Goal: Information Seeking & Learning: Learn about a topic

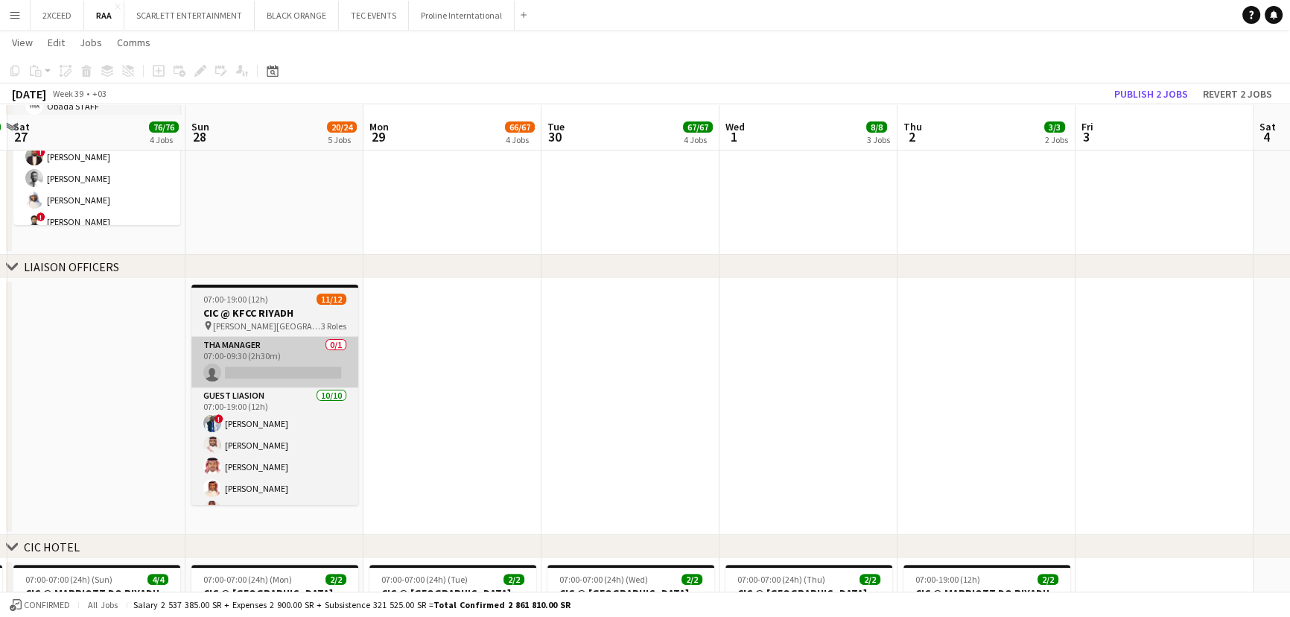
scroll to position [356, 0]
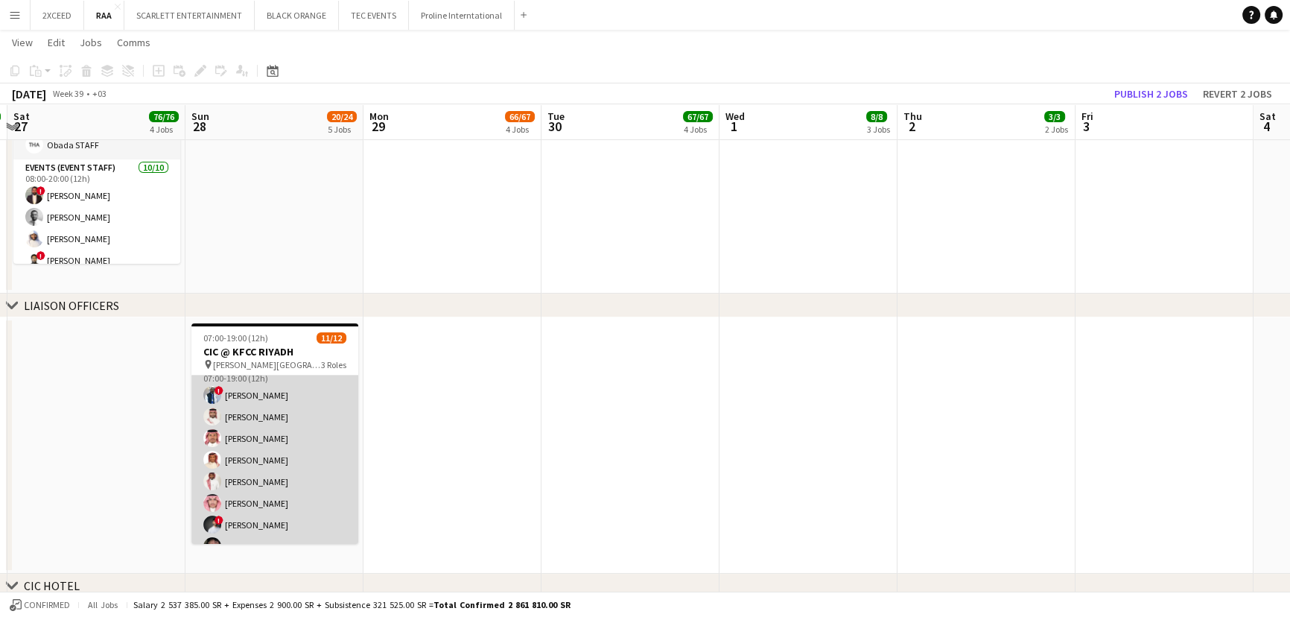
click at [278, 445] on app-card-role "Guest Liasion [DATE] 07:00-19:00 (12h) ! [PERSON_NAME] Sultan Alnashwan [PERSON…" at bounding box center [274, 481] width 167 height 245
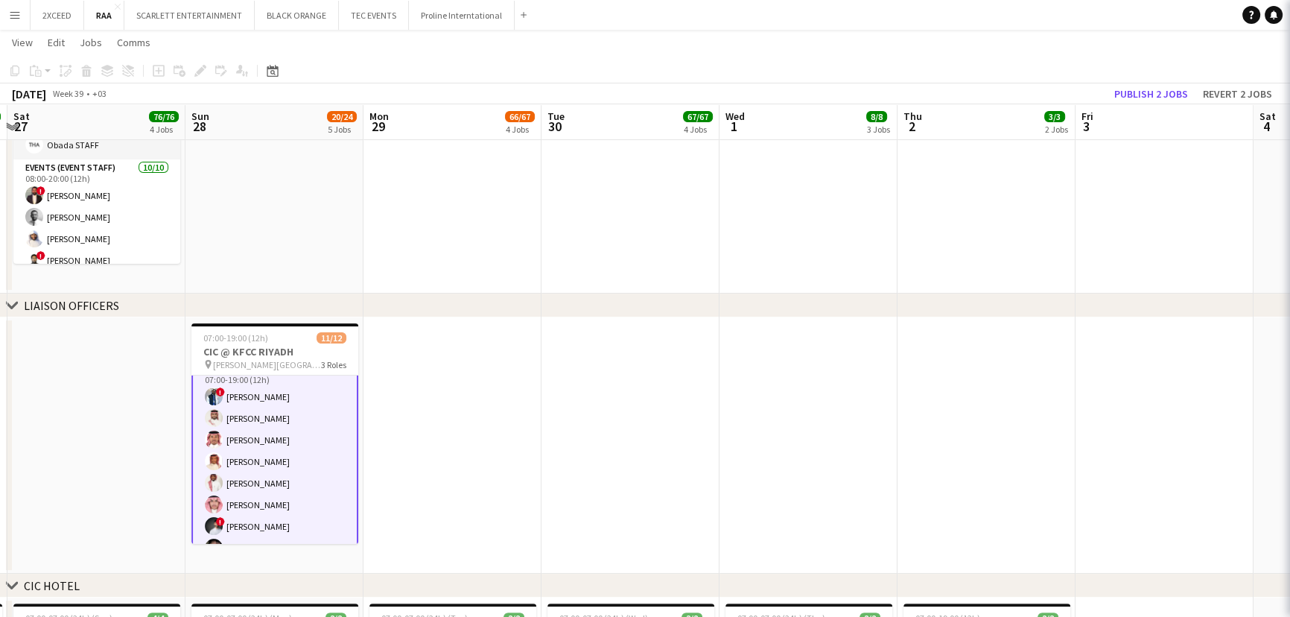
scroll to position [69, 0]
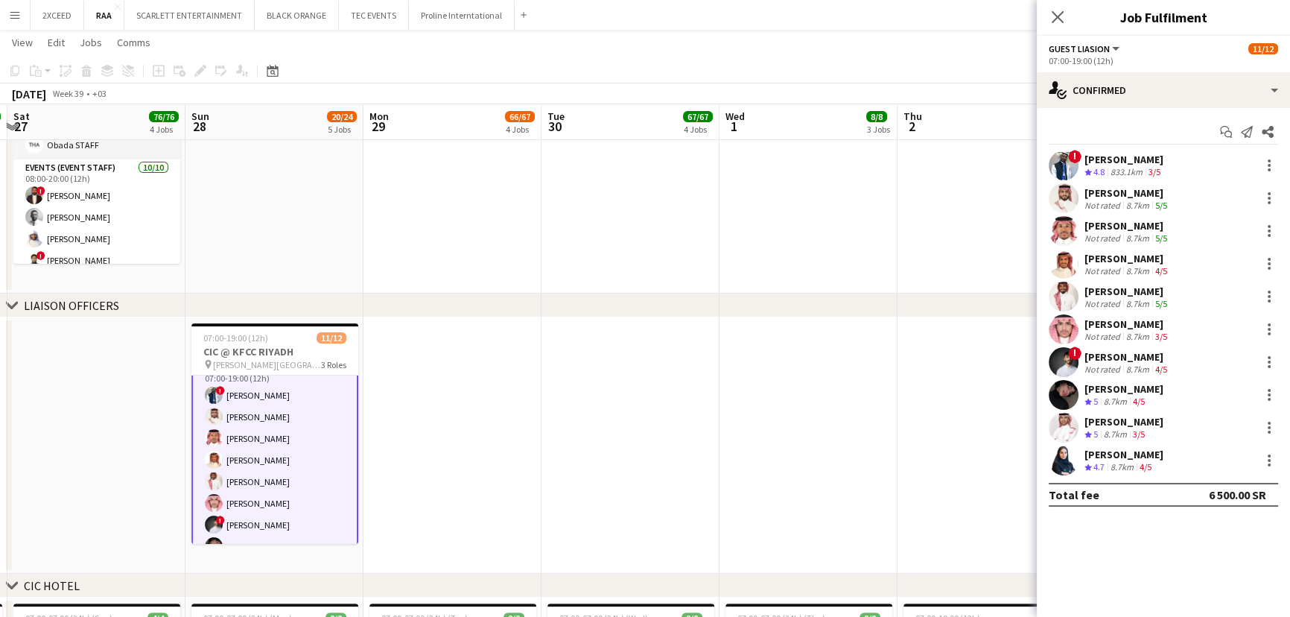
click at [1142, 189] on div "[PERSON_NAME]" at bounding box center [1127, 192] width 86 height 13
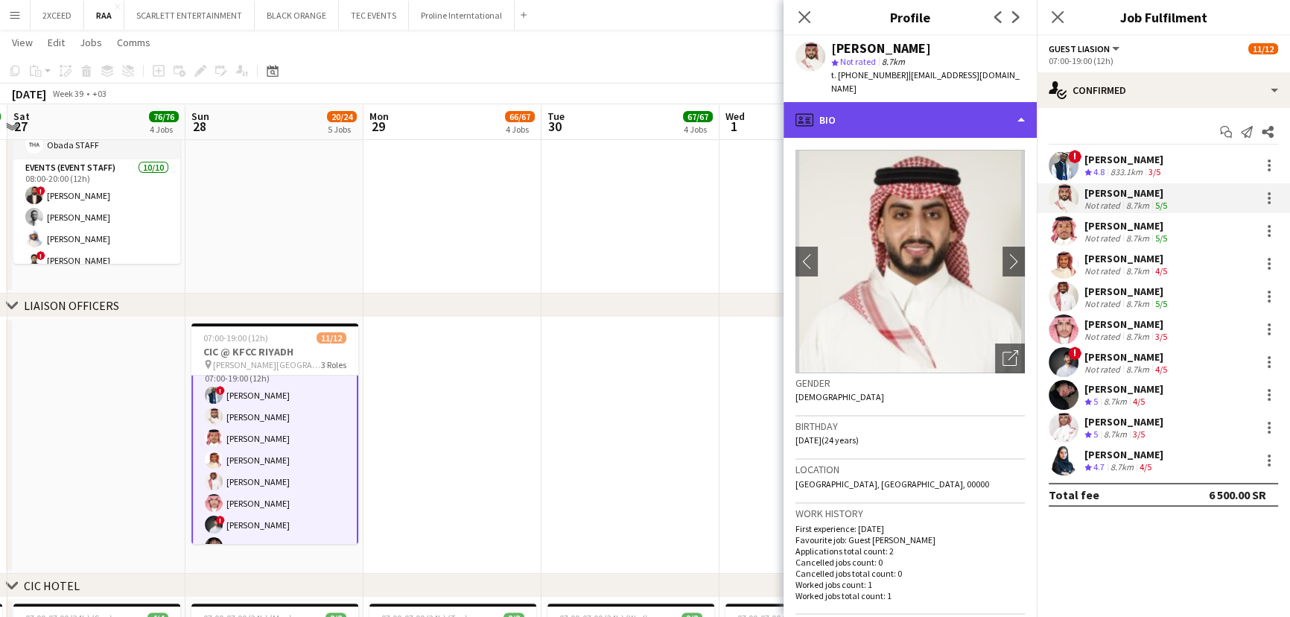
click at [968, 113] on div "profile Bio" at bounding box center [910, 120] width 253 height 36
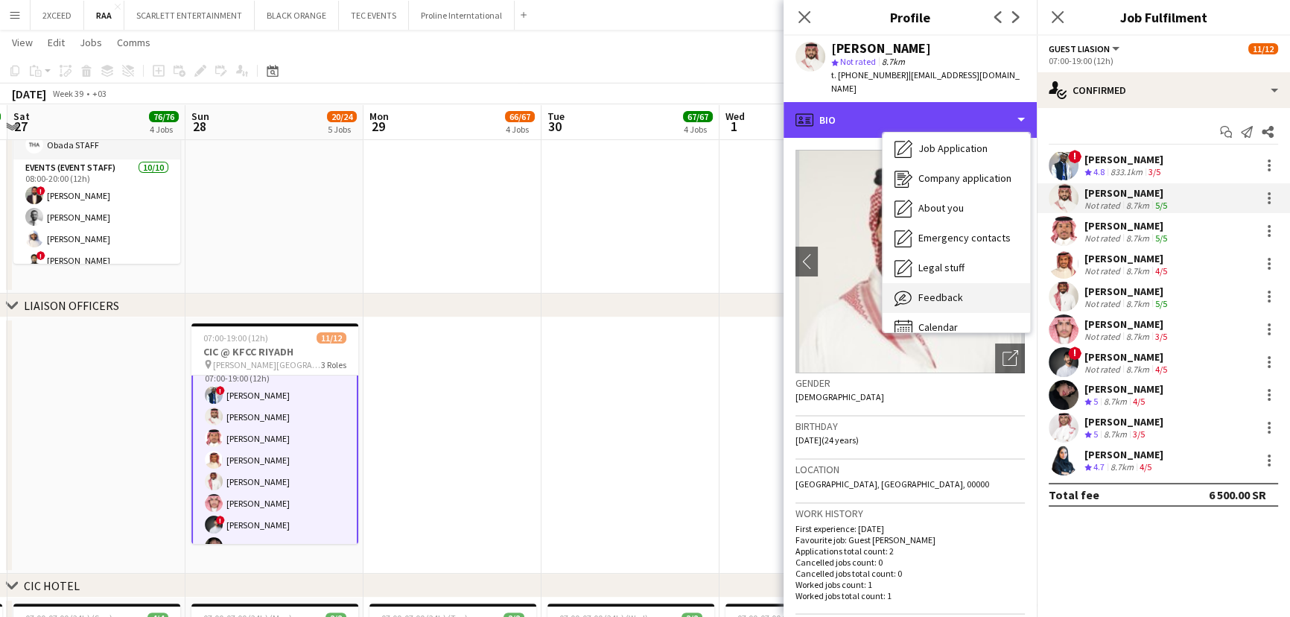
scroll to position [50, 0]
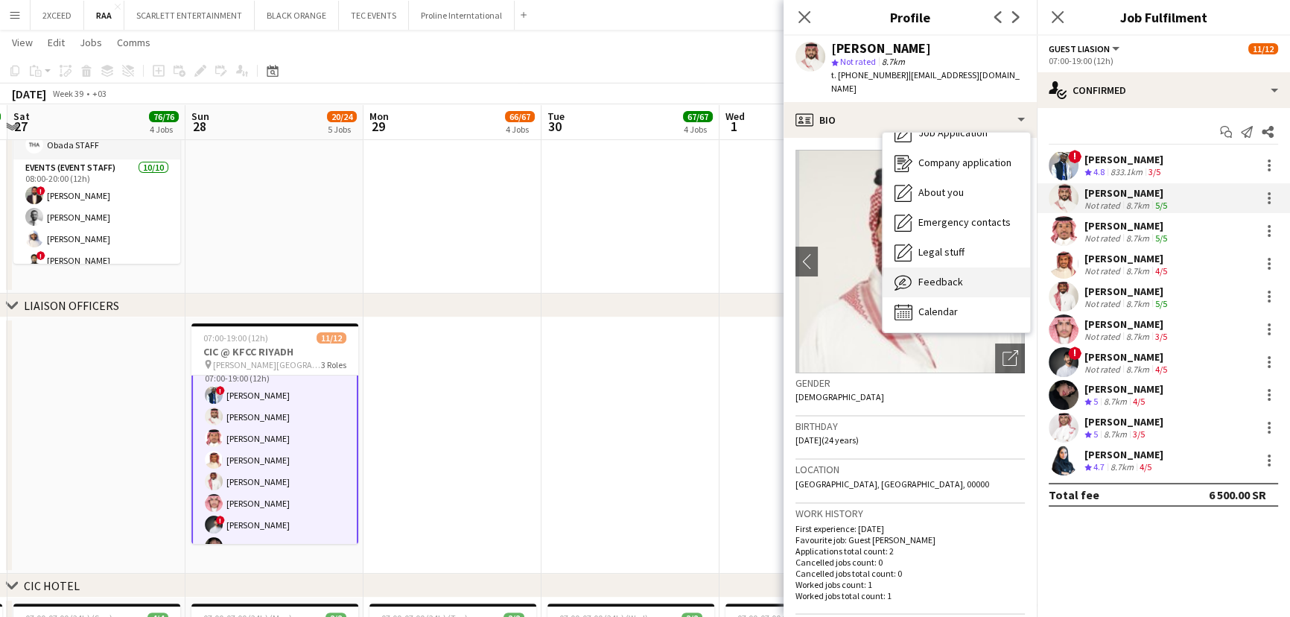
click at [974, 267] on div "Feedback Feedback" at bounding box center [956, 282] width 147 height 30
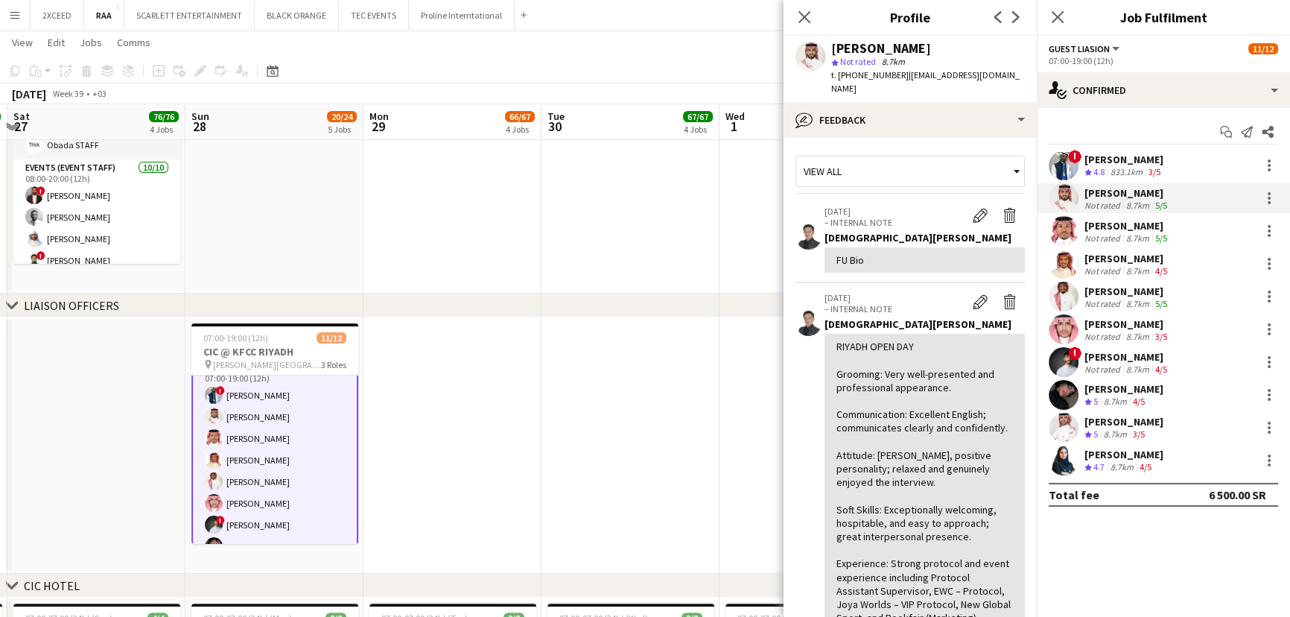
click at [1125, 224] on div "[PERSON_NAME]" at bounding box center [1127, 225] width 86 height 13
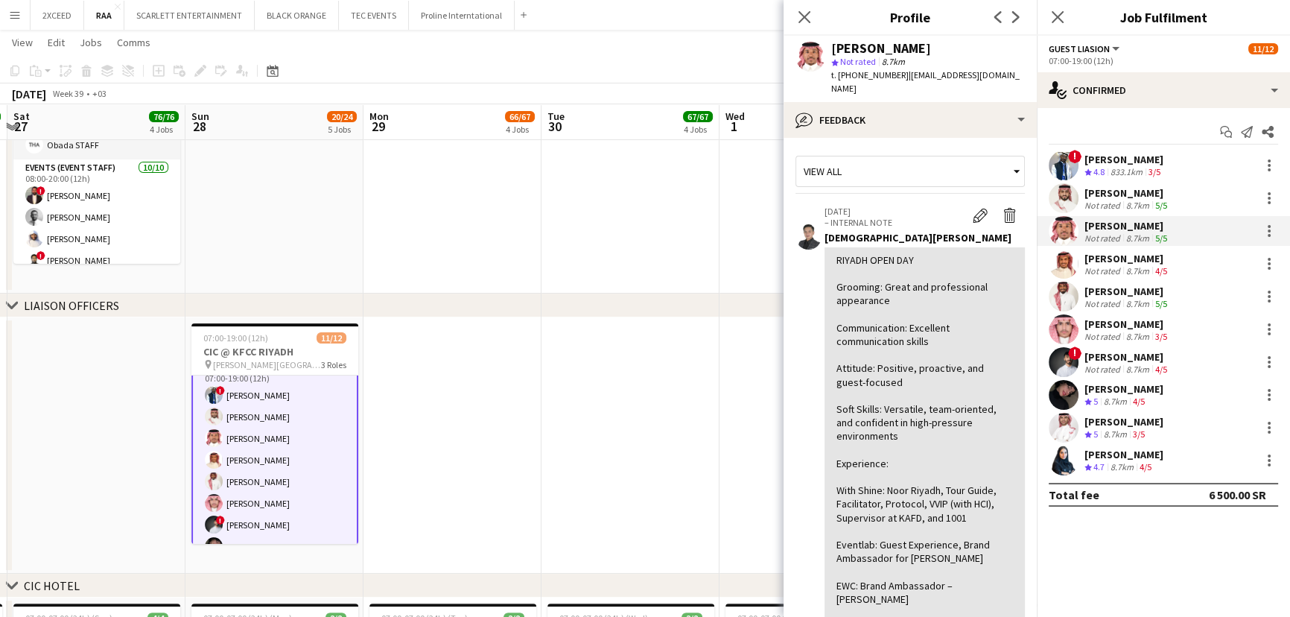
click at [1122, 259] on div "[PERSON_NAME]" at bounding box center [1127, 258] width 86 height 13
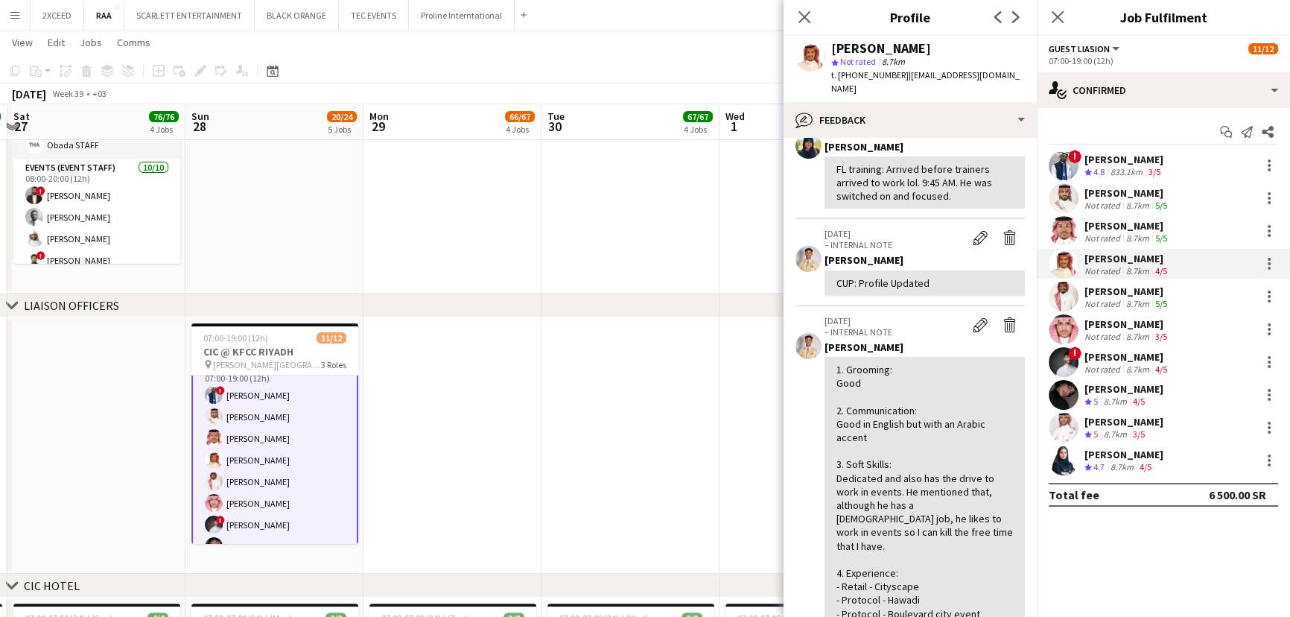
scroll to position [89, 0]
click at [1124, 287] on div "[PERSON_NAME]" at bounding box center [1127, 291] width 86 height 13
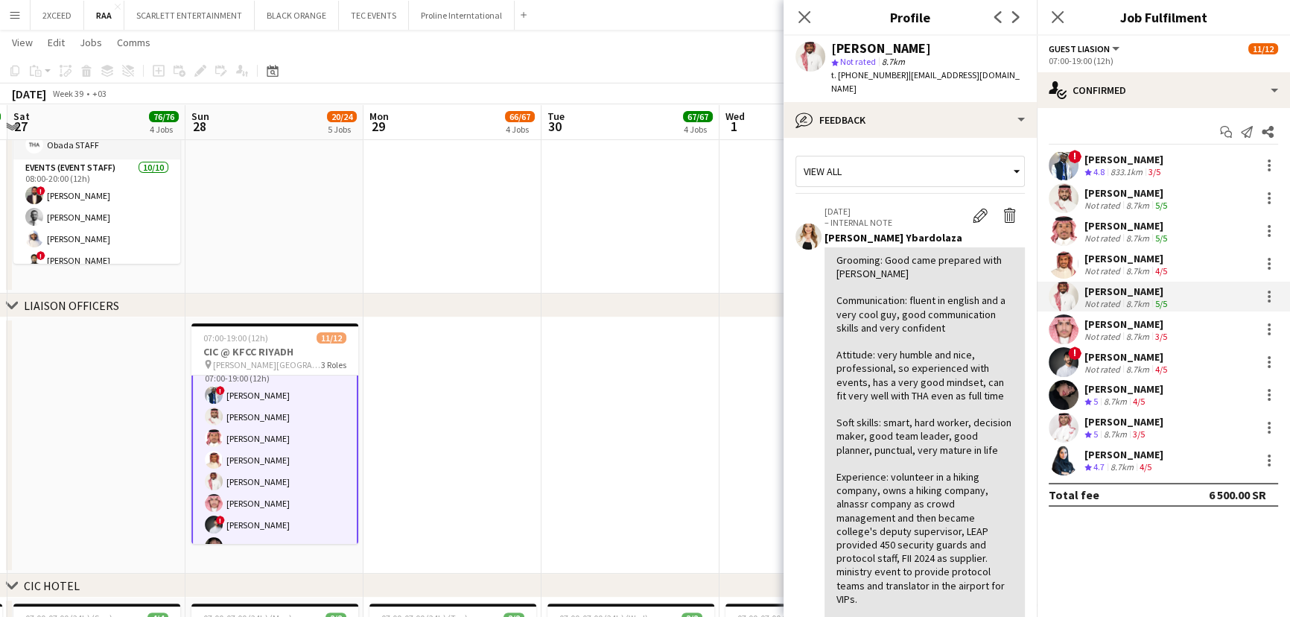
click at [1119, 325] on div "[PERSON_NAME]" at bounding box center [1127, 323] width 86 height 13
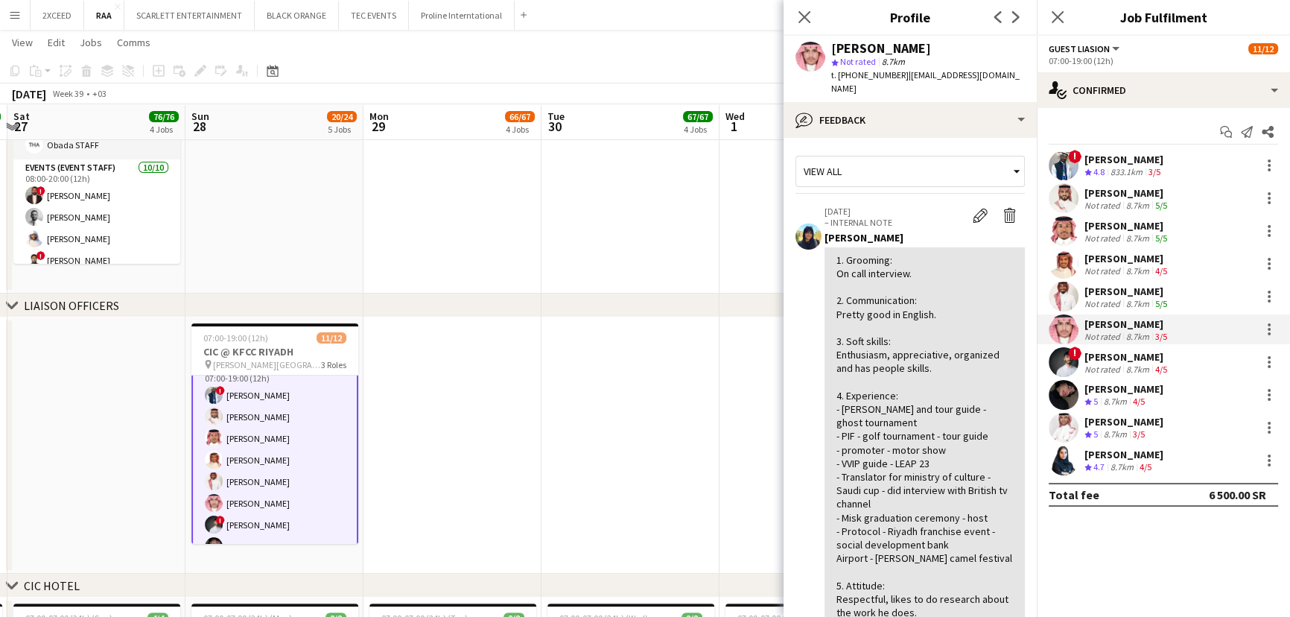
drag, startPoint x: 845, startPoint y: 195, endPoint x: 828, endPoint y: 194, distance: 17.2
click at [828, 206] on p "[DATE]" at bounding box center [894, 211] width 141 height 11
click at [1128, 357] on div "[PERSON_NAME]" at bounding box center [1127, 356] width 86 height 13
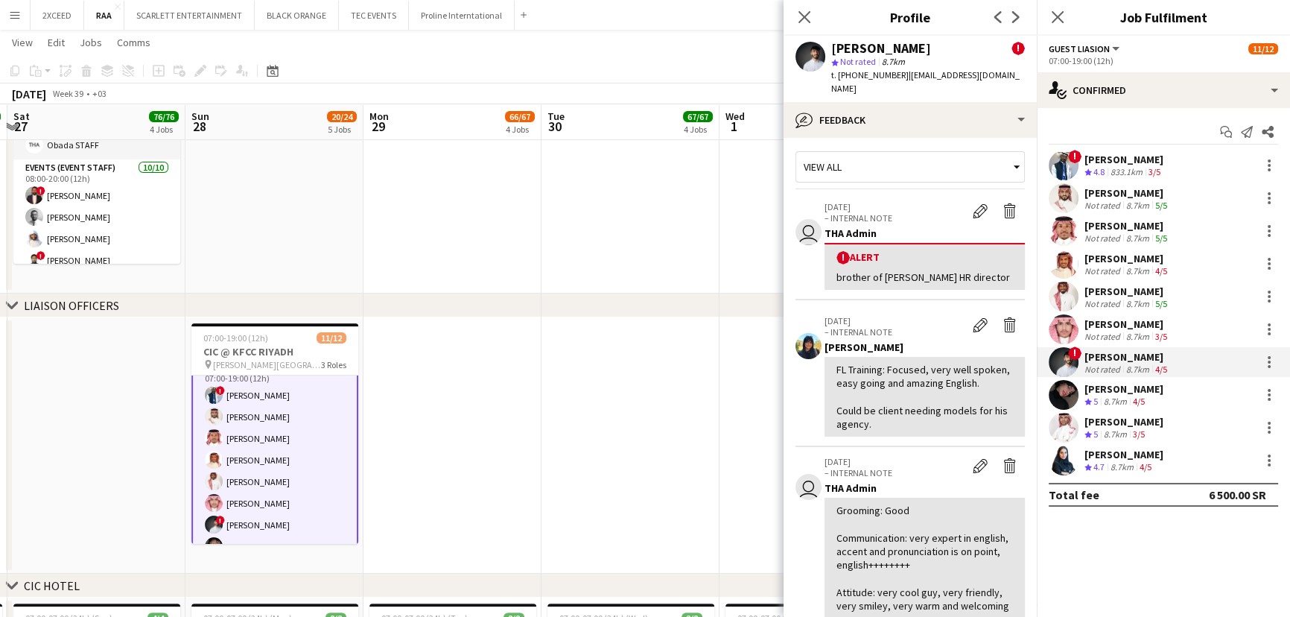
scroll to position [0, 0]
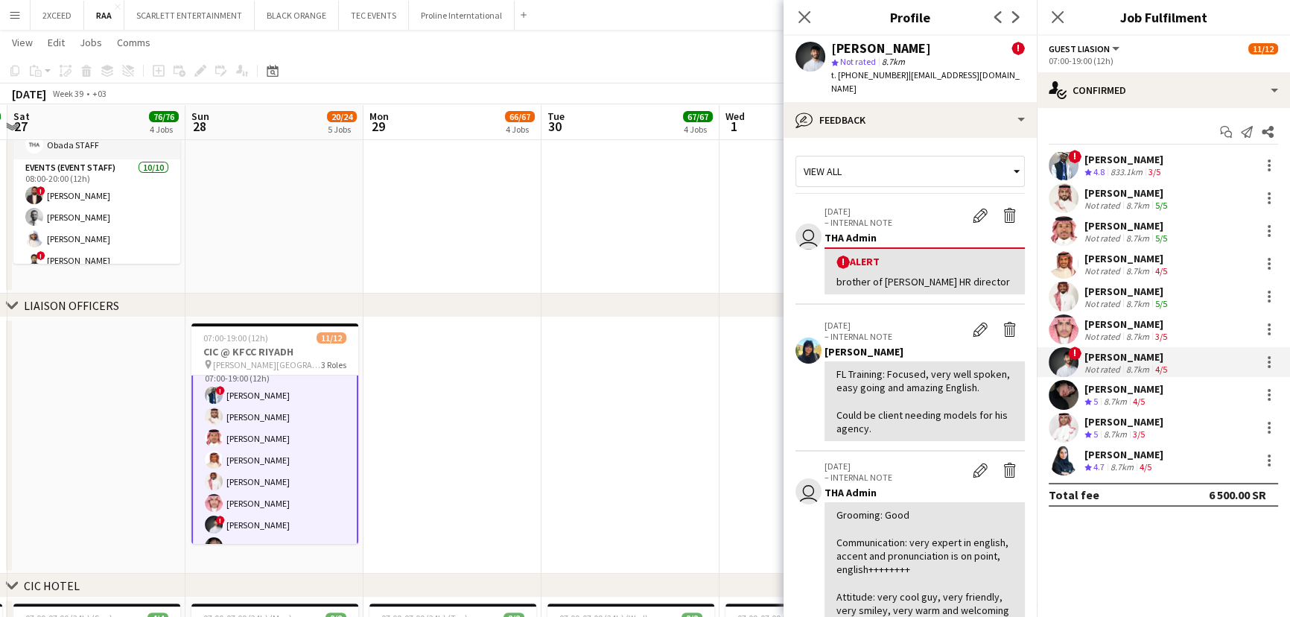
click at [1127, 395] on div "8.7km" at bounding box center [1115, 401] width 29 height 13
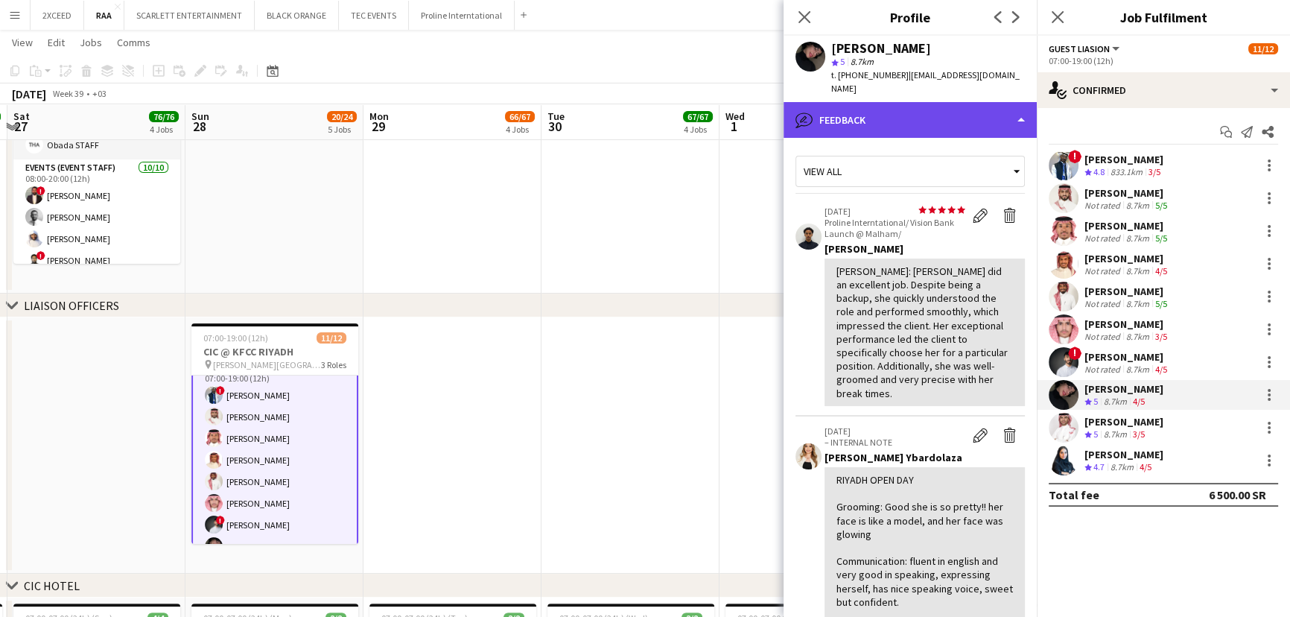
click at [898, 102] on div "bubble-pencil Feedback" at bounding box center [910, 120] width 253 height 36
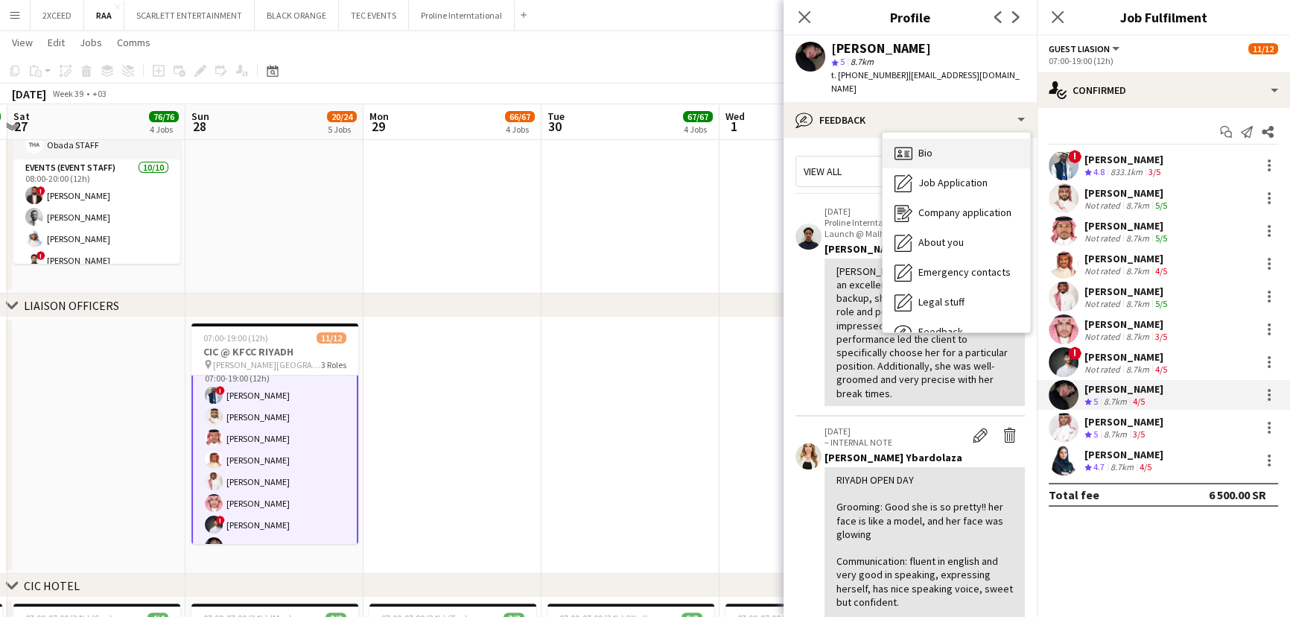
click at [946, 150] on div "Bio Bio" at bounding box center [956, 154] width 147 height 30
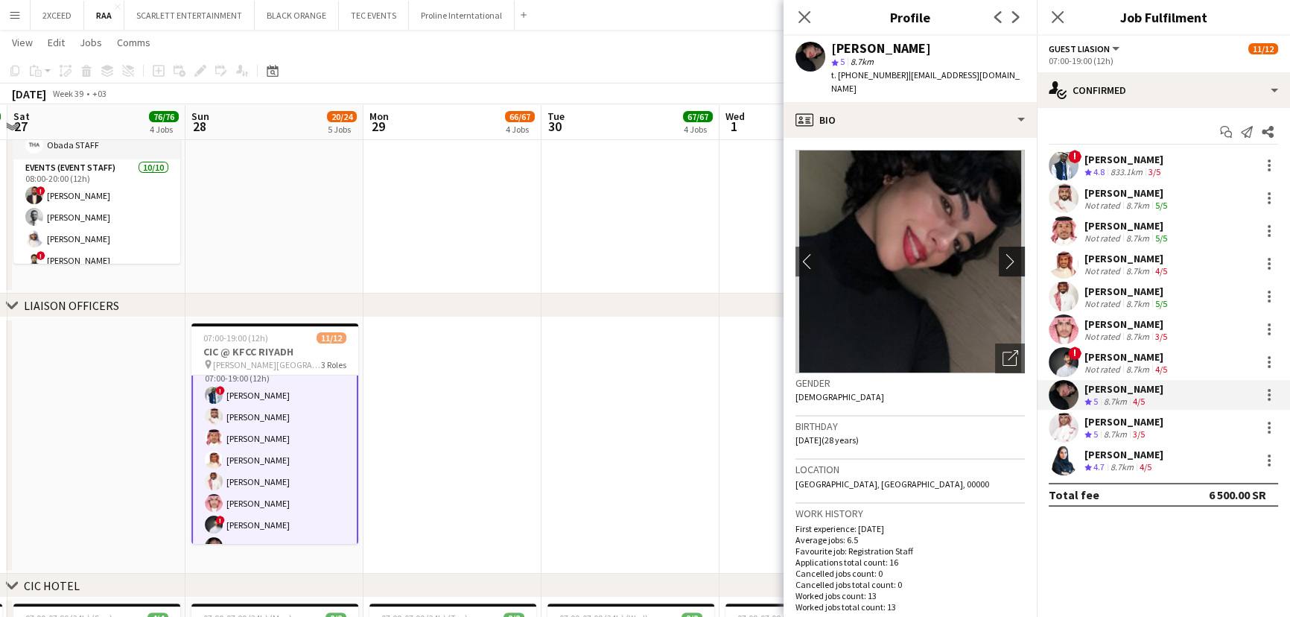
click at [999, 247] on button "chevron-right" at bounding box center [1014, 262] width 30 height 30
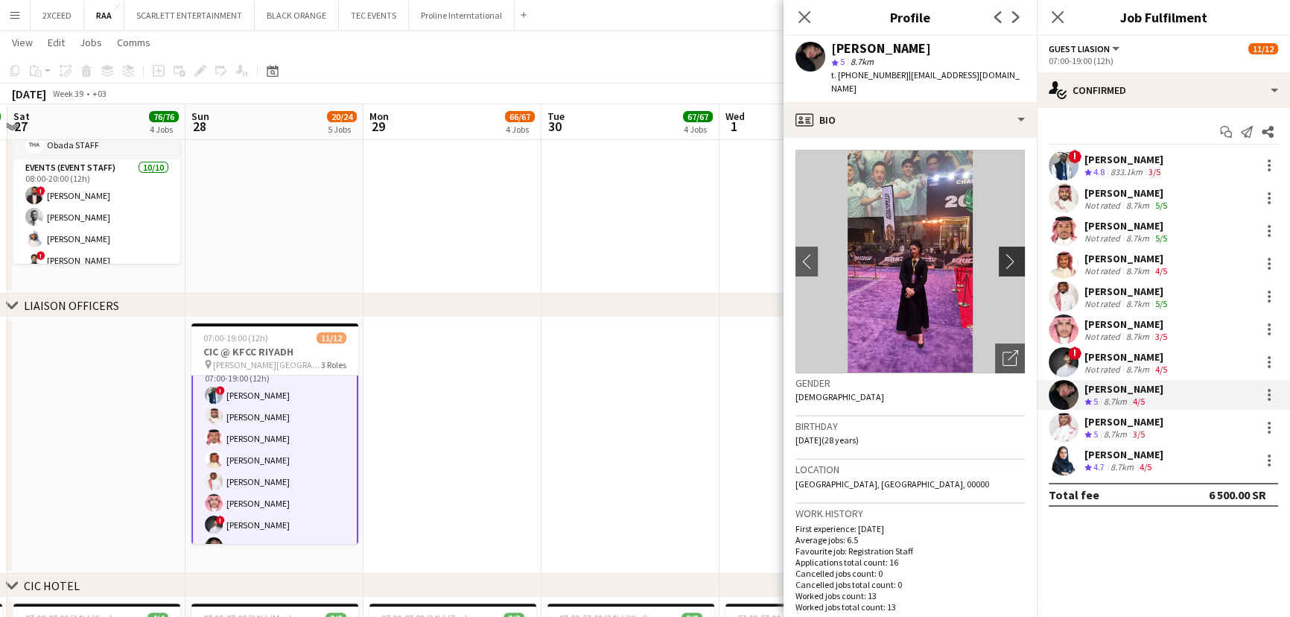
click at [1002, 253] on app-icon "chevron-right" at bounding box center [1013, 261] width 23 height 16
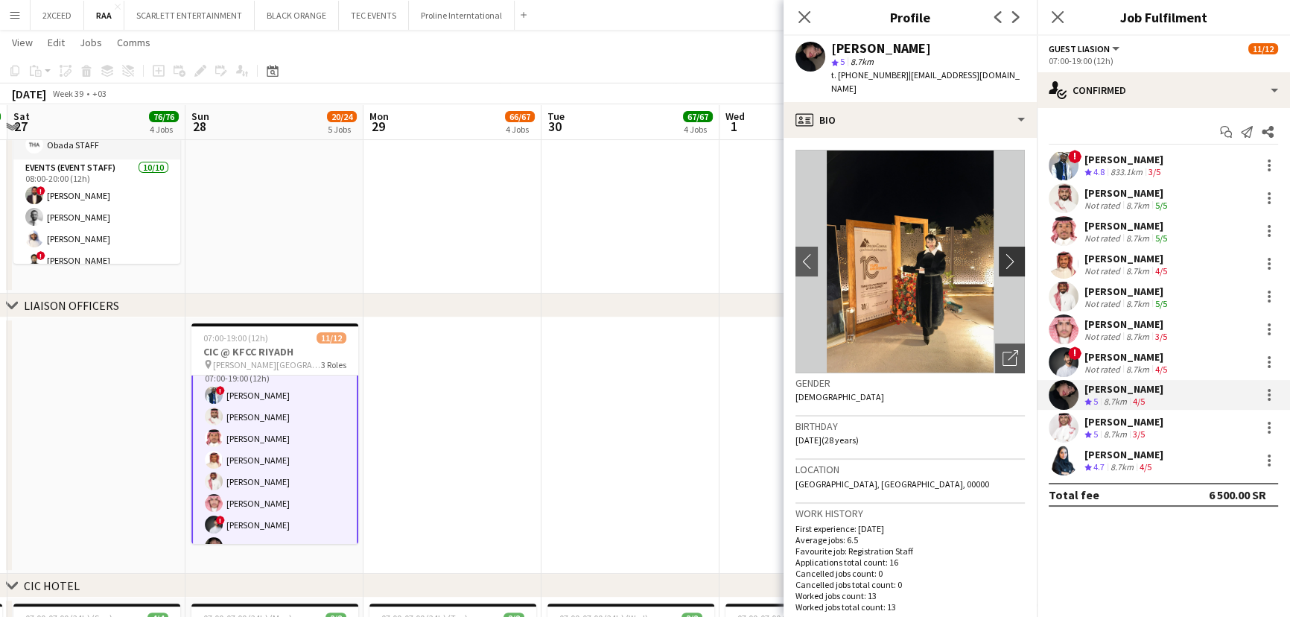
click at [1005, 253] on app-icon "chevron-right" at bounding box center [1013, 261] width 23 height 16
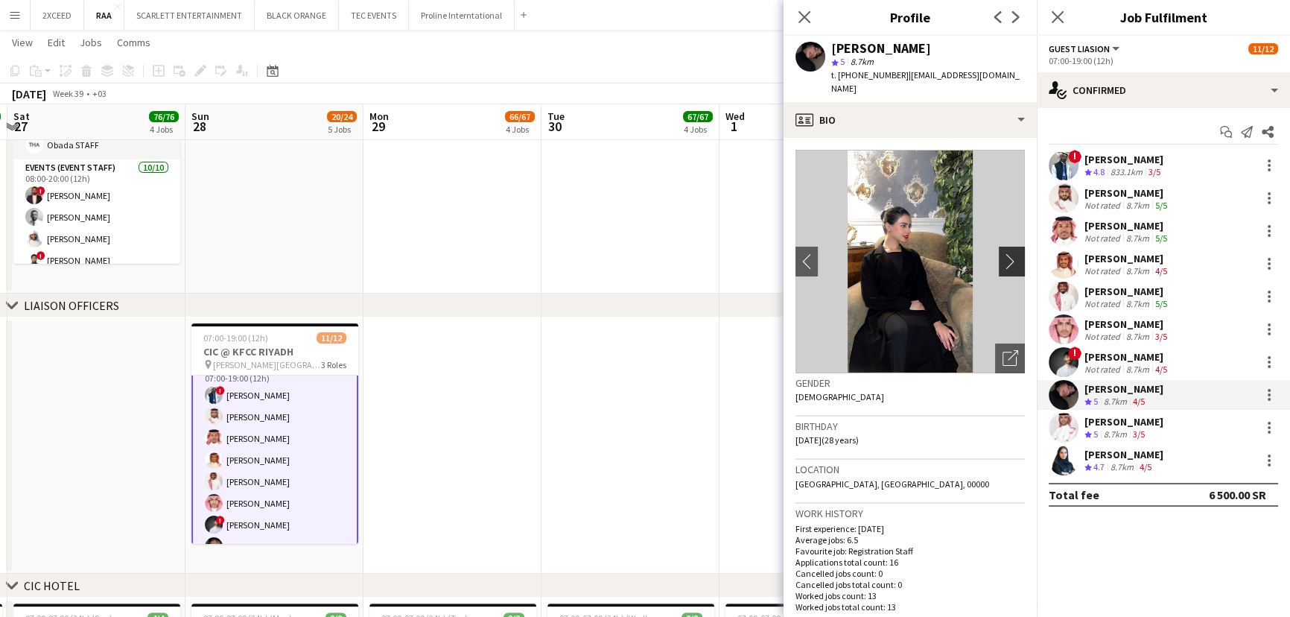
click at [1005, 253] on app-icon "chevron-right" at bounding box center [1013, 261] width 23 height 16
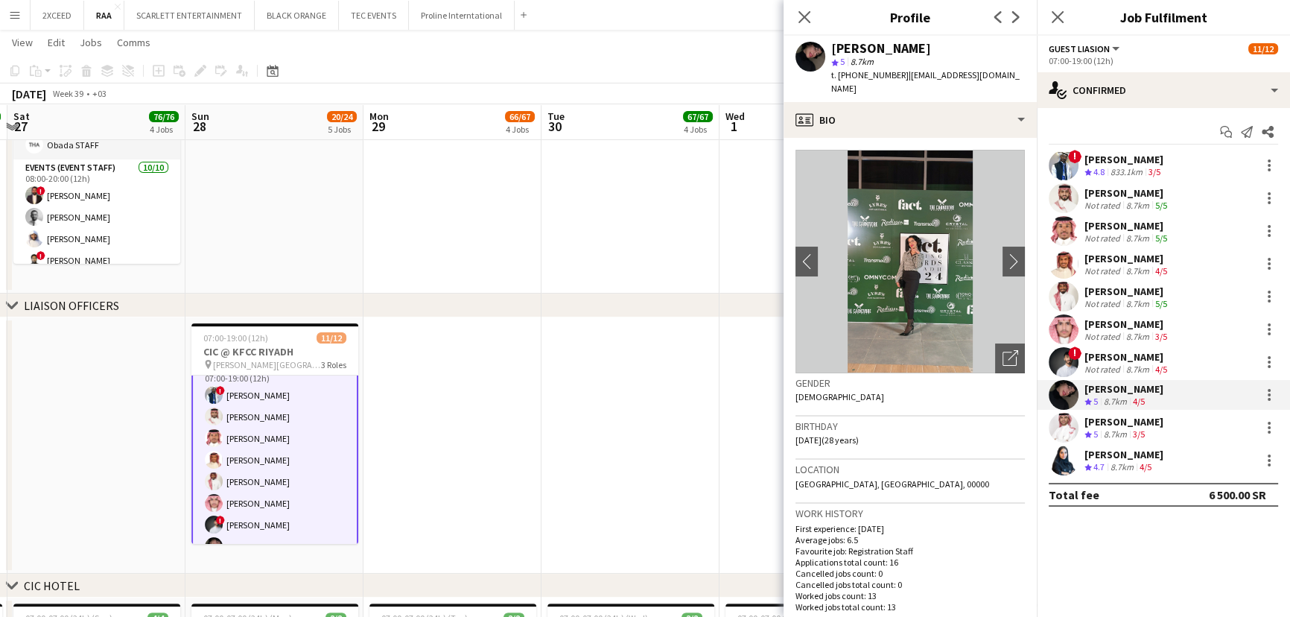
click at [1147, 419] on div "[PERSON_NAME]" at bounding box center [1123, 421] width 79 height 13
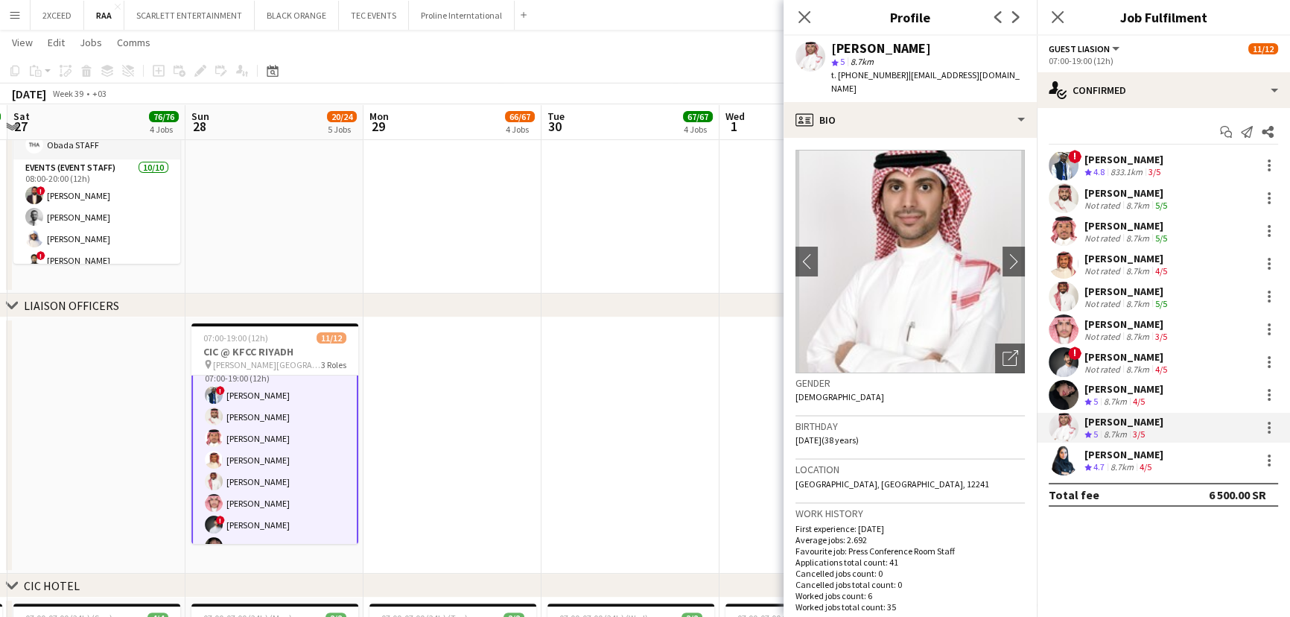
click at [1122, 451] on div "[PERSON_NAME]" at bounding box center [1123, 454] width 79 height 13
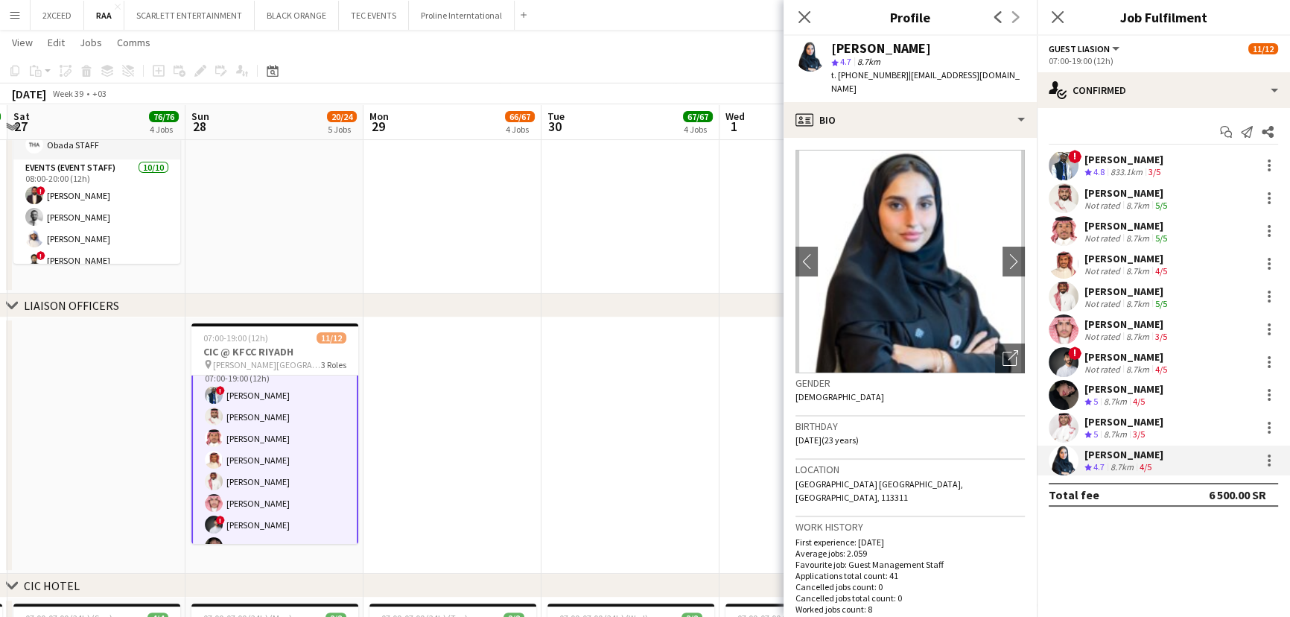
click at [570, 375] on app-date-cell at bounding box center [630, 445] width 178 height 256
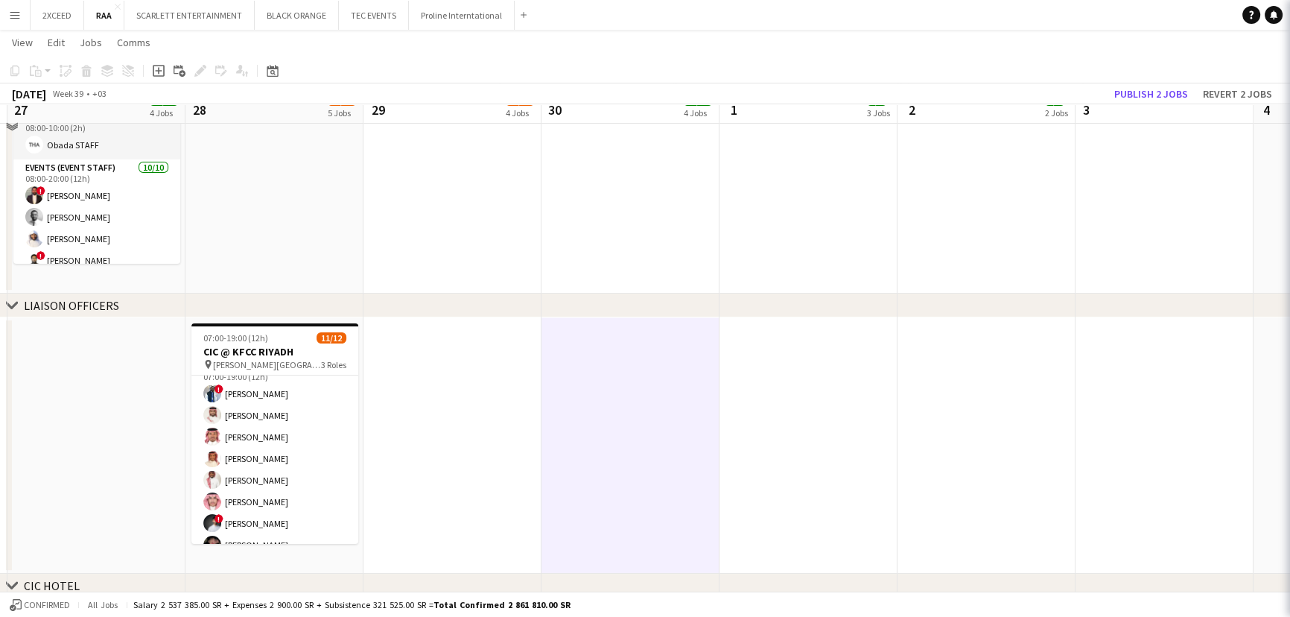
scroll to position [67, 0]
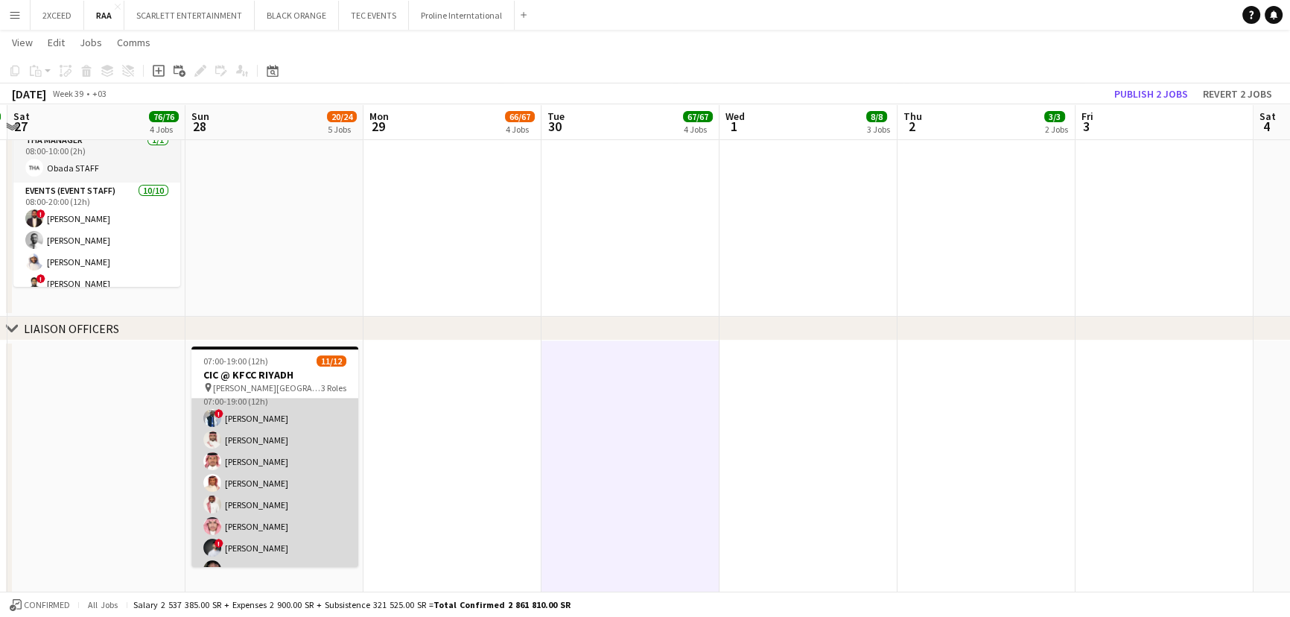
click at [293, 461] on app-card-role "Guest Liasion [DATE] 07:00-19:00 (12h) ! [PERSON_NAME] Sultan Alnashwan [PERSON…" at bounding box center [274, 504] width 167 height 245
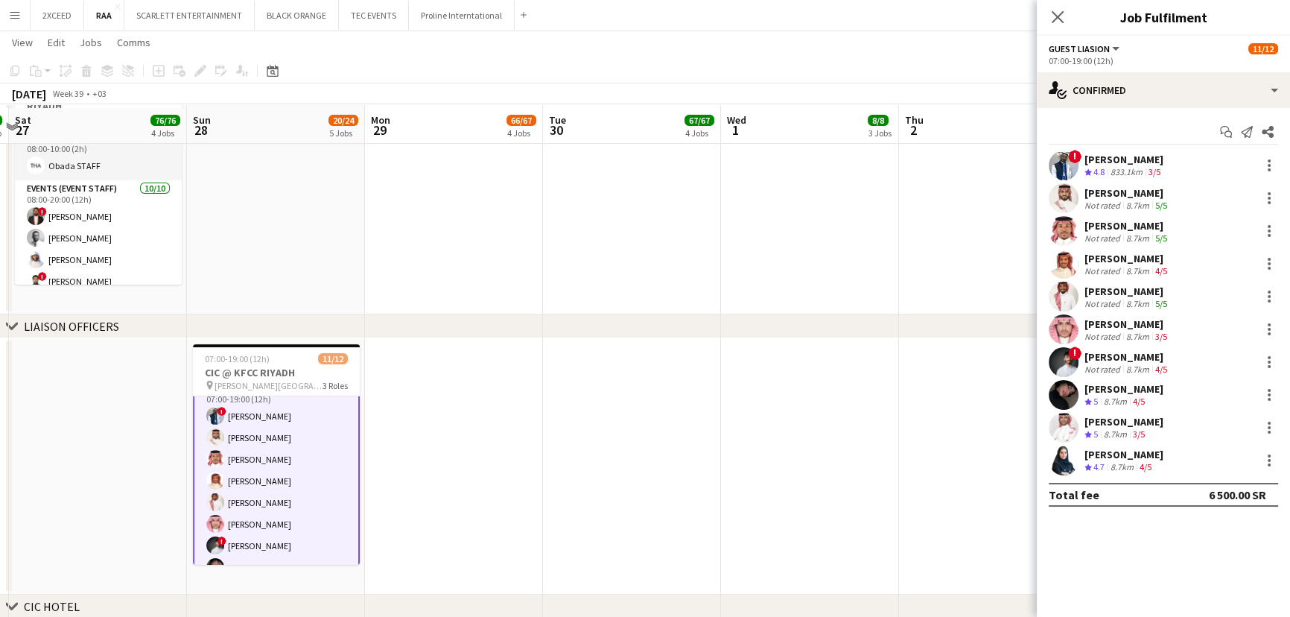
scroll to position [333, 0]
click at [1113, 434] on div "8.7km" at bounding box center [1115, 434] width 29 height 13
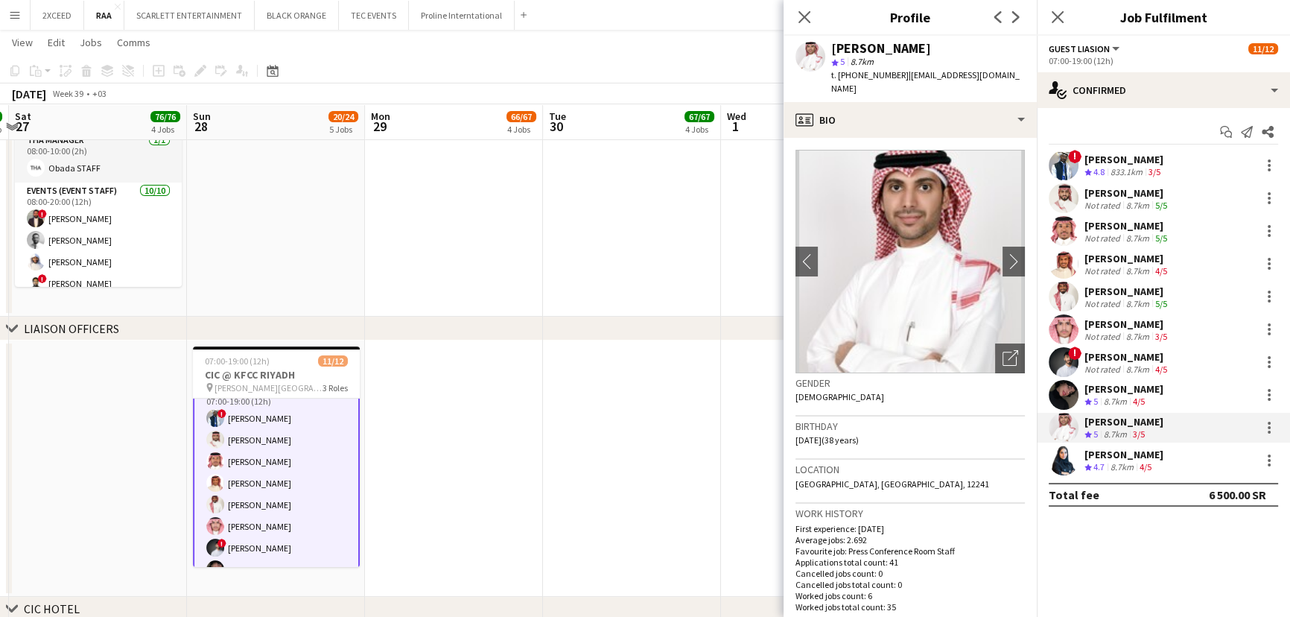
click at [1155, 327] on div "[PERSON_NAME]" at bounding box center [1127, 323] width 86 height 13
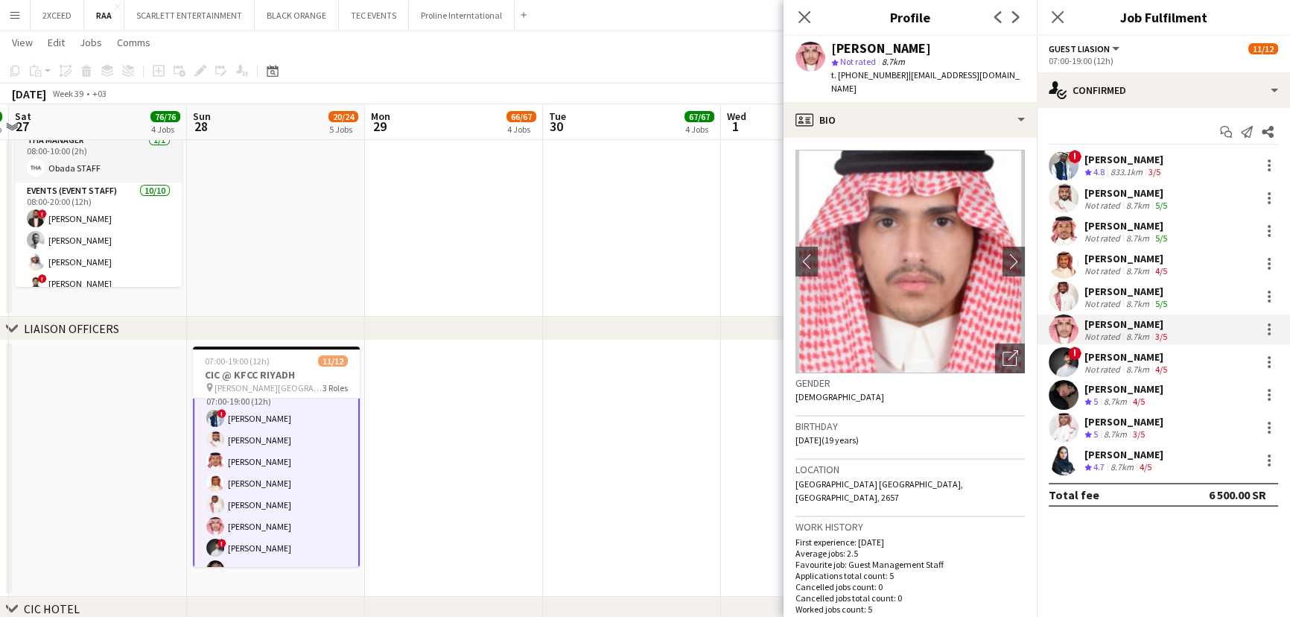
click at [1178, 276] on div "[PERSON_NAME] Not rated 8.7km 4/5" at bounding box center [1163, 264] width 253 height 30
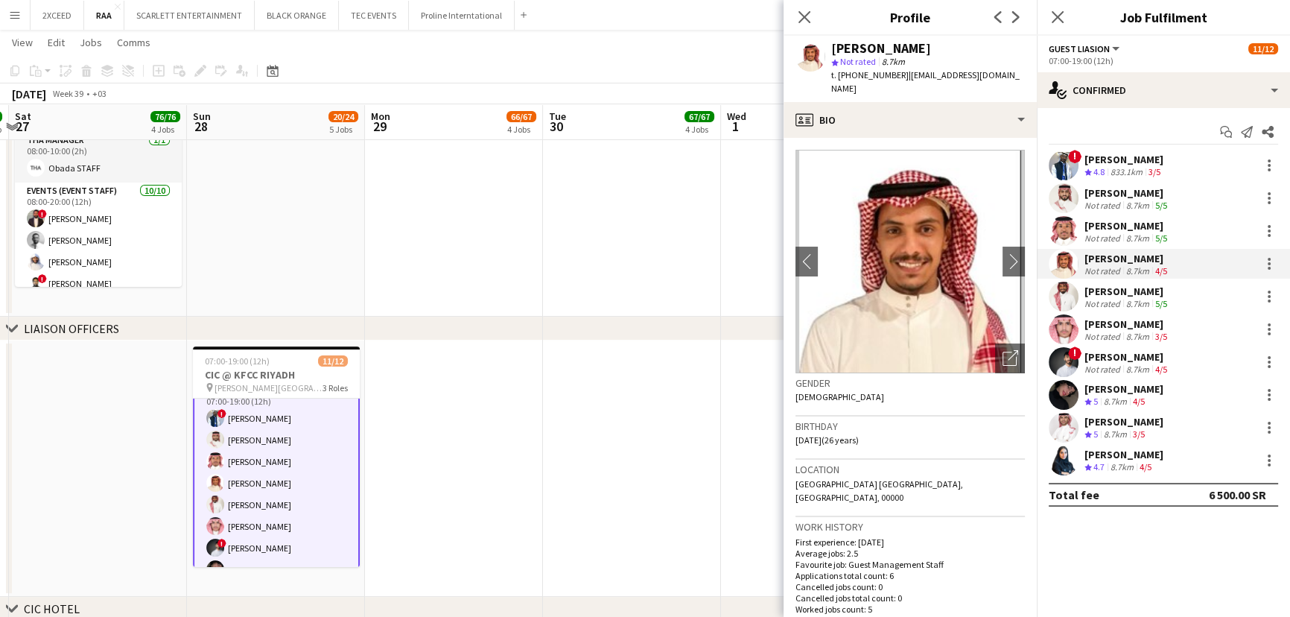
click at [1170, 298] on div "Not rated 8.7km 5/5" at bounding box center [1127, 303] width 86 height 11
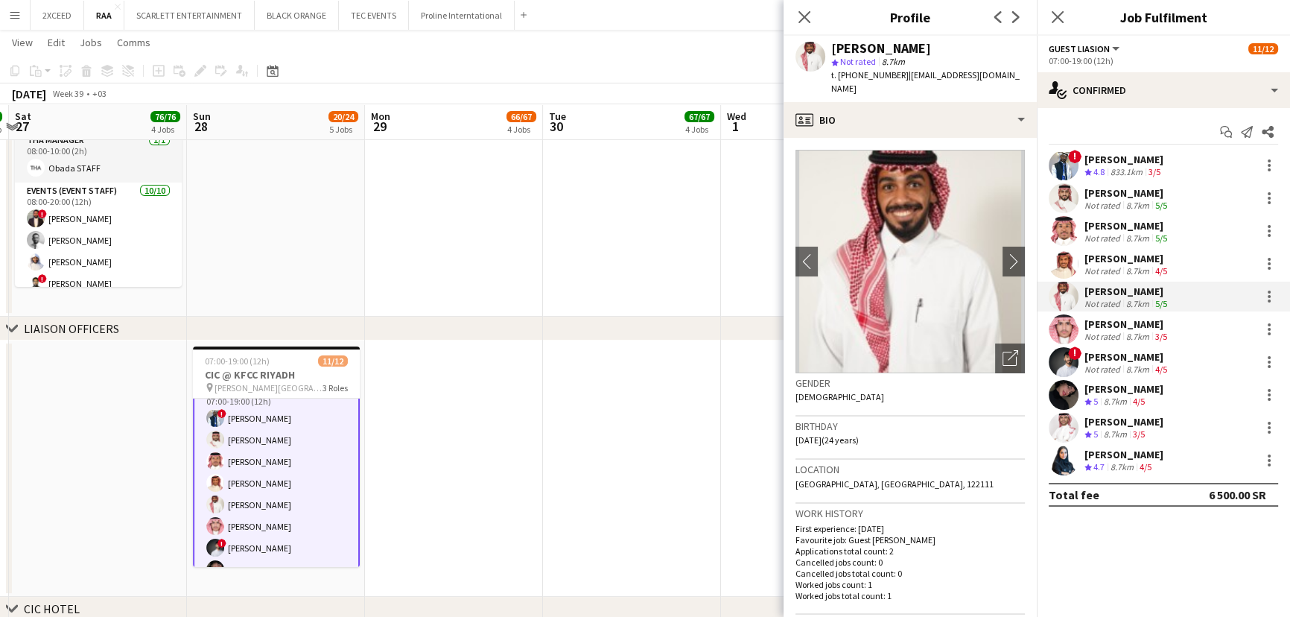
click at [1171, 264] on div "[PERSON_NAME] Not rated 8.7km 4/5" at bounding box center [1163, 264] width 253 height 30
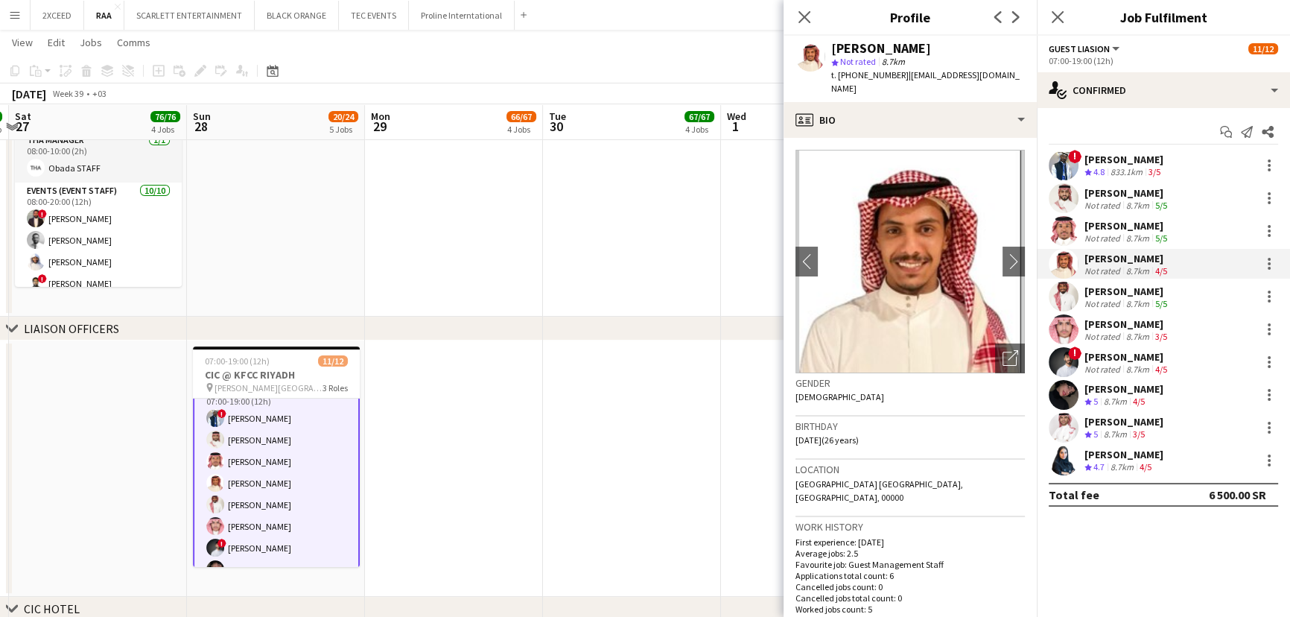
click at [1178, 224] on div "[PERSON_NAME] Not rated 8.7km 5/5" at bounding box center [1163, 231] width 253 height 30
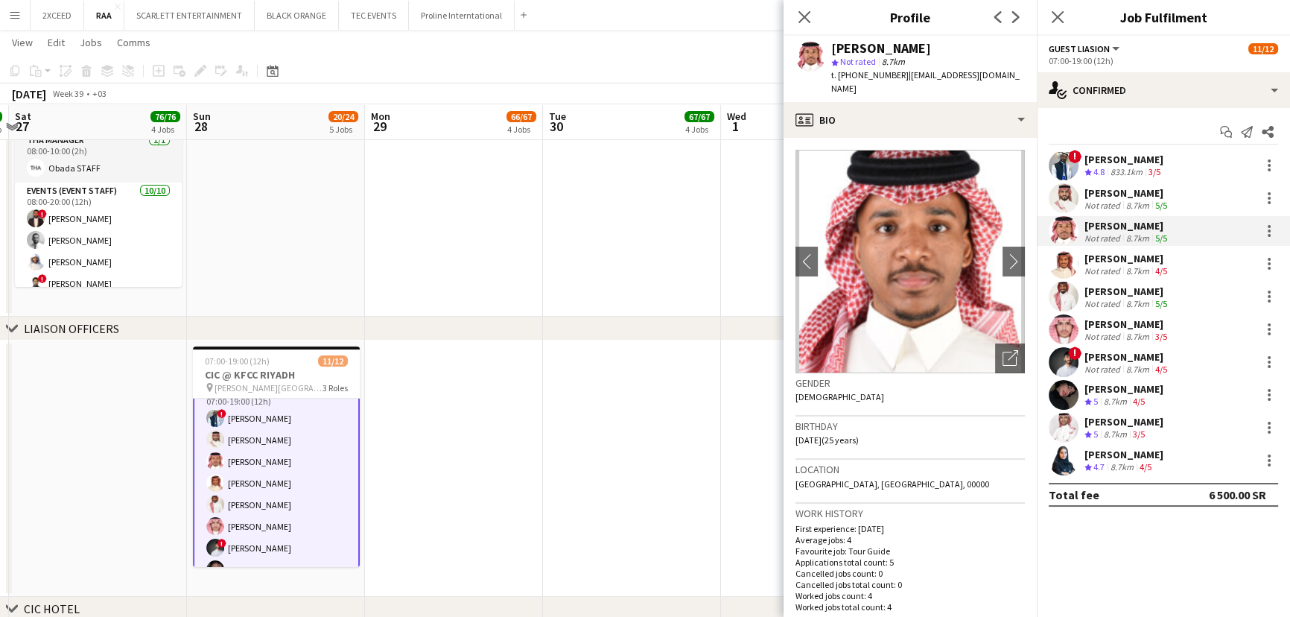
click at [1188, 204] on div "[PERSON_NAME] Not rated 8.7km 5/5" at bounding box center [1163, 198] width 253 height 30
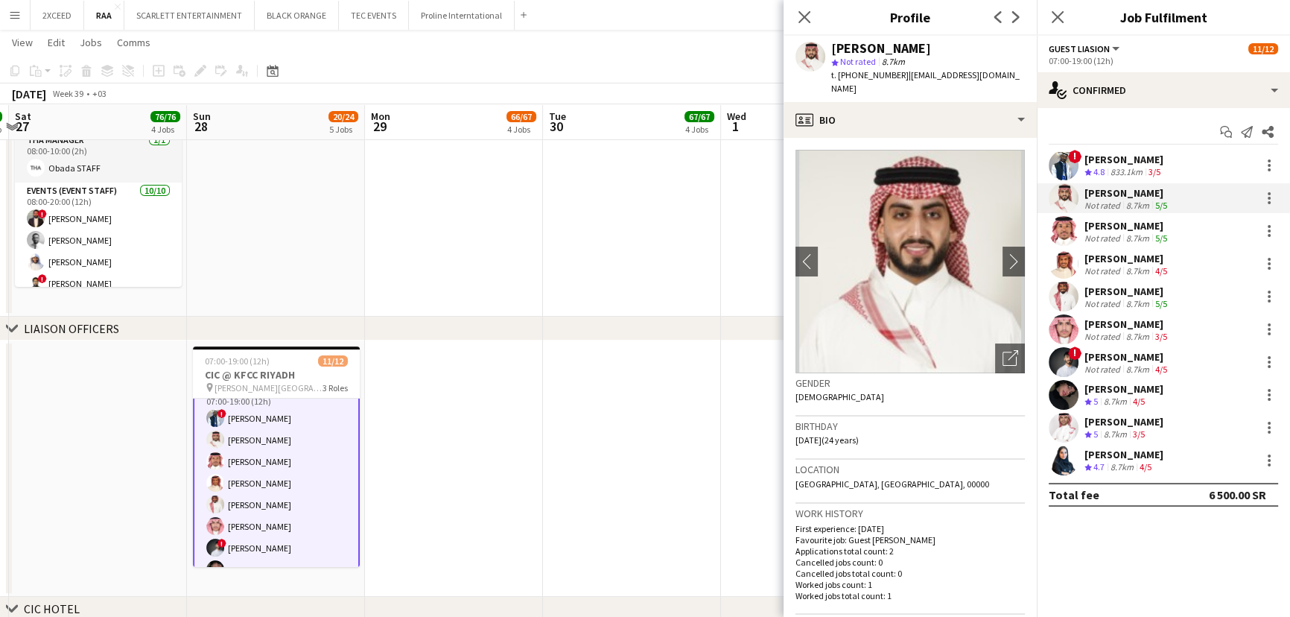
click at [1205, 168] on div "! [PERSON_NAME] Crew rating 4.8 833.1km 3/5" at bounding box center [1163, 165] width 253 height 30
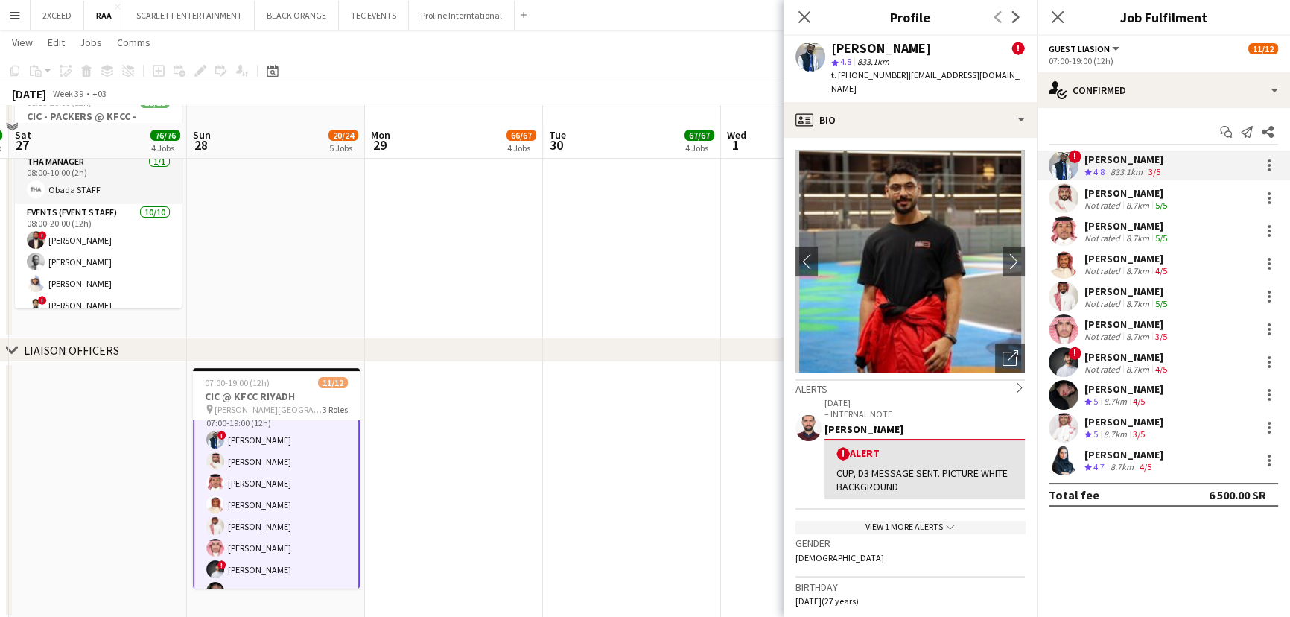
scroll to position [311, 0]
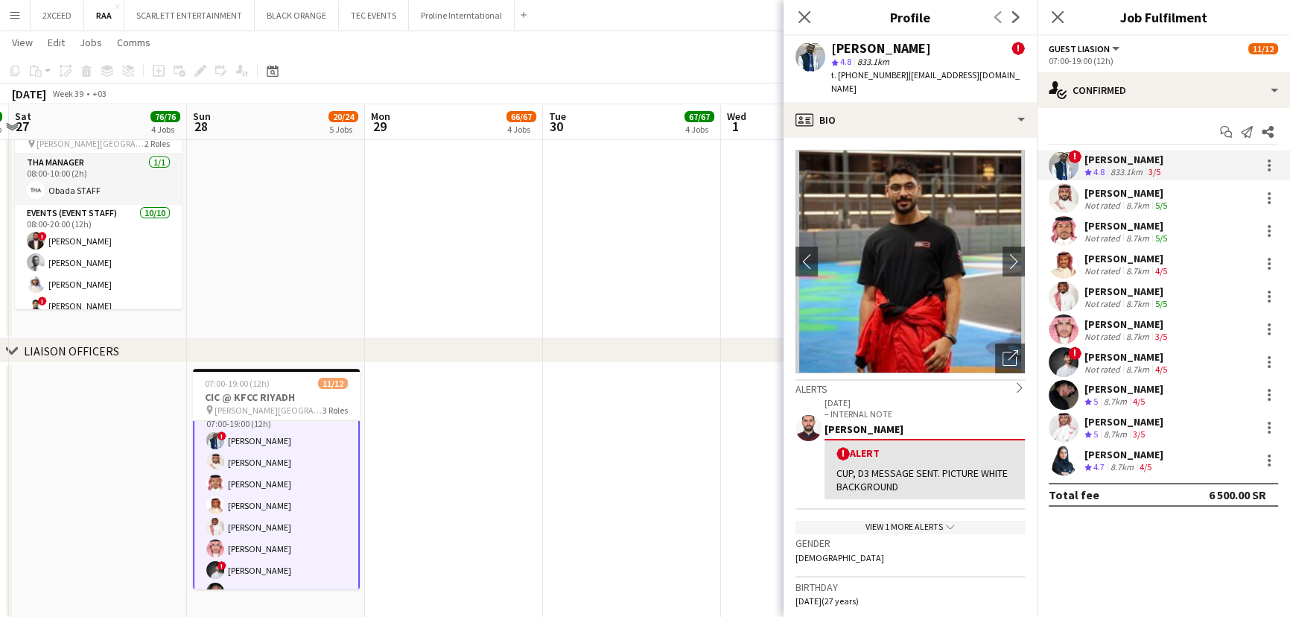
click at [1186, 430] on div "[PERSON_NAME] Crew rating 5 8.7km 3/5" at bounding box center [1163, 428] width 253 height 30
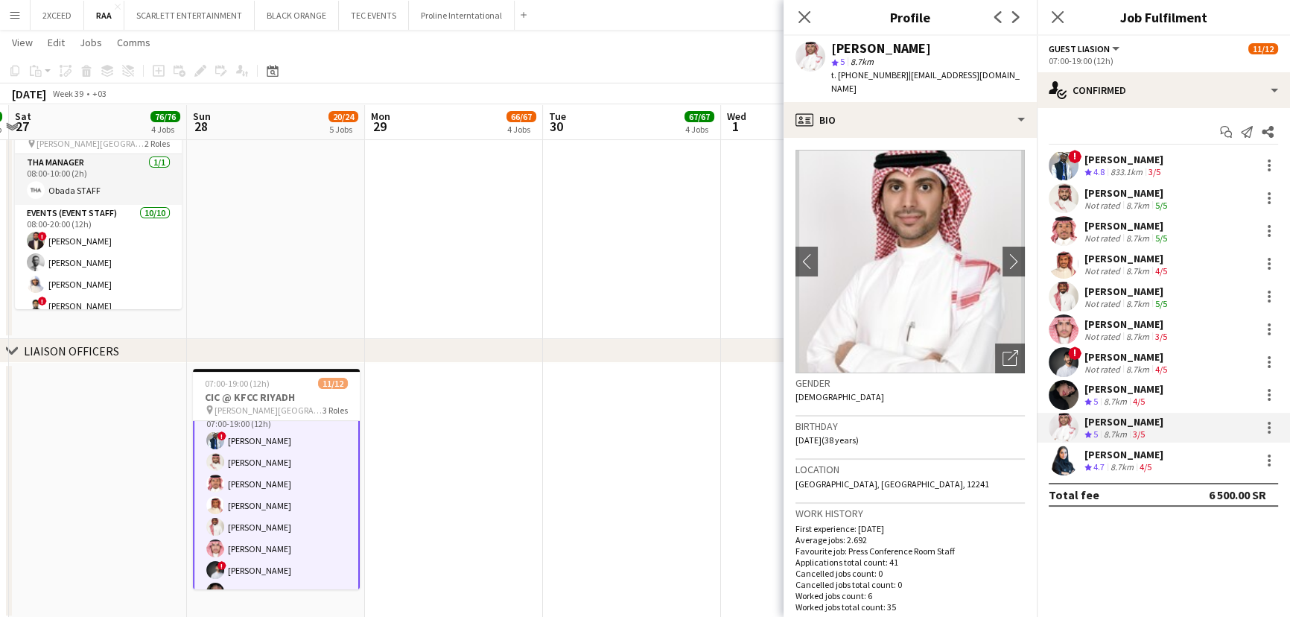
click at [1167, 462] on div "[PERSON_NAME] Crew rating 4.7 8.7km 4/5" at bounding box center [1163, 460] width 253 height 30
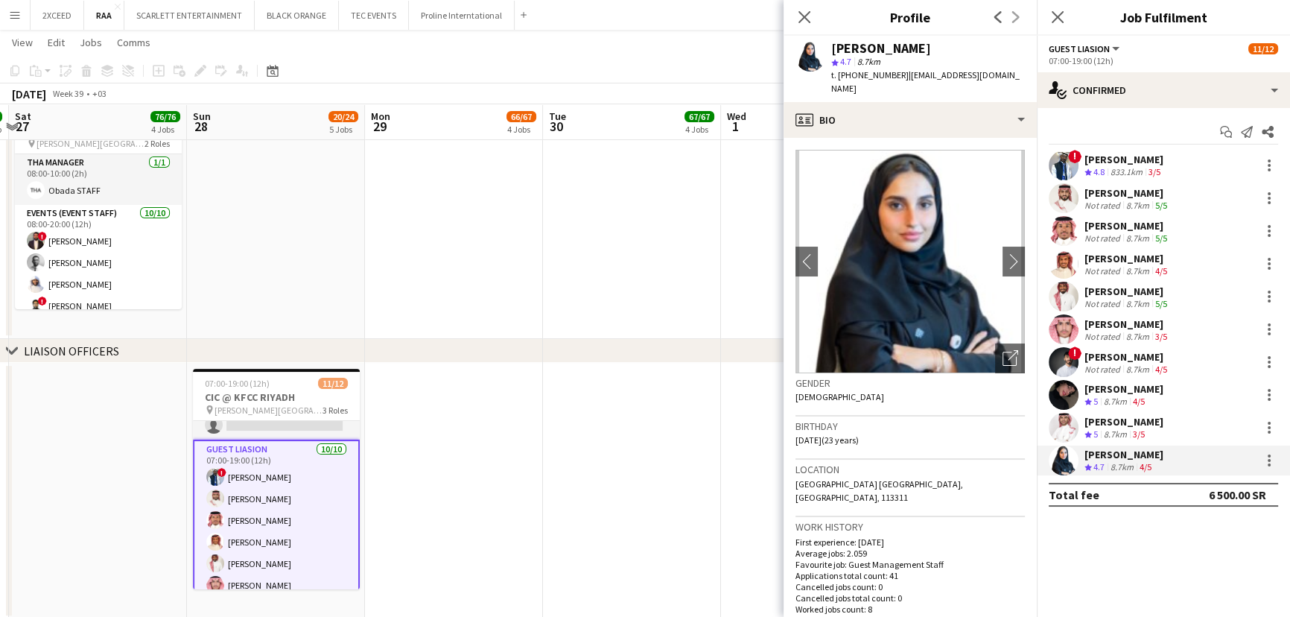
scroll to position [0, 0]
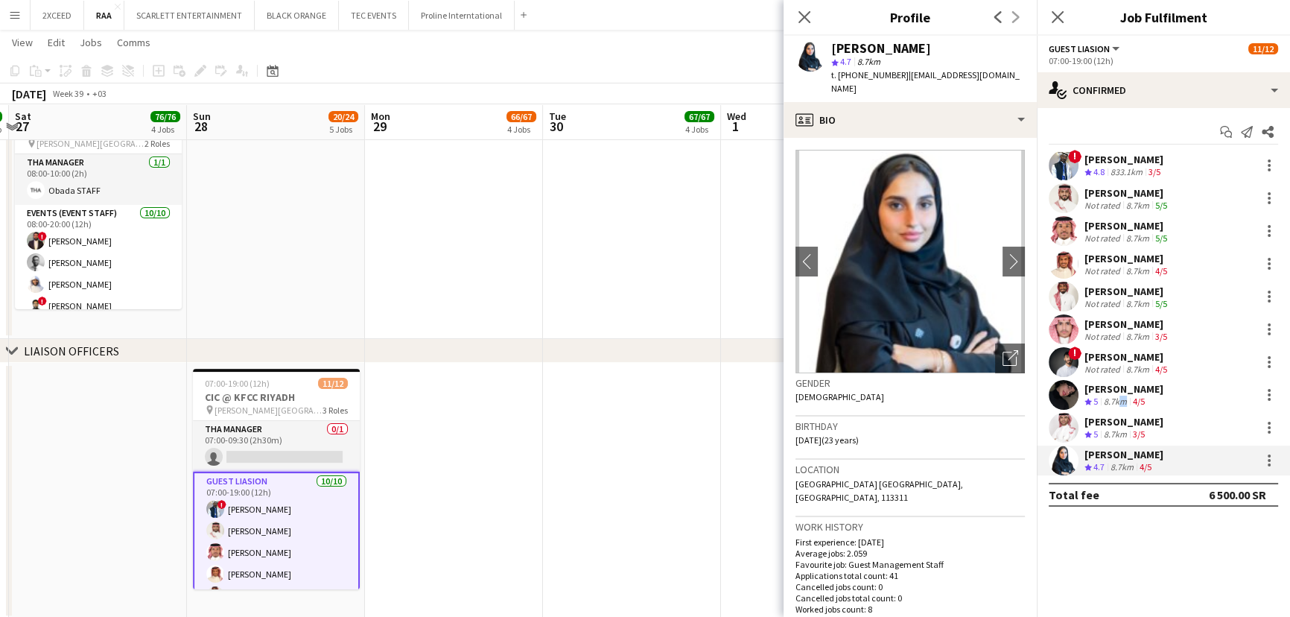
click at [1119, 407] on div "8.7km" at bounding box center [1115, 401] width 29 height 13
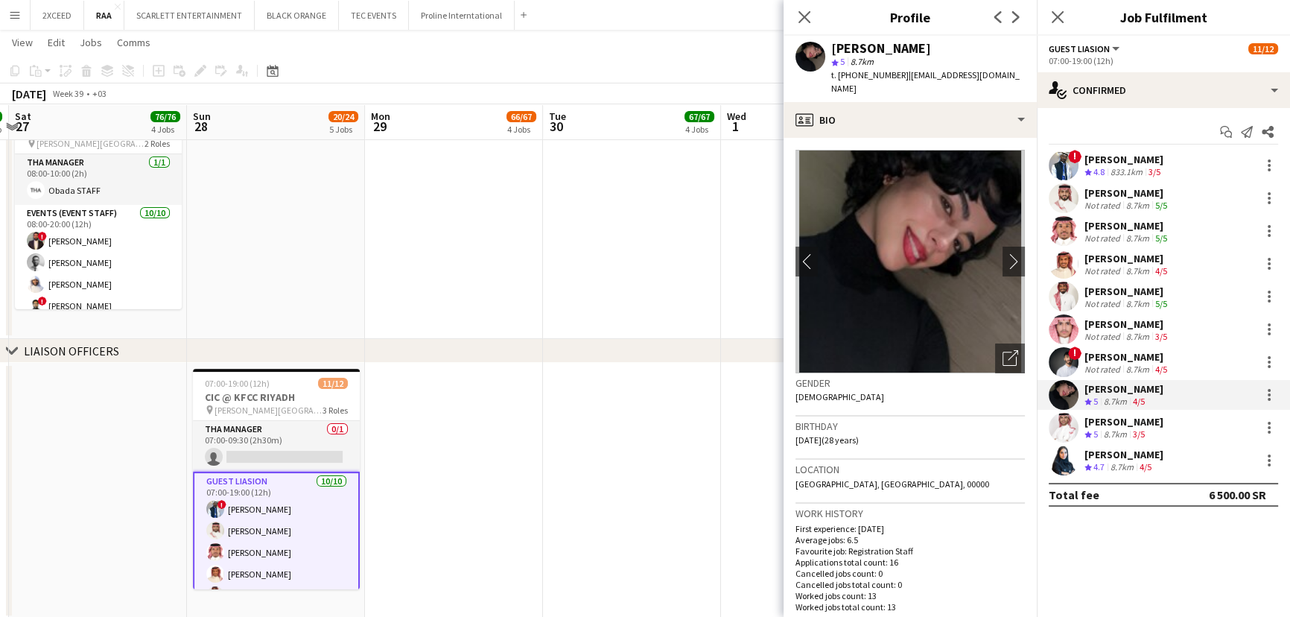
click at [1129, 466] on div "8.7km" at bounding box center [1121, 467] width 29 height 13
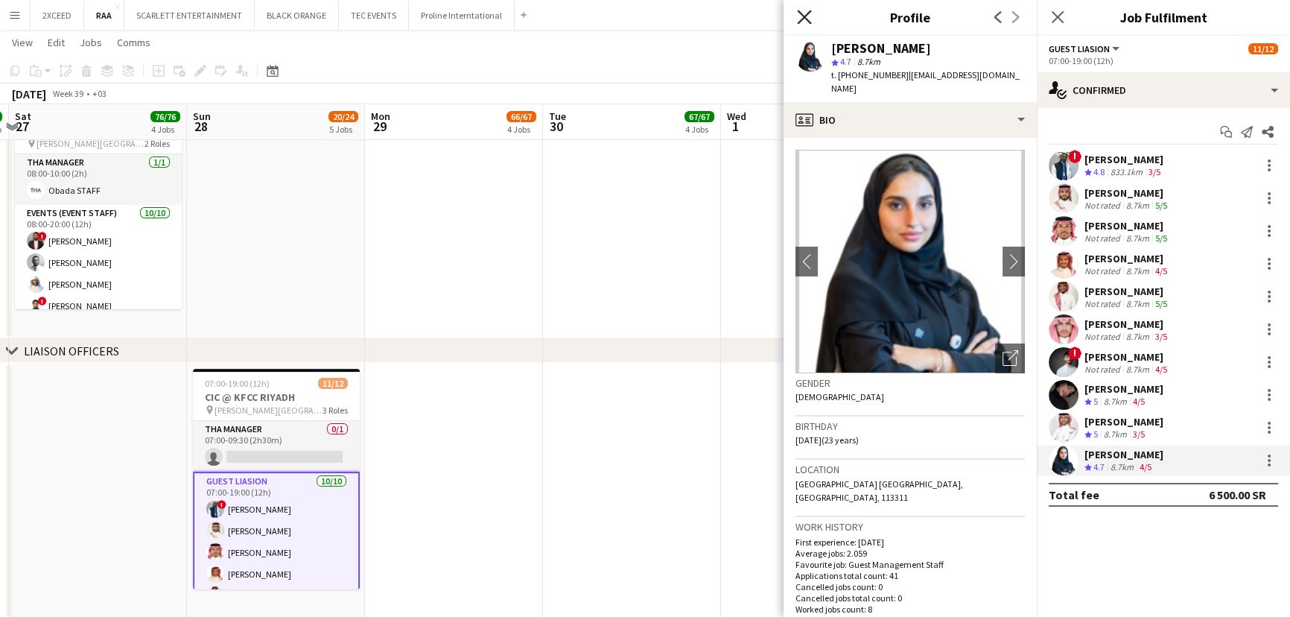
click at [810, 19] on icon "Close pop-in" at bounding box center [804, 17] width 14 height 14
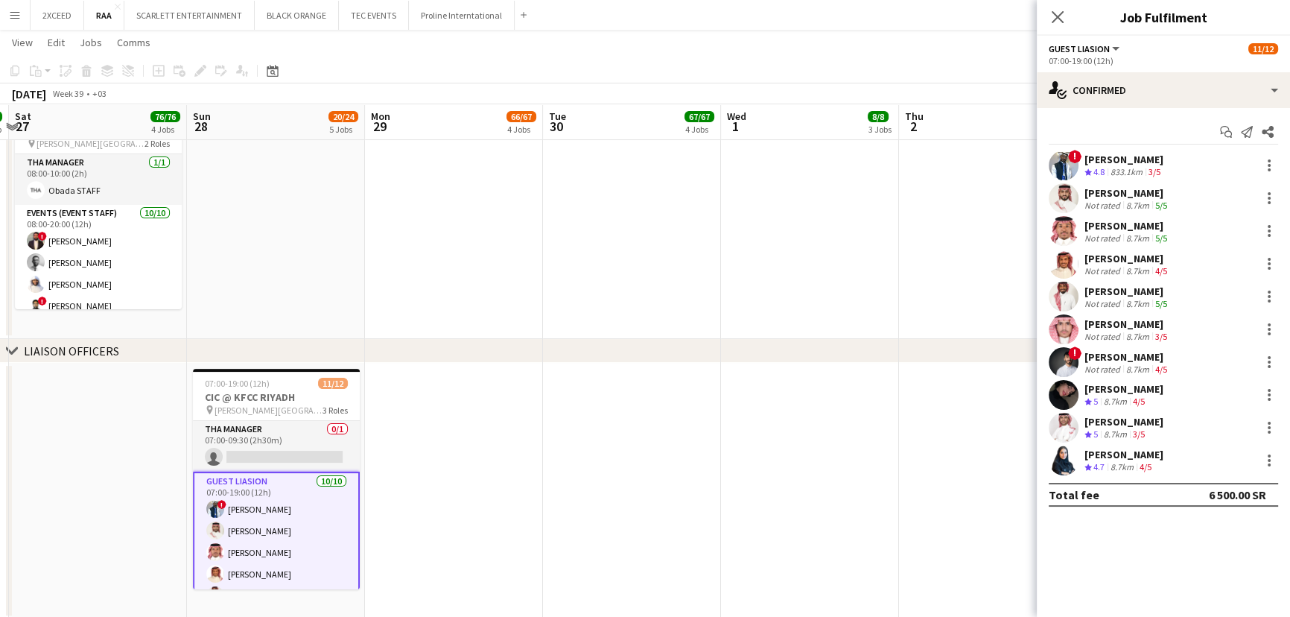
click at [425, 226] on app-date-cell "Updated 07:00-19:00 (12h) 58/59 CIC @ KFCC RIYADH pin [PERSON_NAME][GEOGRAPHIC_…" at bounding box center [454, 97] width 178 height 483
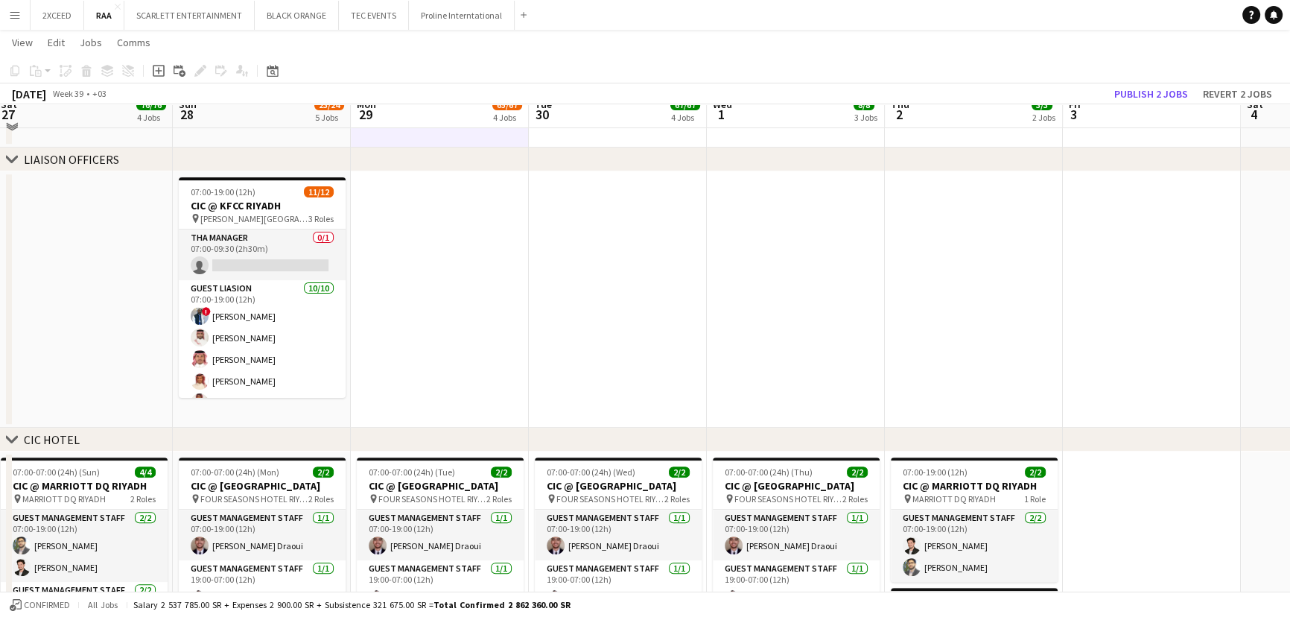
scroll to position [489, 0]
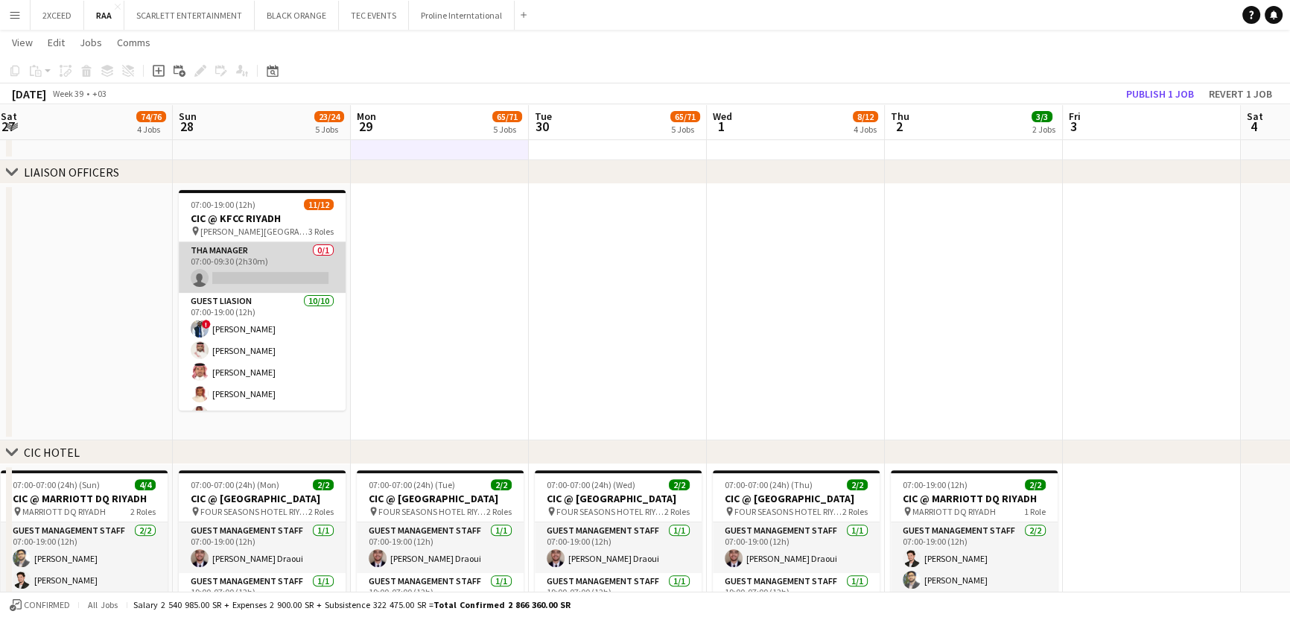
click at [283, 270] on app-card-role "THA Manager 0/1 07:00-09:30 (2h30m) single-neutral-actions" at bounding box center [262, 267] width 167 height 51
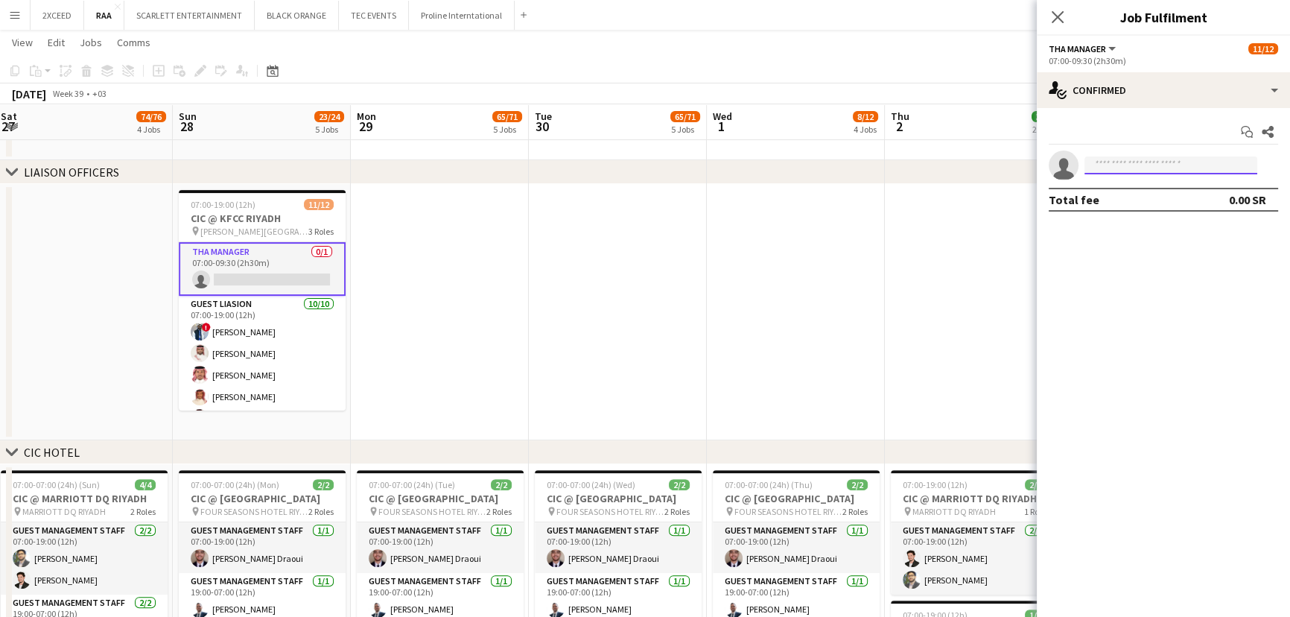
click at [1123, 161] on input at bounding box center [1170, 165] width 173 height 18
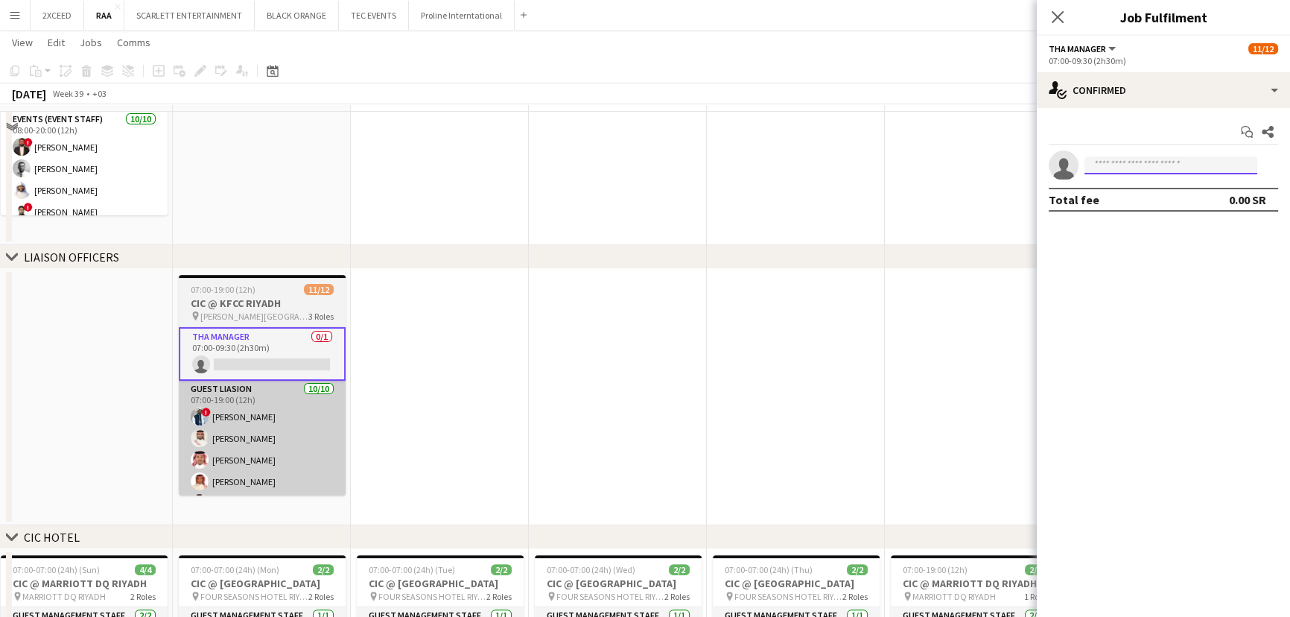
scroll to position [451, 0]
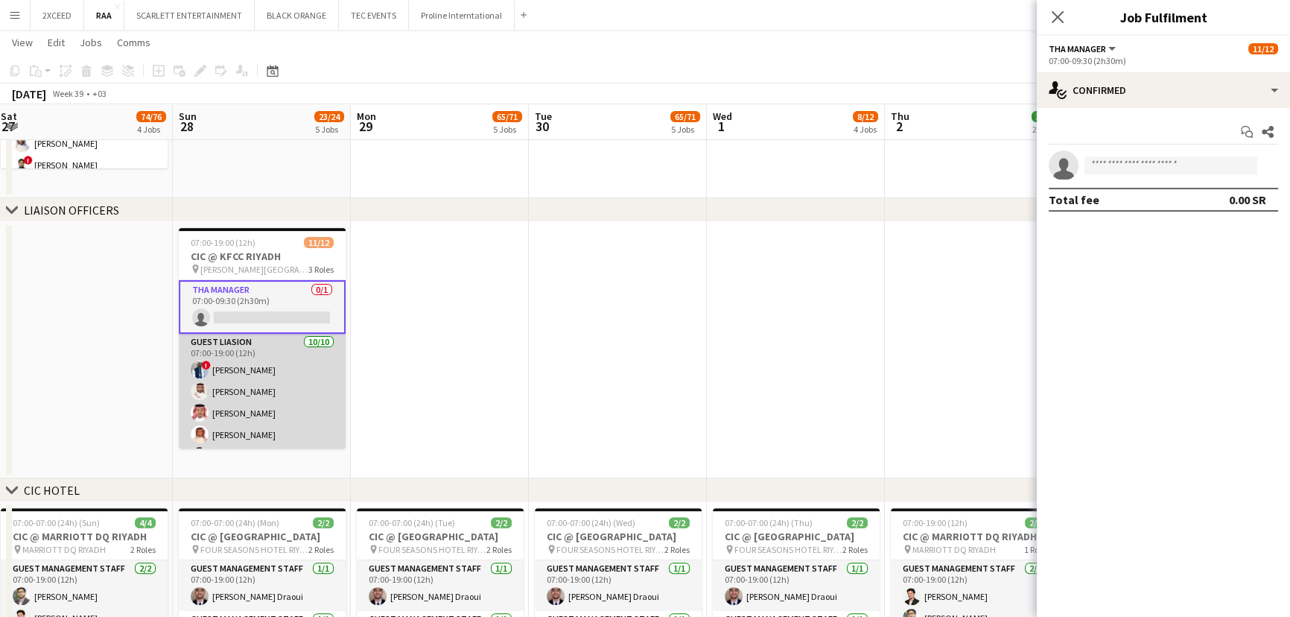
click at [276, 382] on app-card-role "Guest Liasion [DATE] 07:00-19:00 (12h) ! [PERSON_NAME] Sultan Alnashwan [PERSON…" at bounding box center [262, 456] width 167 height 245
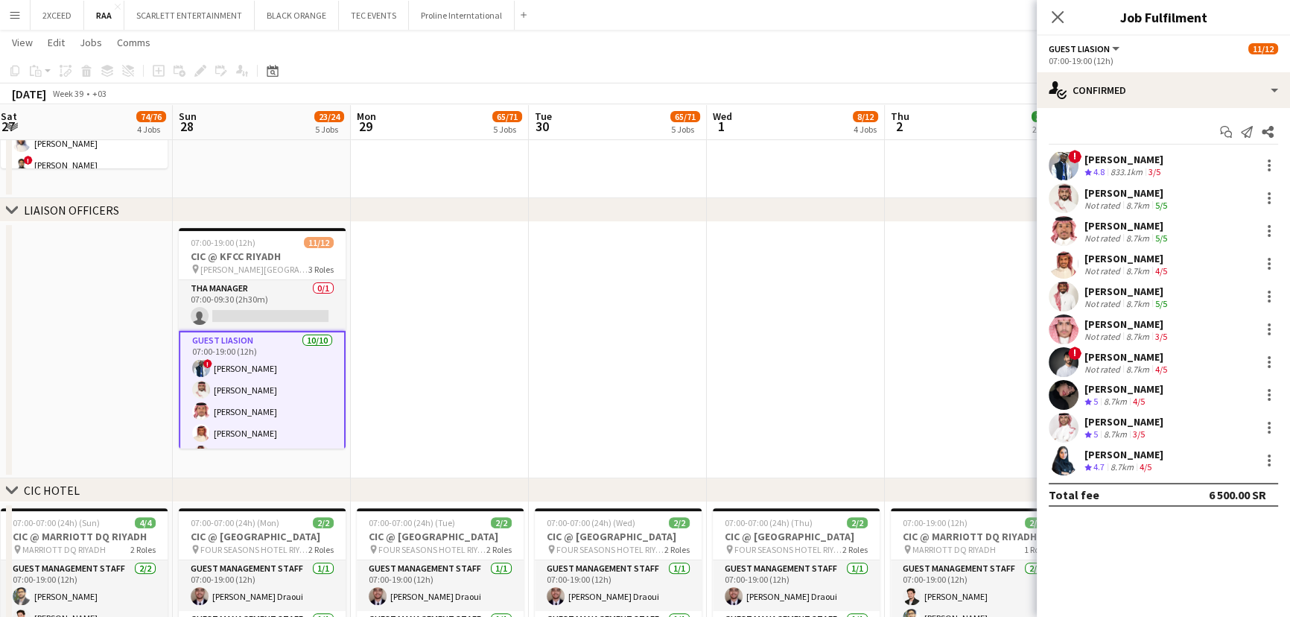
click at [1160, 161] on div "[PERSON_NAME]" at bounding box center [1123, 159] width 79 height 13
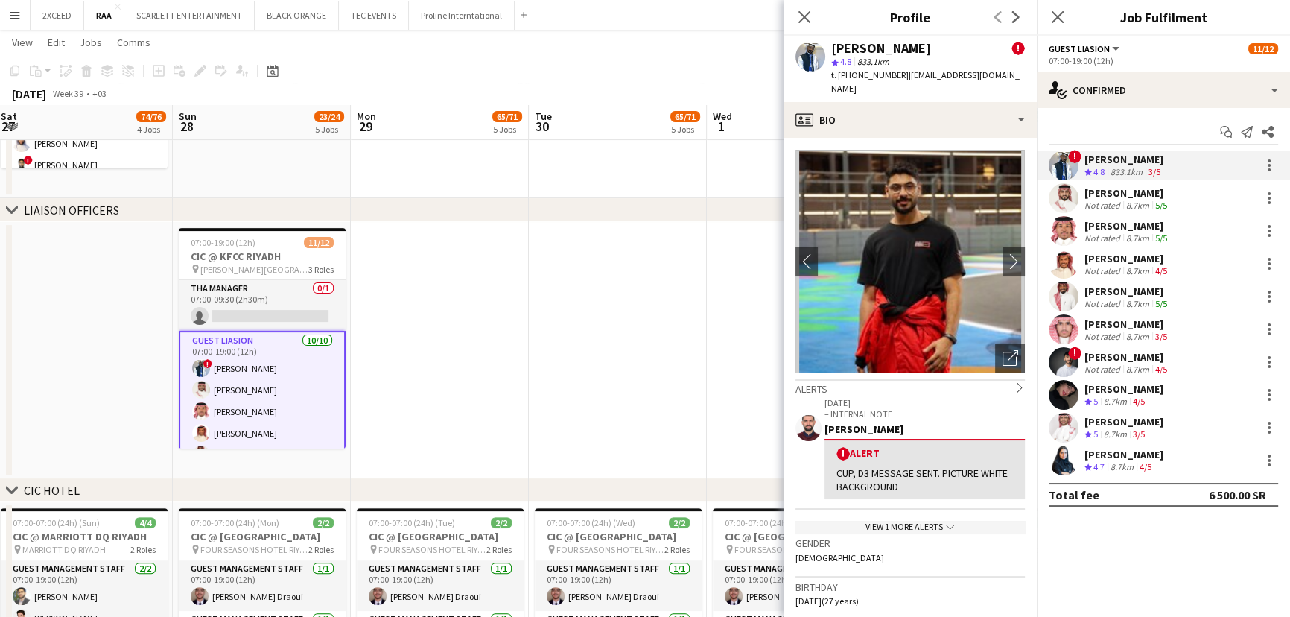
click at [1122, 197] on div "[PERSON_NAME]" at bounding box center [1127, 192] width 86 height 13
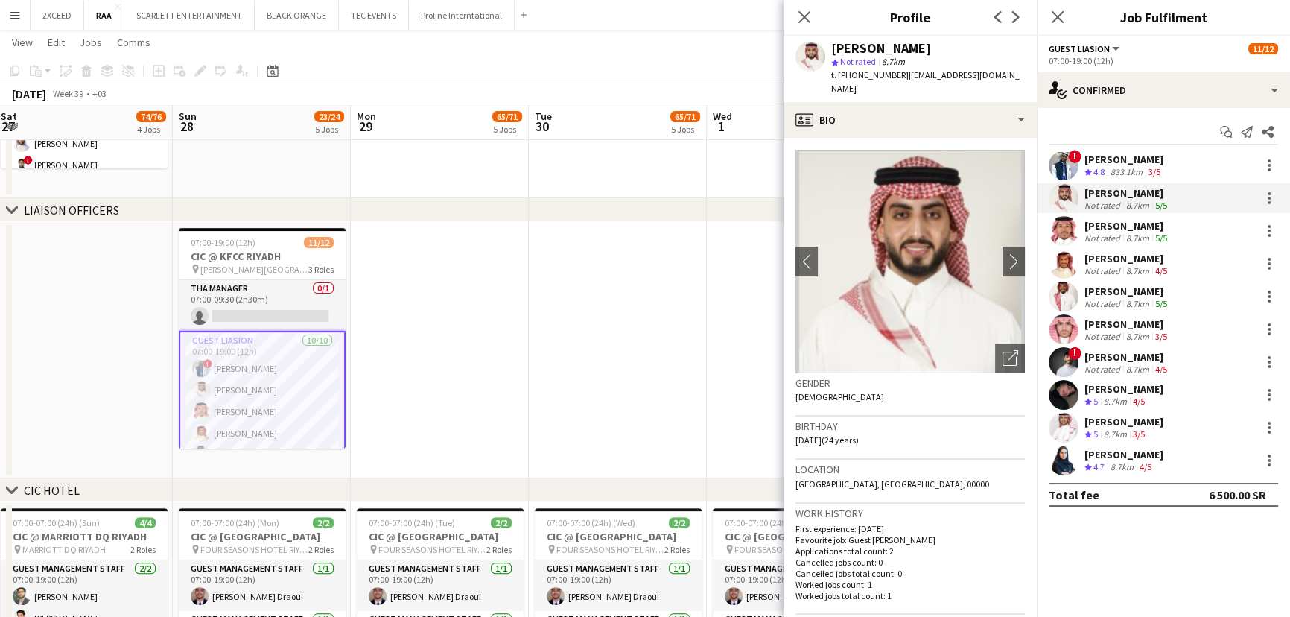
click at [1157, 232] on app-skills-label "5/5" at bounding box center [1161, 237] width 12 height 11
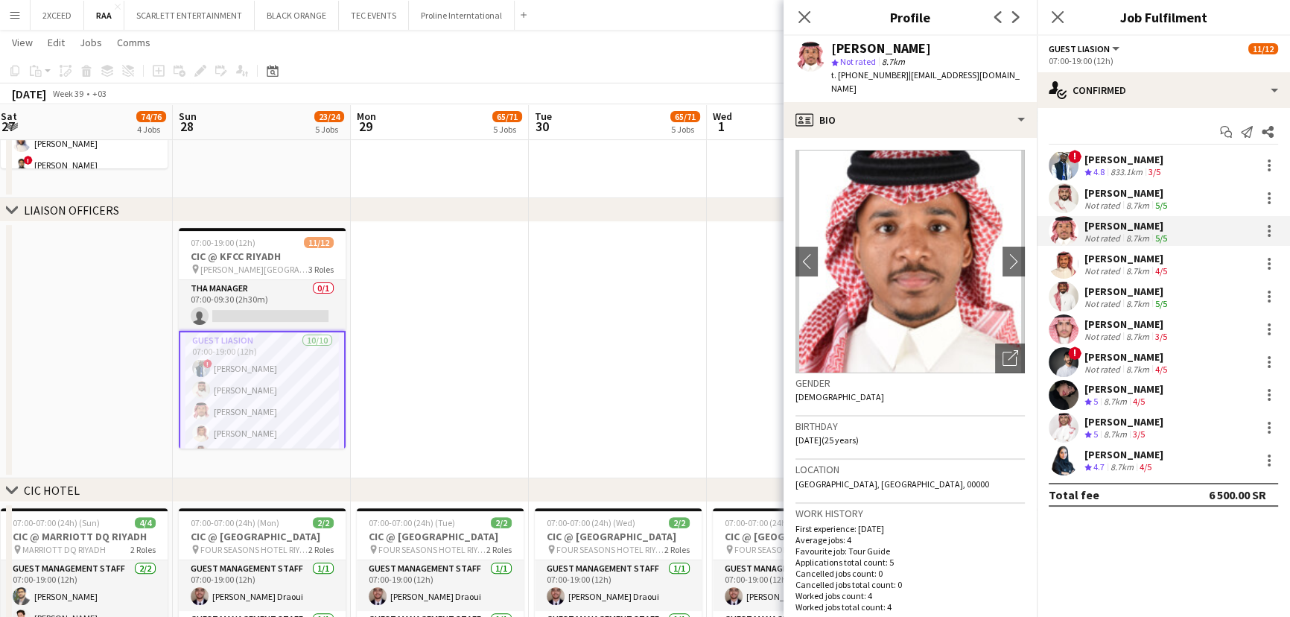
click at [1167, 259] on div "[PERSON_NAME]" at bounding box center [1127, 258] width 86 height 13
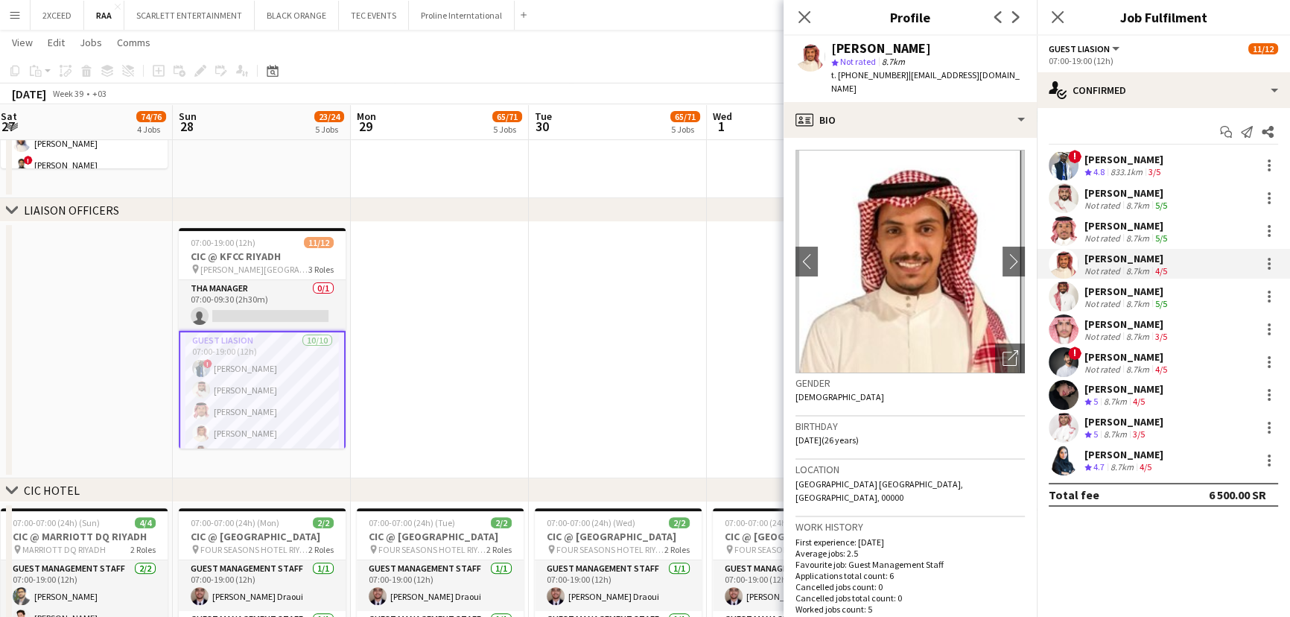
click at [1110, 298] on div "Not rated" at bounding box center [1103, 303] width 39 height 11
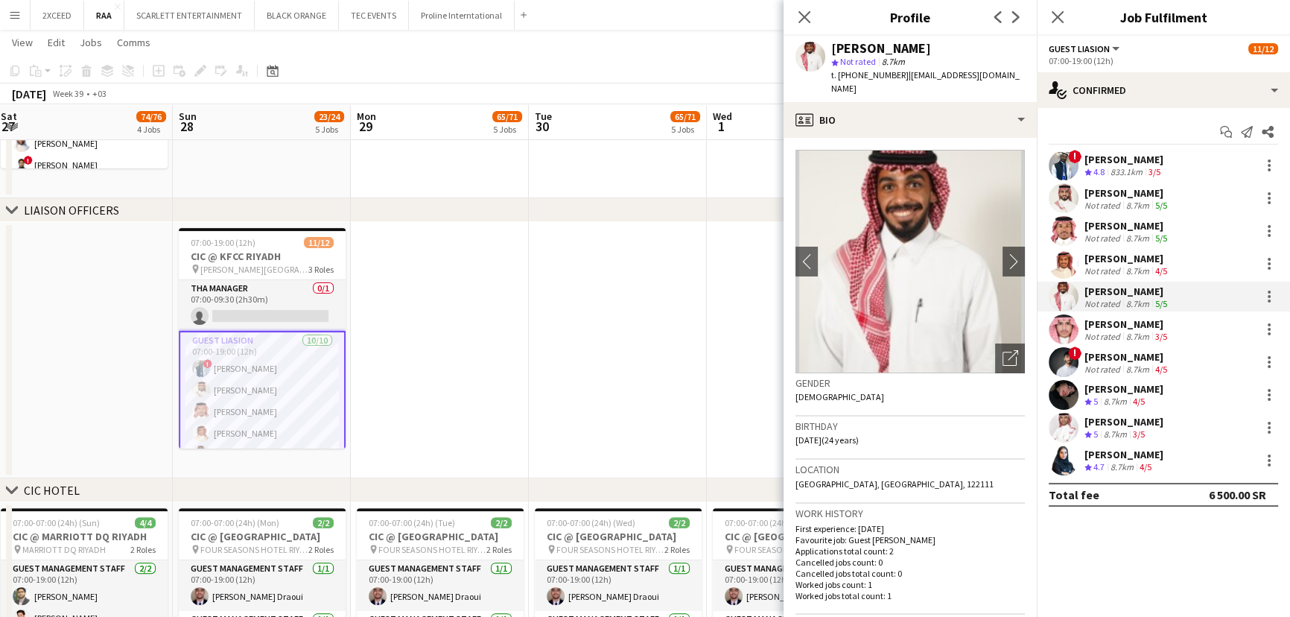
click at [1138, 322] on div "[PERSON_NAME]" at bounding box center [1127, 323] width 86 height 13
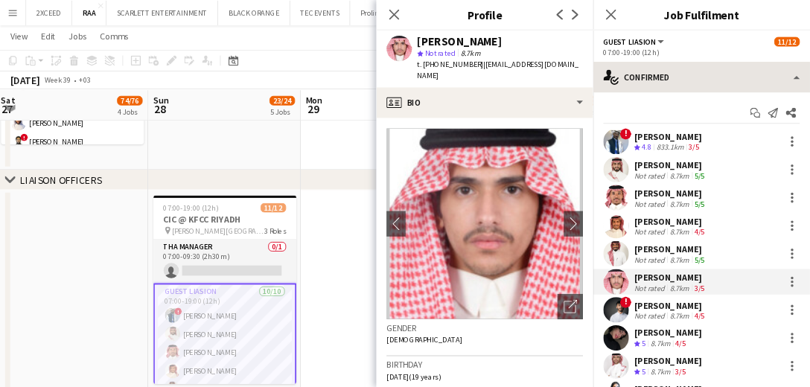
scroll to position [0, 361]
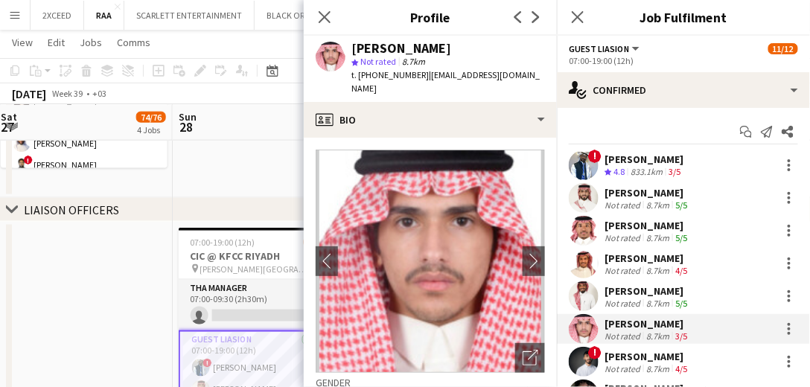
click at [707, 361] on div "! [PERSON_NAME] Not rated 8.7km 4/5" at bounding box center [683, 362] width 253 height 30
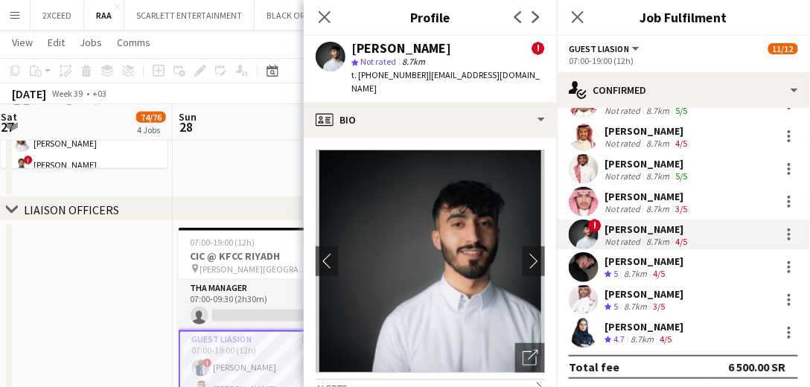
scroll to position [130, 0]
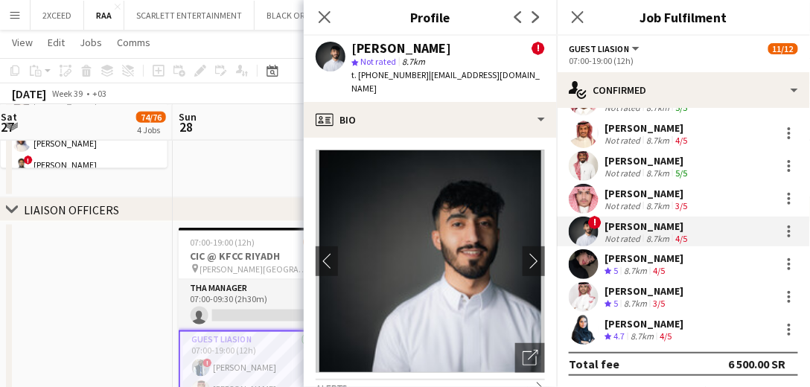
click at [684, 265] on div "Crew rating 5 8.7km 4/5" at bounding box center [644, 271] width 79 height 13
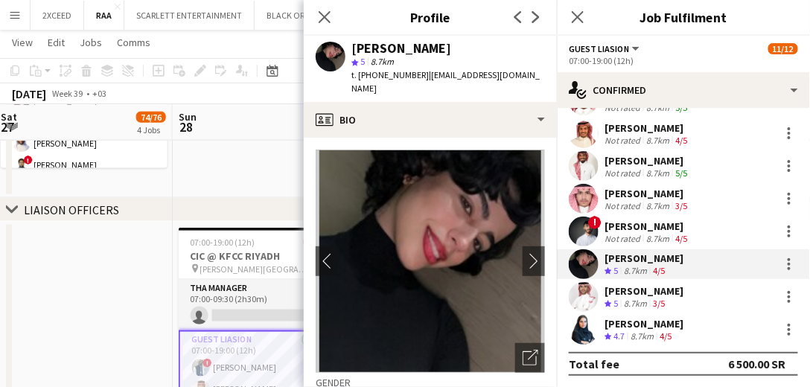
click at [644, 293] on div "[PERSON_NAME]" at bounding box center [644, 291] width 79 height 13
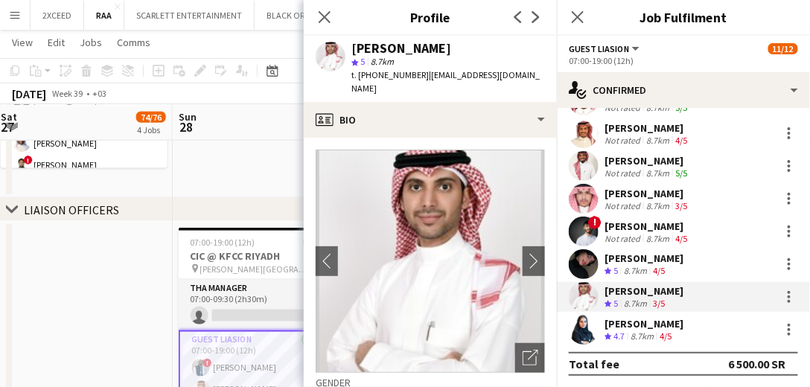
click at [633, 331] on div "8.7km" at bounding box center [642, 337] width 29 height 13
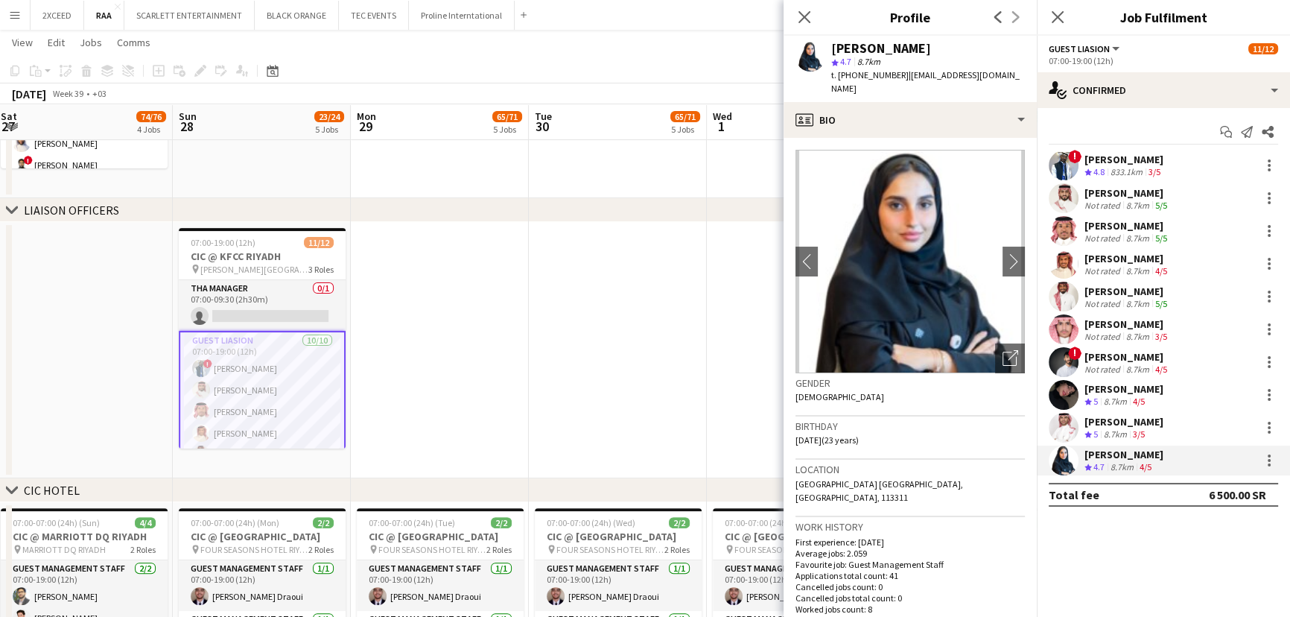
scroll to position [0, 0]
click at [804, 10] on icon "Close pop-in" at bounding box center [804, 17] width 14 height 14
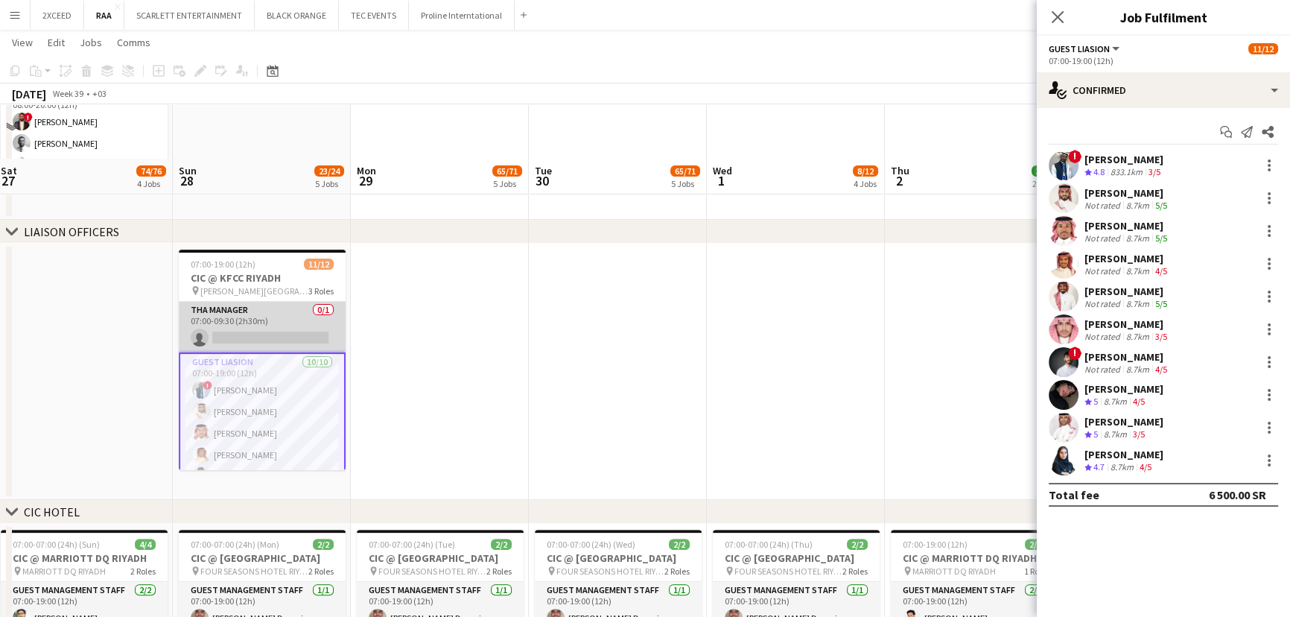
scroll to position [428, 0]
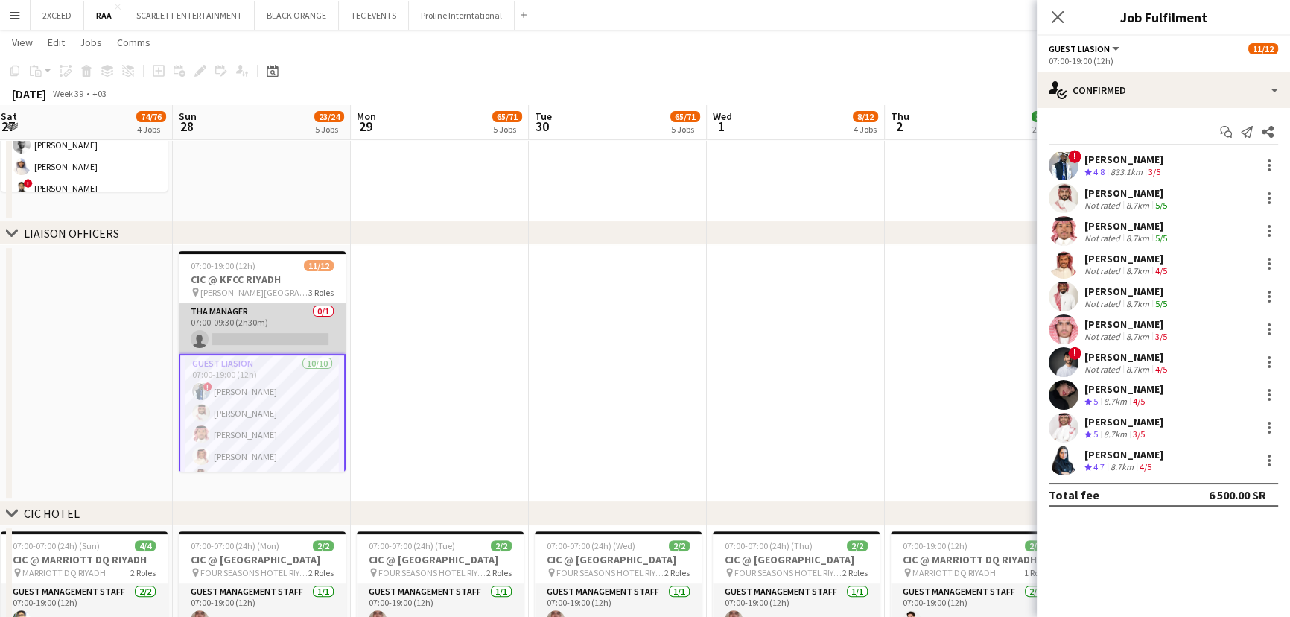
click at [283, 334] on app-card-role "THA Manager 0/1 07:00-09:30 (2h30m) single-neutral-actions" at bounding box center [262, 328] width 167 height 51
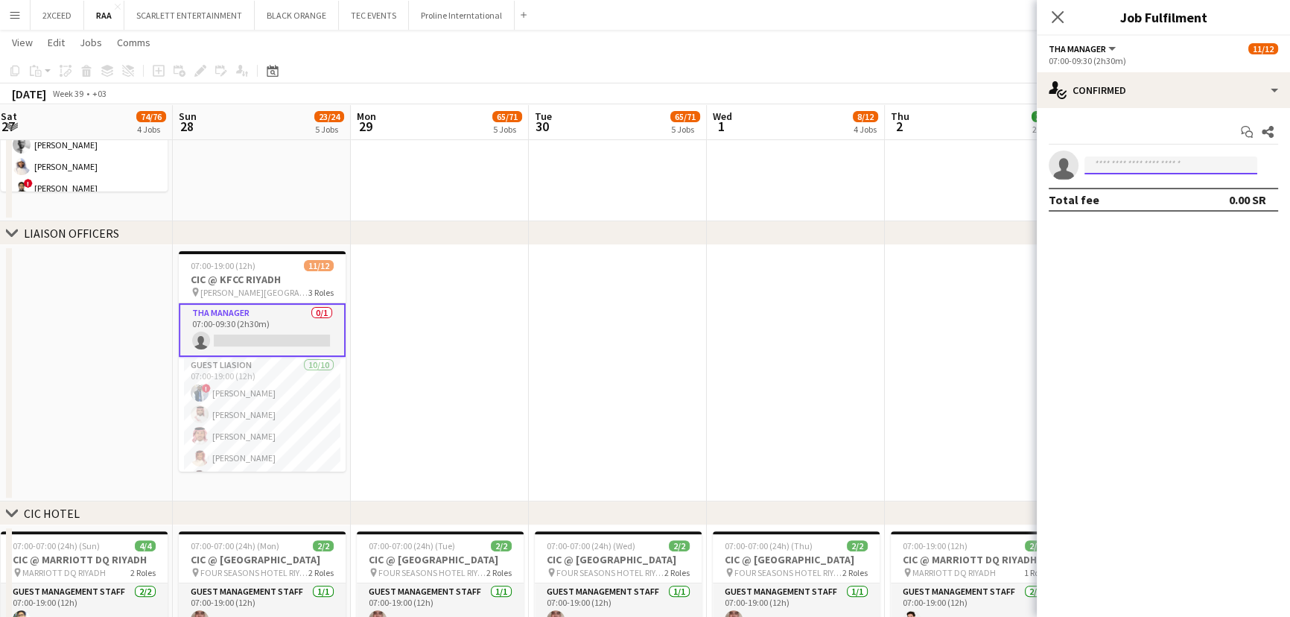
click at [1154, 164] on input at bounding box center [1170, 165] width 173 height 18
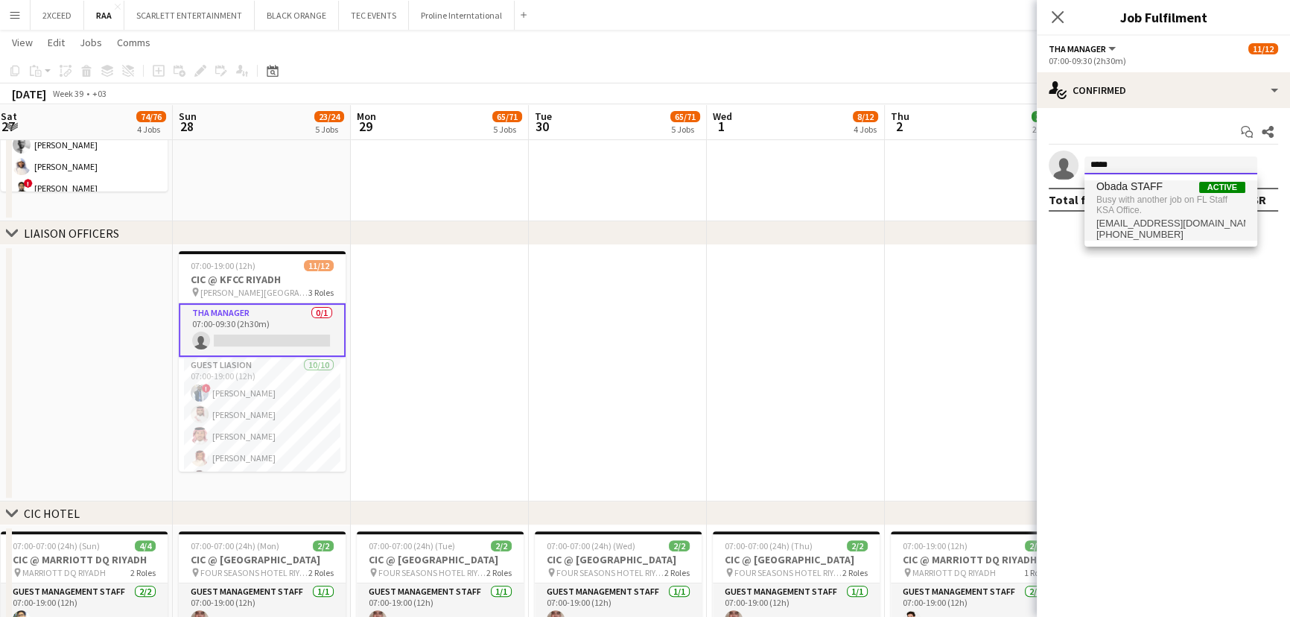
type input "*****"
click at [1160, 185] on span "Obada STAFF" at bounding box center [1129, 186] width 66 height 13
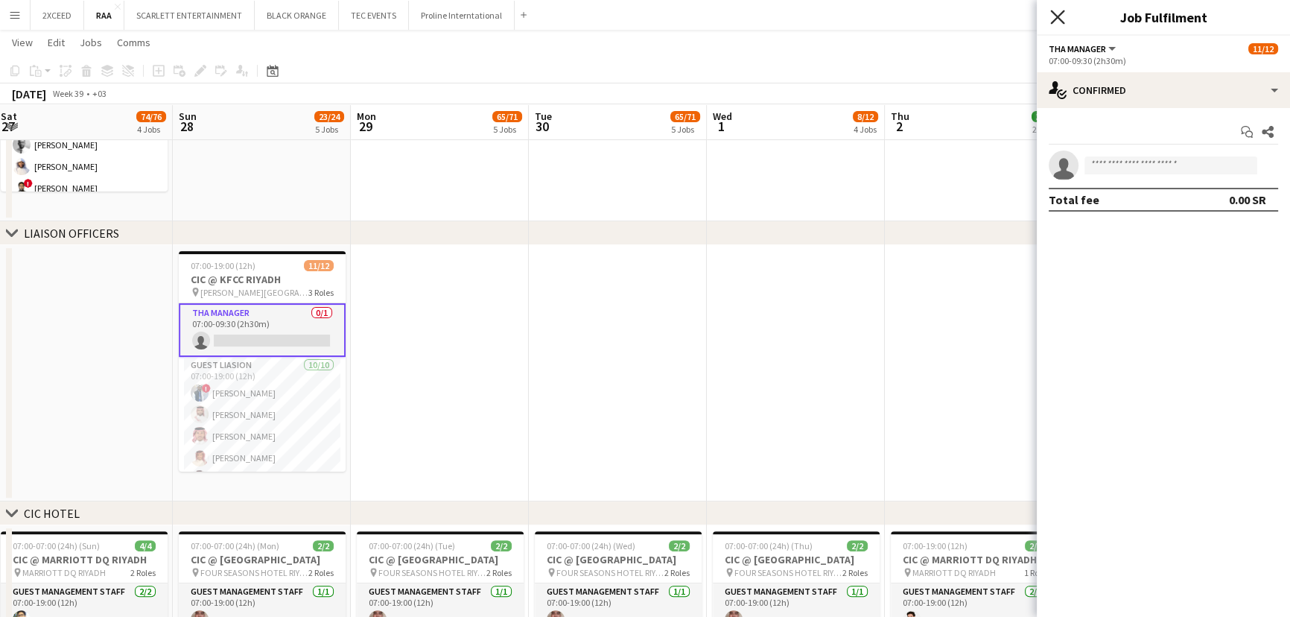
click at [1060, 16] on icon "Close pop-in" at bounding box center [1057, 17] width 14 height 14
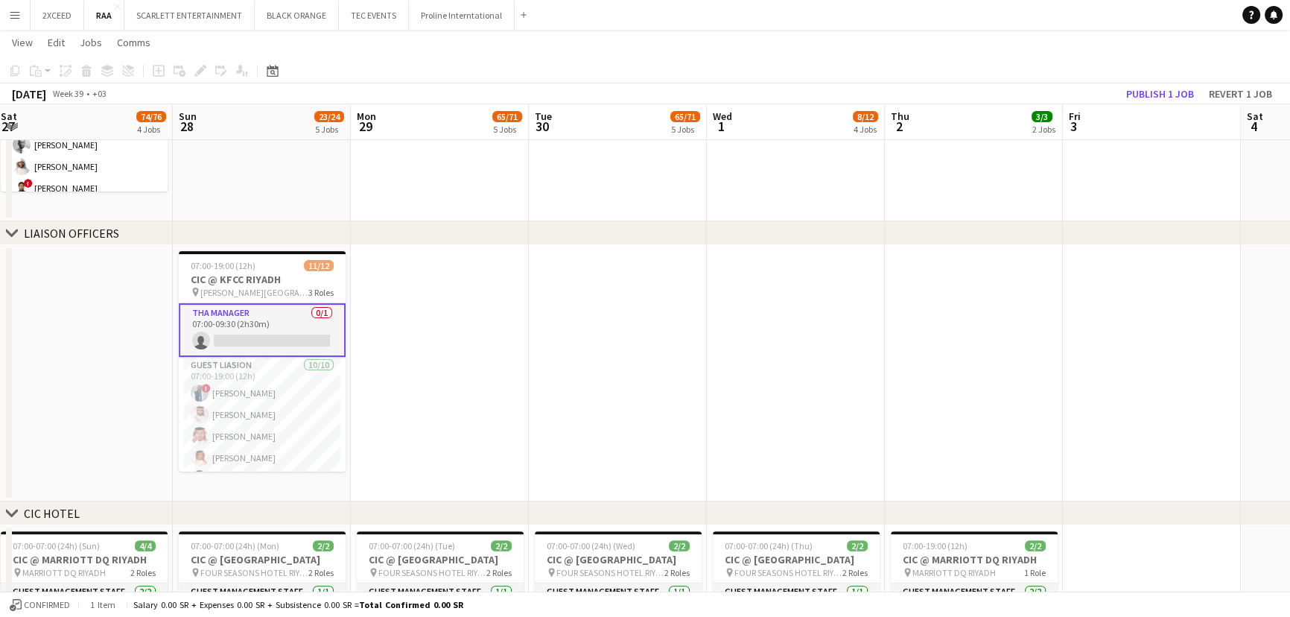
click at [439, 328] on app-date-cell at bounding box center [440, 373] width 178 height 256
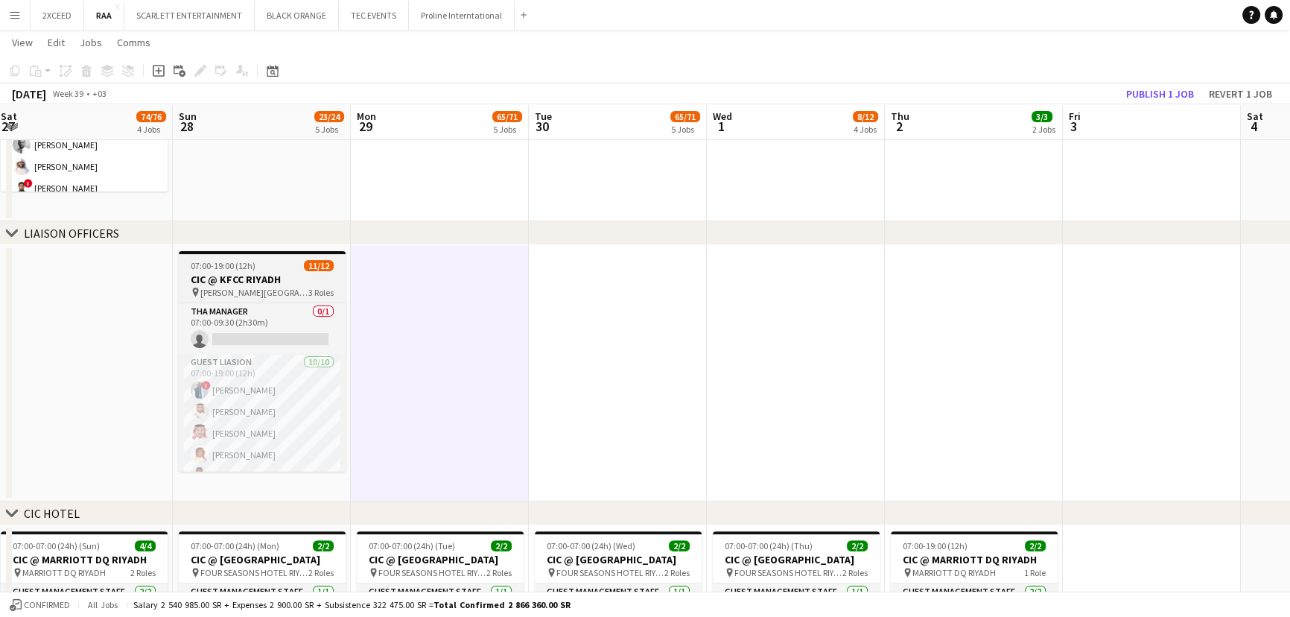
click at [247, 261] on span "07:00-19:00 (12h)" at bounding box center [223, 265] width 65 height 11
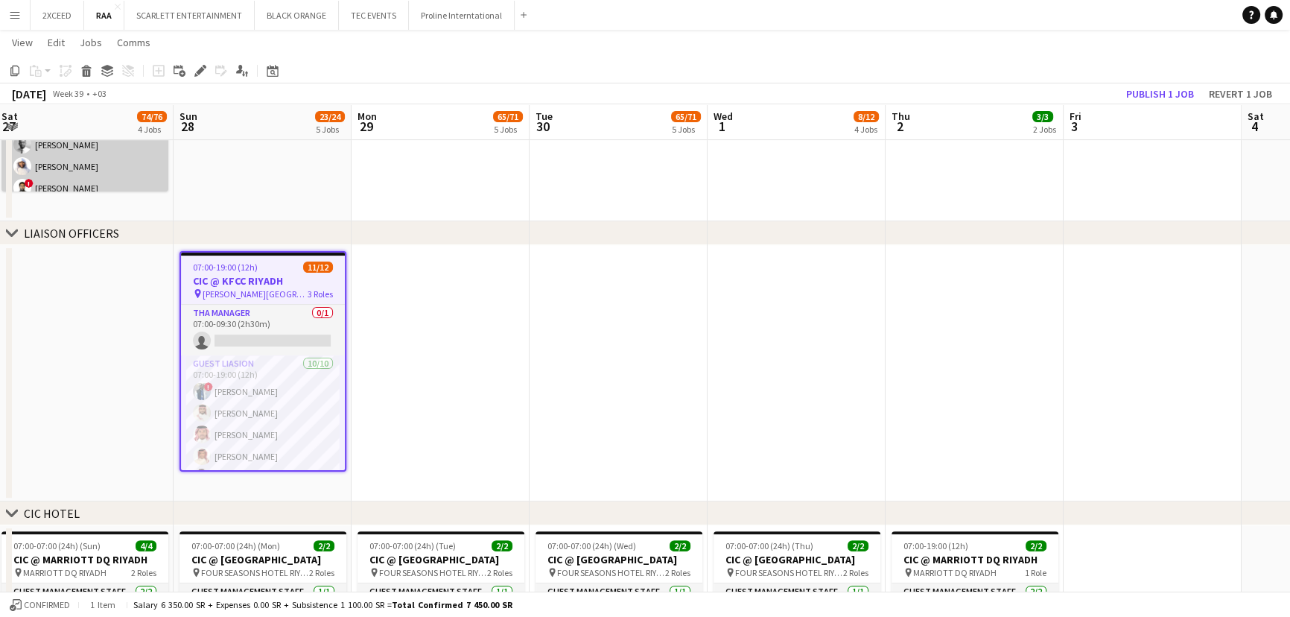
click at [201, 75] on icon "Edit" at bounding box center [200, 71] width 12 height 12
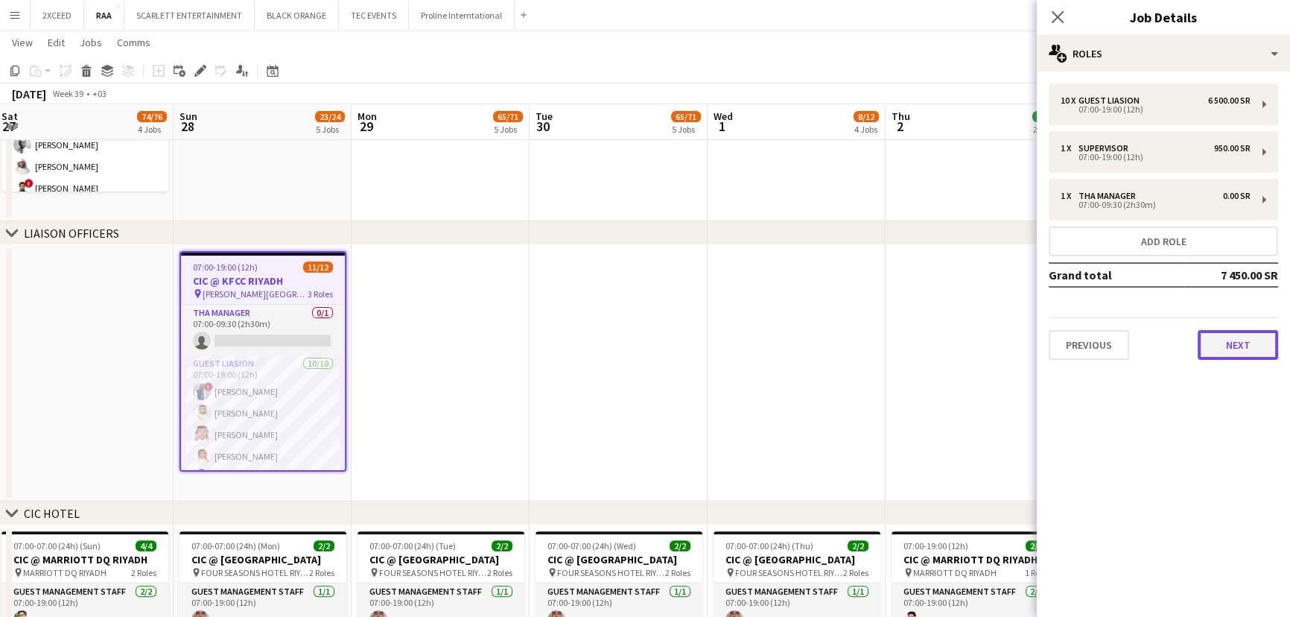
click at [1255, 346] on button "Next" at bounding box center [1238, 345] width 80 height 30
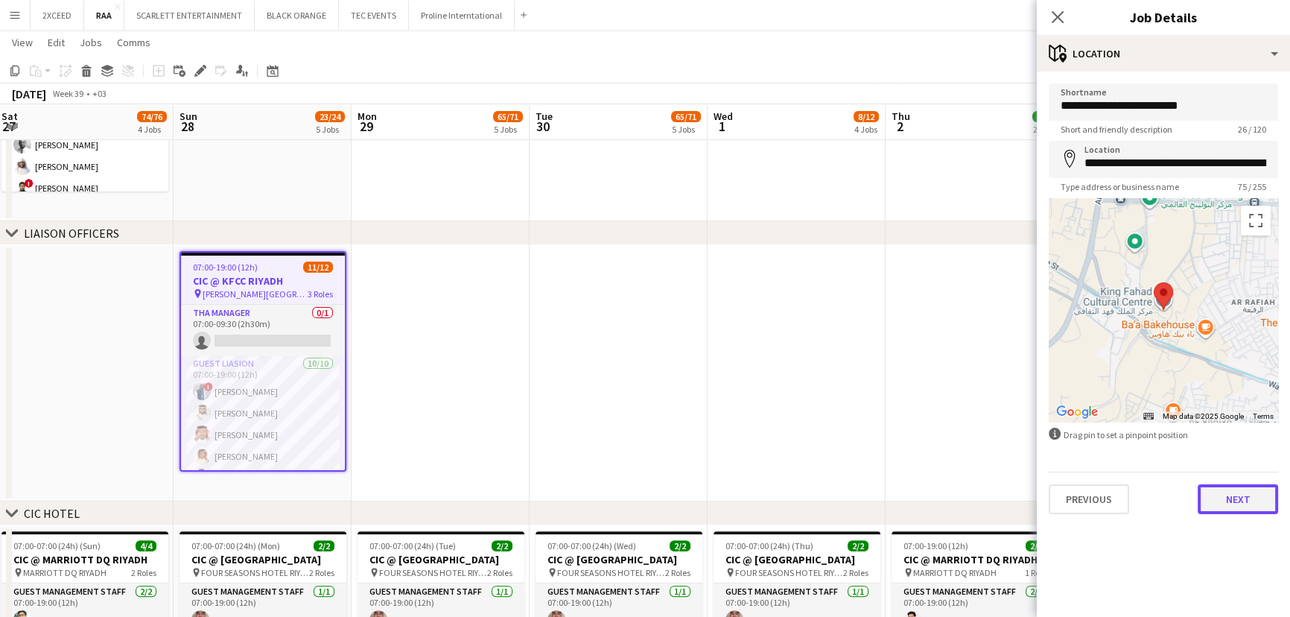
click at [1264, 499] on button "Next" at bounding box center [1238, 499] width 80 height 30
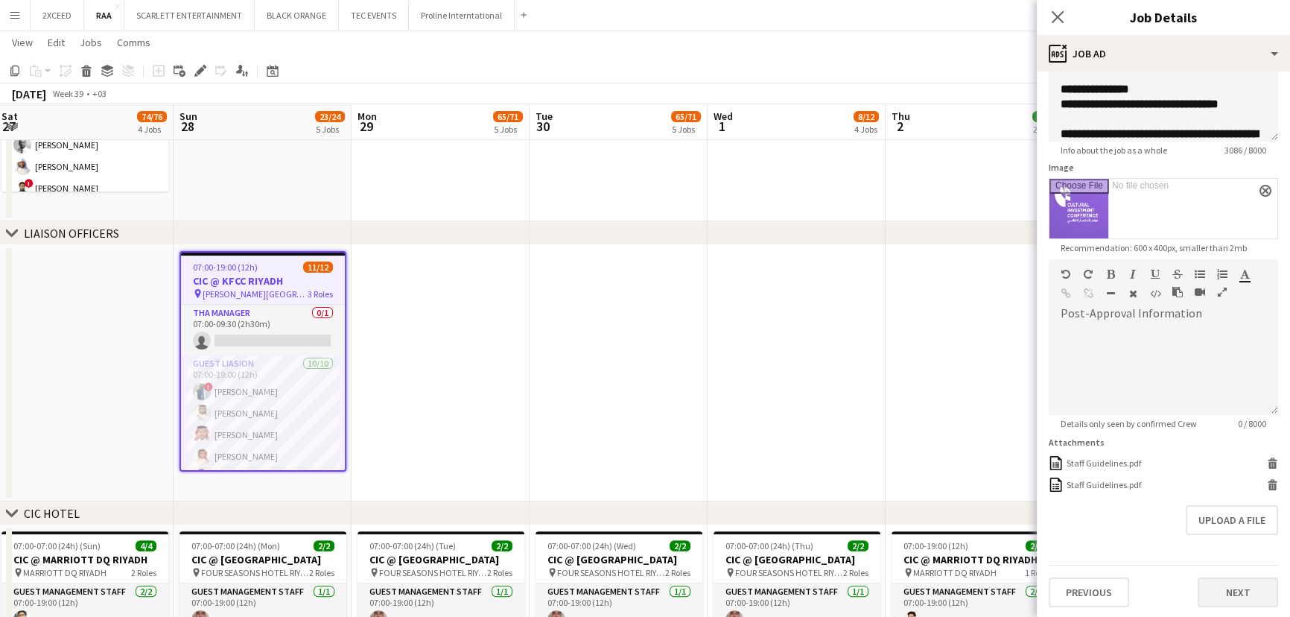
scroll to position [156, 0]
click at [1236, 588] on button "Next" at bounding box center [1238, 591] width 80 height 30
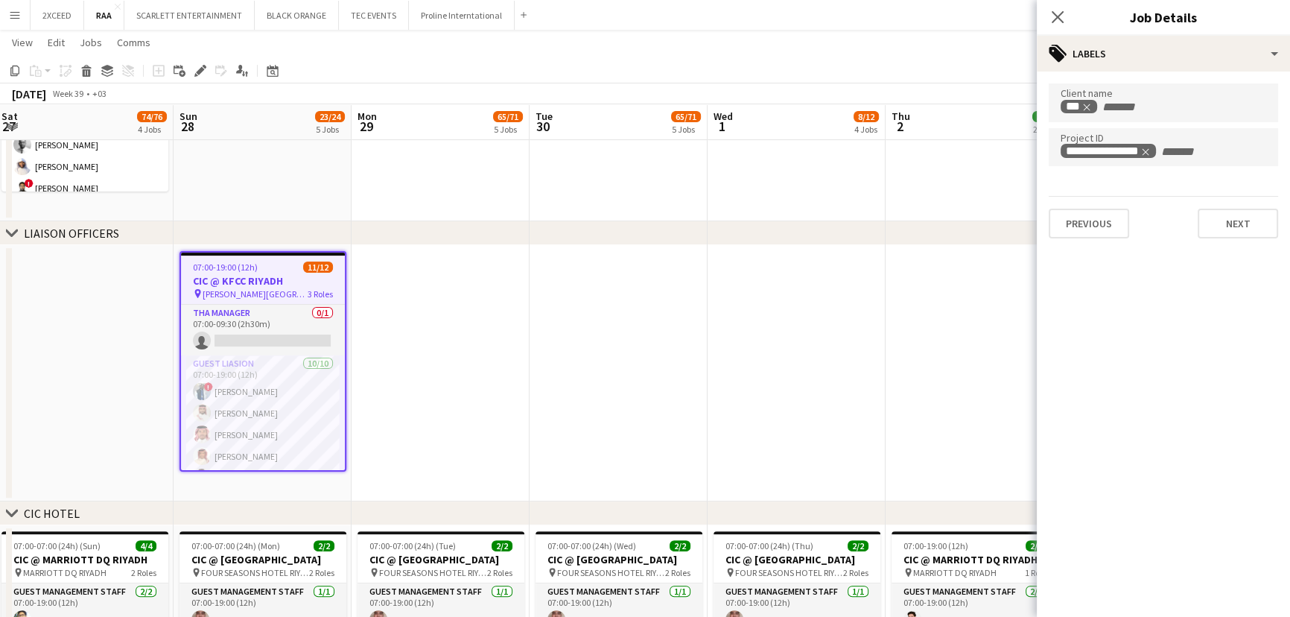
scroll to position [0, 0]
click at [1226, 232] on button "Next" at bounding box center [1238, 224] width 80 height 30
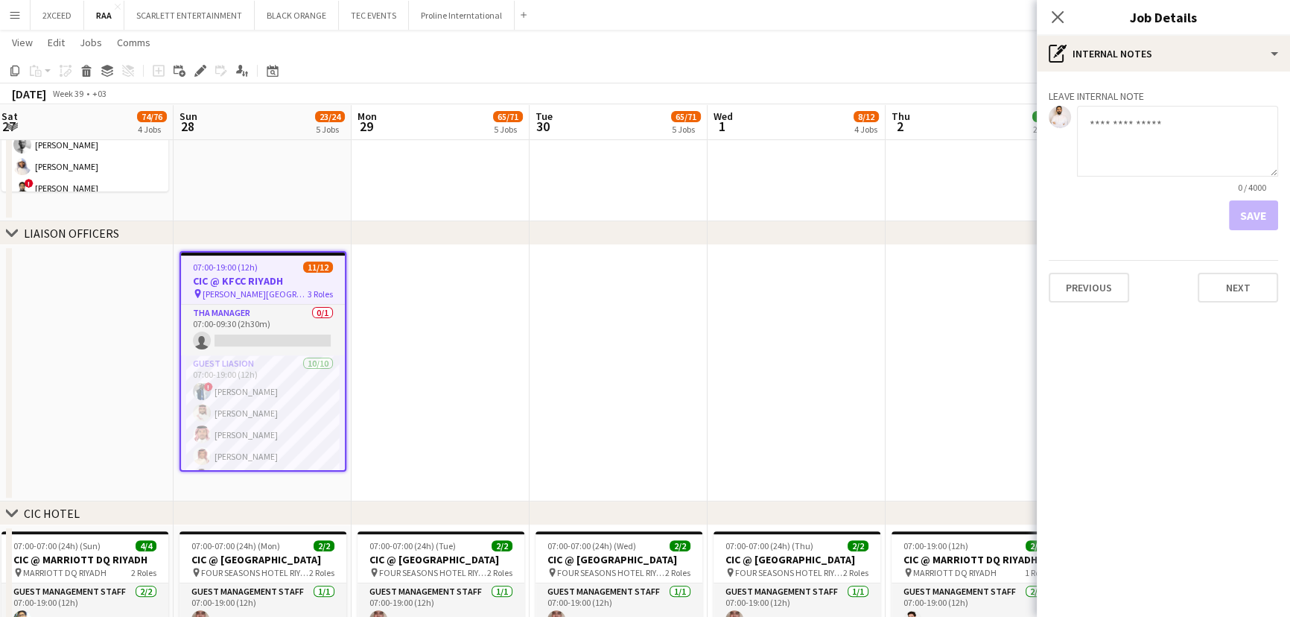
click at [1228, 320] on mat-expansion-panel "pen-write Internal notes Leave internal note 0 / 4000 Save Previous Next" at bounding box center [1163, 343] width 253 height 545
click at [1229, 293] on button "Next" at bounding box center [1238, 288] width 80 height 30
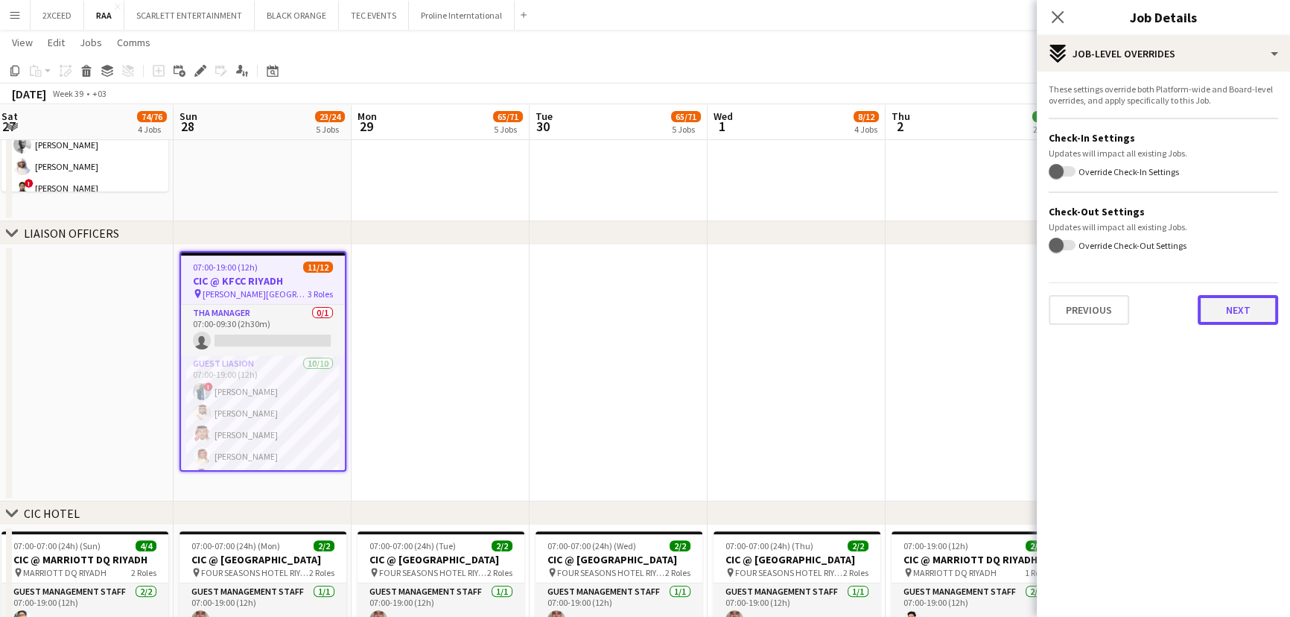
click at [1226, 305] on button "Next" at bounding box center [1238, 310] width 80 height 30
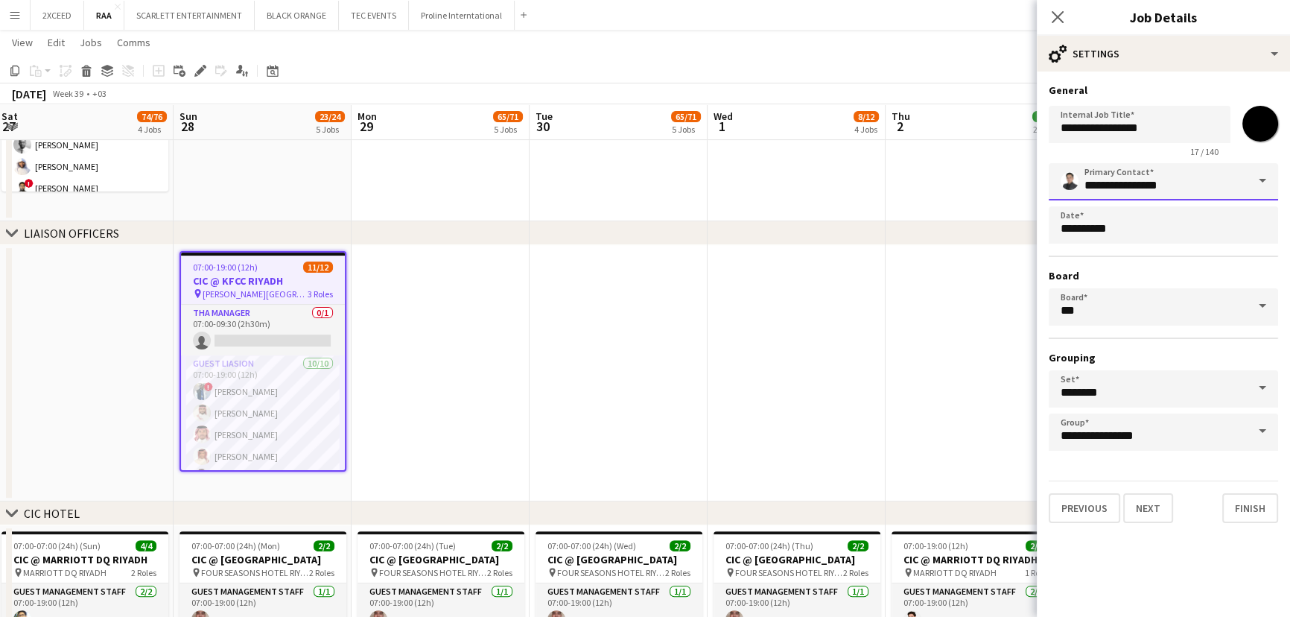
click at [1221, 186] on input "**********" at bounding box center [1163, 181] width 229 height 37
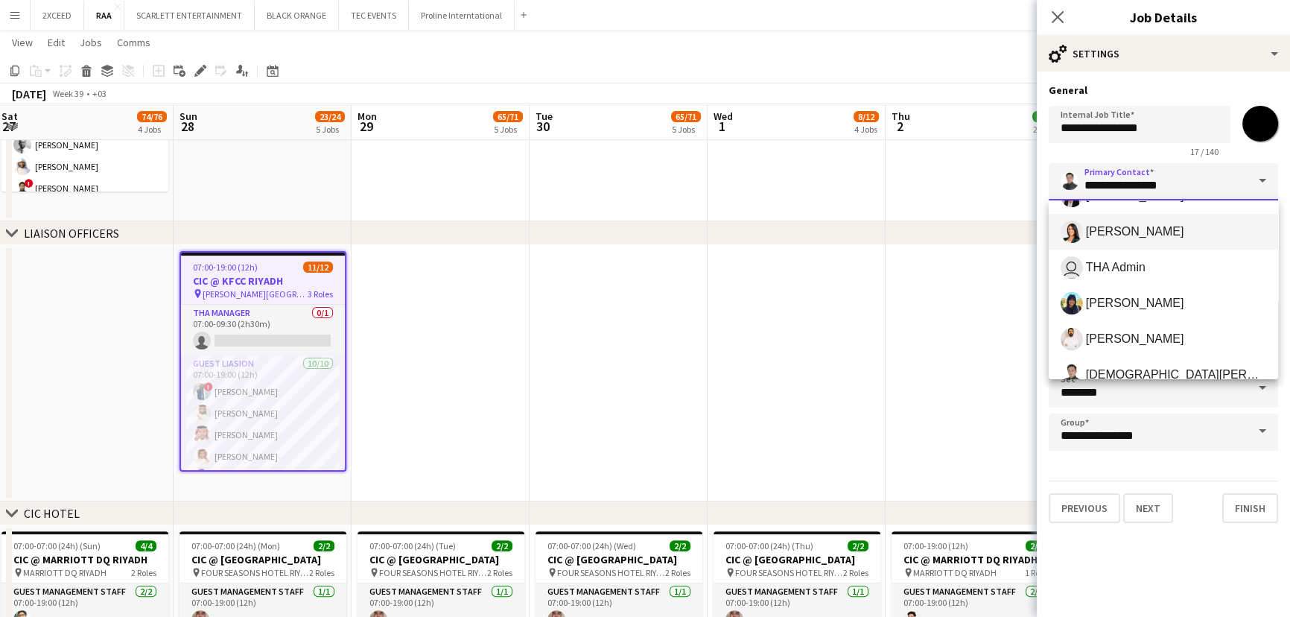
scroll to position [293, 0]
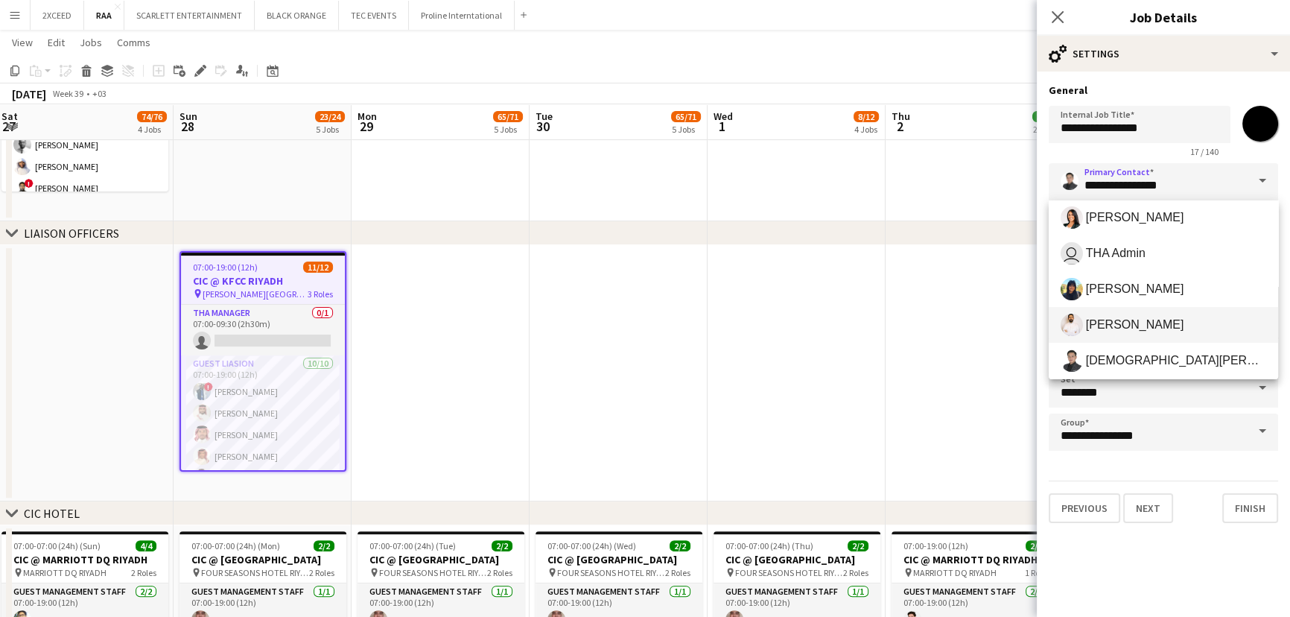
click at [1160, 319] on span "[PERSON_NAME]" at bounding box center [1164, 325] width 206 height 22
type input "**********"
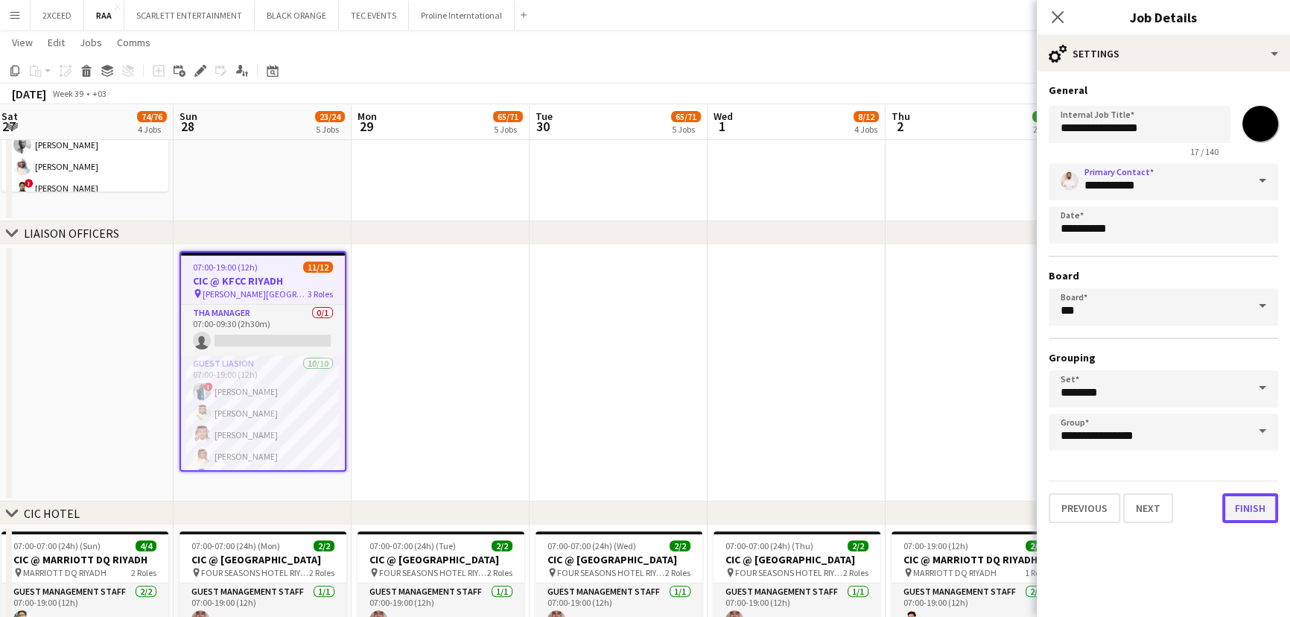
click at [1268, 509] on button "Finish" at bounding box center [1250, 508] width 56 height 30
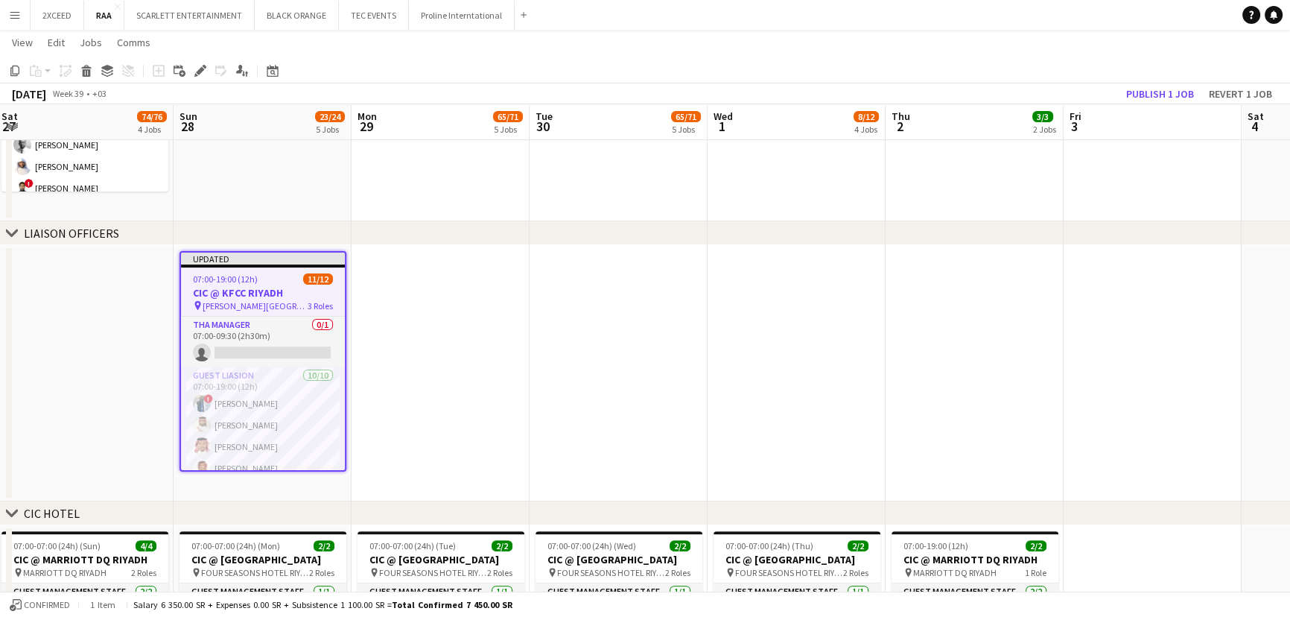
click at [444, 320] on app-date-cell at bounding box center [441, 373] width 178 height 256
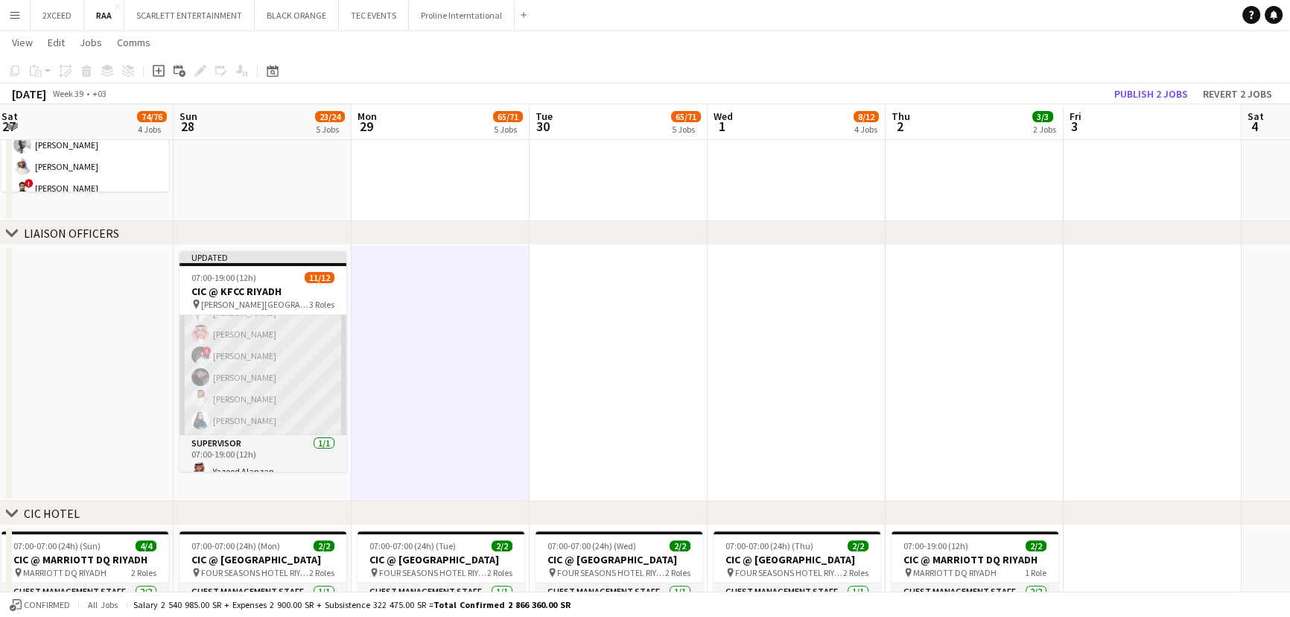
scroll to position [189, 0]
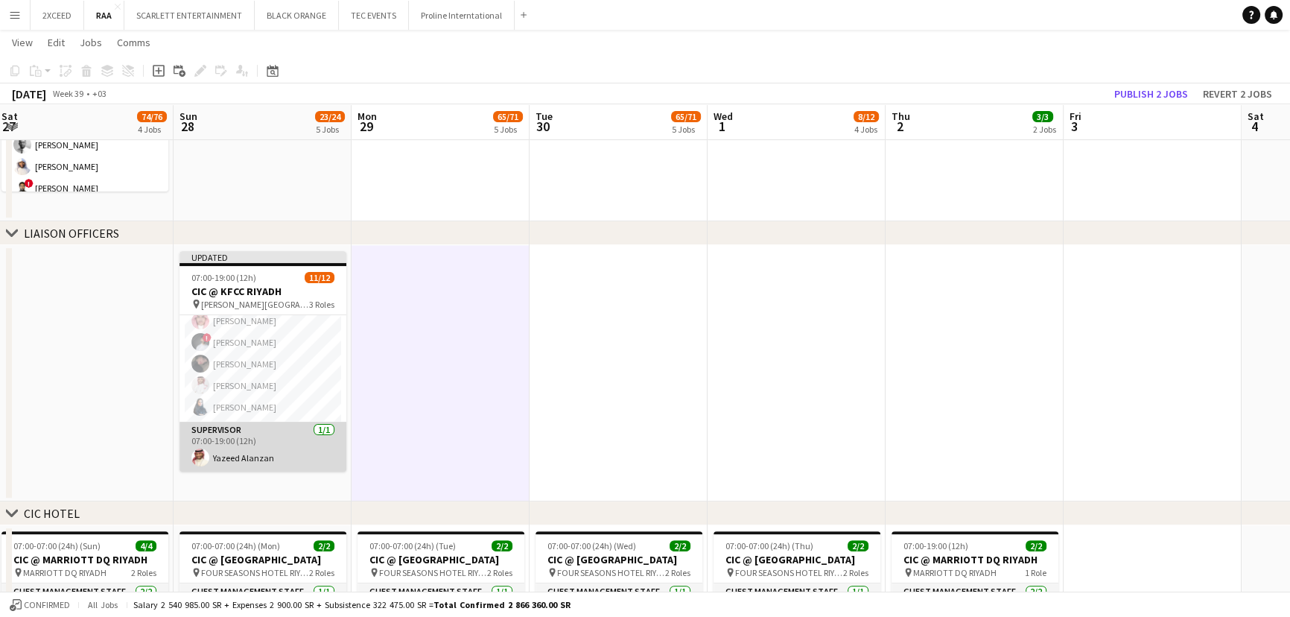
click at [279, 451] on app-card-role "Supervisor [DATE] 07:00-19:00 (12h) [PERSON_NAME]" at bounding box center [262, 447] width 167 height 51
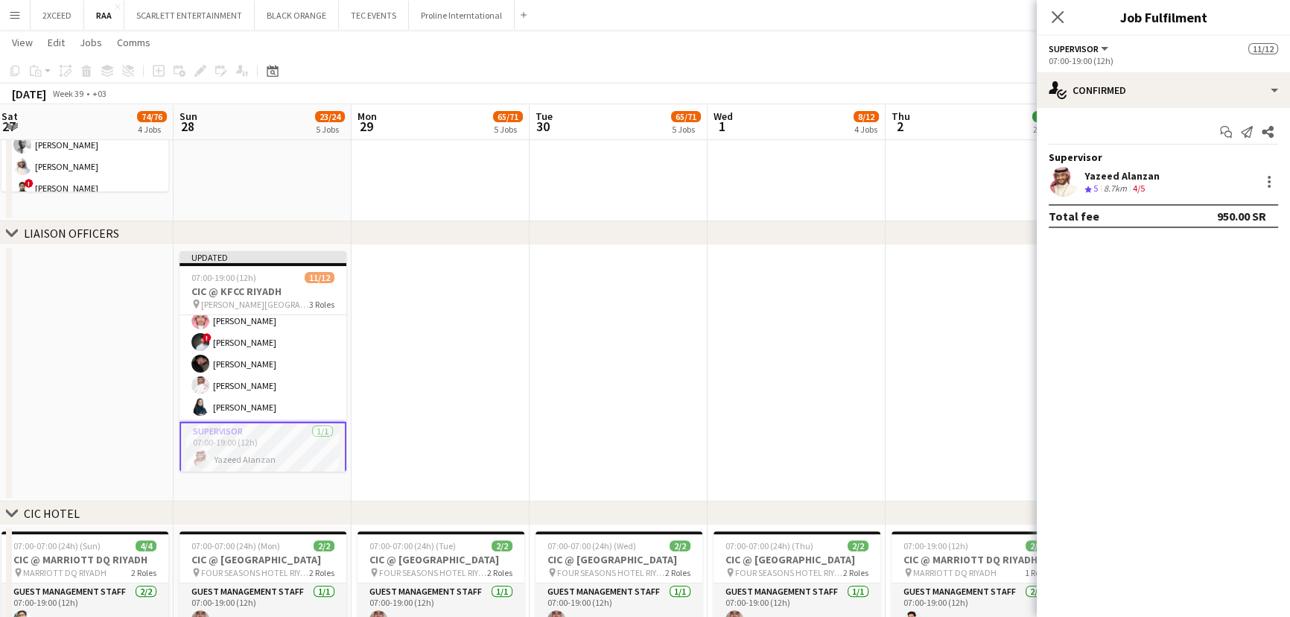
click at [1110, 172] on div "Yazeed Alanzan" at bounding box center [1121, 175] width 75 height 13
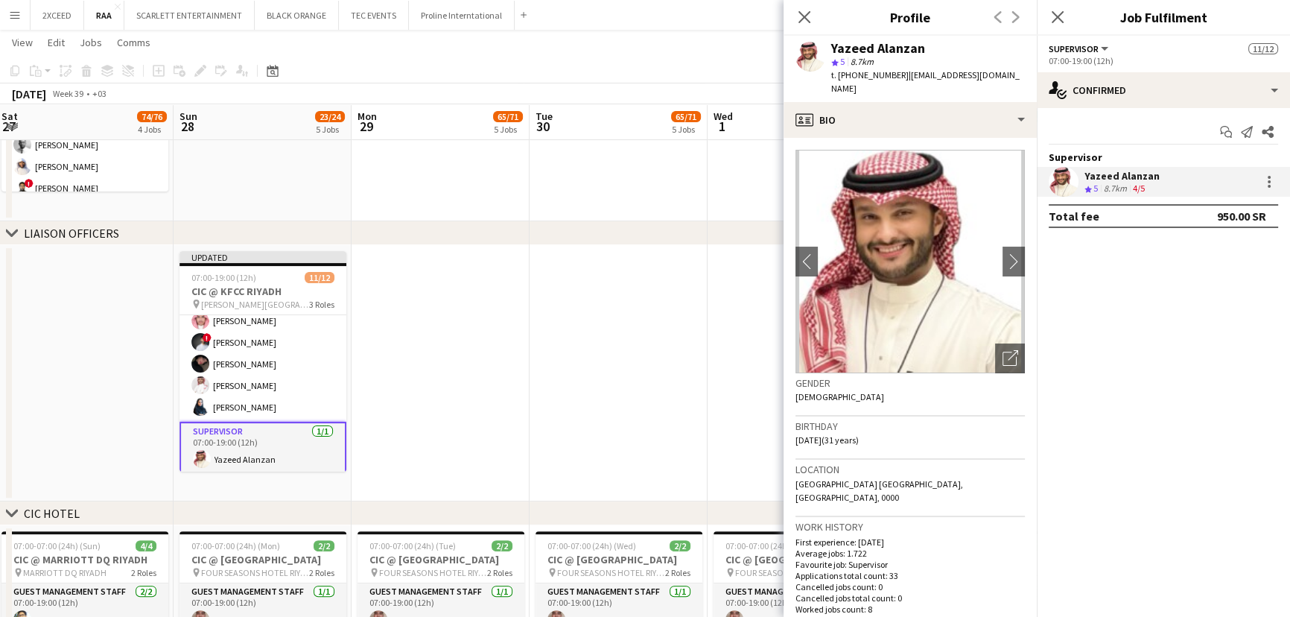
click at [9, 13] on app-icon "Menu" at bounding box center [15, 15] width 12 height 12
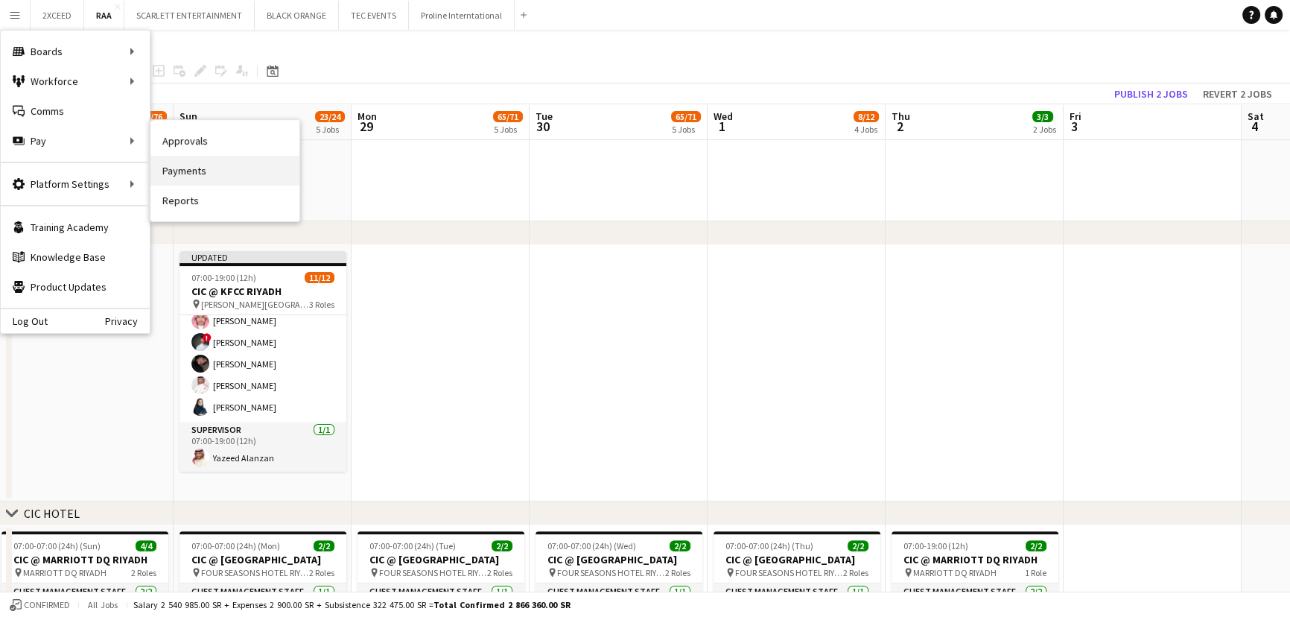
click at [203, 165] on link "Payments" at bounding box center [224, 171] width 149 height 30
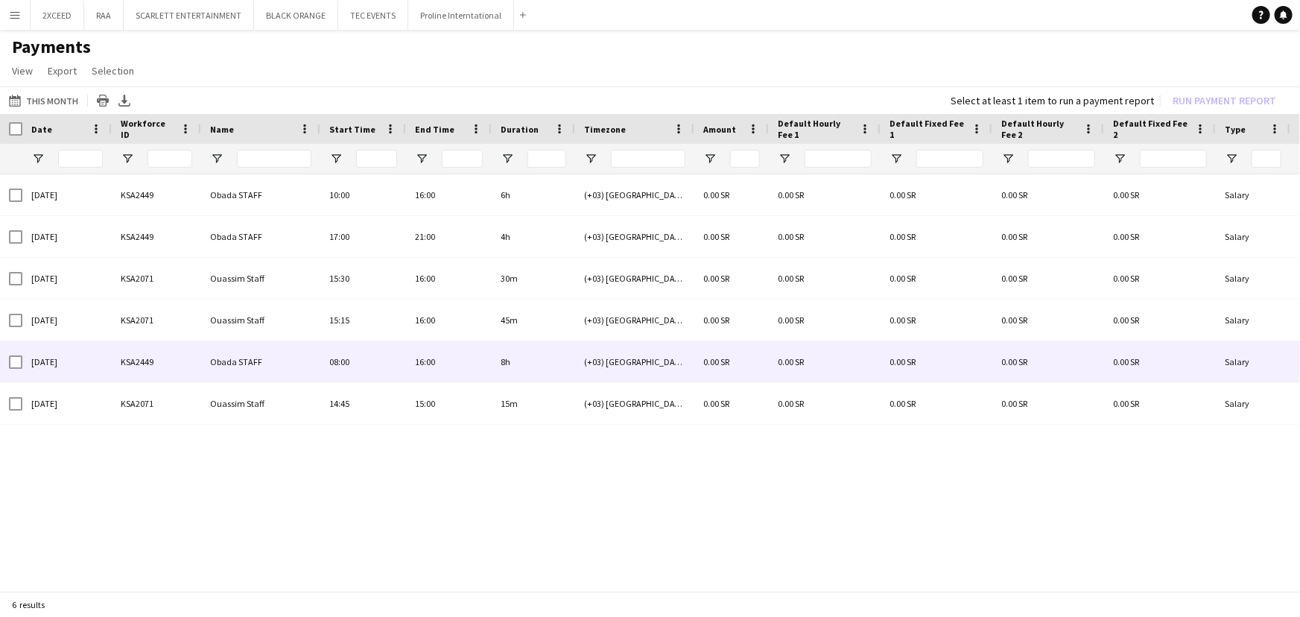
click at [349, 357] on div "08:00" at bounding box center [363, 361] width 86 height 41
click at [74, 363] on div "[DATE]" at bounding box center [66, 361] width 89 height 41
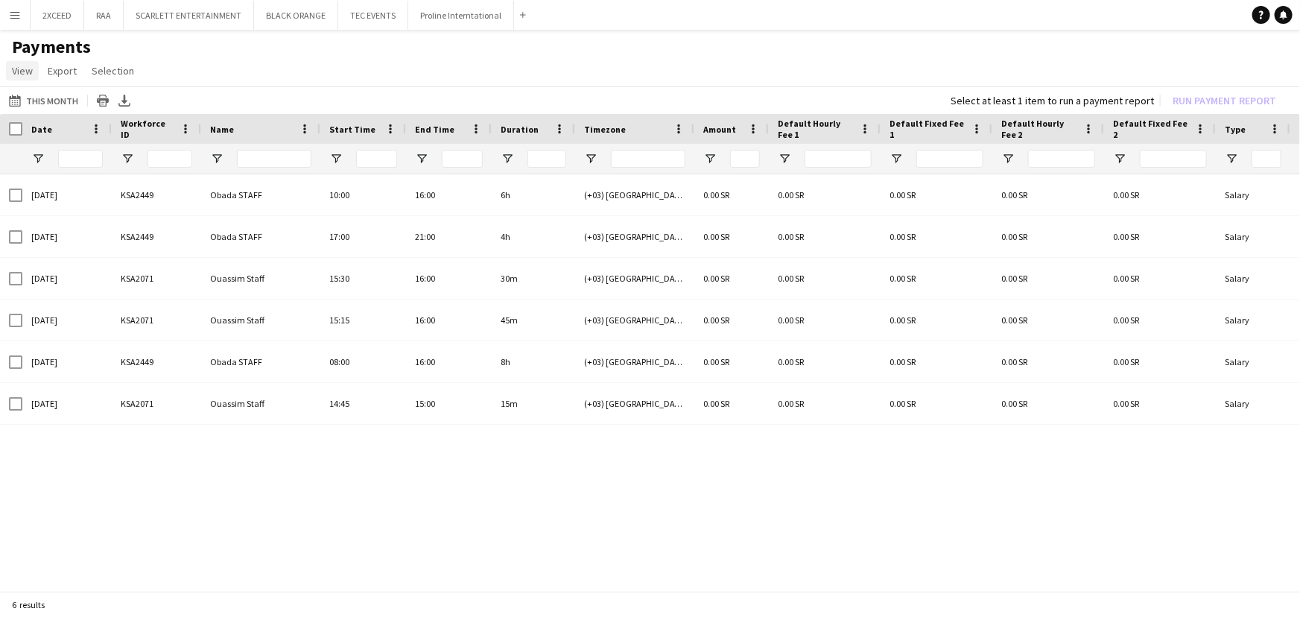
click at [23, 68] on span "View" at bounding box center [22, 70] width 21 height 13
click at [14, 7] on button "Menu" at bounding box center [15, 15] width 30 height 30
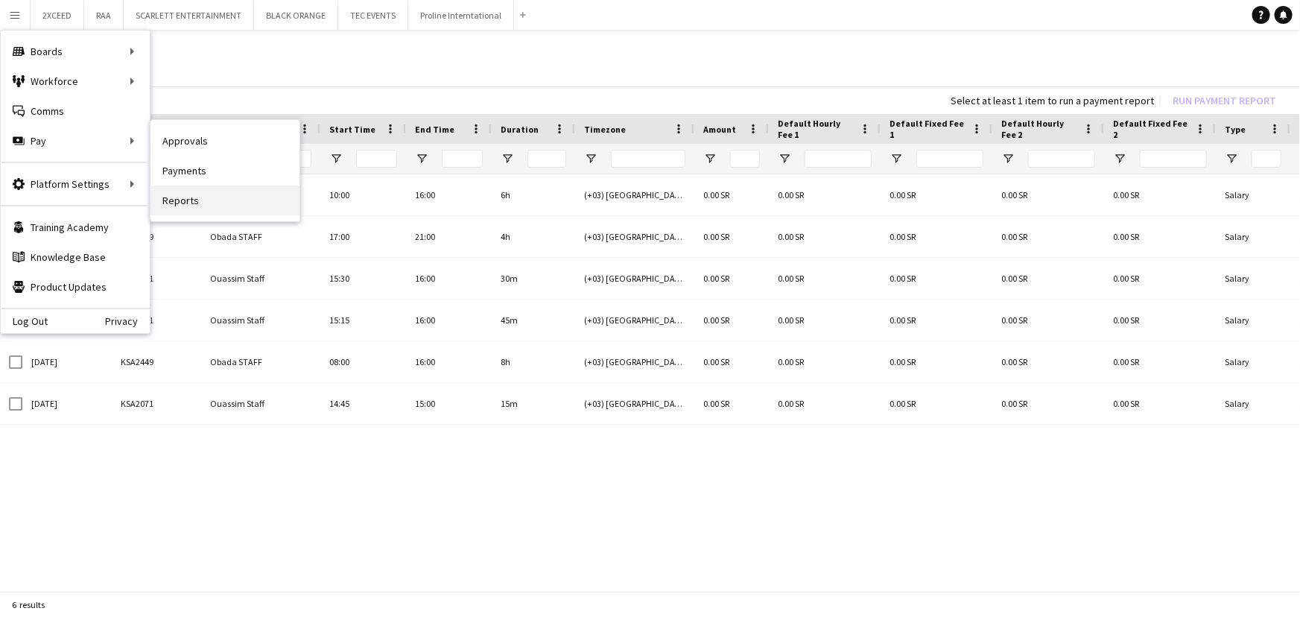
click at [223, 194] on link "Reports" at bounding box center [224, 200] width 149 height 30
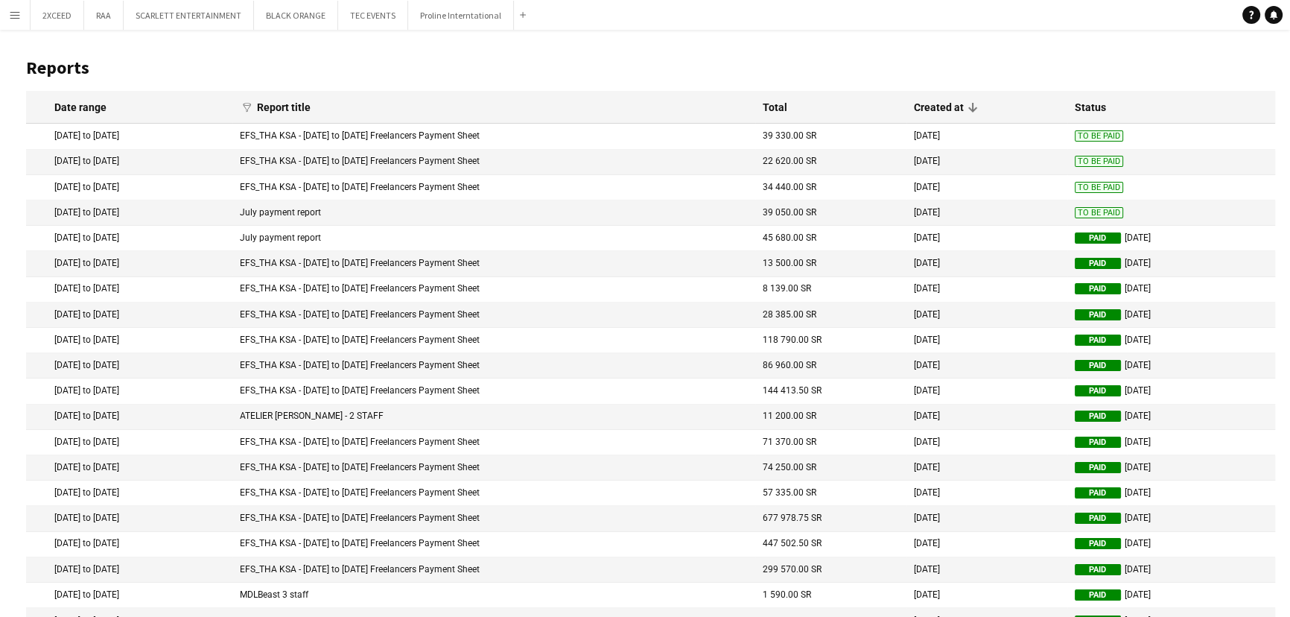
click at [13, 15] on app-icon "Menu" at bounding box center [15, 15] width 12 height 12
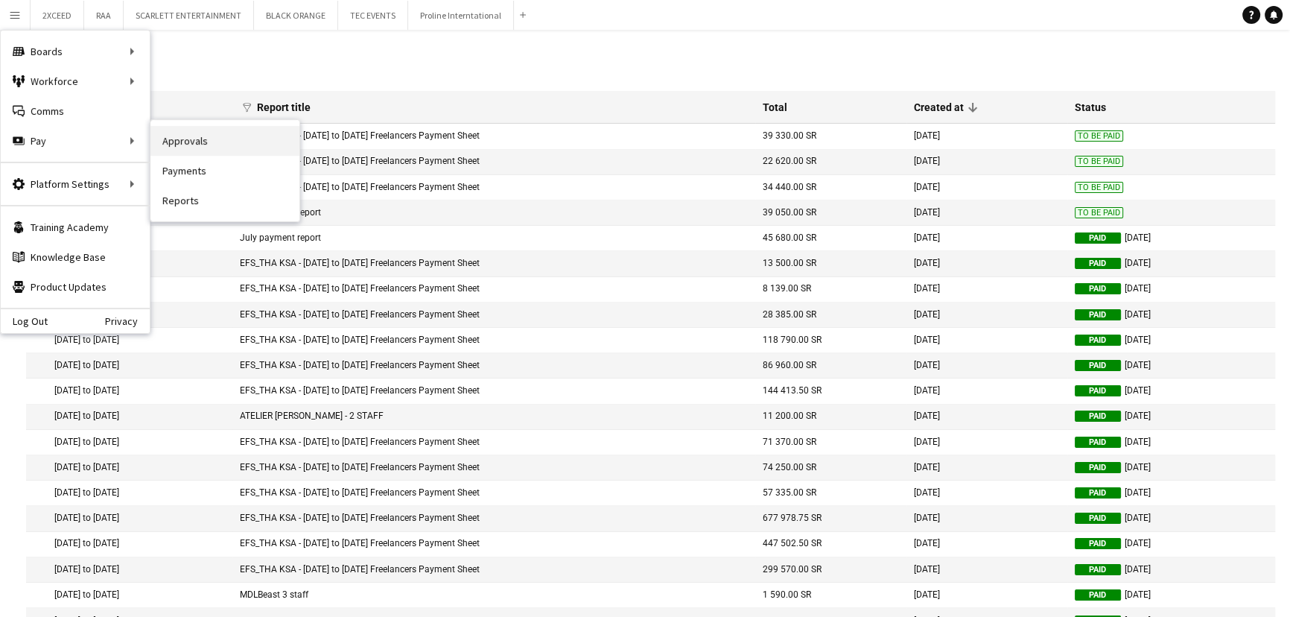
click at [208, 143] on link "Approvals" at bounding box center [224, 141] width 149 height 30
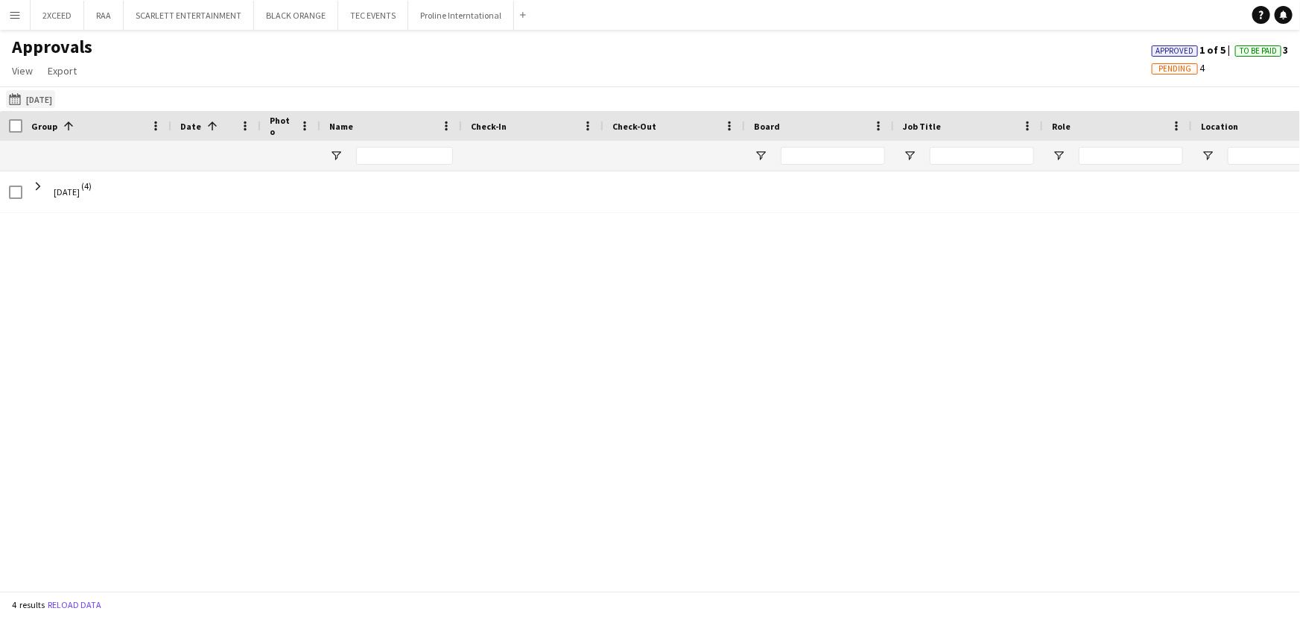
click at [51, 97] on button "[DATE] [DATE]" at bounding box center [30, 99] width 49 height 18
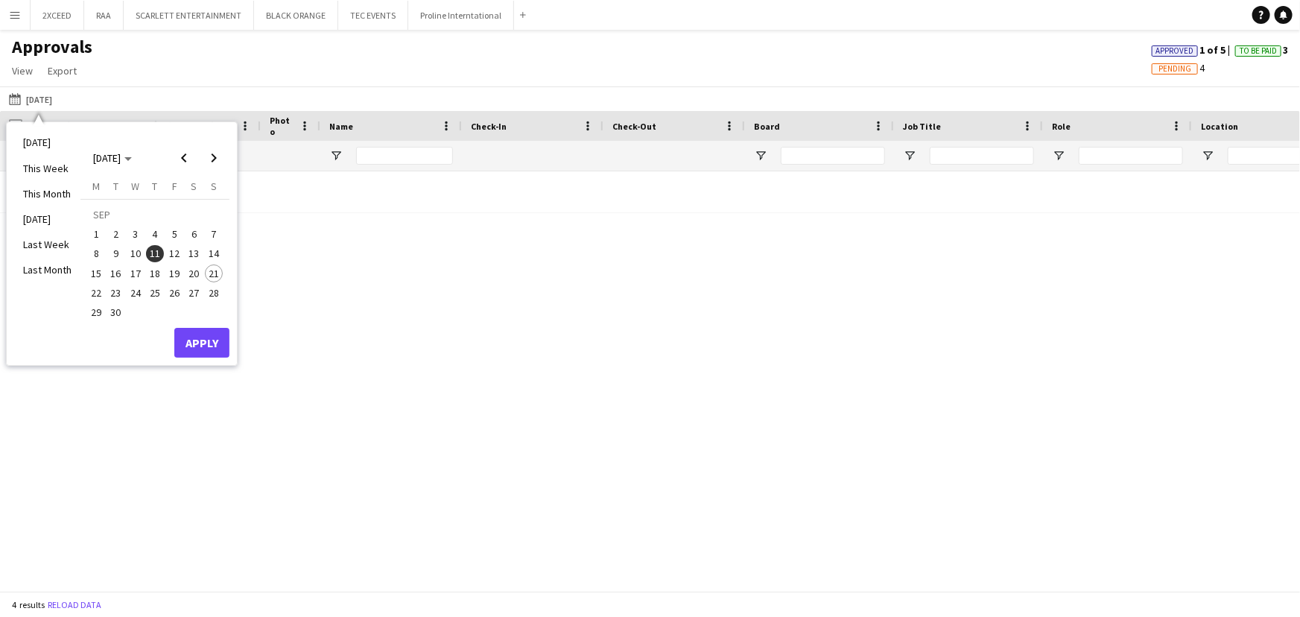
click at [142, 267] on button "17" at bounding box center [135, 273] width 19 height 19
click at [205, 334] on button "Apply" at bounding box center [201, 343] width 55 height 30
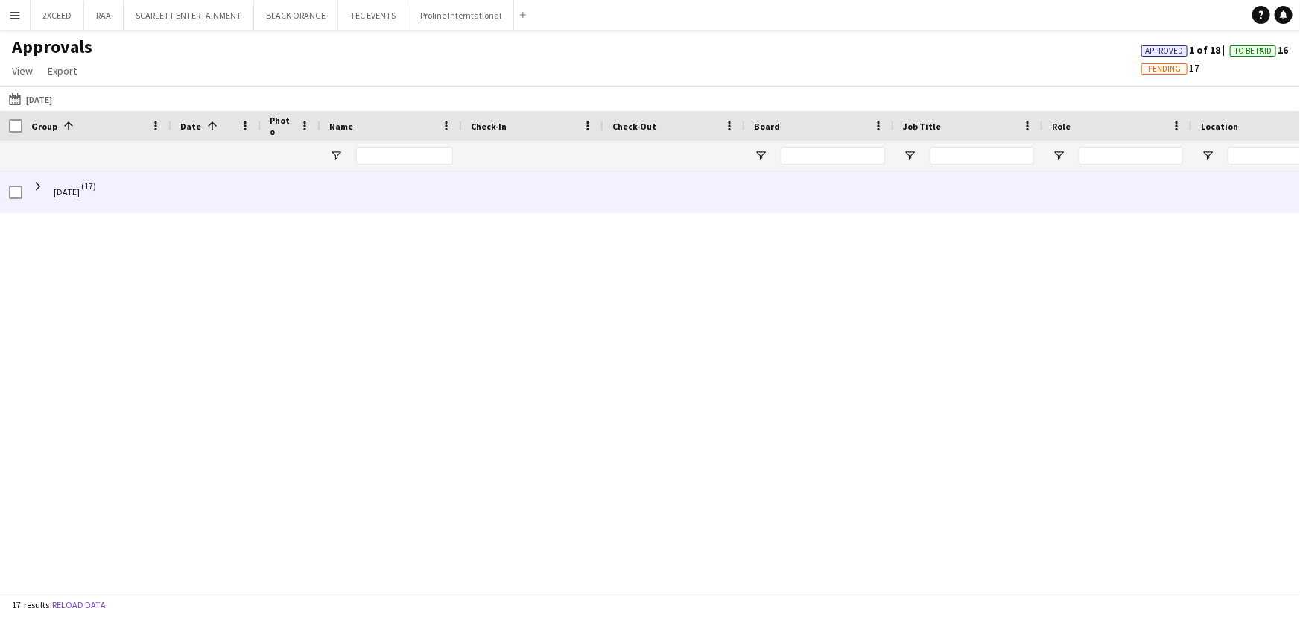
click at [64, 188] on span "[DATE]" at bounding box center [67, 192] width 26 height 42
click at [37, 185] on span at bounding box center [37, 185] width 13 height 13
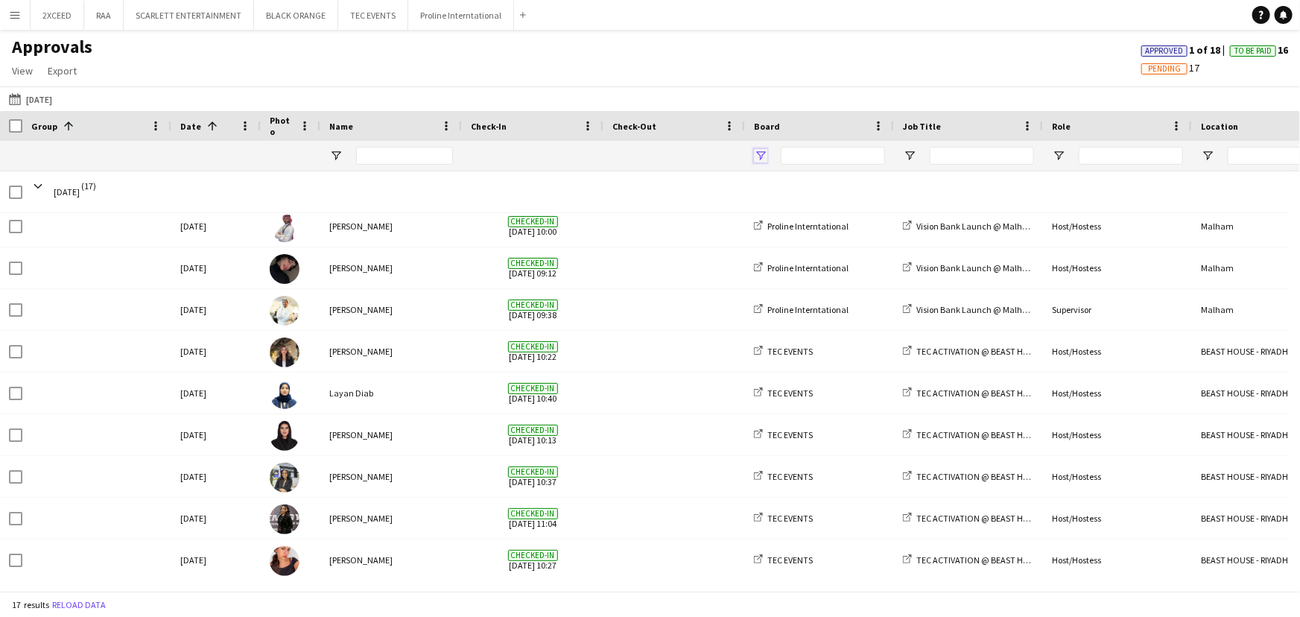
click at [760, 155] on span "Open Filter Menu" at bounding box center [760, 155] width 13 height 13
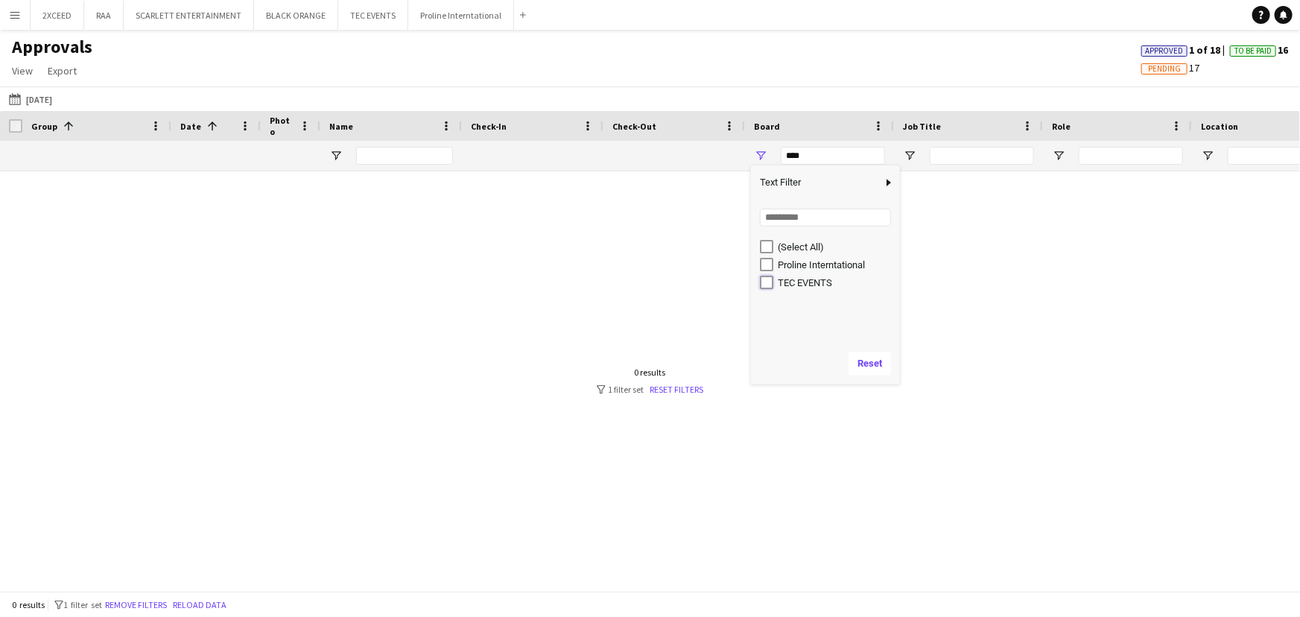
type input "**********"
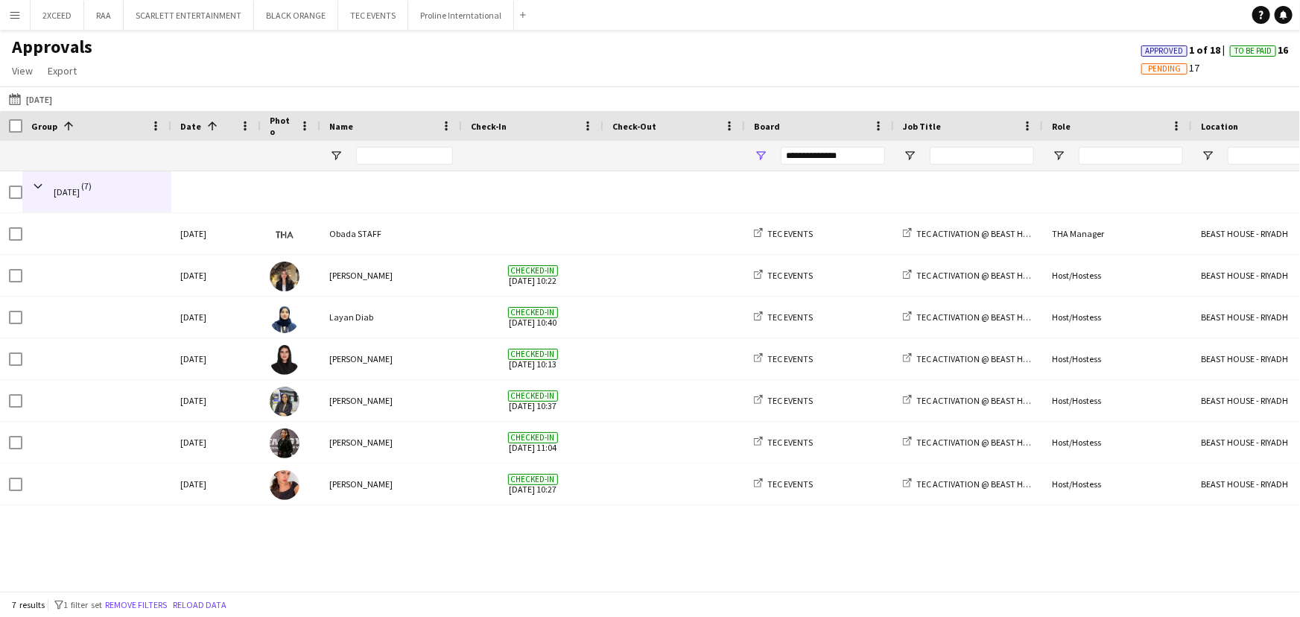
click at [650, 521] on div "[DATE] (7) [DATE] Obada STAFF TEC EVENTS TEC ACTIVATION @ BEAST HOUSE - RIYADH …" at bounding box center [650, 375] width 1300 height 409
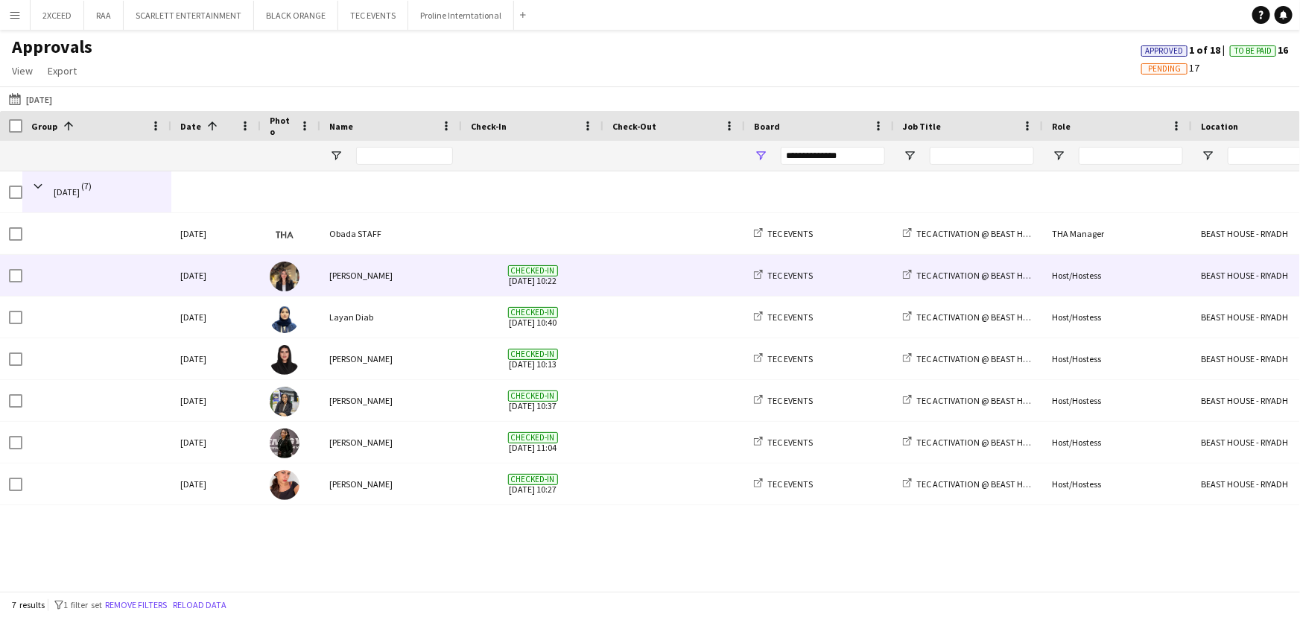
click at [135, 279] on span at bounding box center [108, 269] width 109 height 29
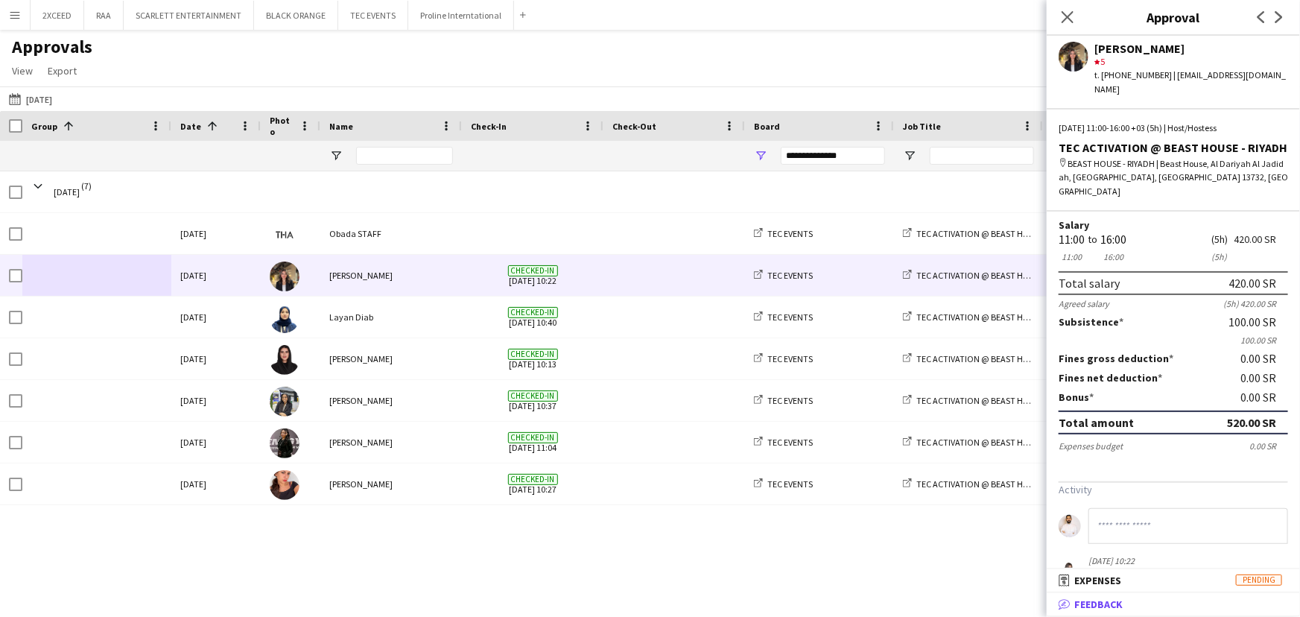
click at [1140, 602] on mat-panel-title "bubble-pencil Feedback" at bounding box center [1169, 603] width 247 height 13
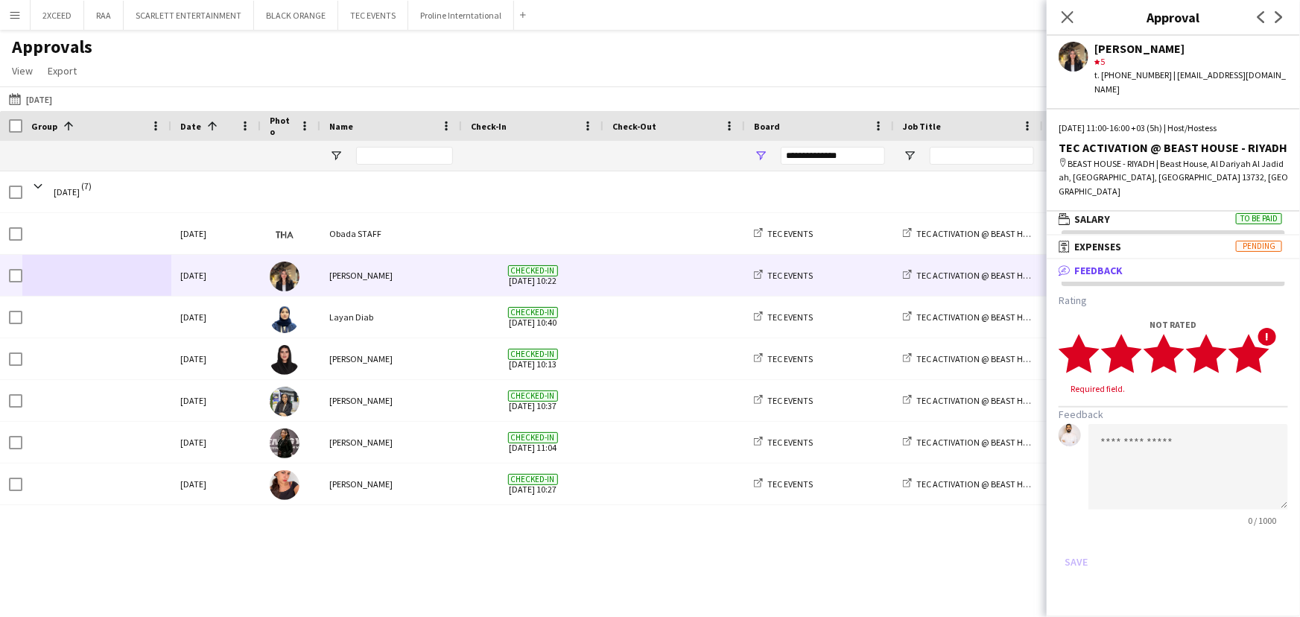
click at [1263, 333] on icon "star" at bounding box center [1248, 353] width 41 height 41
click at [1177, 413] on textarea at bounding box center [1188, 453] width 200 height 86
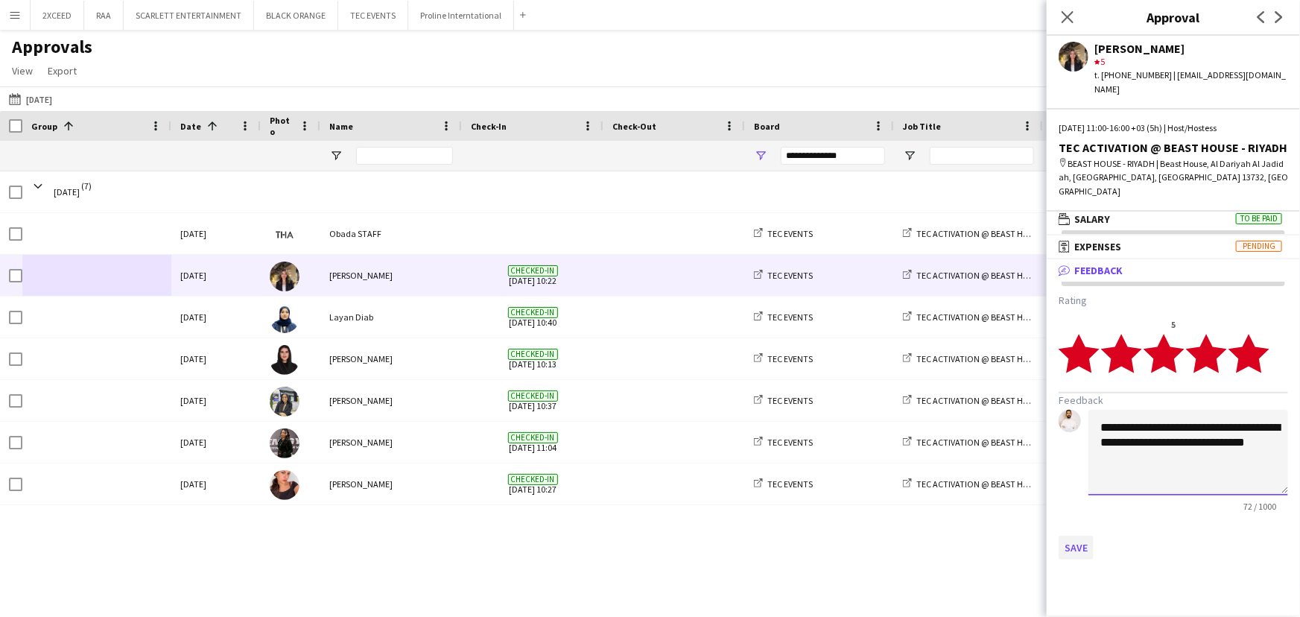
type textarea "**********"
click at [1079, 536] on button "Save" at bounding box center [1075, 548] width 35 height 24
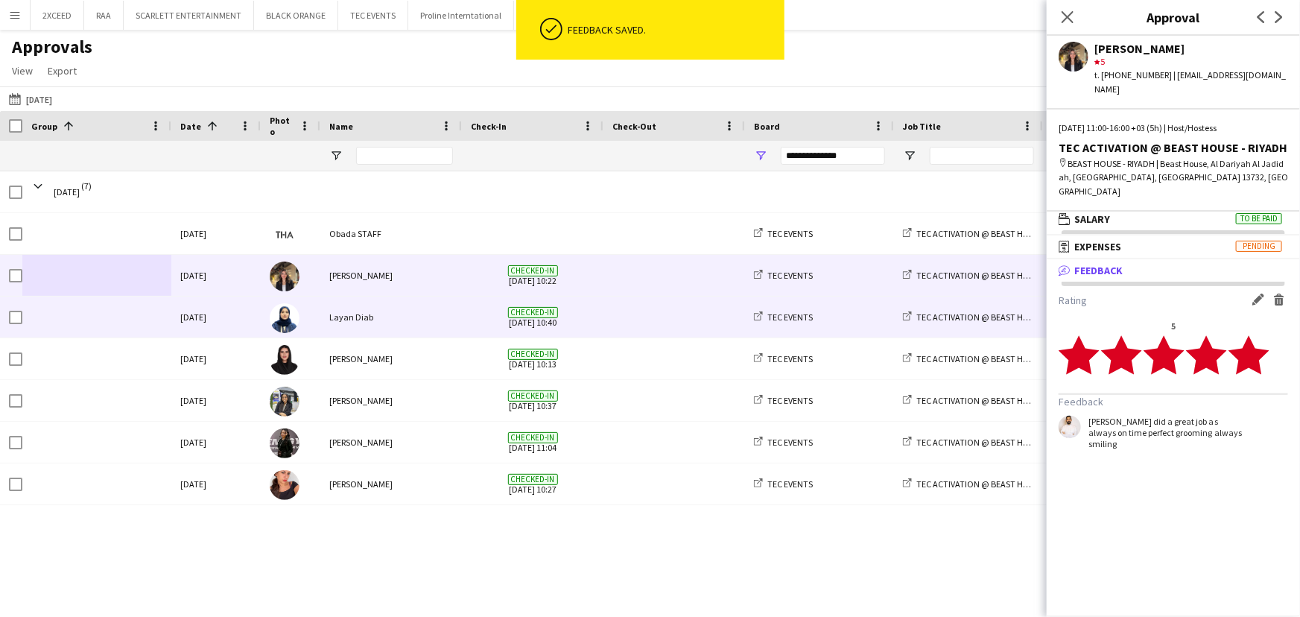
click at [354, 322] on div "Layan Diab" at bounding box center [391, 316] width 142 height 41
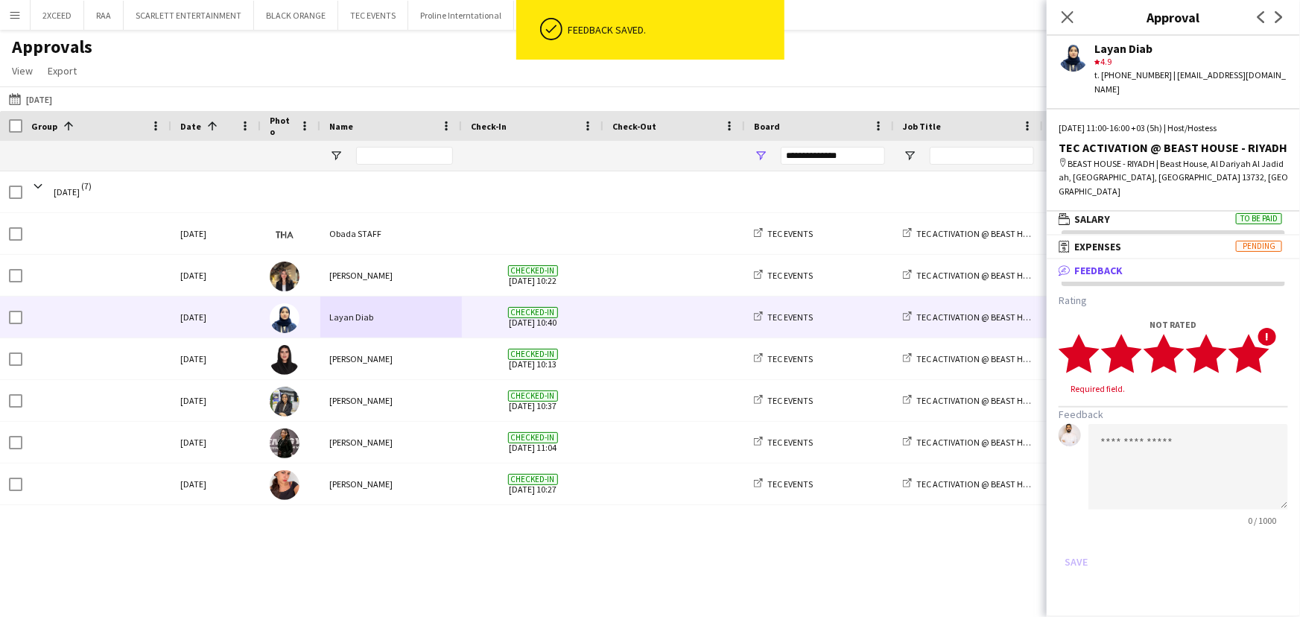
click at [1259, 334] on polygon at bounding box center [1248, 353] width 41 height 39
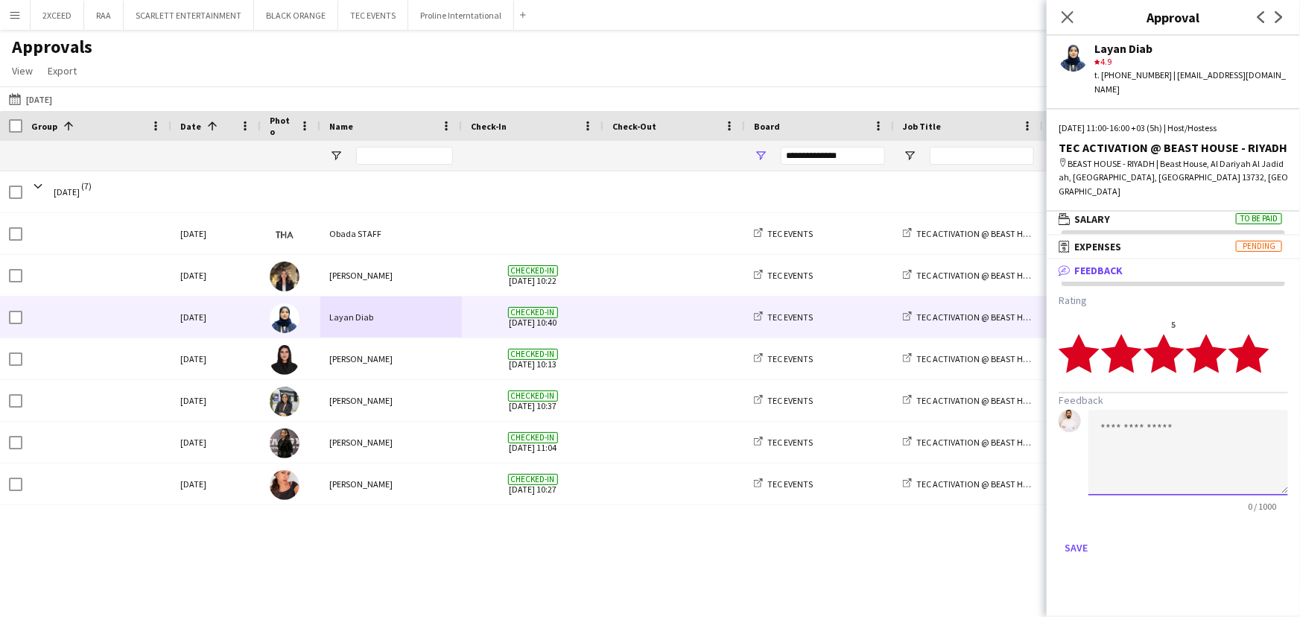
click at [1172, 429] on textarea at bounding box center [1188, 453] width 200 height 86
type textarea "**********"
click at [1072, 536] on button "Save" at bounding box center [1075, 548] width 35 height 24
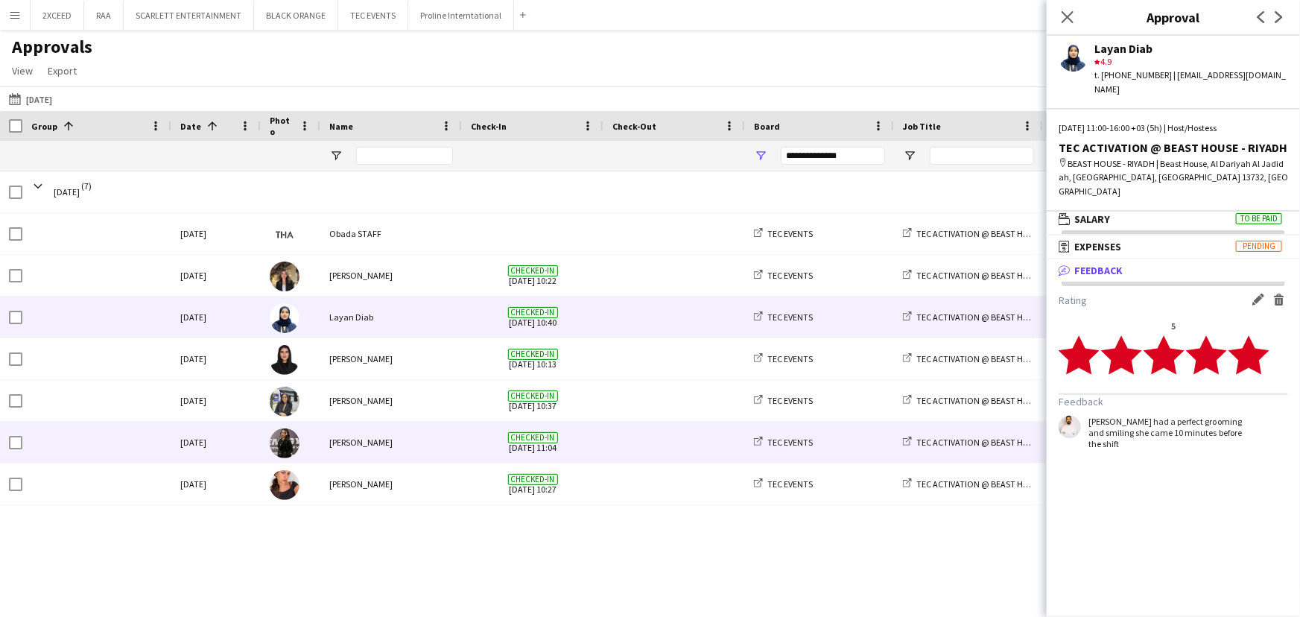
click at [382, 446] on div "[PERSON_NAME]" at bounding box center [391, 442] width 142 height 41
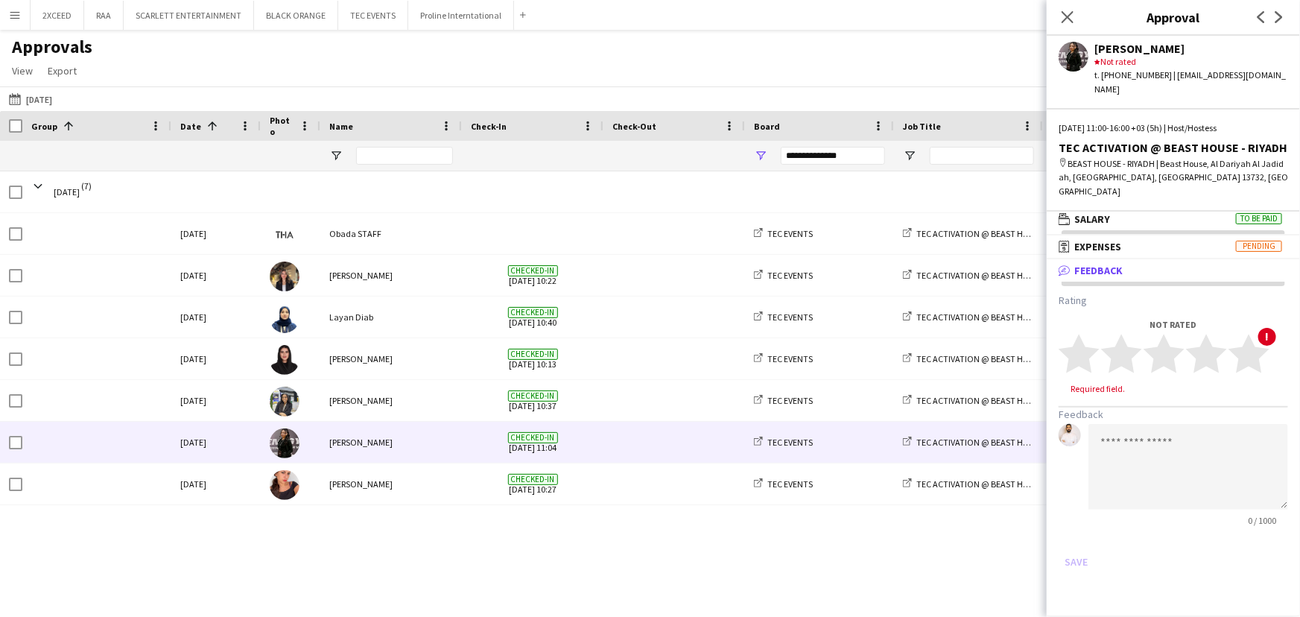
click at [1079, 51] on app-user-avatar at bounding box center [1073, 57] width 30 height 30
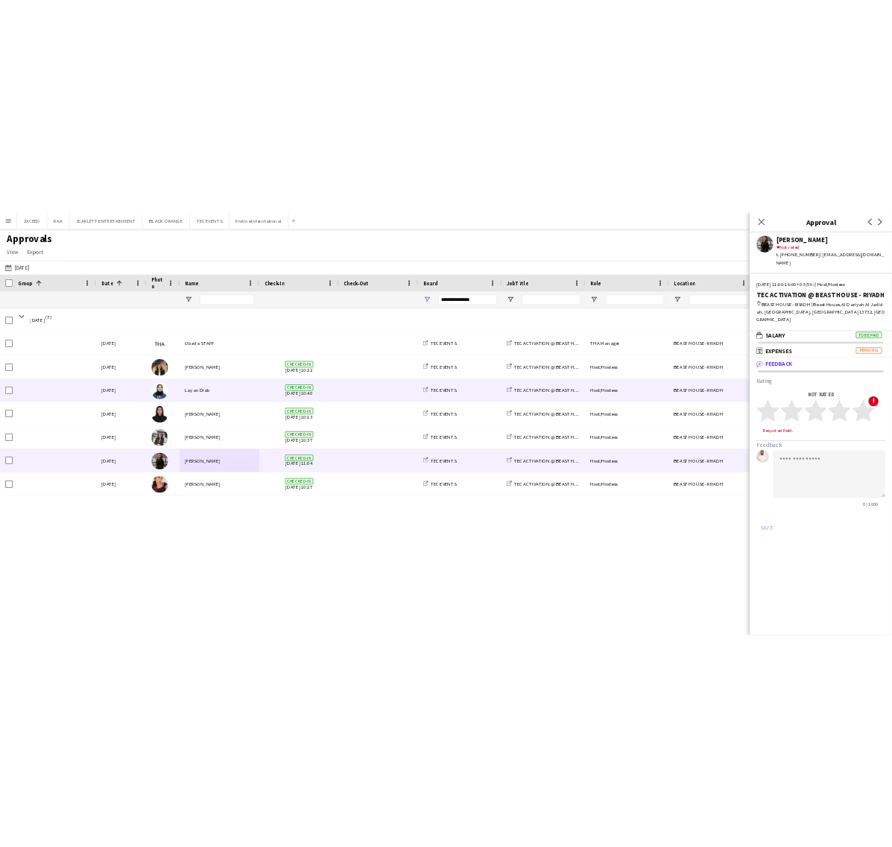
scroll to position [4, 0]
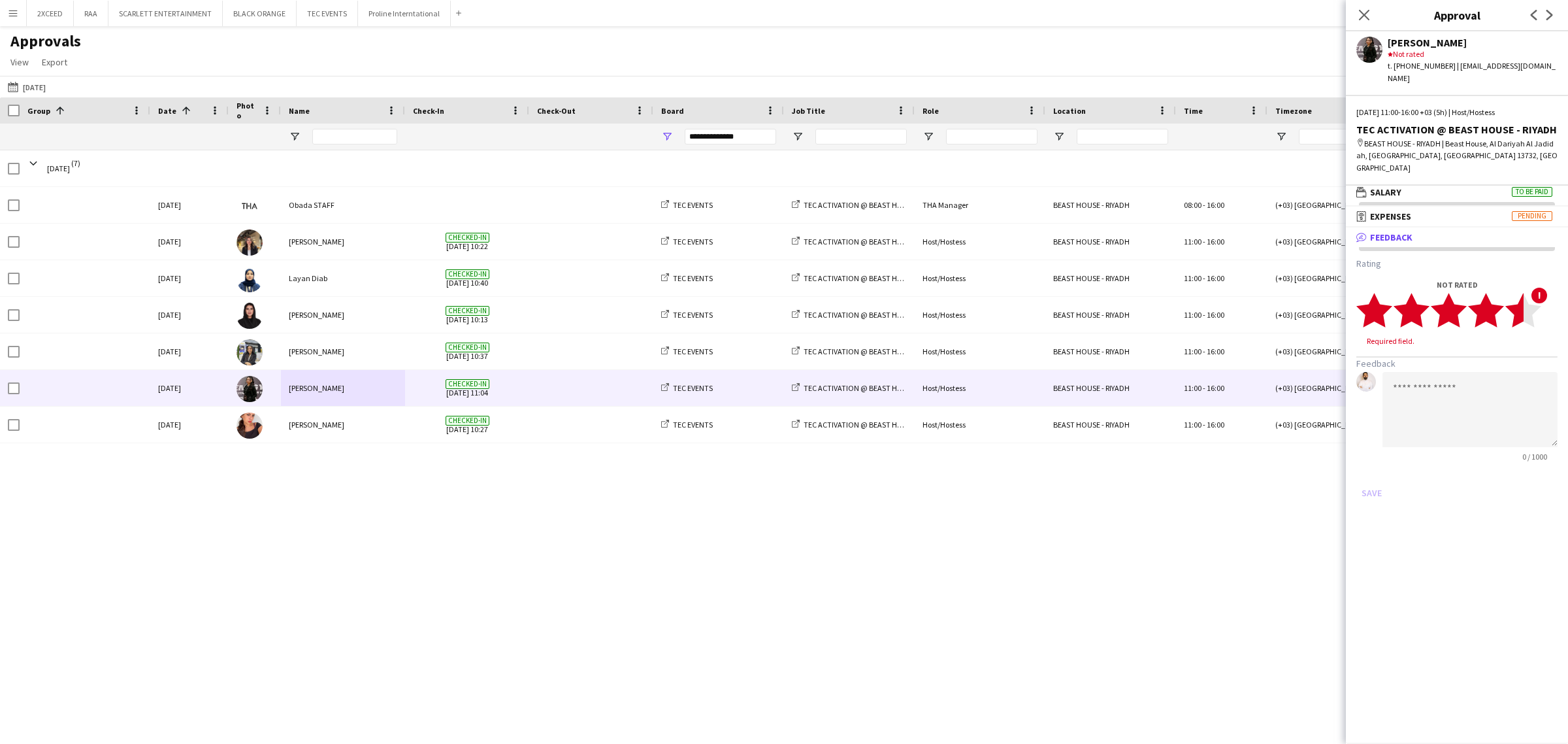
click at [1131, 293] on polygon at bounding box center [1523, 310] width 36 height 34
click at [1131, 365] on textarea at bounding box center [1471, 397] width 175 height 75
type textarea "**********"
click at [1131, 470] on button "Save" at bounding box center [1371, 481] width 31 height 21
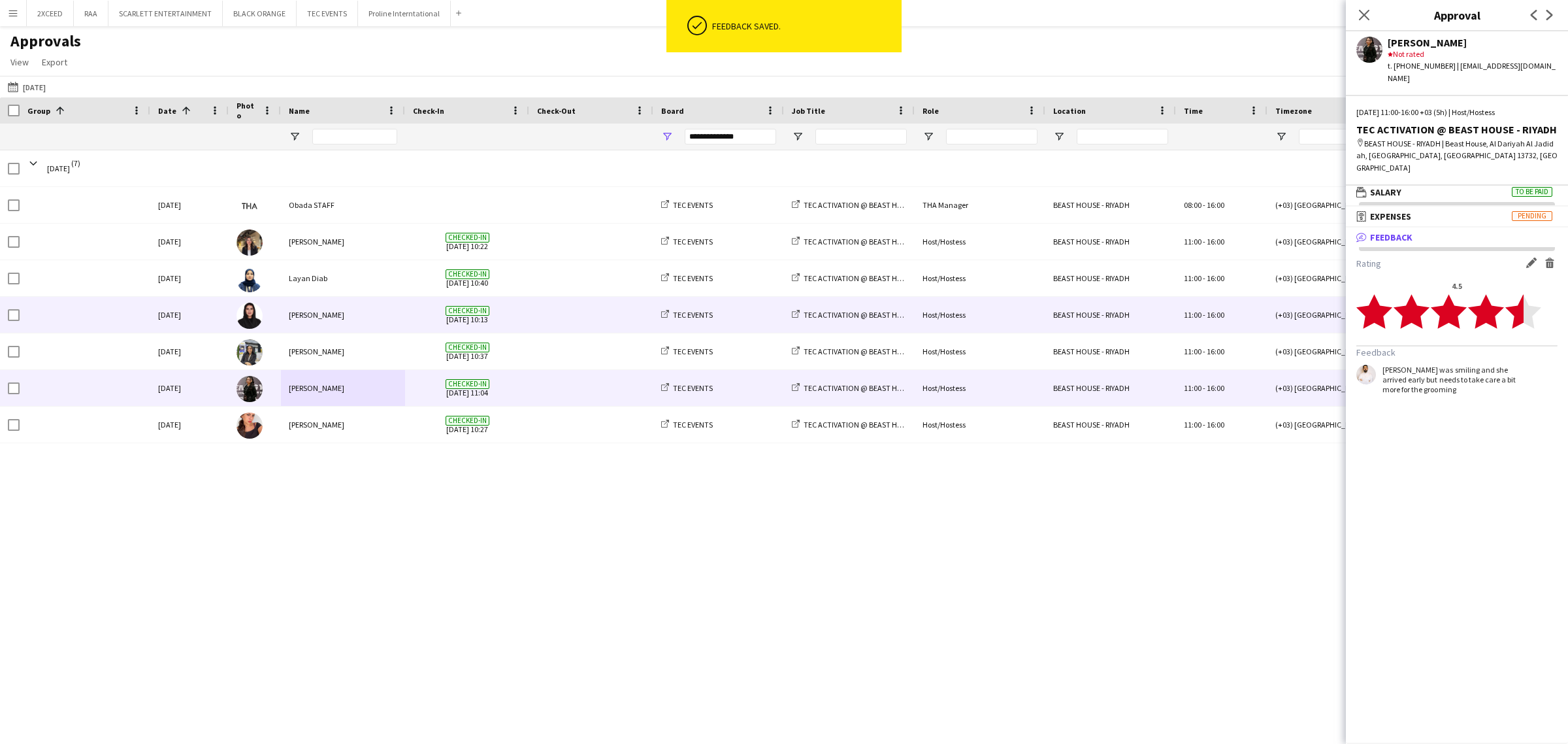
click at [365, 315] on div "[PERSON_NAME]" at bounding box center [343, 314] width 125 height 36
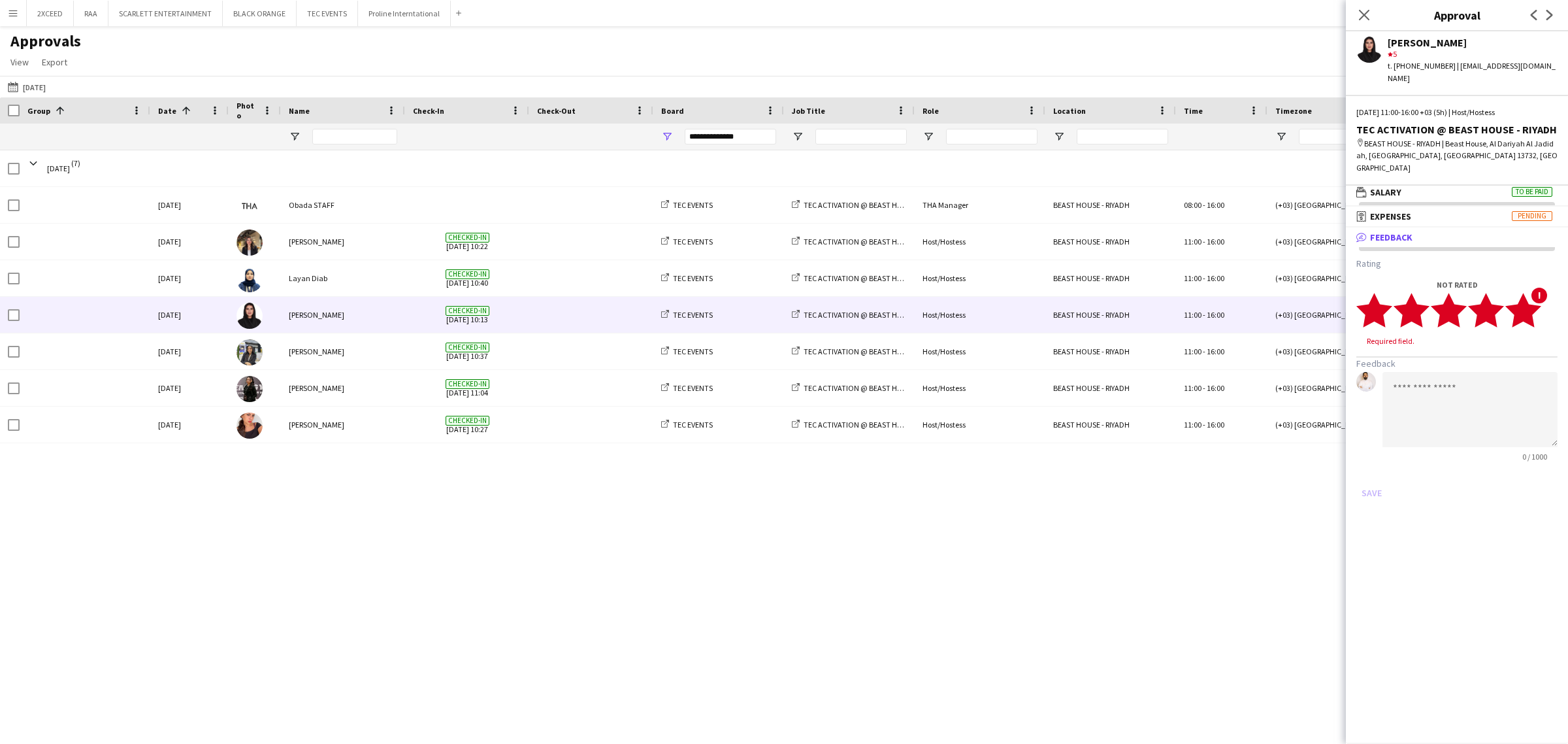
click at [1131, 293] on polygon at bounding box center [1523, 310] width 36 height 34
click at [1131, 360] on textarea at bounding box center [1471, 397] width 175 height 75
type textarea "**********"
click at [1131, 470] on button "Save" at bounding box center [1371, 481] width 31 height 21
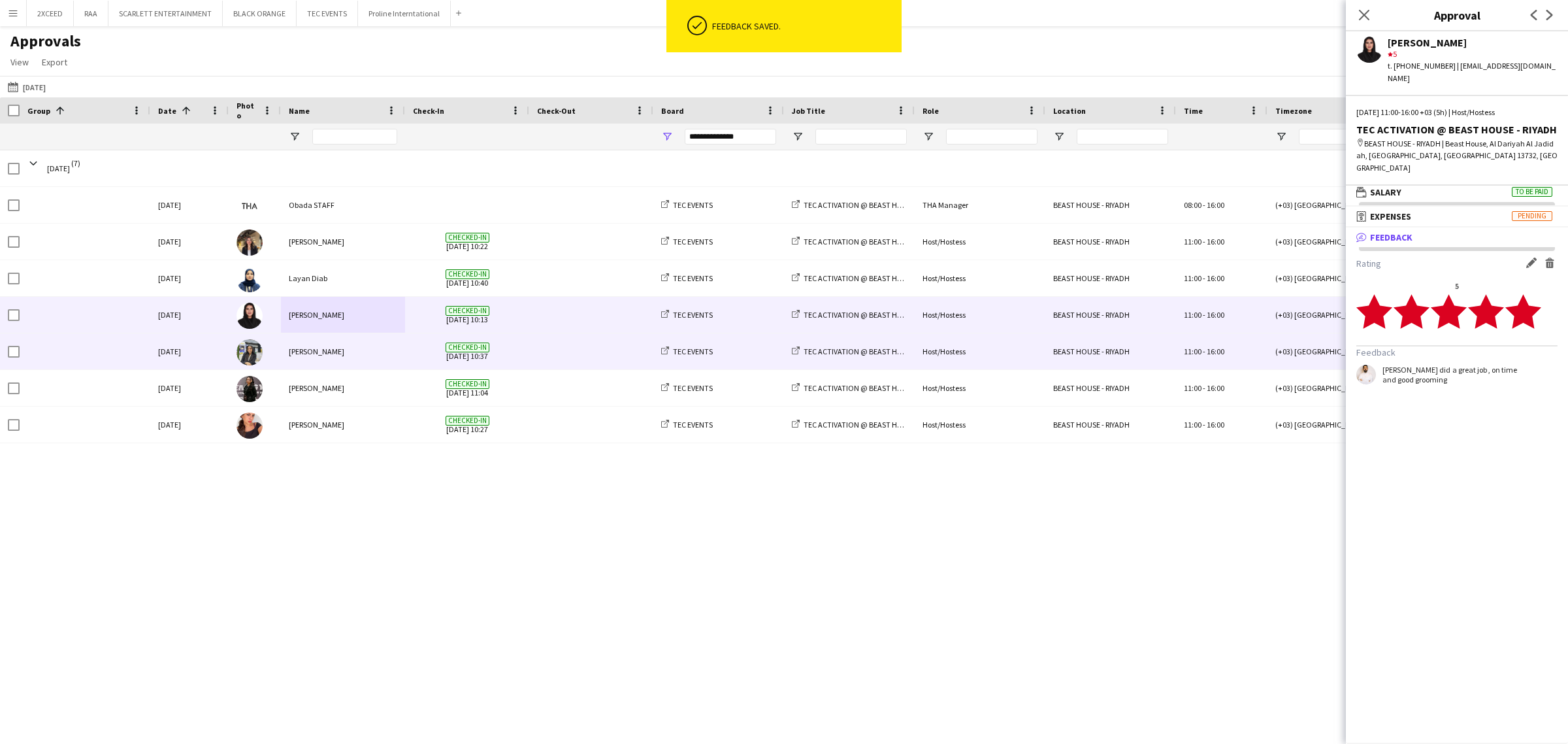
click at [362, 354] on div "[PERSON_NAME]" at bounding box center [343, 351] width 125 height 36
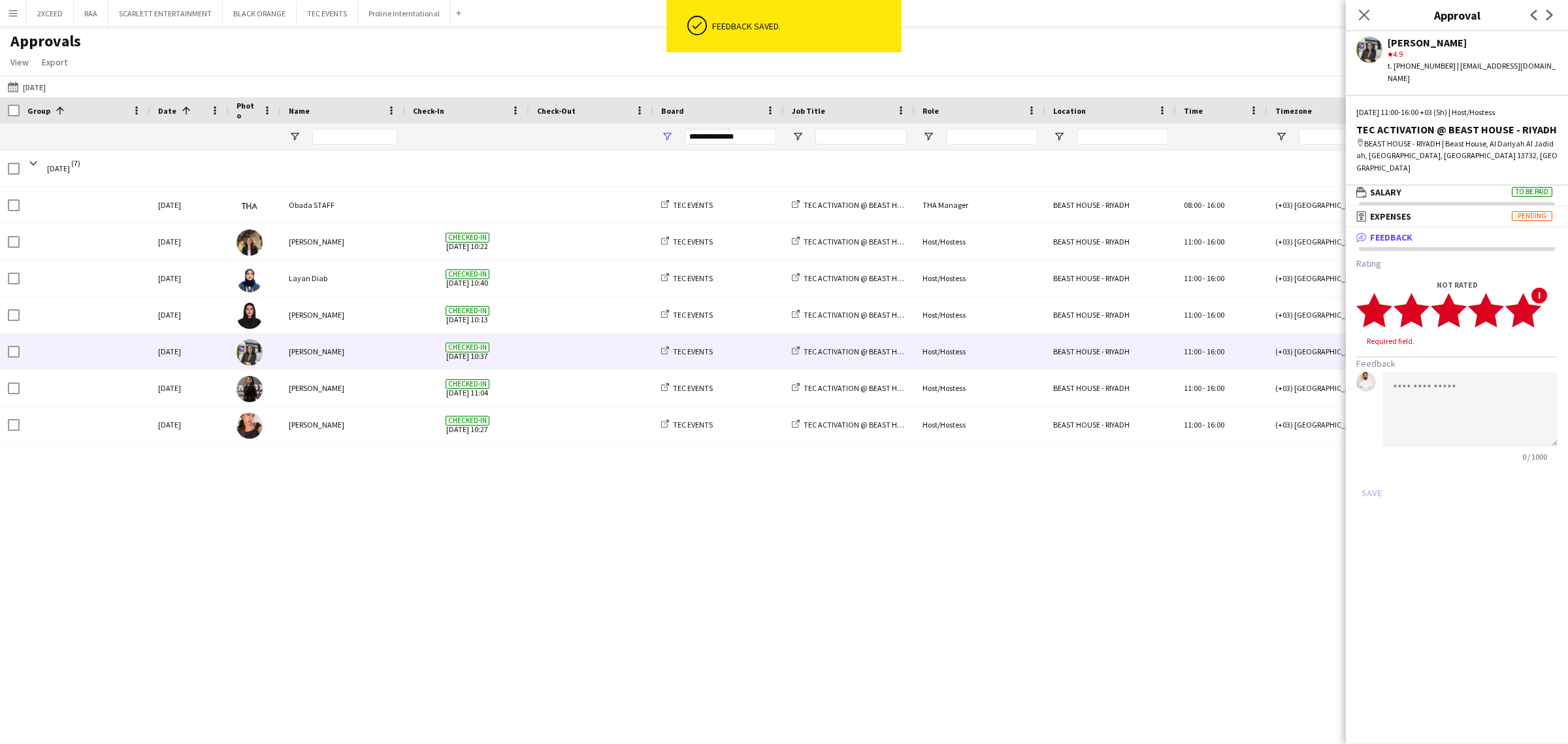
click at [1131, 292] on icon "star" at bounding box center [1523, 310] width 36 height 36
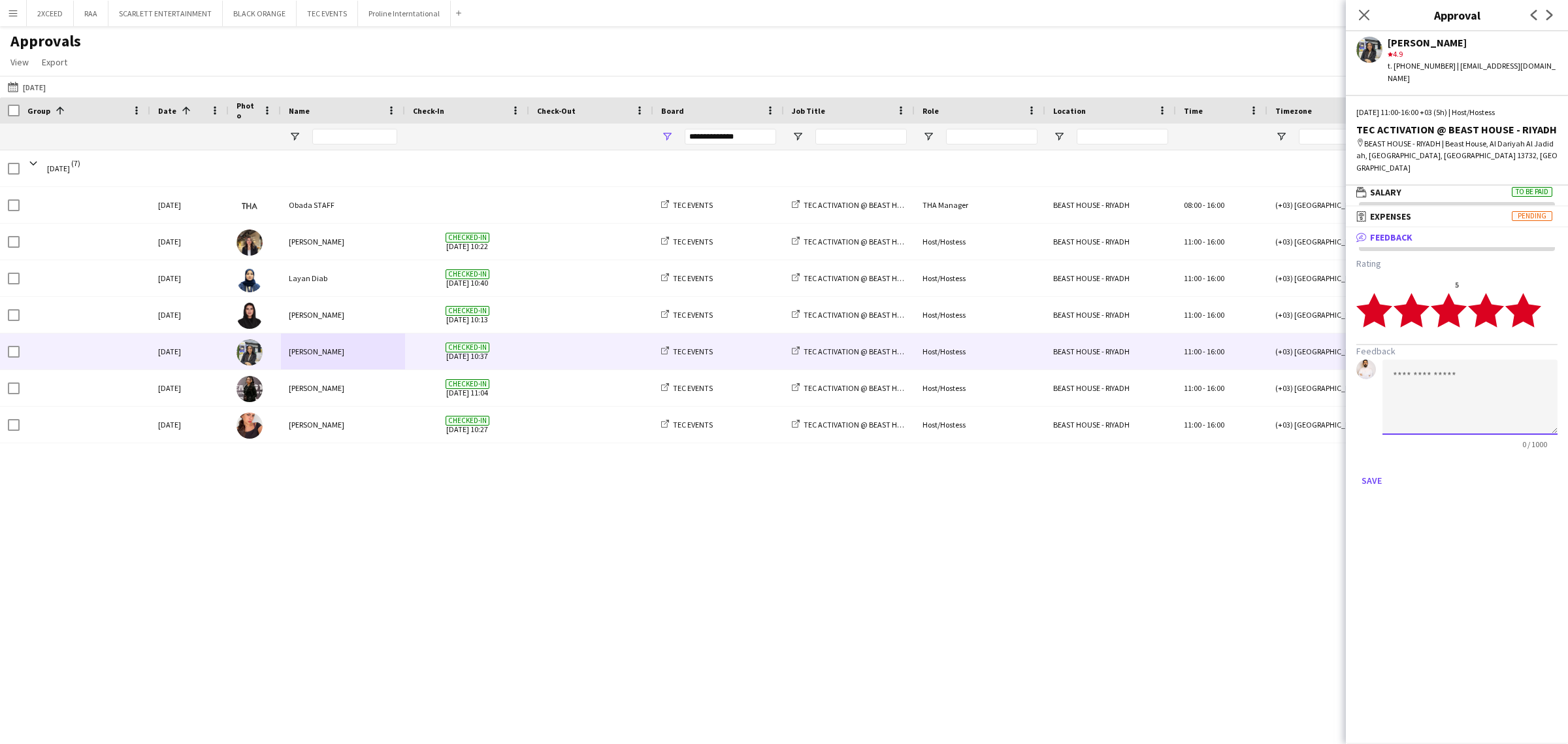
click at [1131, 363] on textarea at bounding box center [1471, 397] width 175 height 75
click at [1131, 360] on textarea "**********" at bounding box center [1471, 397] width 175 height 75
click at [1131, 366] on textarea "**********" at bounding box center [1471, 397] width 175 height 75
type textarea "**********"
click at [1131, 470] on button "Save" at bounding box center [1371, 481] width 31 height 21
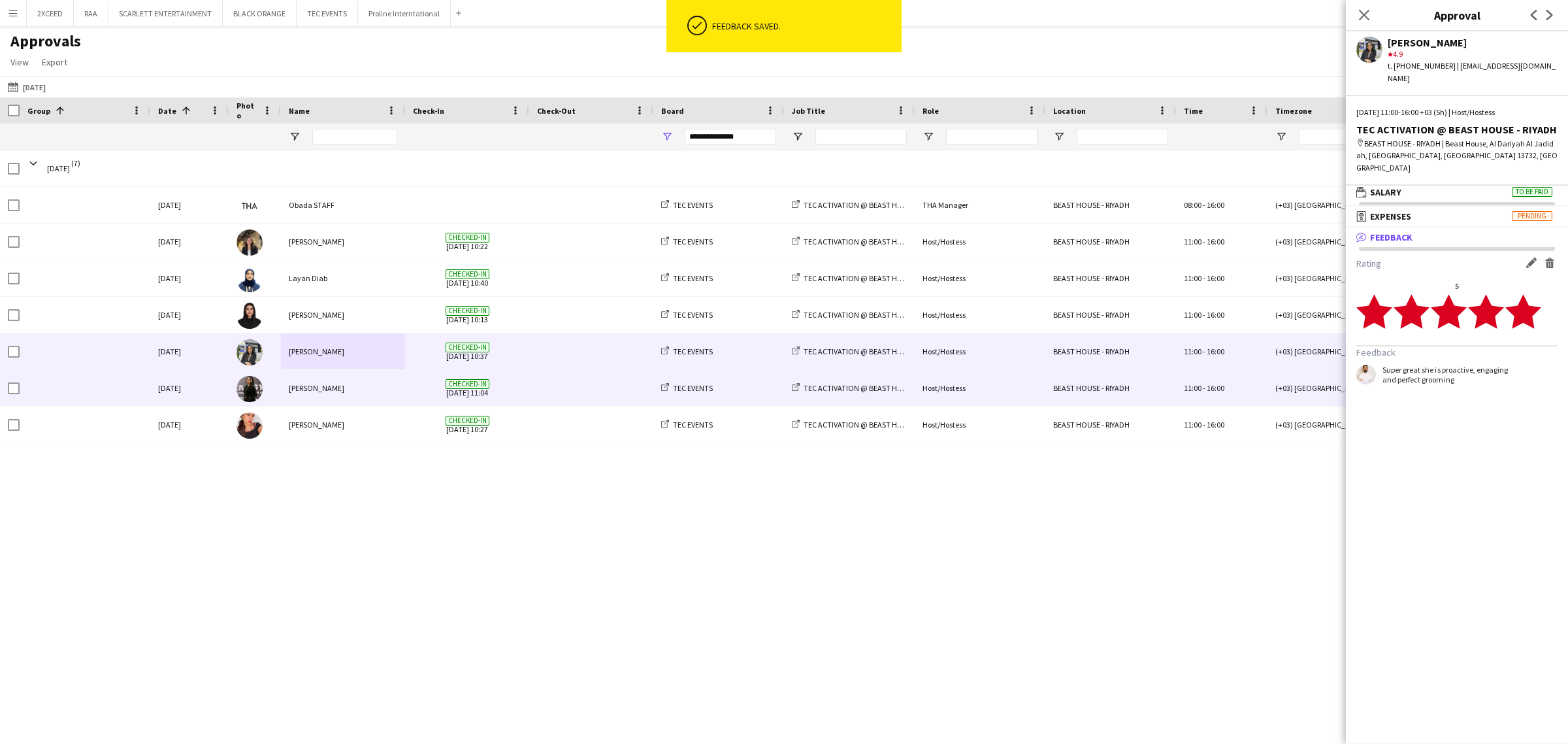
click at [524, 383] on div "Checked-in [DATE] 11:04" at bounding box center [468, 388] width 125 height 36
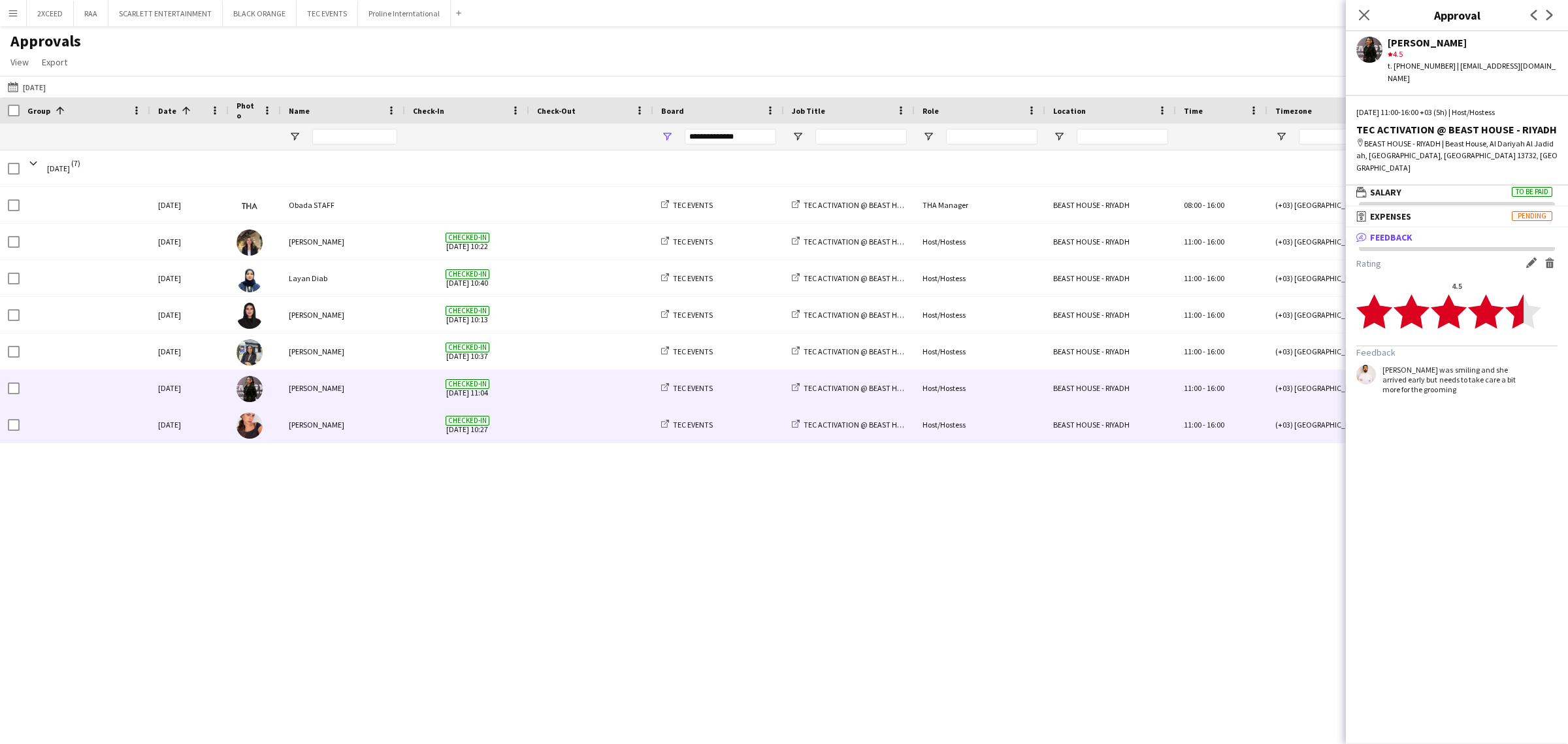
click at [533, 425] on div at bounding box center [591, 424] width 125 height 36
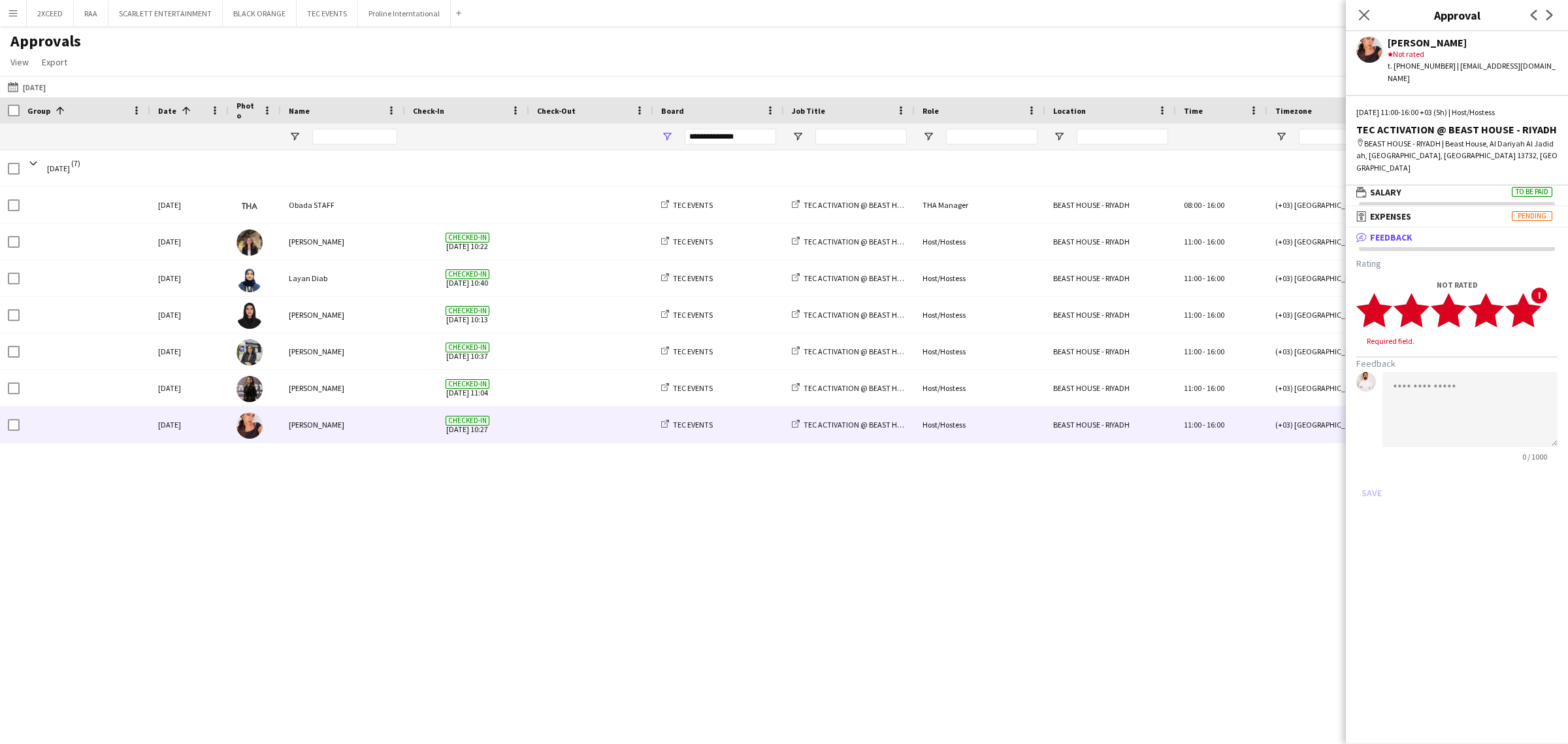
click at [1131, 293] on polygon at bounding box center [1523, 310] width 36 height 34
click at [1131, 387] on textarea at bounding box center [1471, 397] width 175 height 75
type textarea "**********"
click at [1131, 470] on button "Save" at bounding box center [1371, 481] width 31 height 21
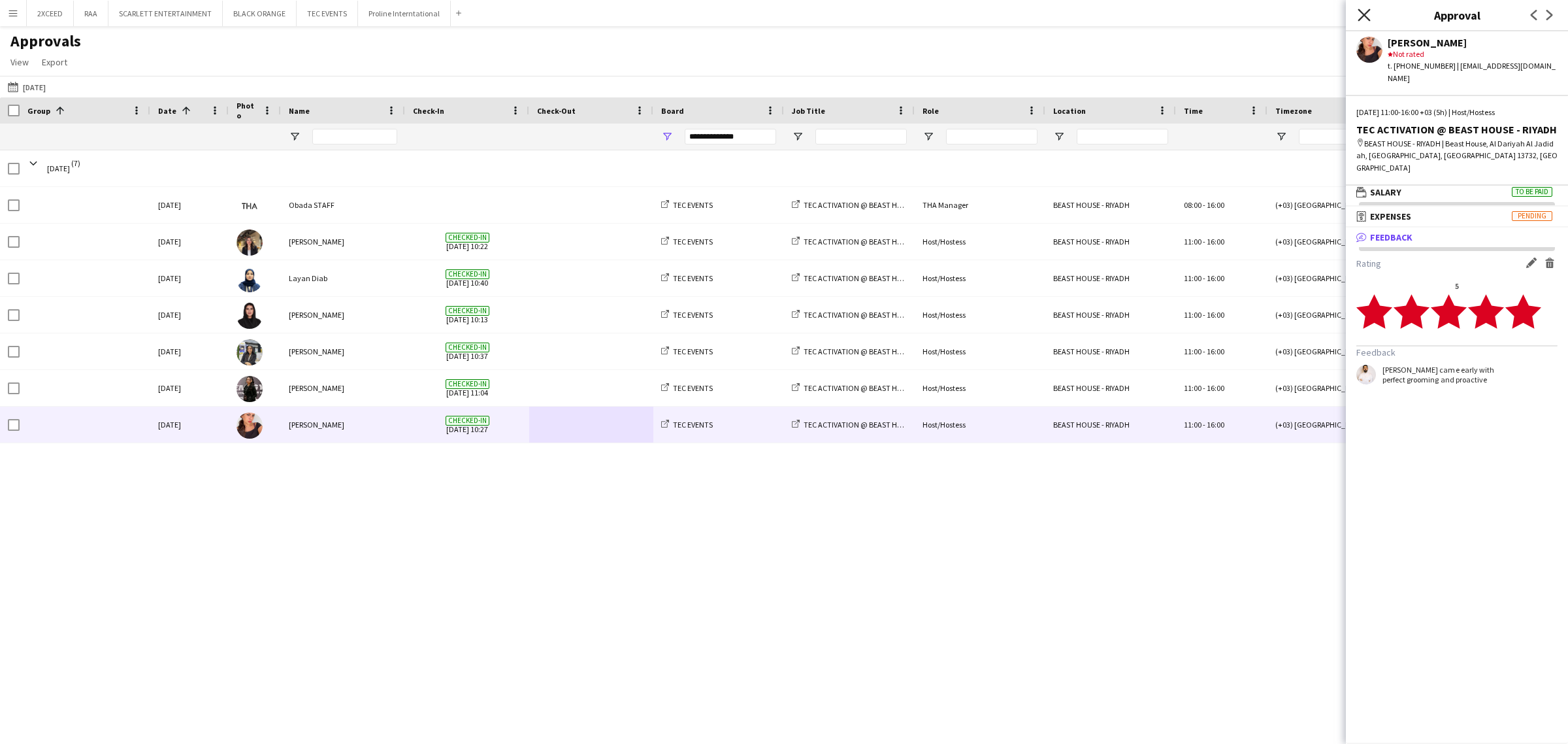
click at [1131, 18] on icon "Close pop-in" at bounding box center [1364, 15] width 12 height 12
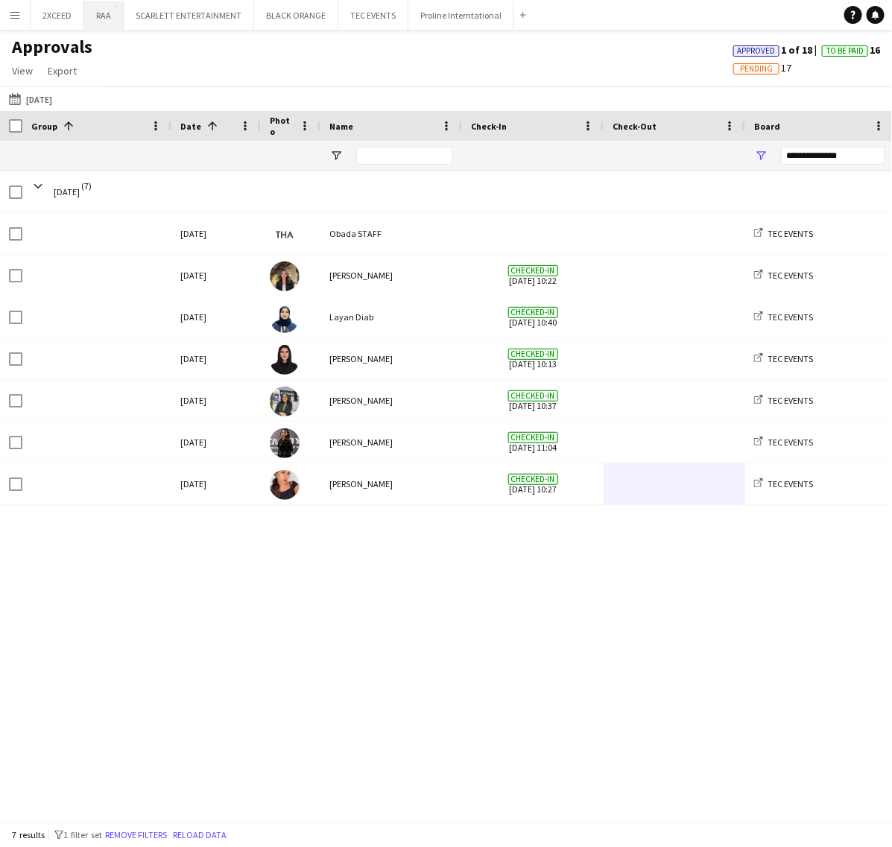
click at [101, 16] on button "RAA Close" at bounding box center [103, 15] width 39 height 29
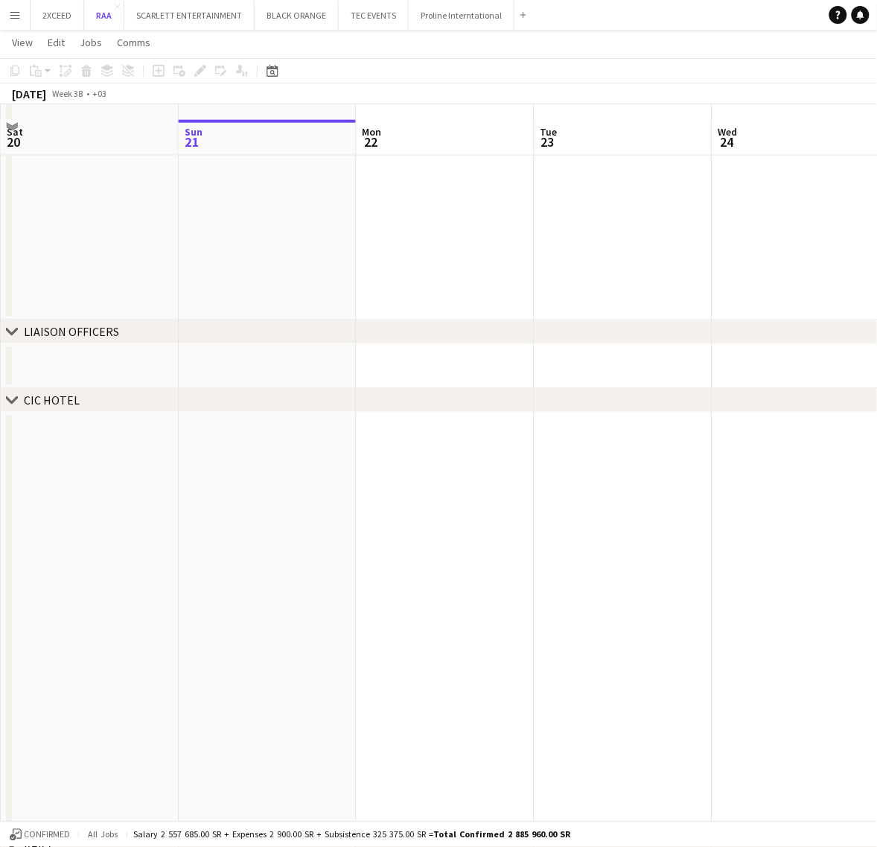
scroll to position [279, 0]
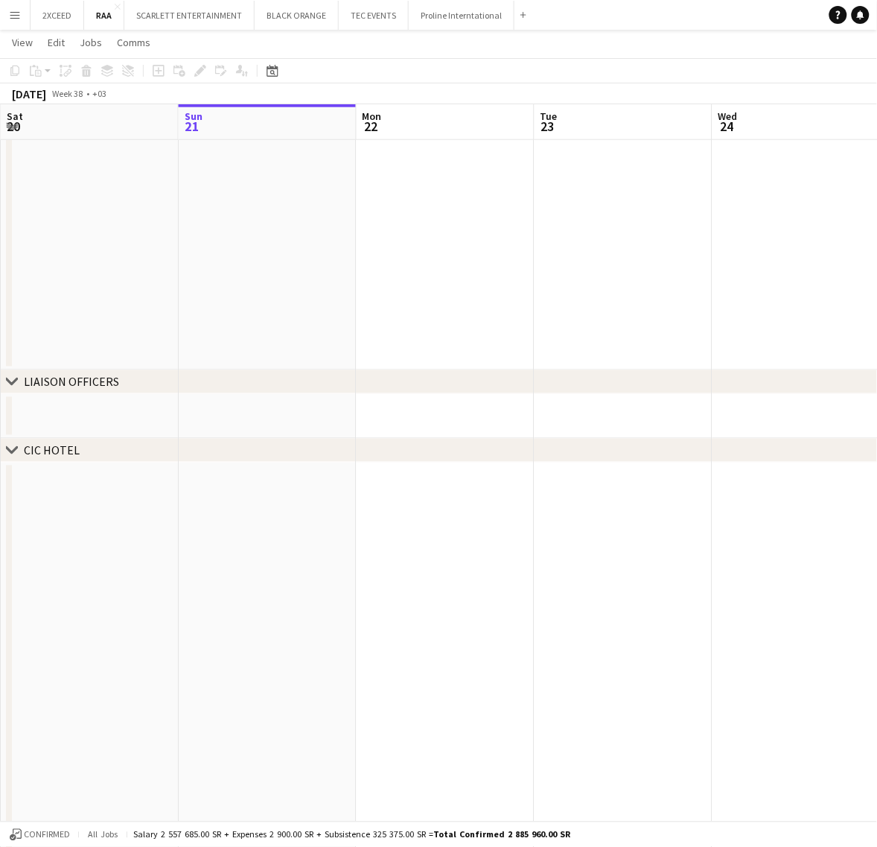
click at [53, 382] on div "LIAISON OFFICERS" at bounding box center [71, 382] width 95 height 15
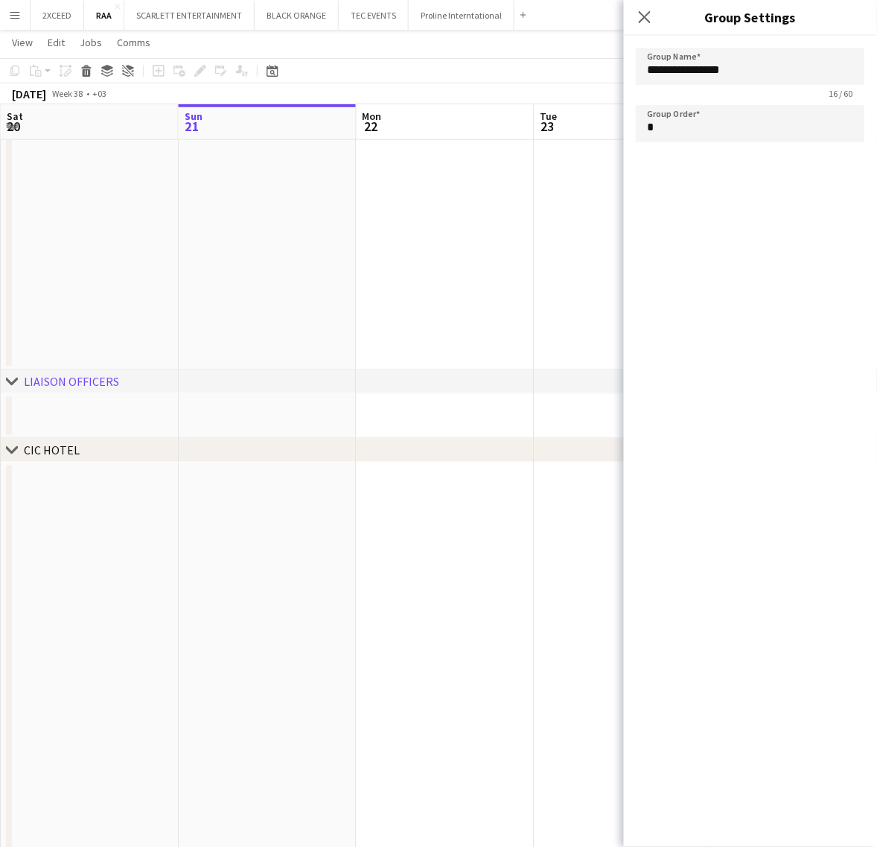
click at [53, 382] on div "LIAISON OFFICERS" at bounding box center [71, 382] width 95 height 15
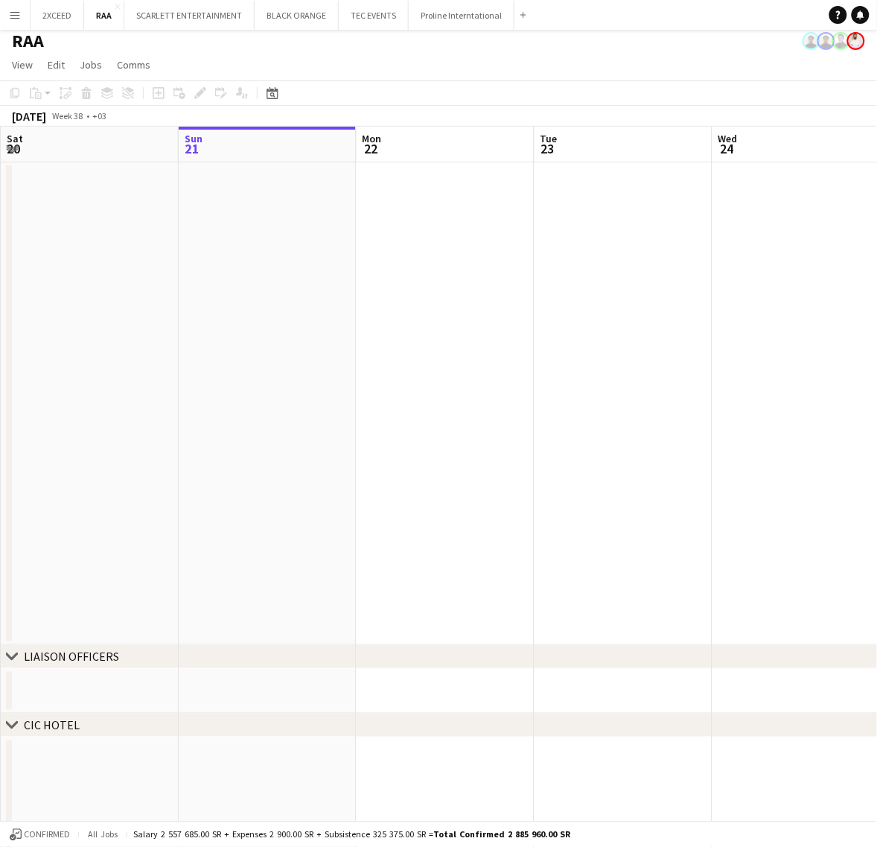
scroll to position [0, 0]
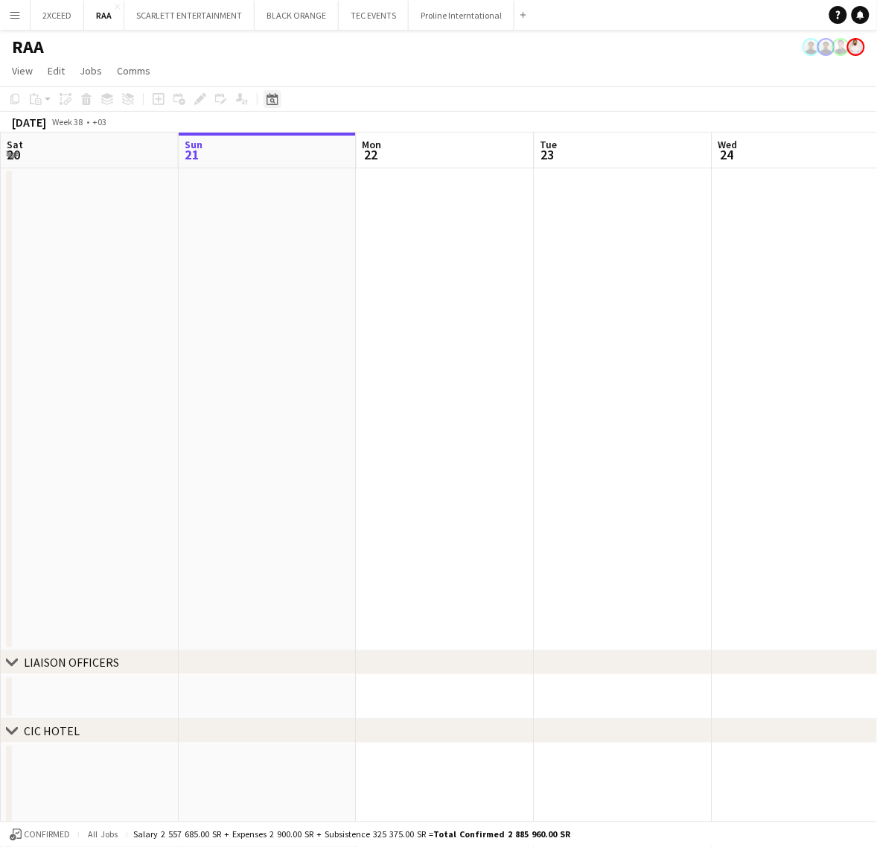
click at [276, 101] on icon "Date picker" at bounding box center [273, 99] width 12 height 12
click at [365, 287] on span "27" at bounding box center [373, 285] width 18 height 18
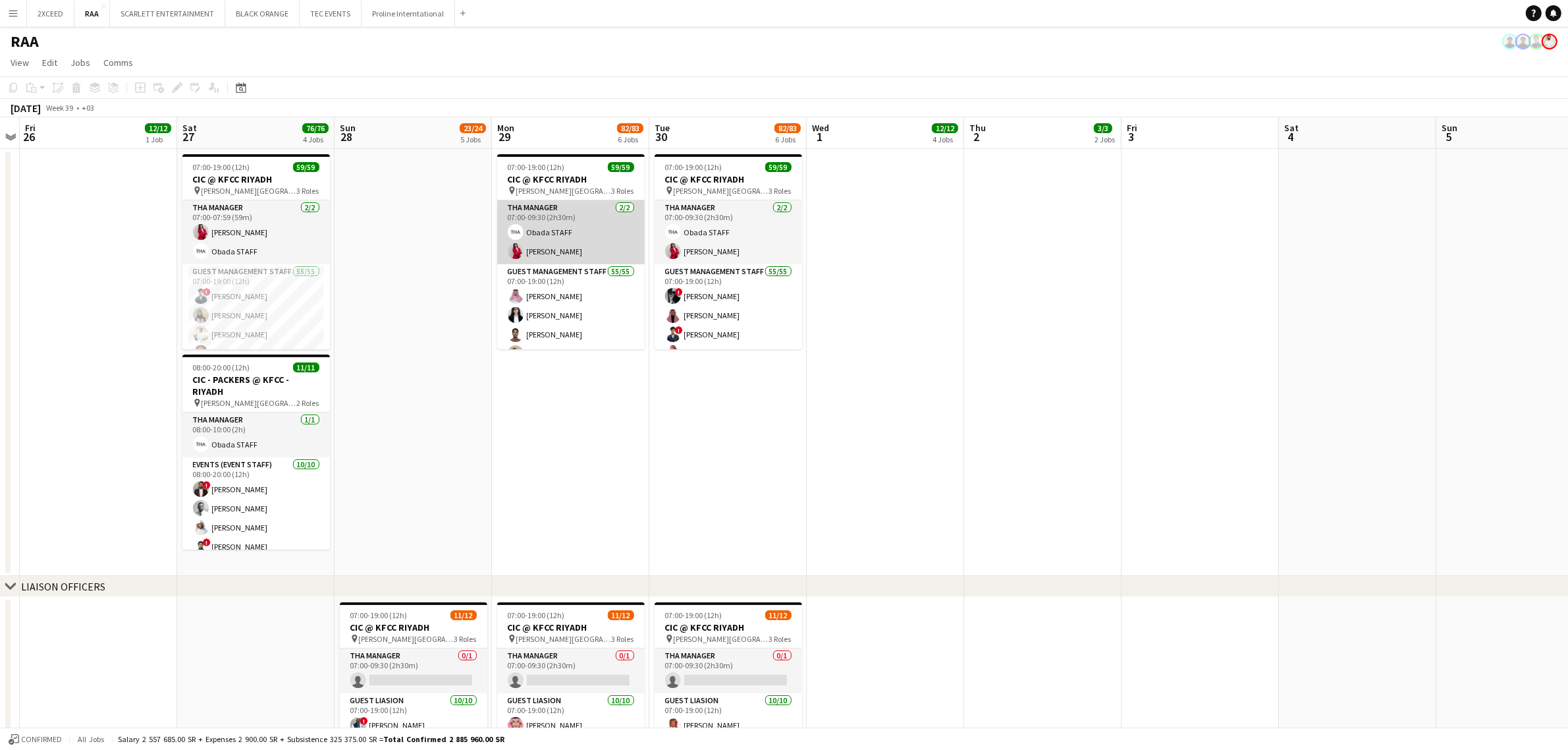
click at [580, 231] on app-card-role "THA Manager [DATE] 07:00-09:30 (2h30m) Obada STAFF [PERSON_NAME]" at bounding box center [570, 232] width 148 height 64
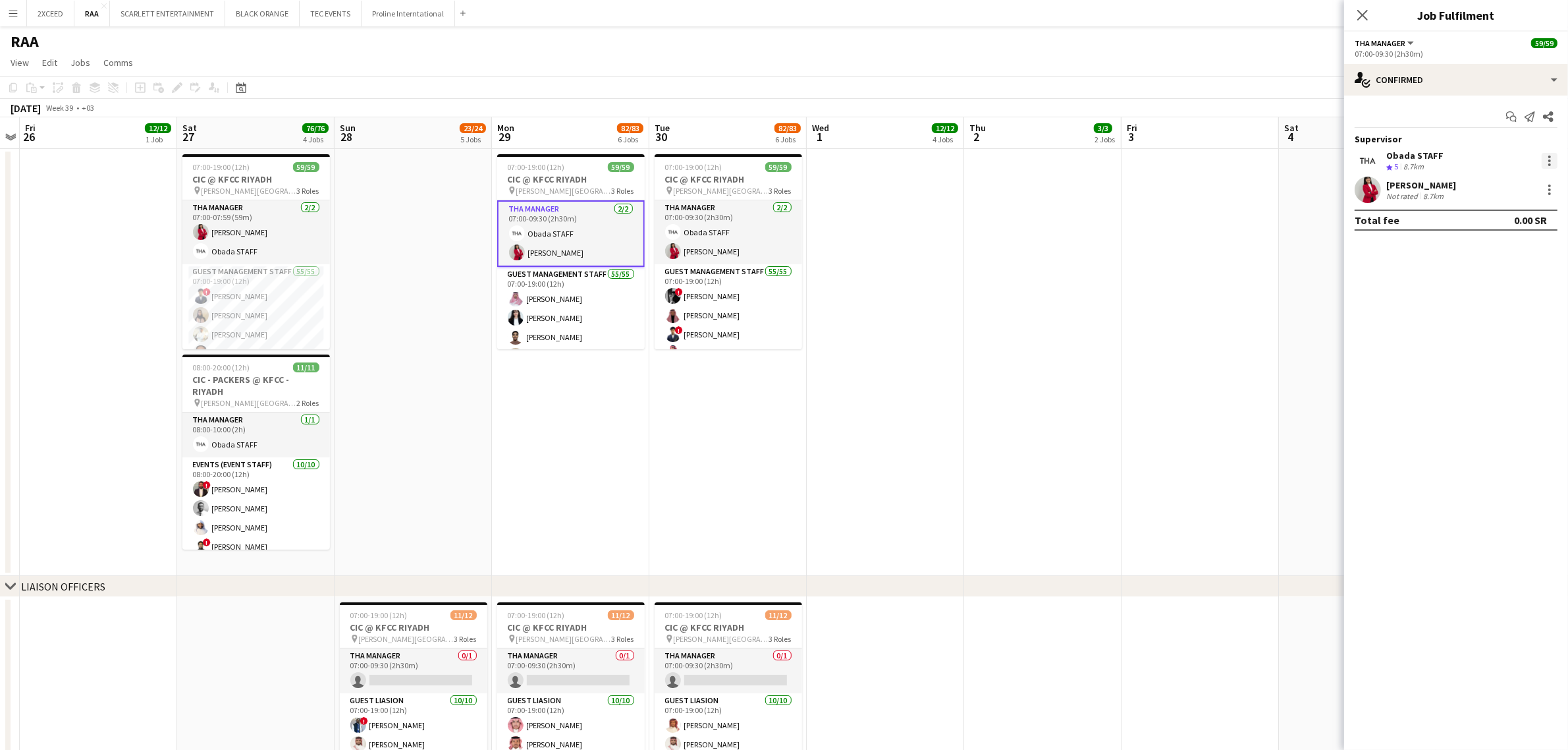
click at [1140, 160] on div at bounding box center [1550, 161] width 16 height 16
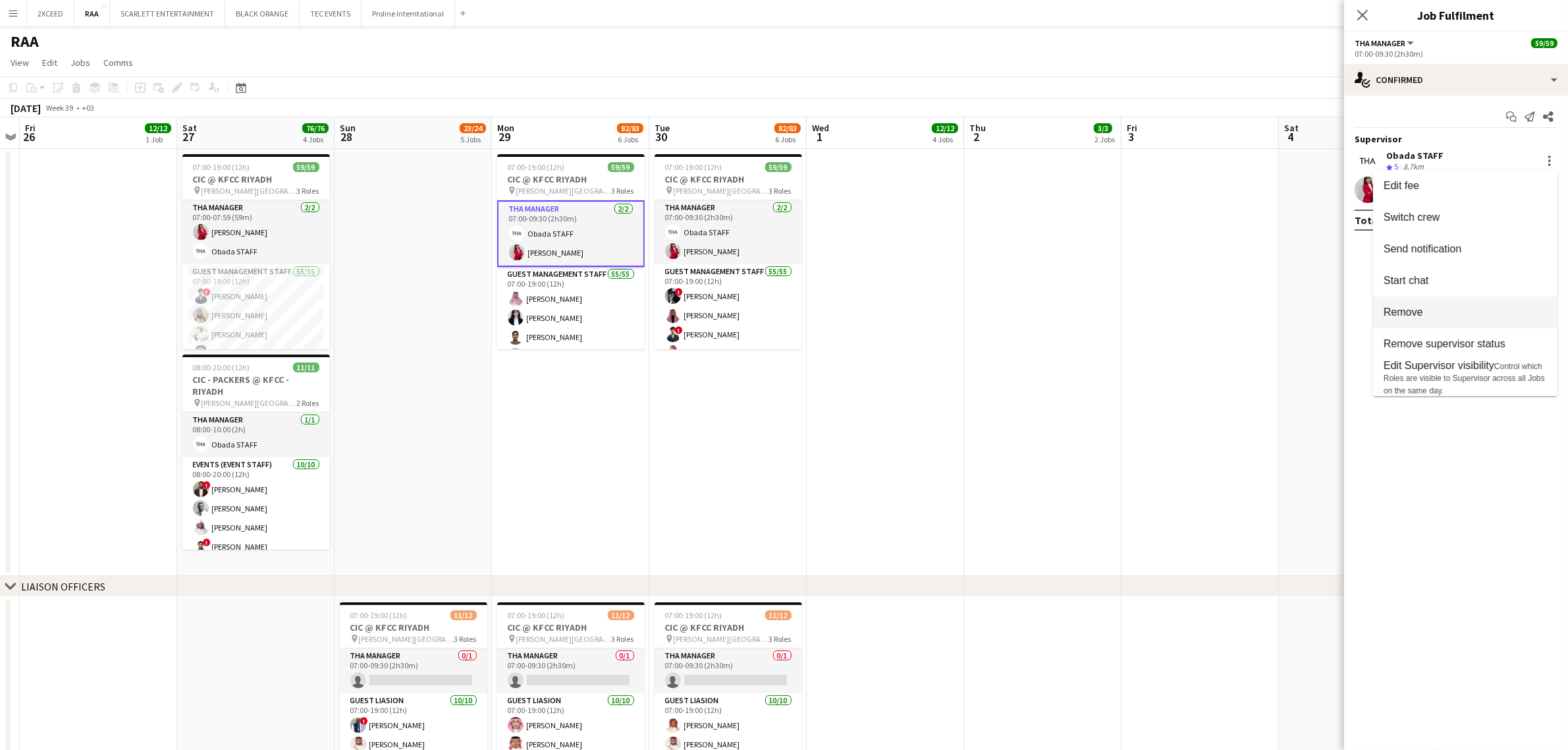
click at [1140, 302] on button "Remove" at bounding box center [1465, 312] width 185 height 32
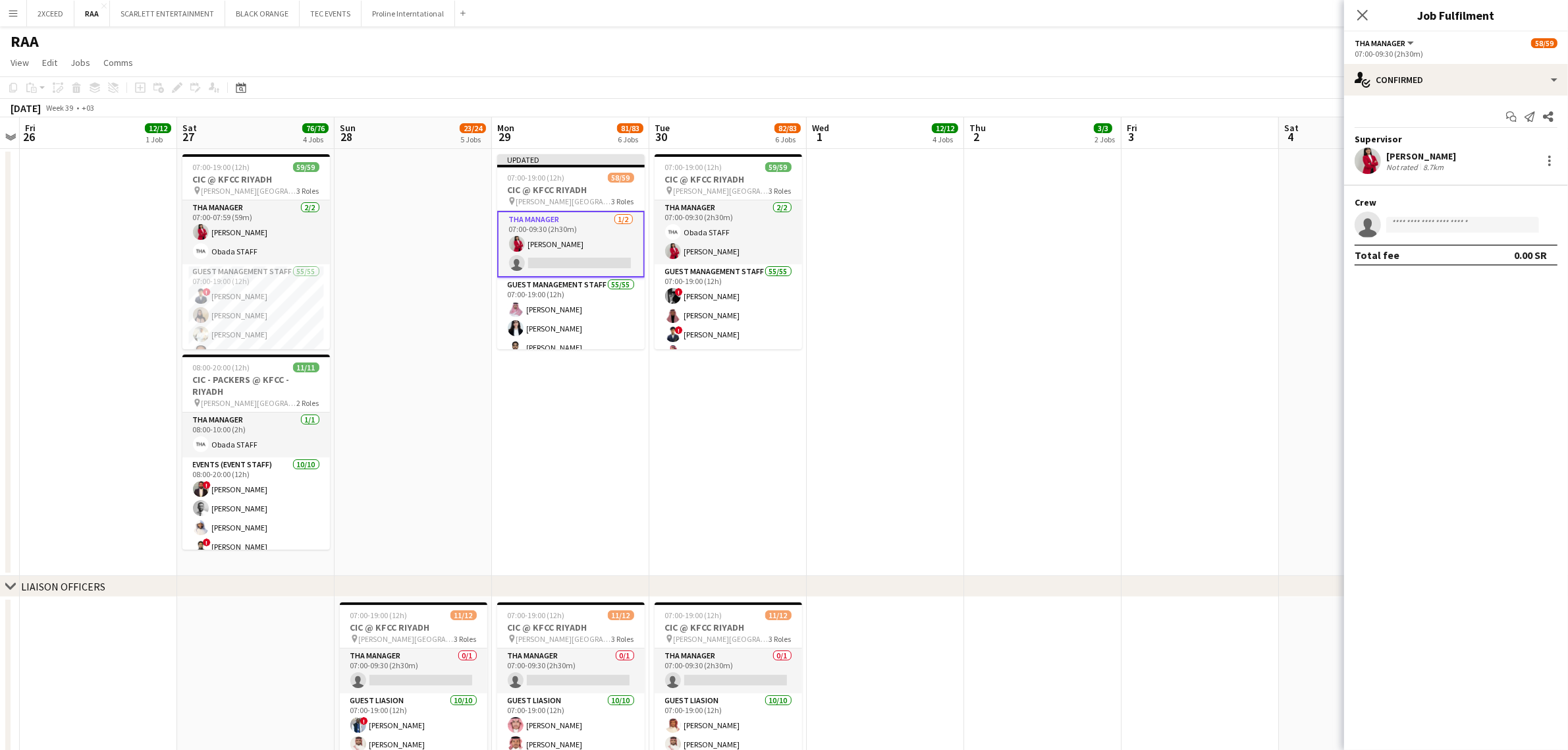
click at [571, 393] on app-date-cell "Updated 07:00-19:00 (12h) 58/59 CIC @ KFCC RIYADH pin [PERSON_NAME][GEOGRAPHIC_…" at bounding box center [570, 362] width 157 height 427
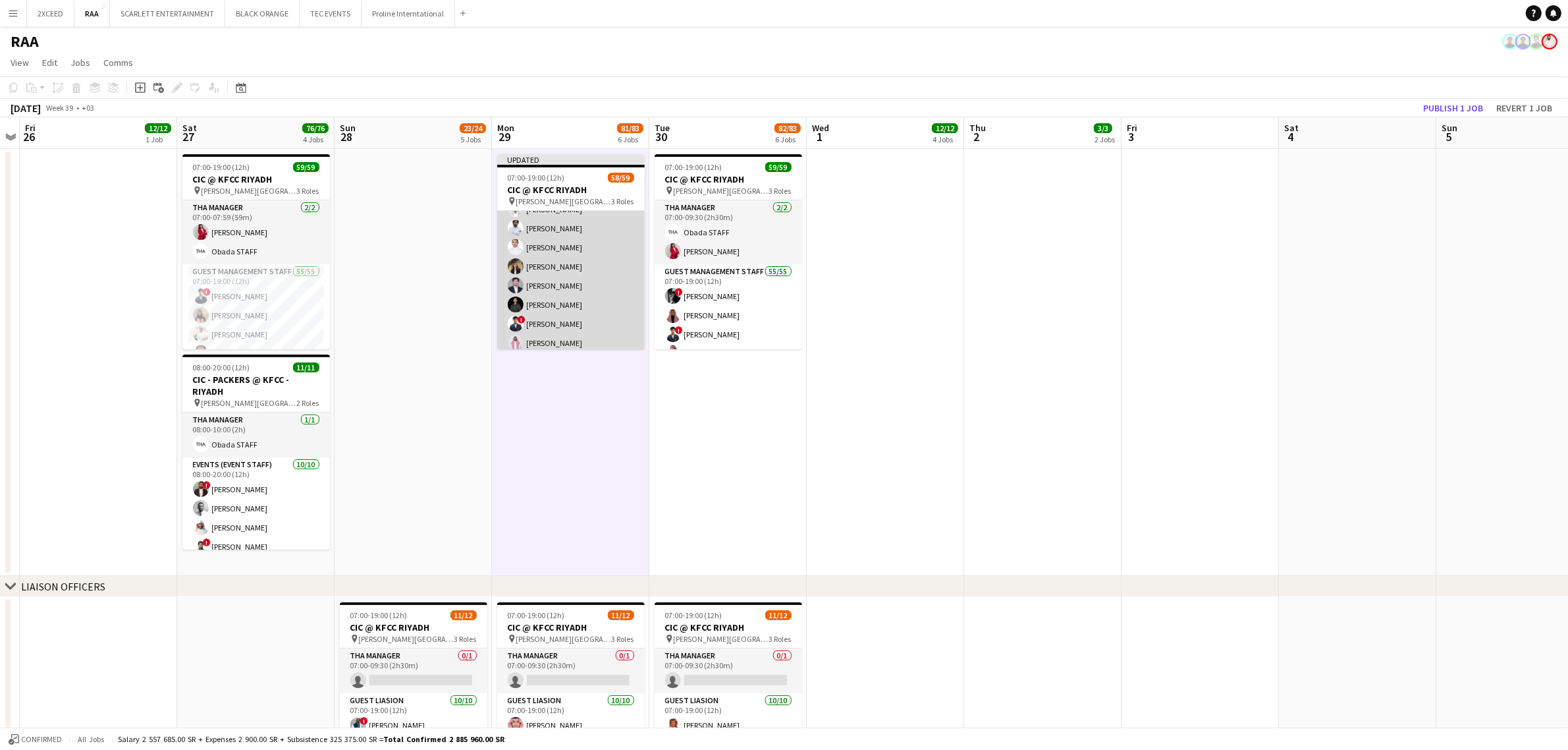
scroll to position [302, 0]
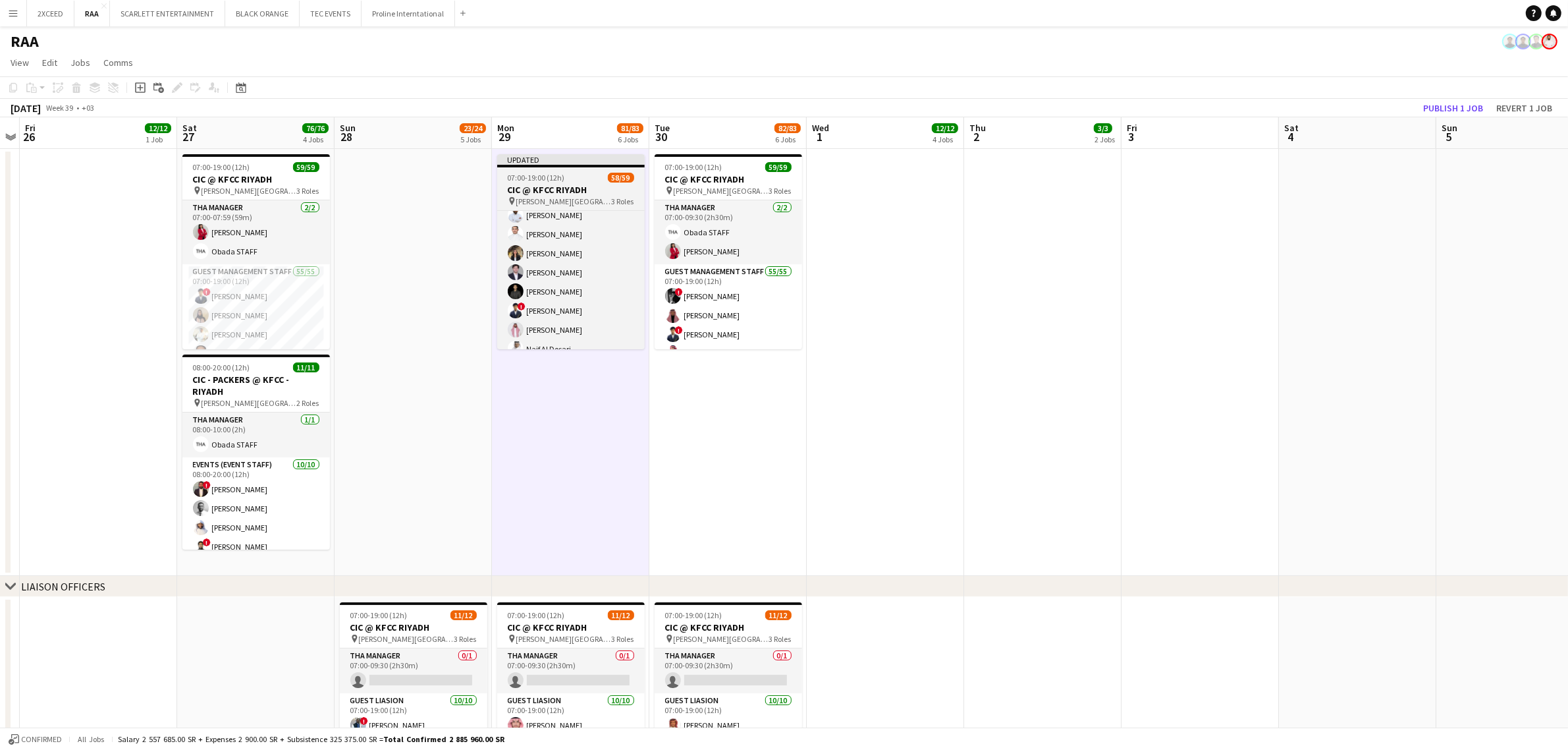
click at [600, 188] on h3 "CIC @ KFCC RIYADH" at bounding box center [570, 189] width 148 height 11
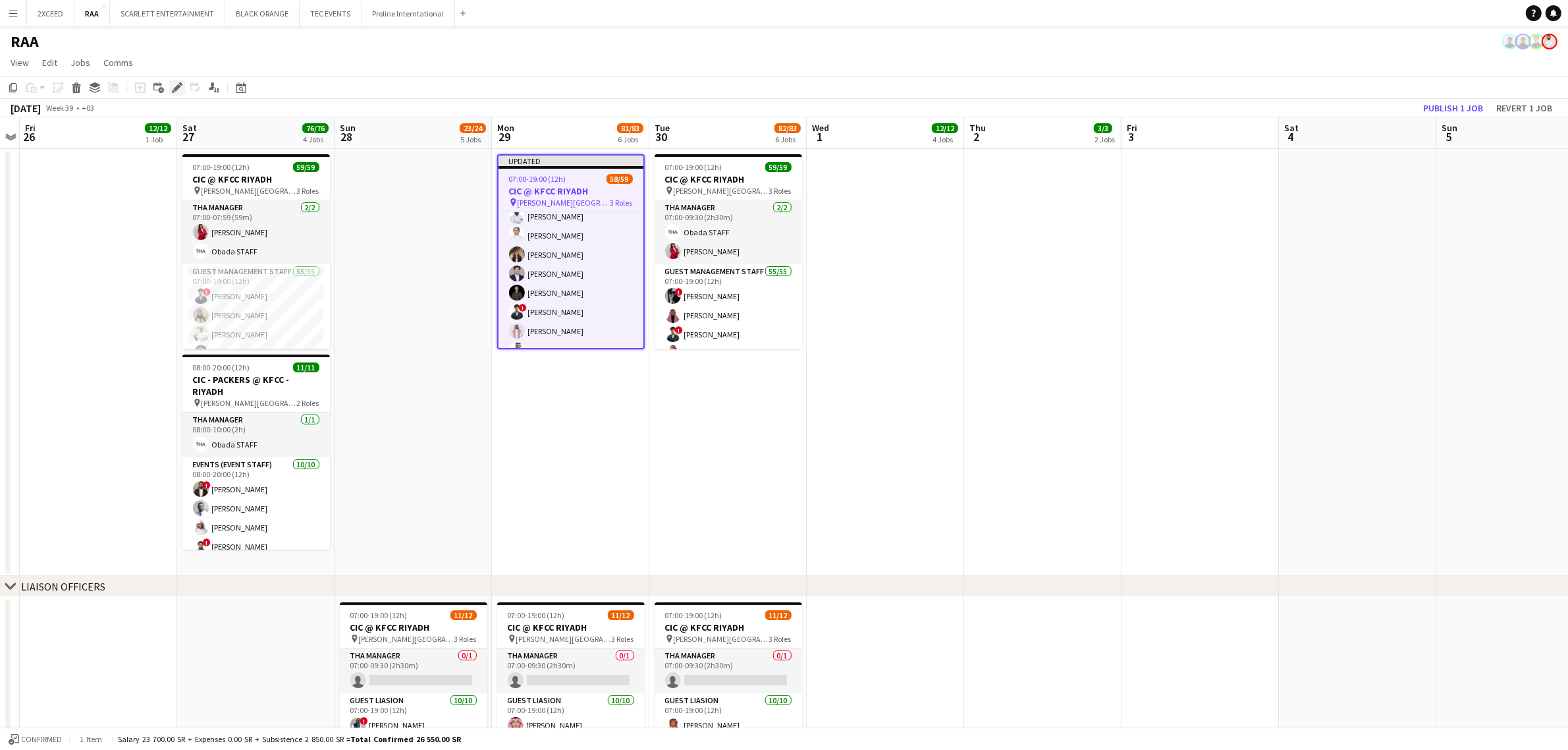
click at [182, 88] on div "Edit" at bounding box center [177, 88] width 16 height 16
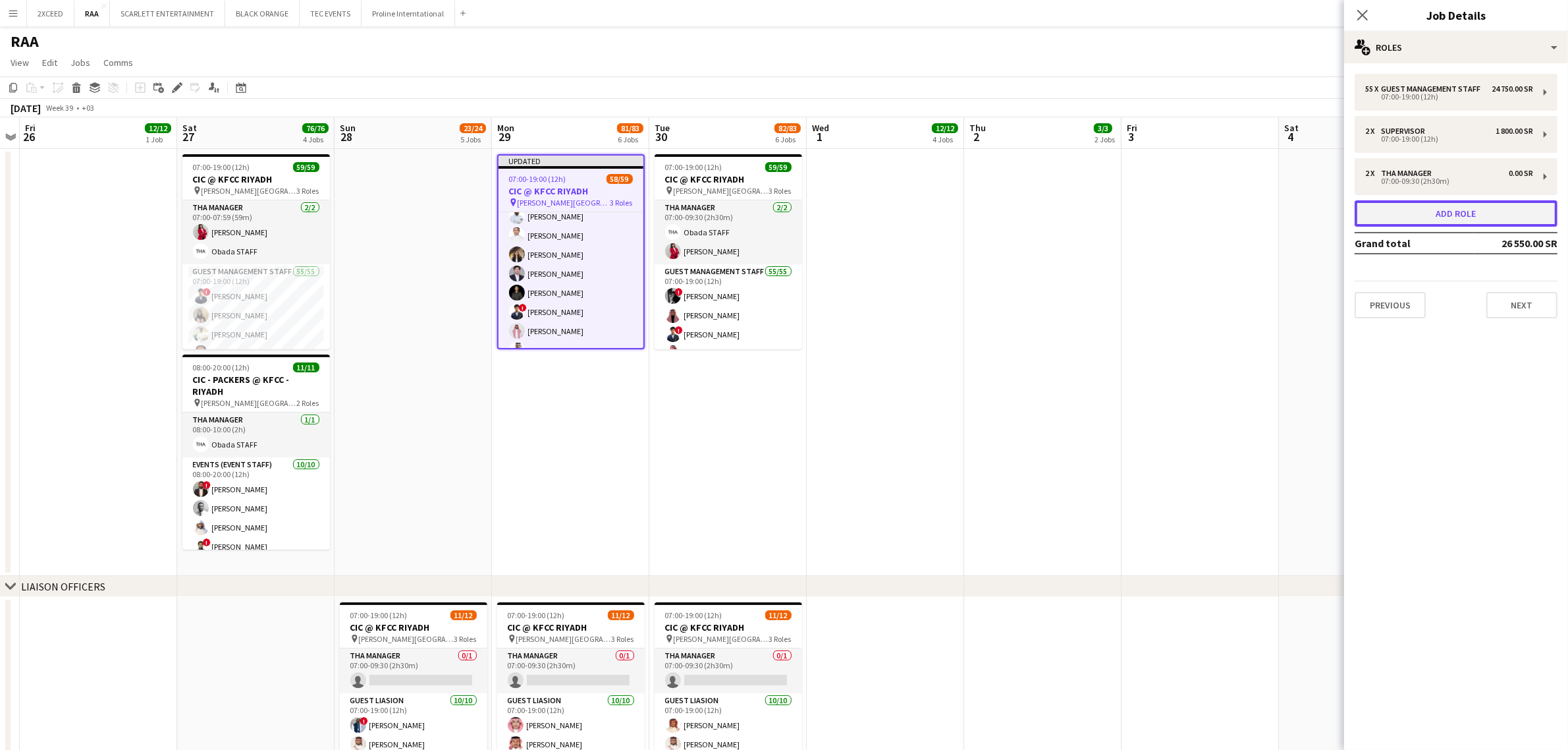
click at [1140, 215] on button "Add role" at bounding box center [1456, 213] width 203 height 27
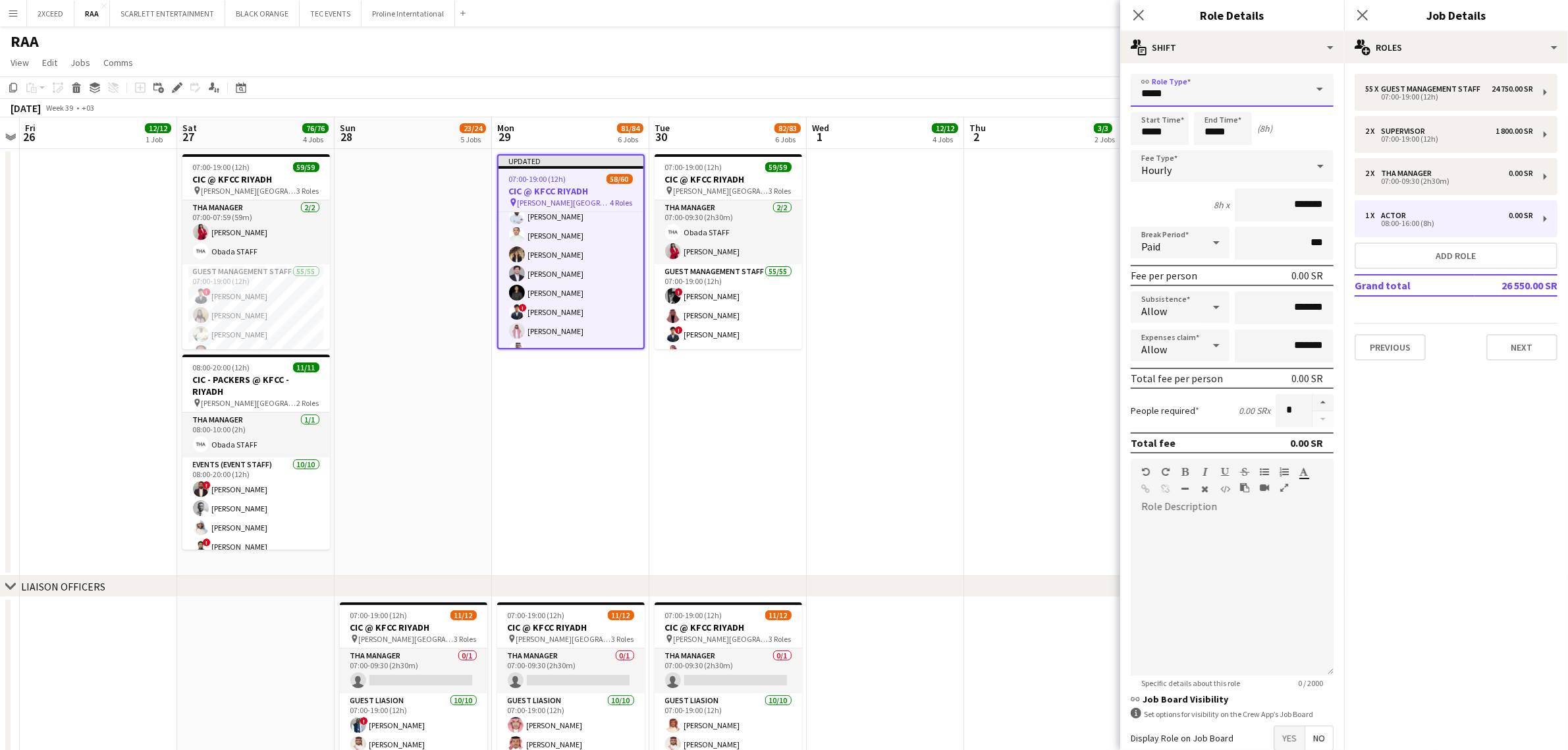
click at [1140, 99] on input "*****" at bounding box center [1232, 89] width 203 height 33
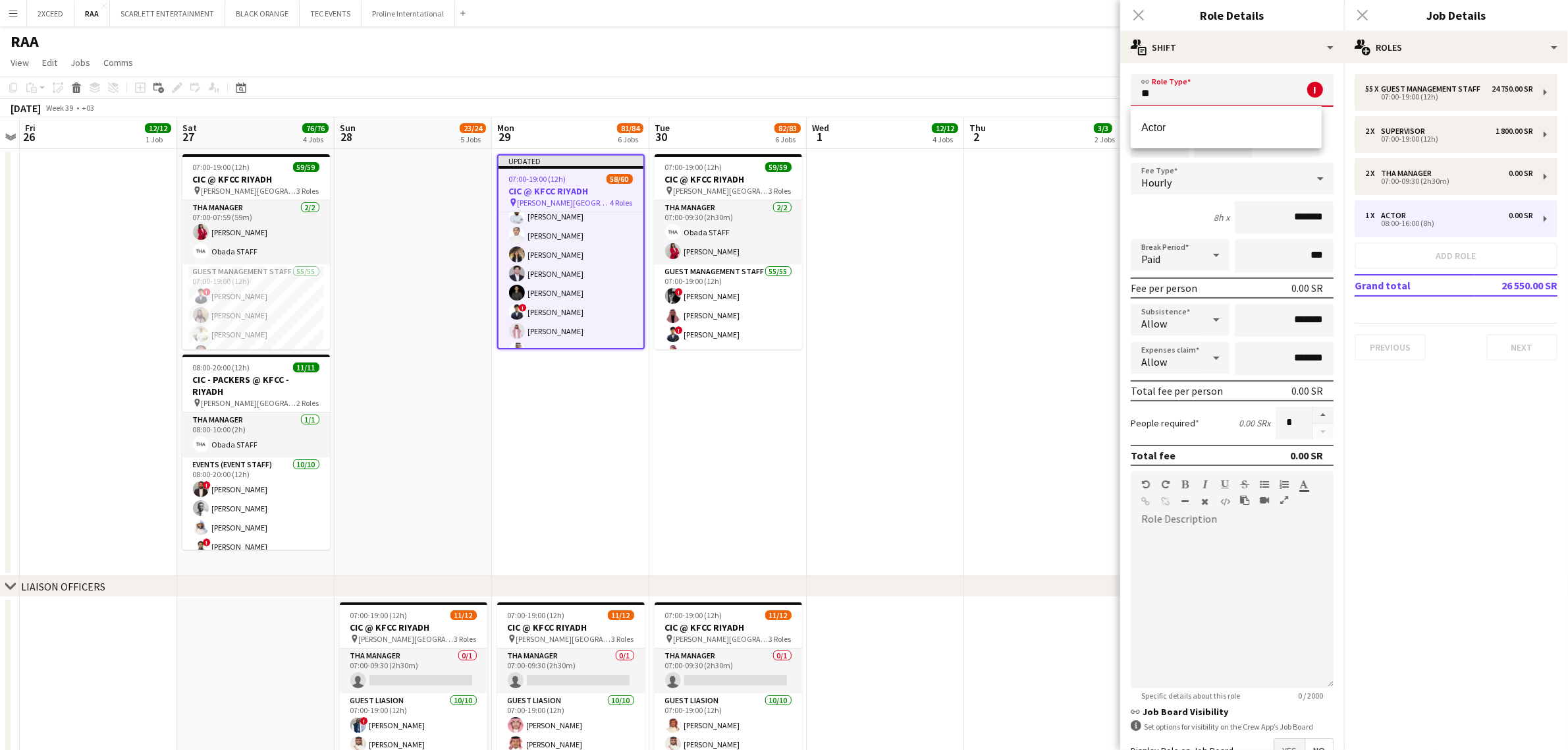
type input "*"
click at [1140, 123] on span "THA Manager" at bounding box center [1226, 127] width 169 height 12
type input "**********"
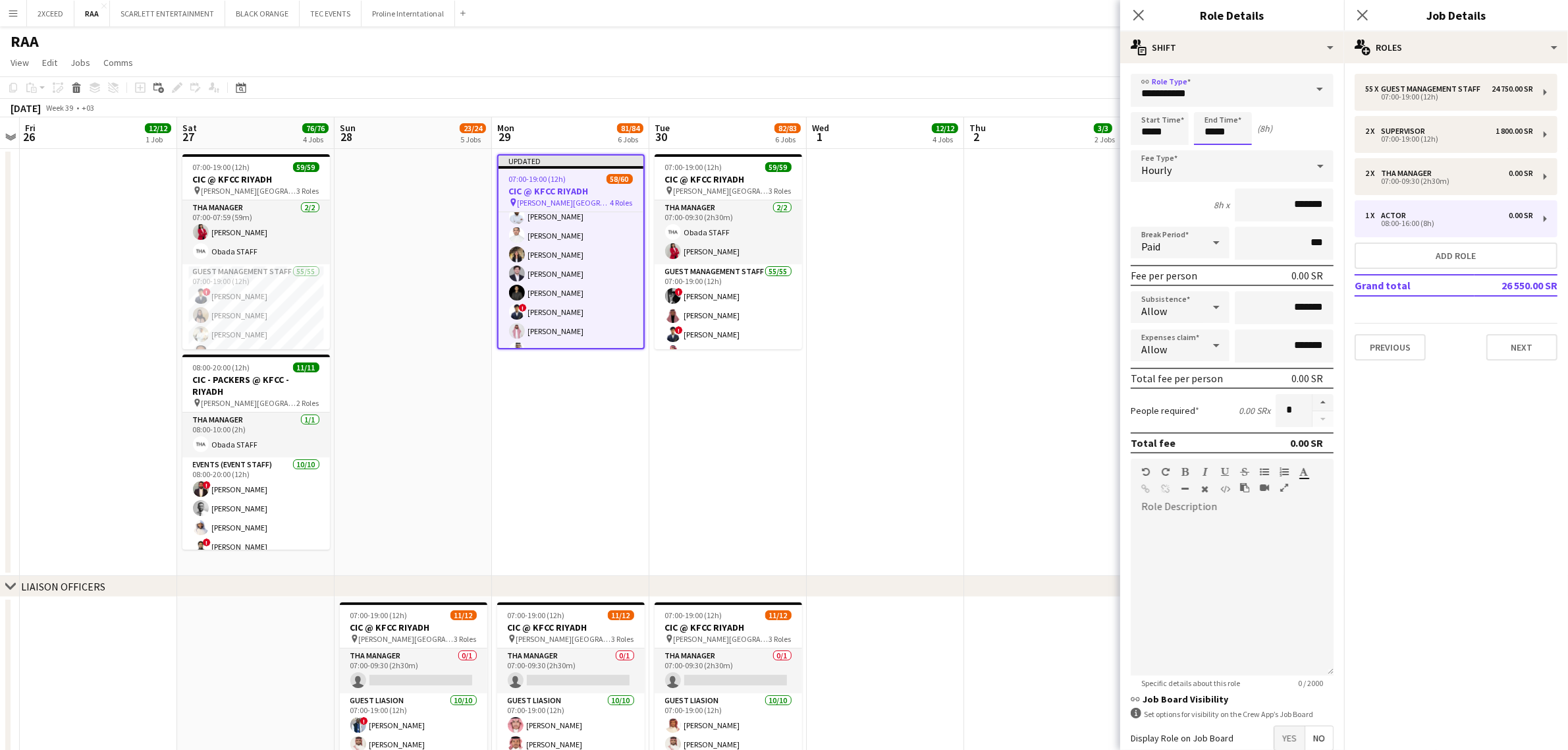
click at [1140, 130] on input "*****" at bounding box center [1223, 128] width 58 height 33
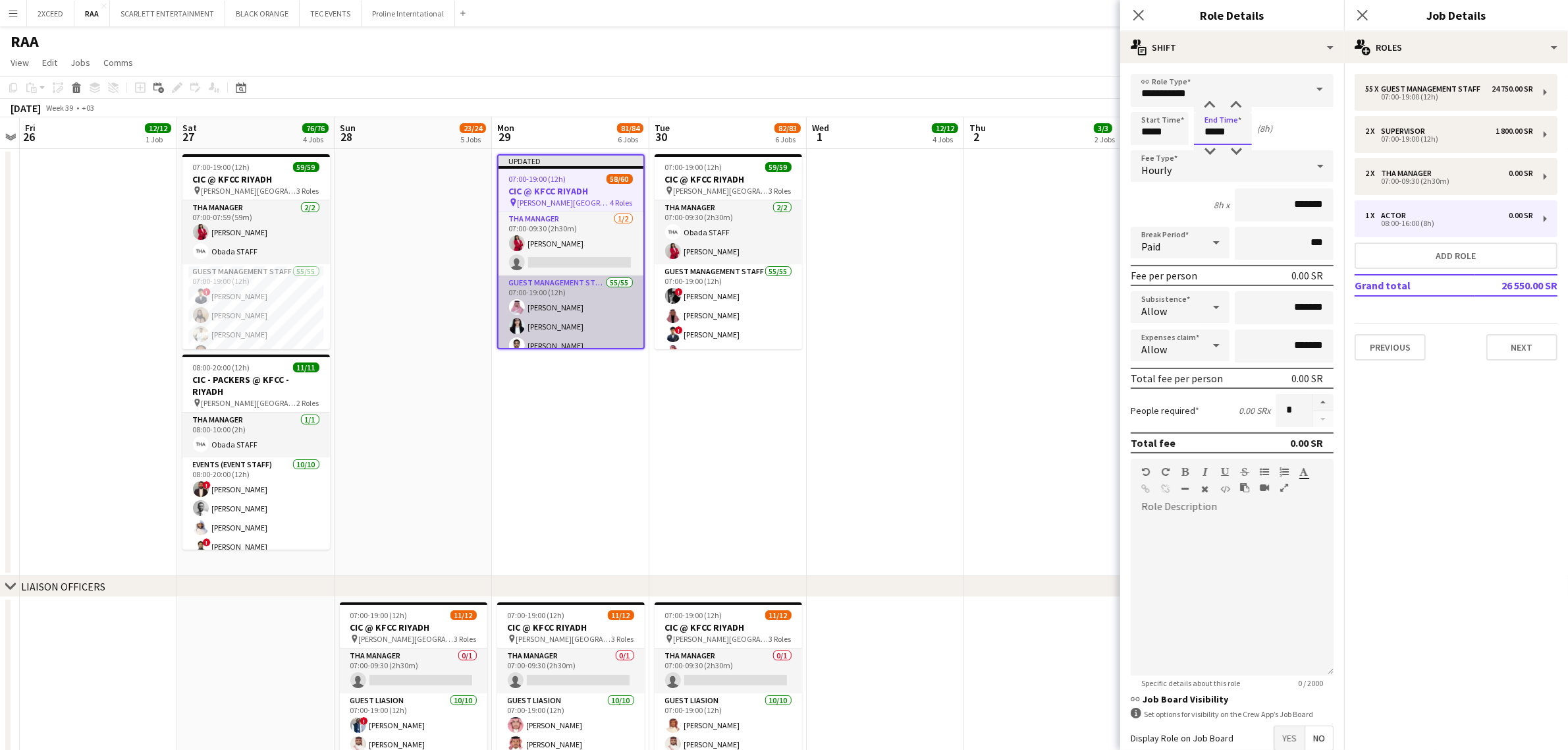
scroll to position [0, 0]
click at [1140, 101] on input "**********" at bounding box center [1232, 89] width 203 height 33
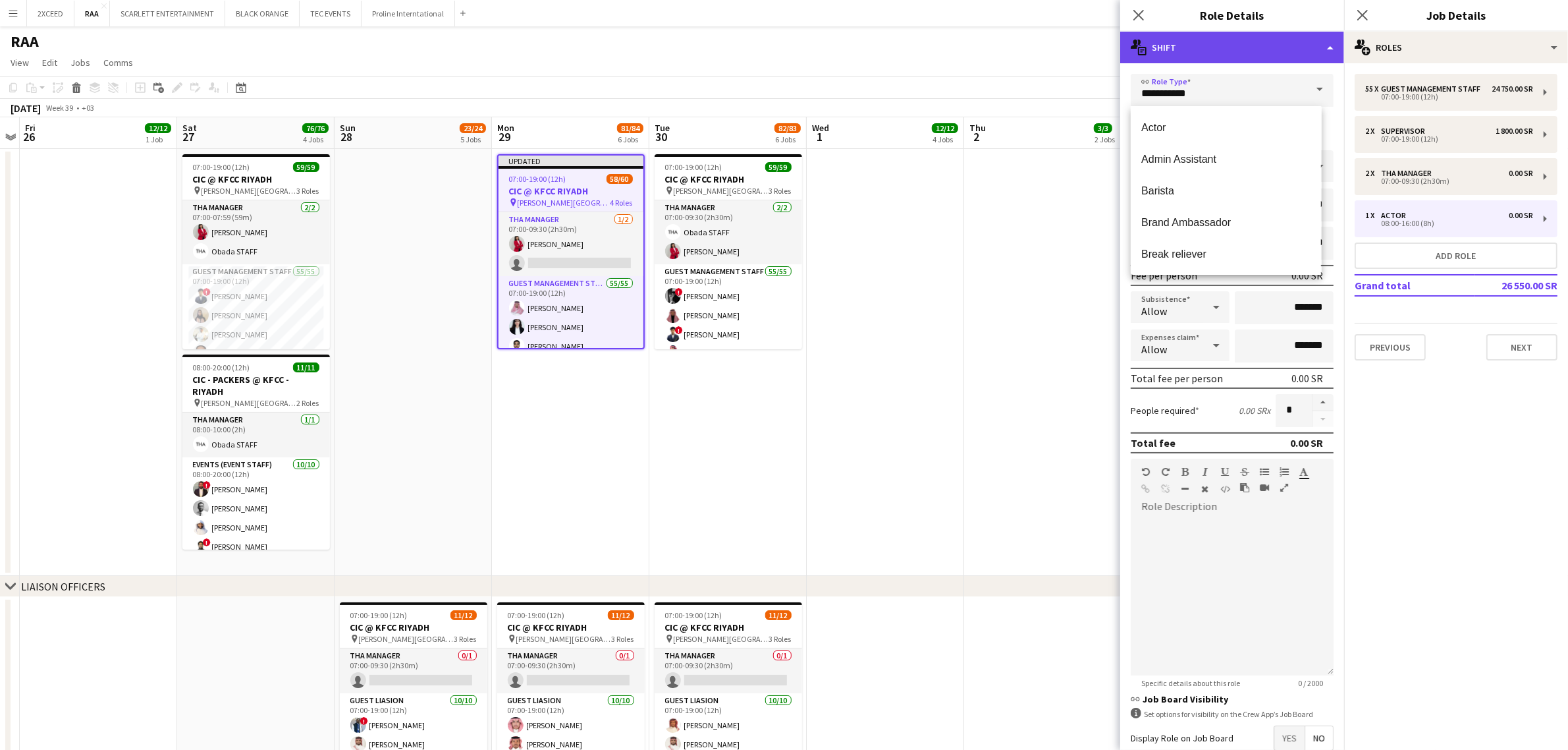
click at [1140, 53] on div "multiple-actions-text Shift" at bounding box center [1232, 48] width 224 height 32
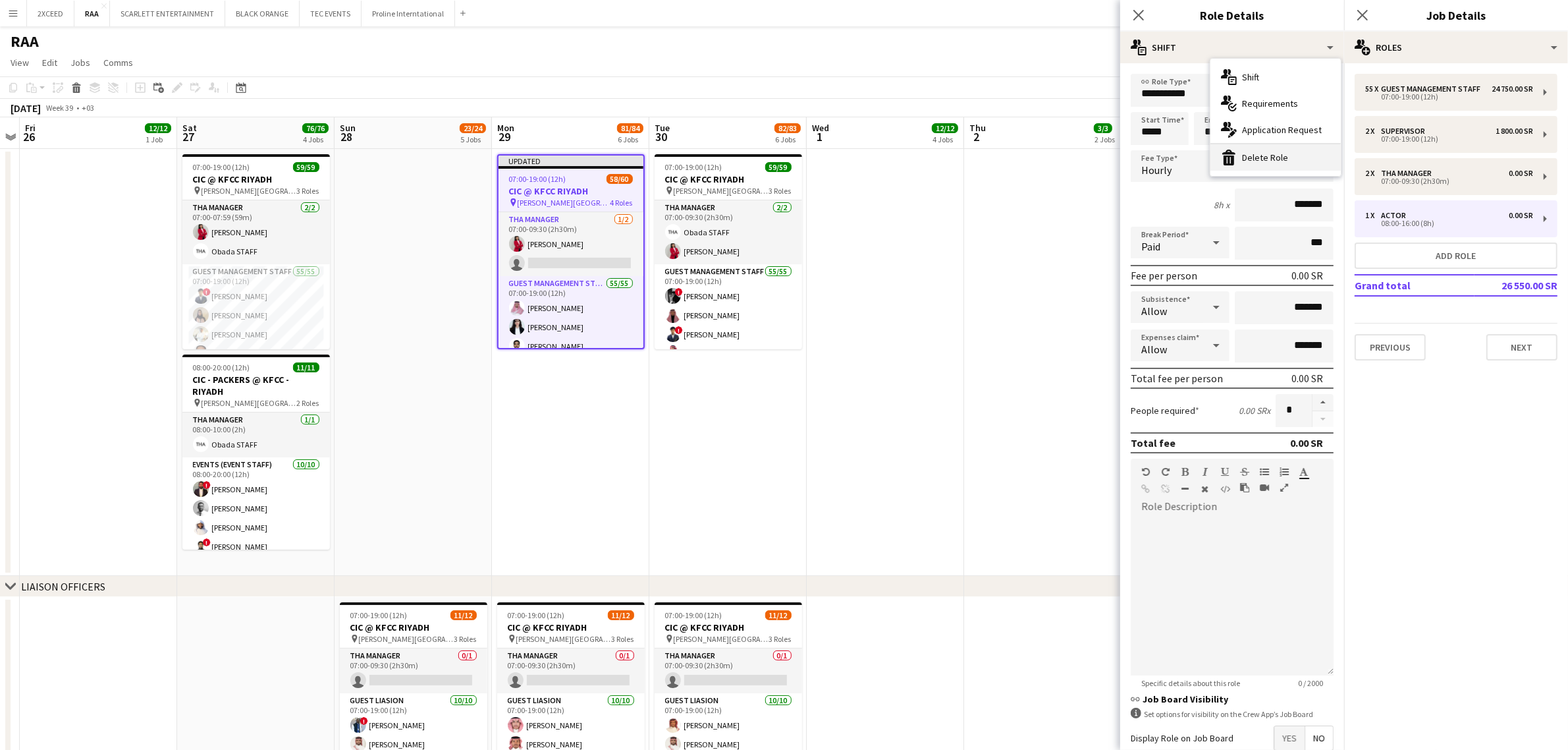
click at [1140, 159] on div "bin-2 Delete Role" at bounding box center [1275, 157] width 130 height 27
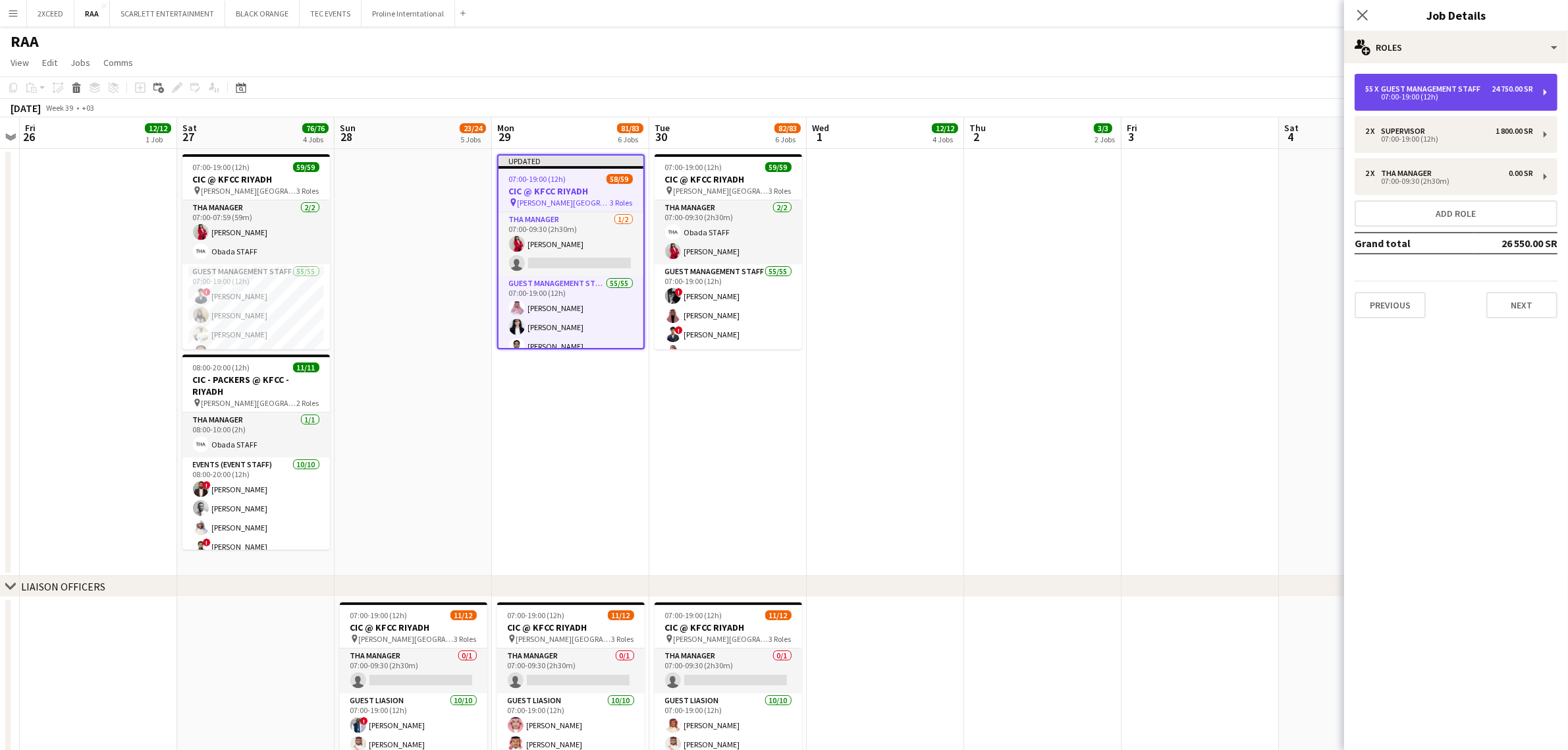
click at [1140, 92] on div "Guest Management Staff" at bounding box center [1434, 88] width 104 height 9
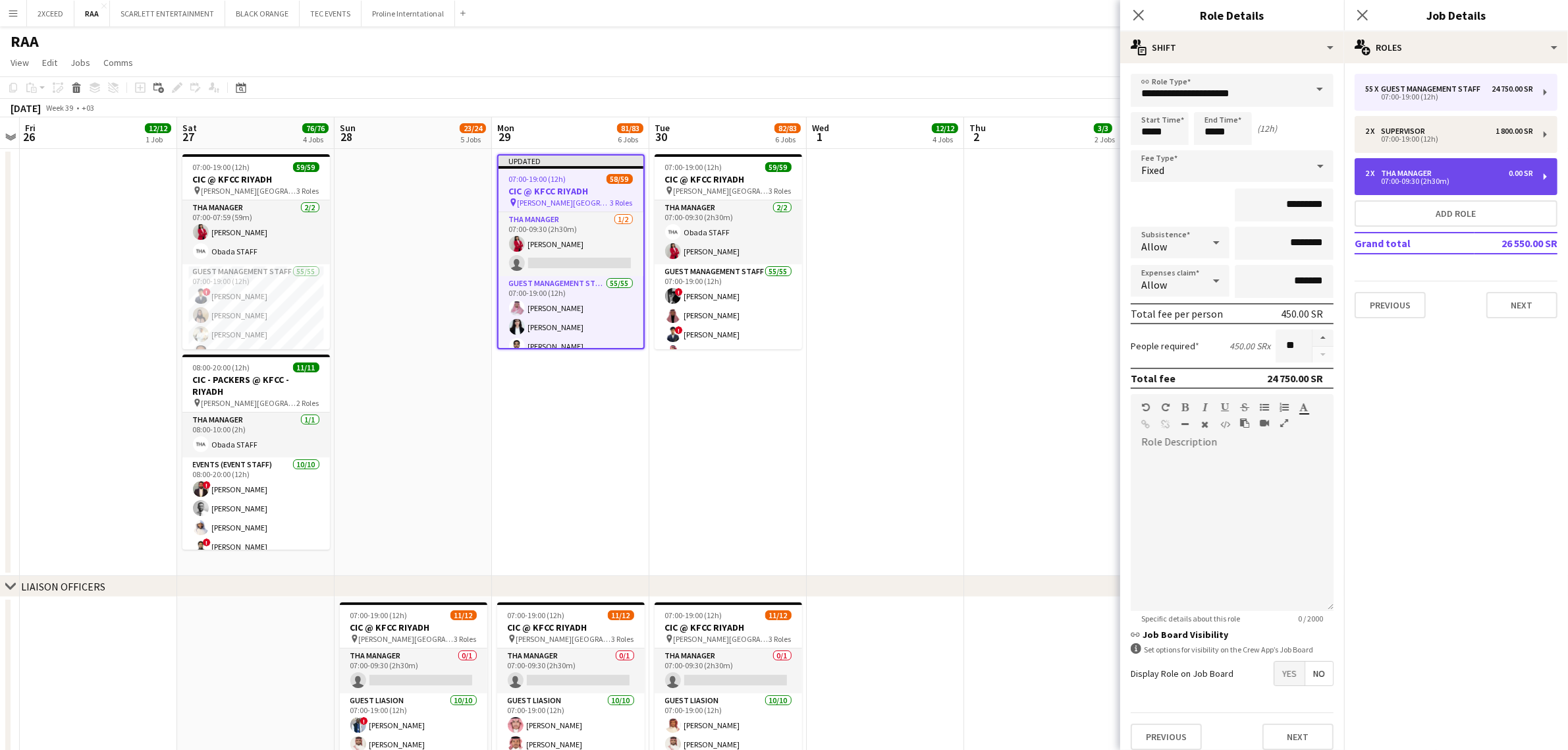
click at [1140, 169] on div "2 x THA Manager 0.00 SR" at bounding box center [1449, 173] width 168 height 9
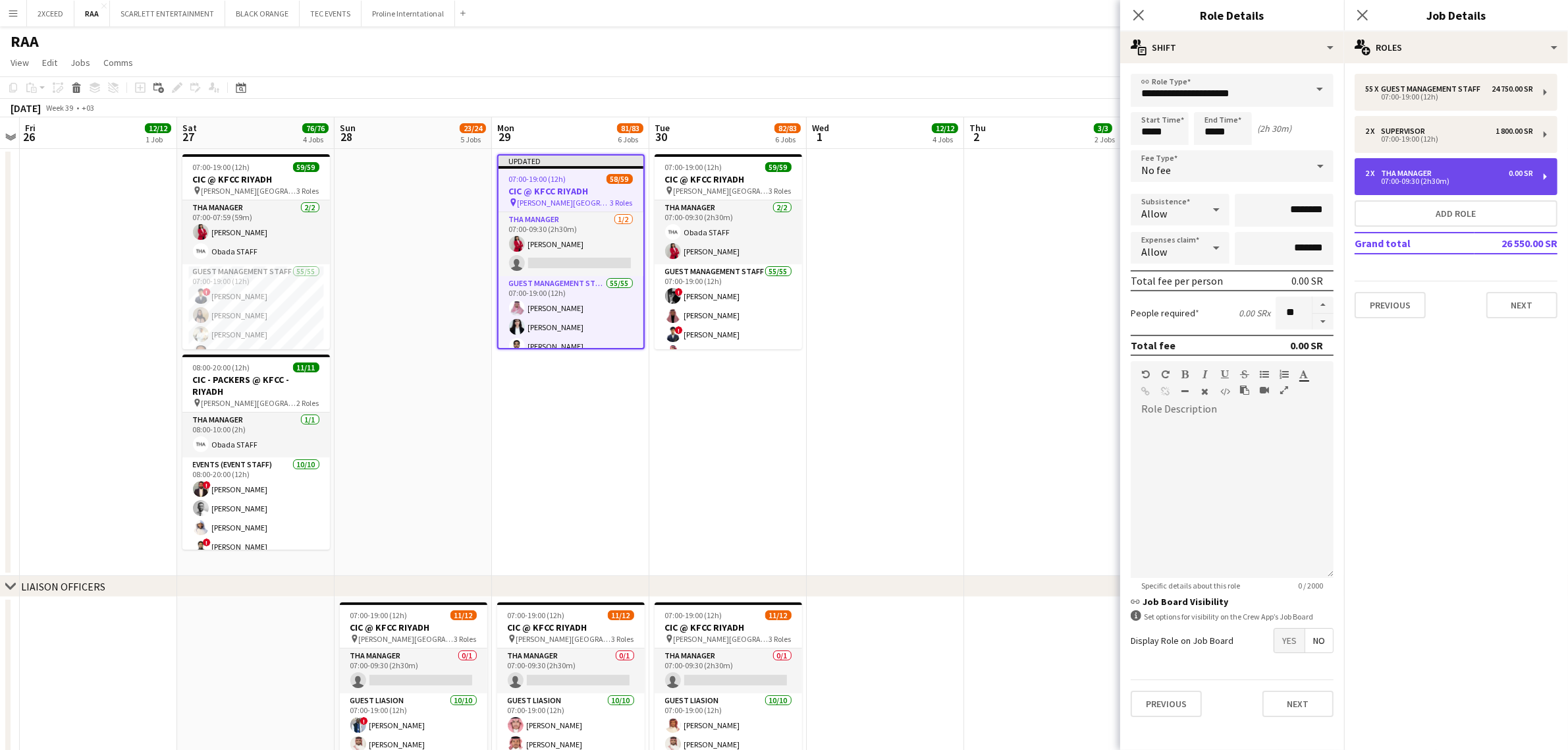
type input "**********"
type input "*****"
type input "*******"
type input "*"
click at [1140, 17] on icon "Close pop-in" at bounding box center [1138, 15] width 12 height 12
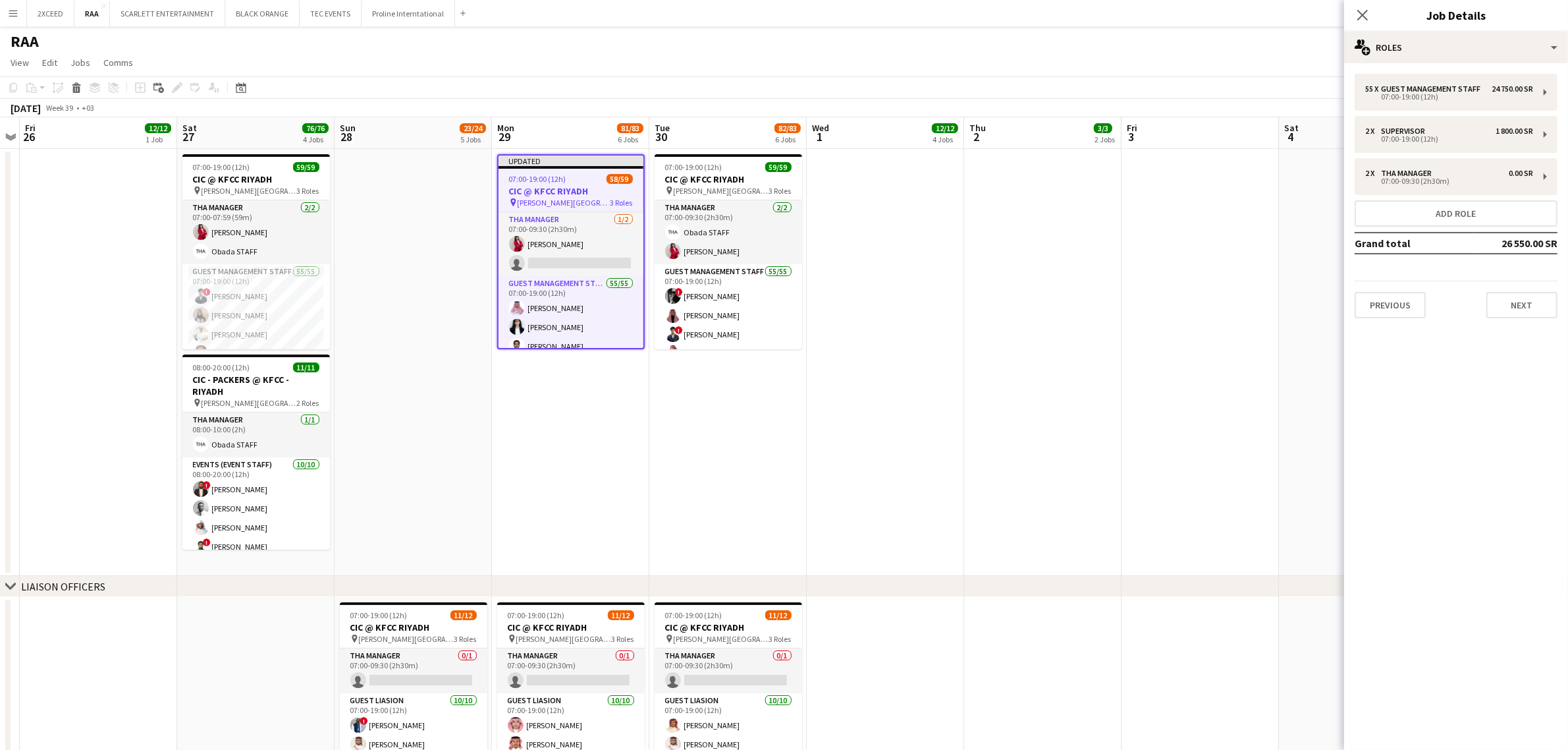
click at [1036, 235] on app-date-cell at bounding box center [1043, 362] width 157 height 427
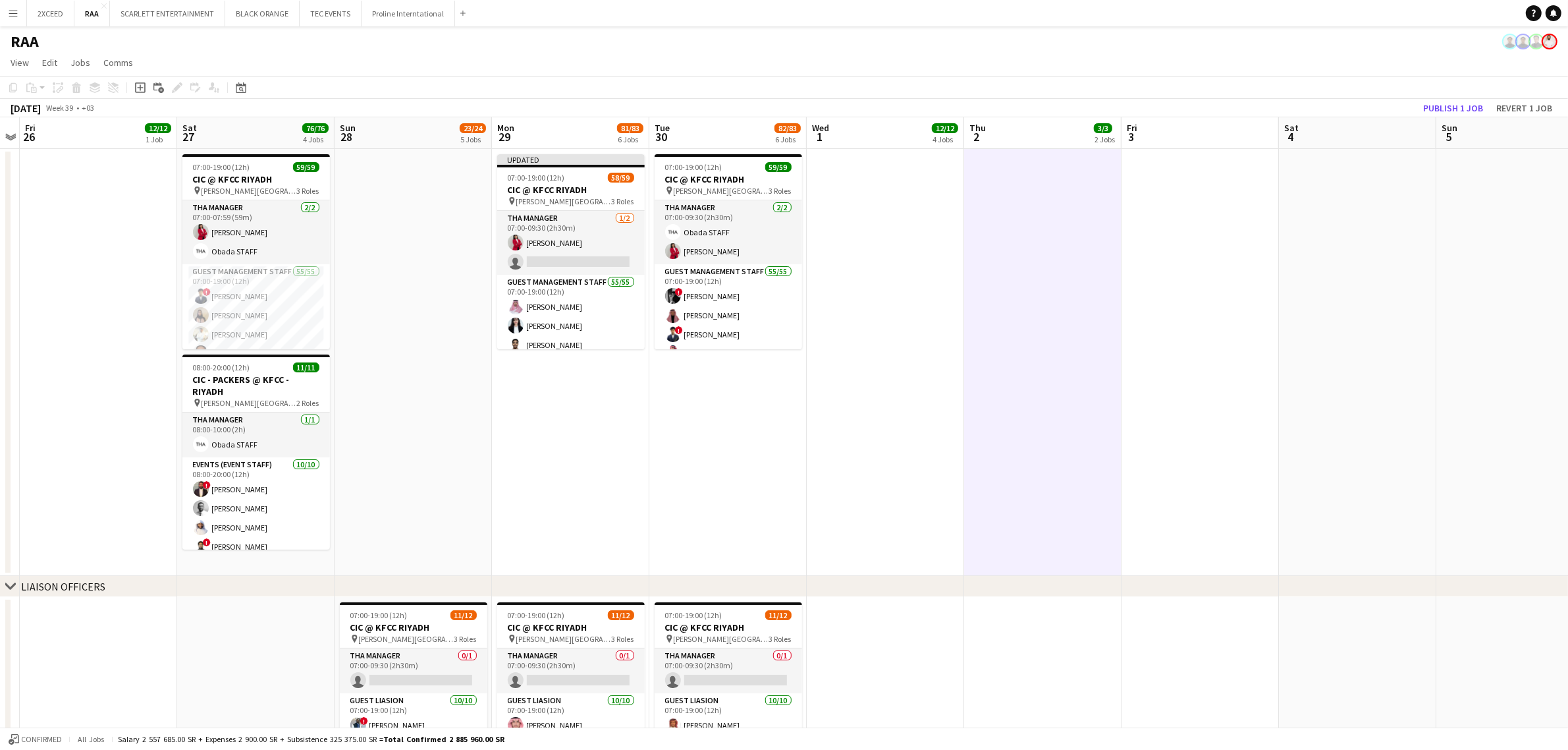
click at [633, 406] on app-date-cell "Updated 07:00-19:00 (12h) 58/59 CIC @ KFCC RIYADH pin [PERSON_NAME][GEOGRAPHIC_…" at bounding box center [570, 362] width 157 height 427
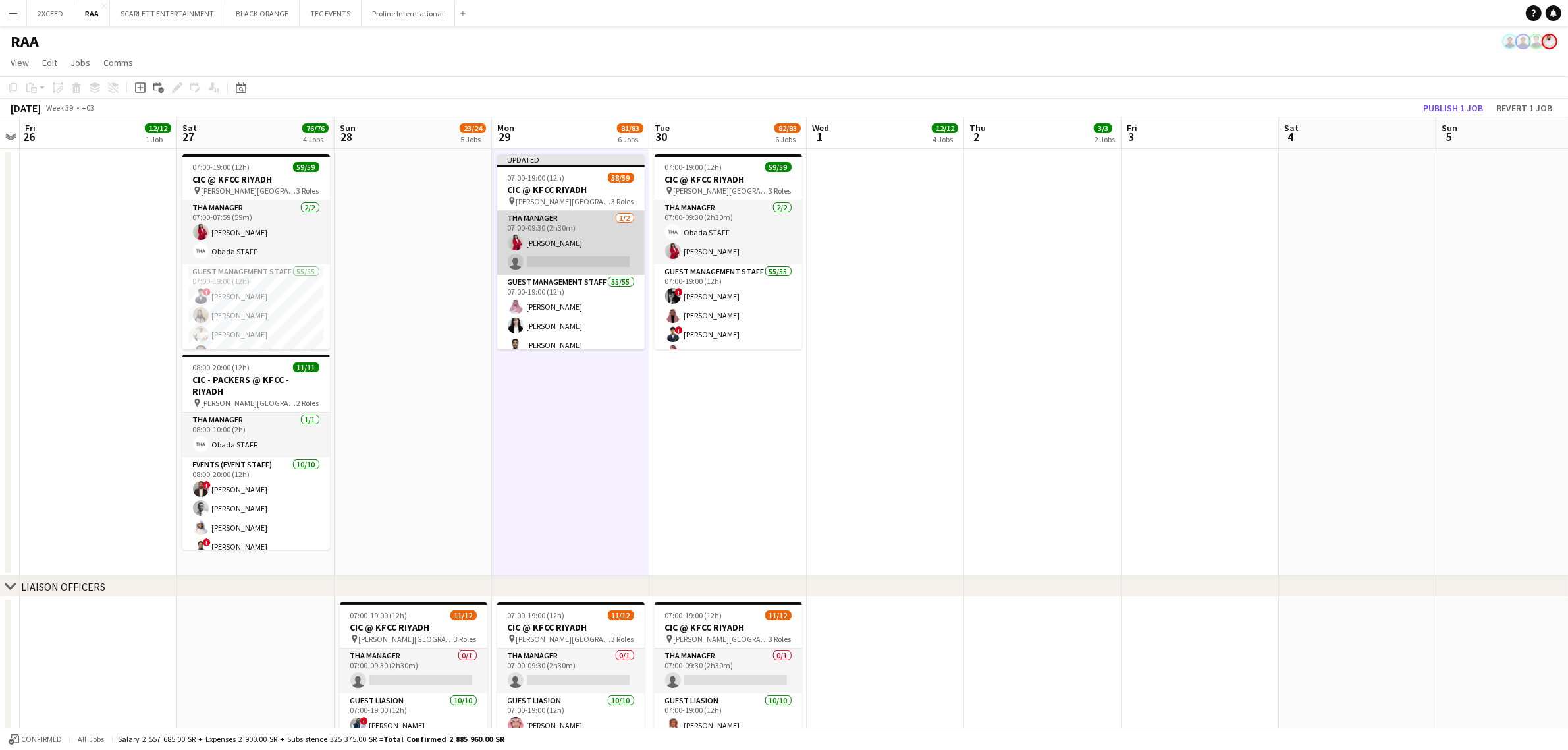
click at [579, 252] on app-card-role "THA Manager [DATE] 07:00-09:30 (2h30m) [PERSON_NAME] single-neutral-actions" at bounding box center [570, 242] width 148 height 64
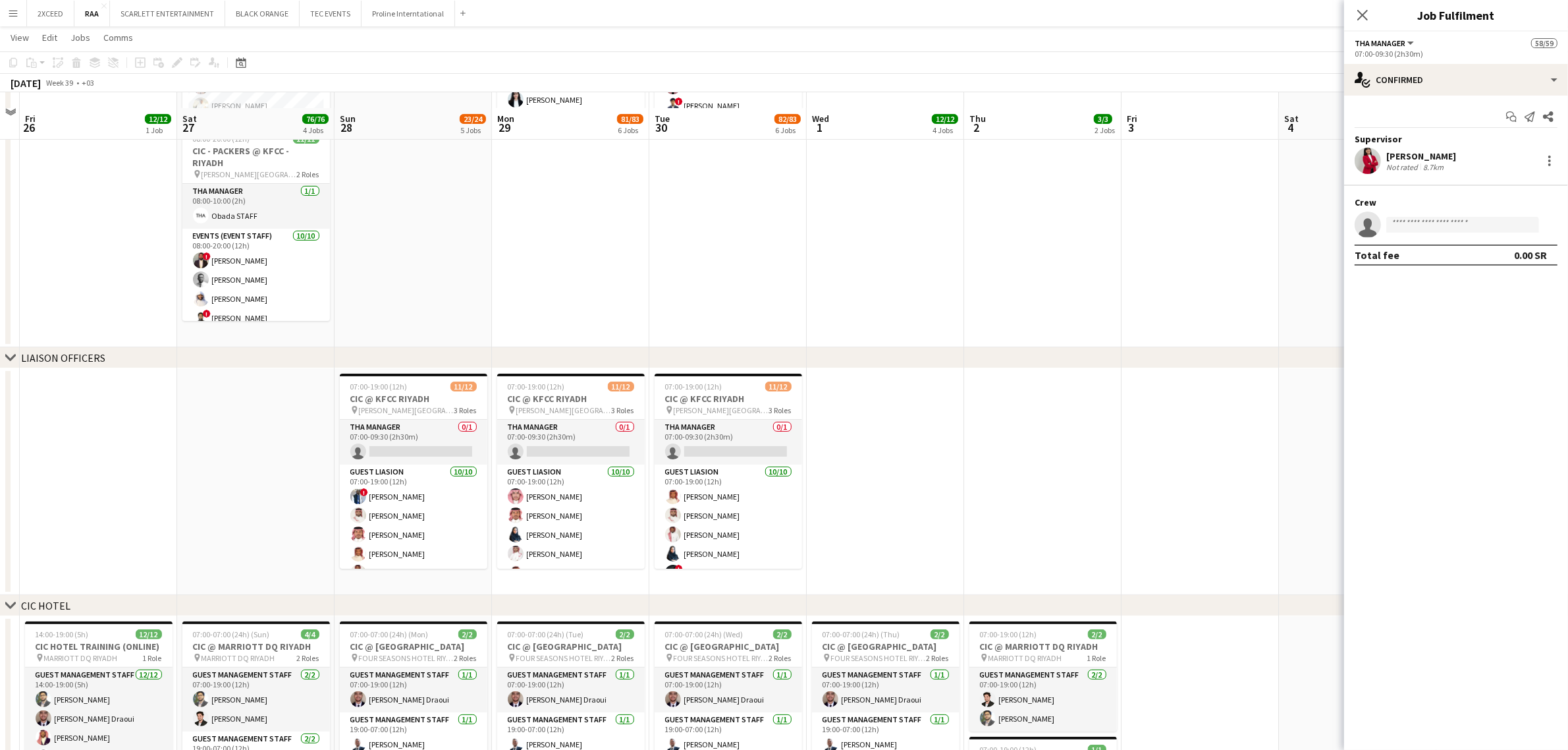
scroll to position [247, 0]
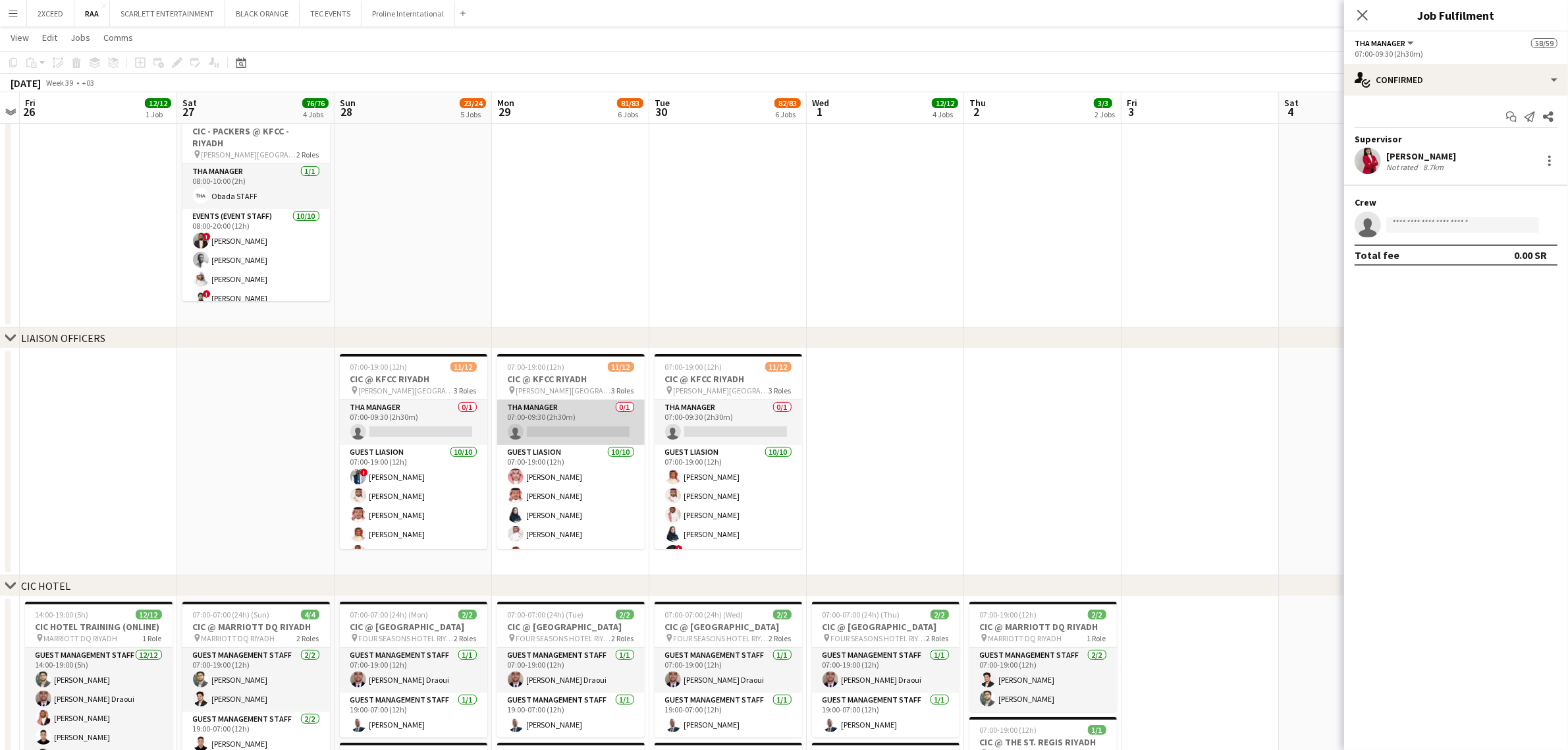
click at [554, 424] on app-card-role "THA Manager 0/1 07:00-09:30 (2h30m) single-neutral-actions" at bounding box center [570, 422] width 148 height 45
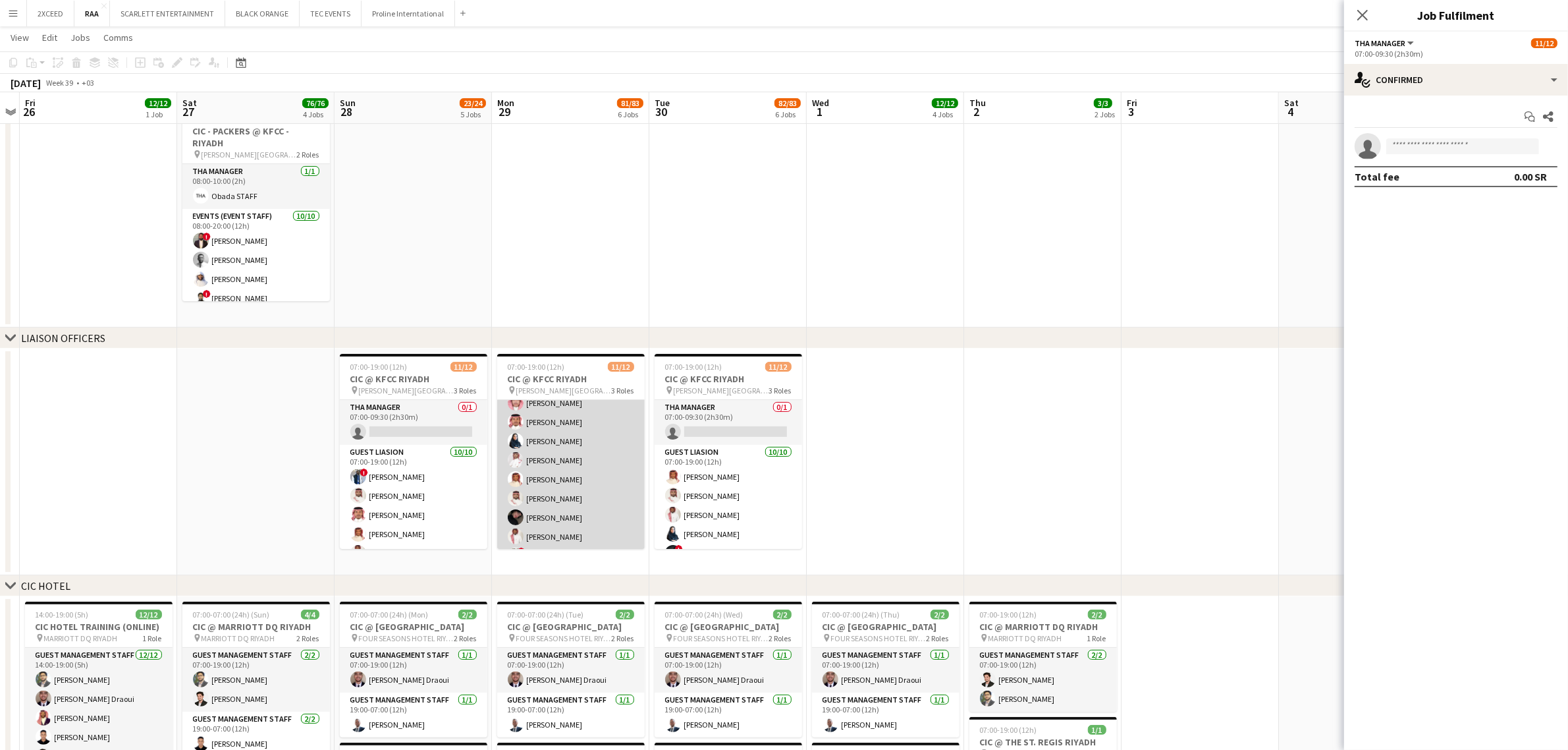
scroll to position [0, 0]
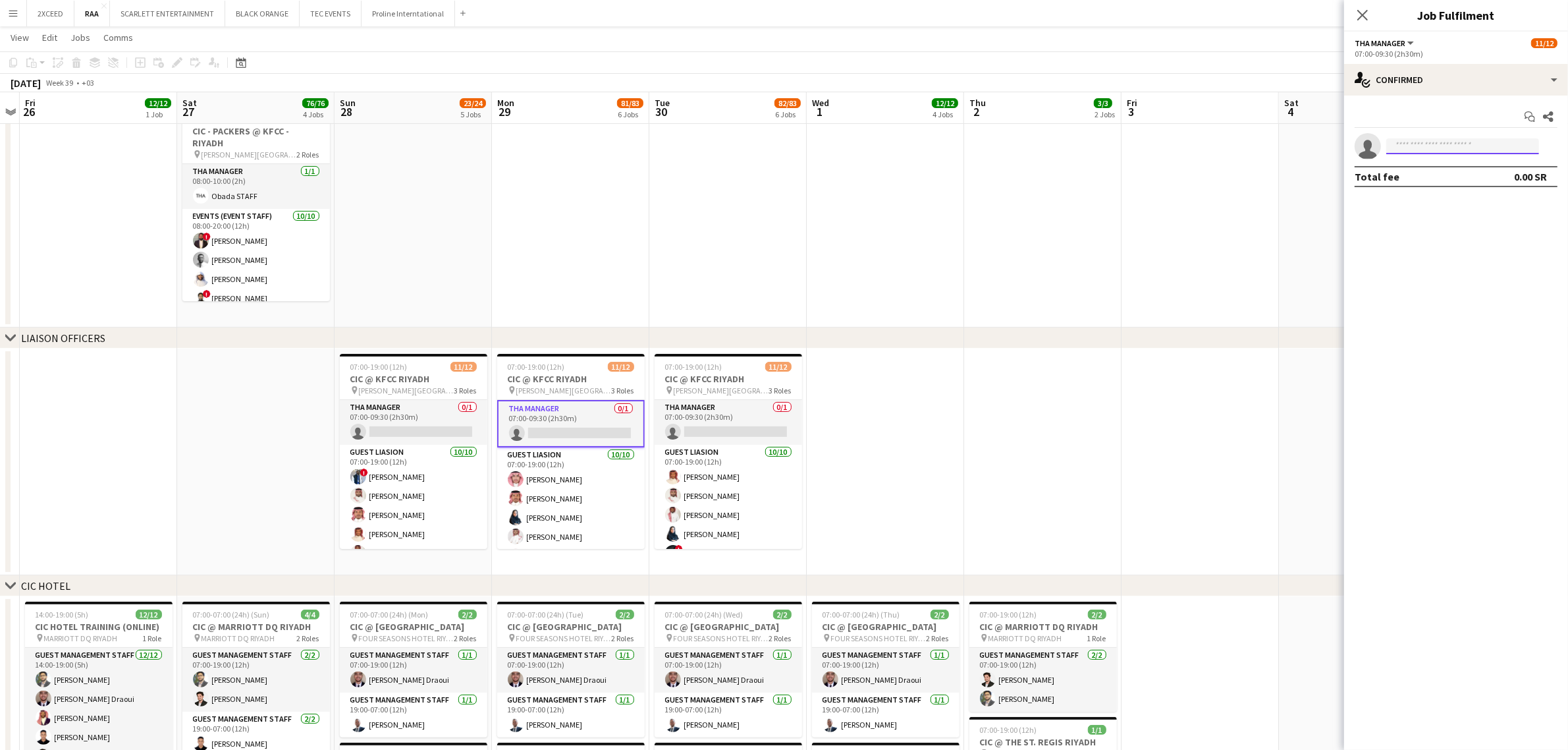
click at [1140, 143] on input at bounding box center [1463, 146] width 153 height 16
type input "*****"
click at [1140, 173] on span "Busy with another job on RAA." at bounding box center [1463, 176] width 132 height 11
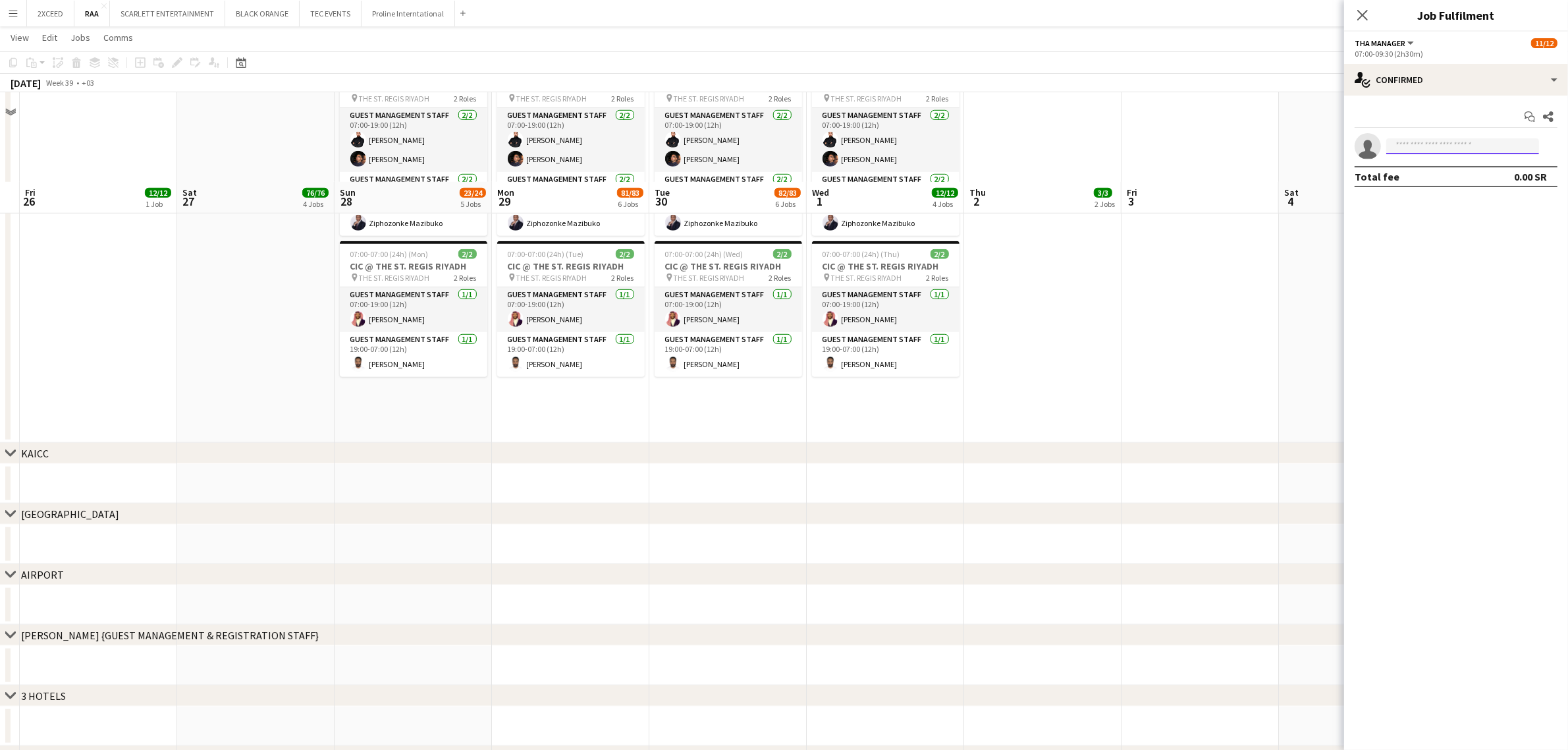
scroll to position [1070, 0]
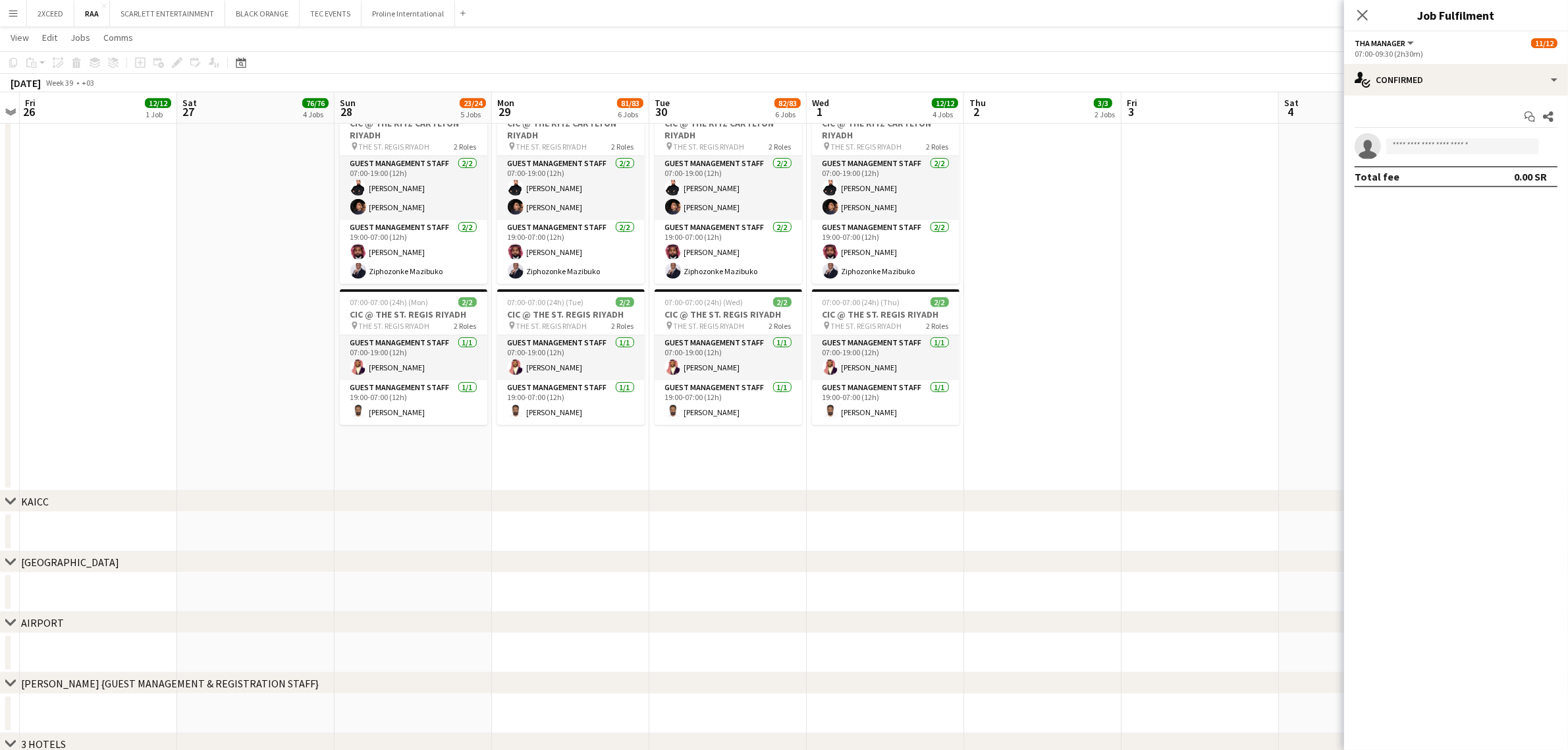
click at [1140, 13] on icon "Close pop-in" at bounding box center [1363, 15] width 11 height 11
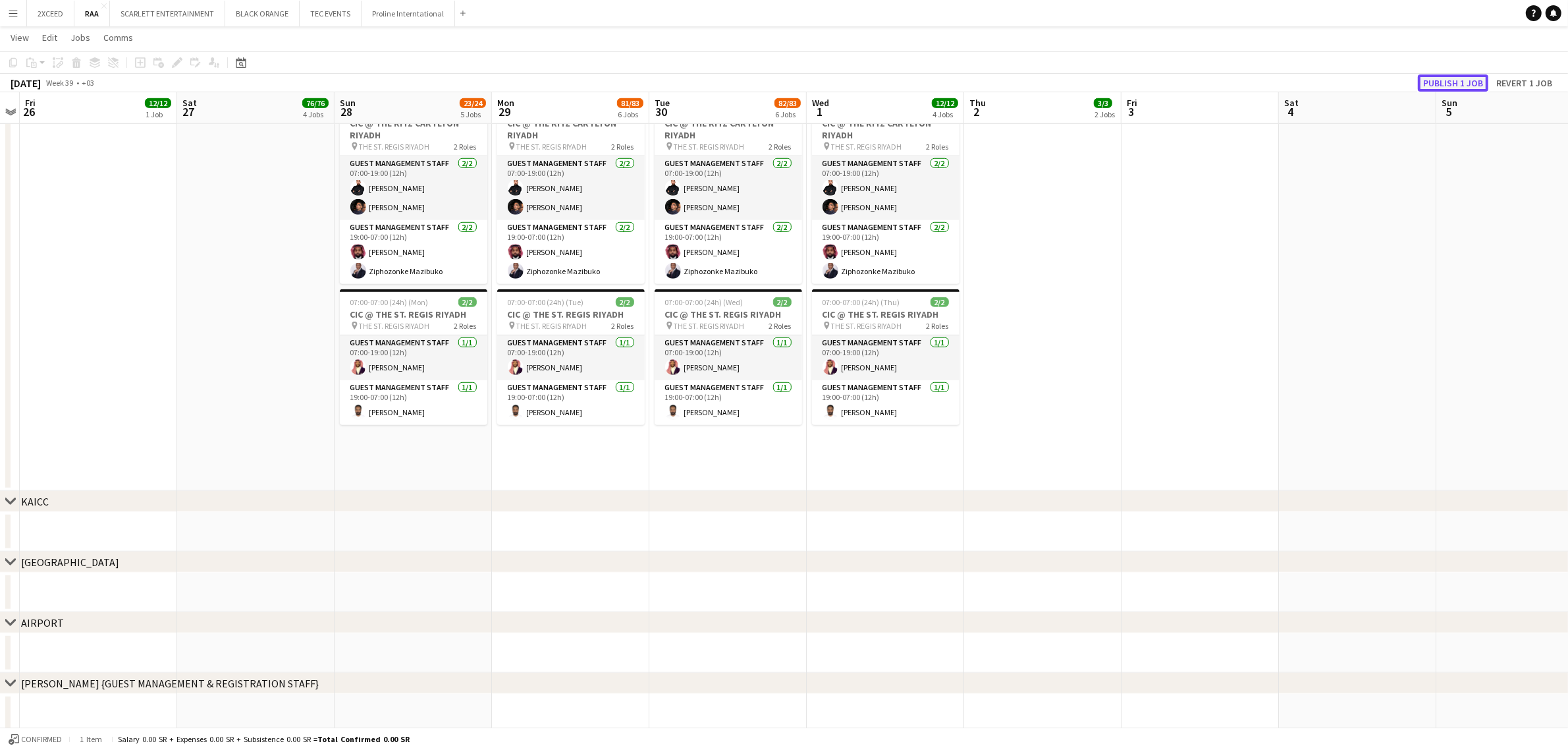
click at [1140, 84] on button "Publish 1 job" at bounding box center [1454, 82] width 71 height 17
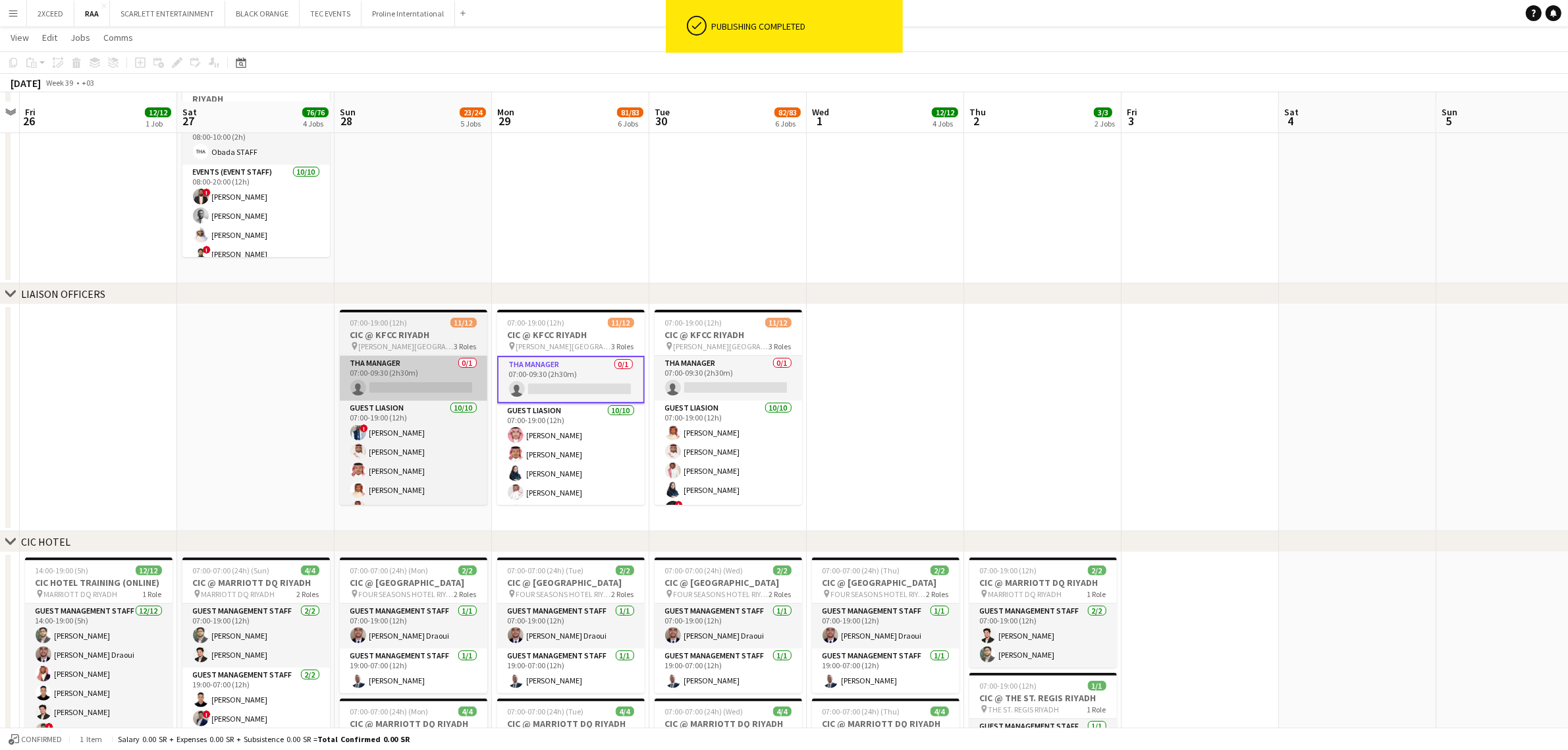
scroll to position [274, 0]
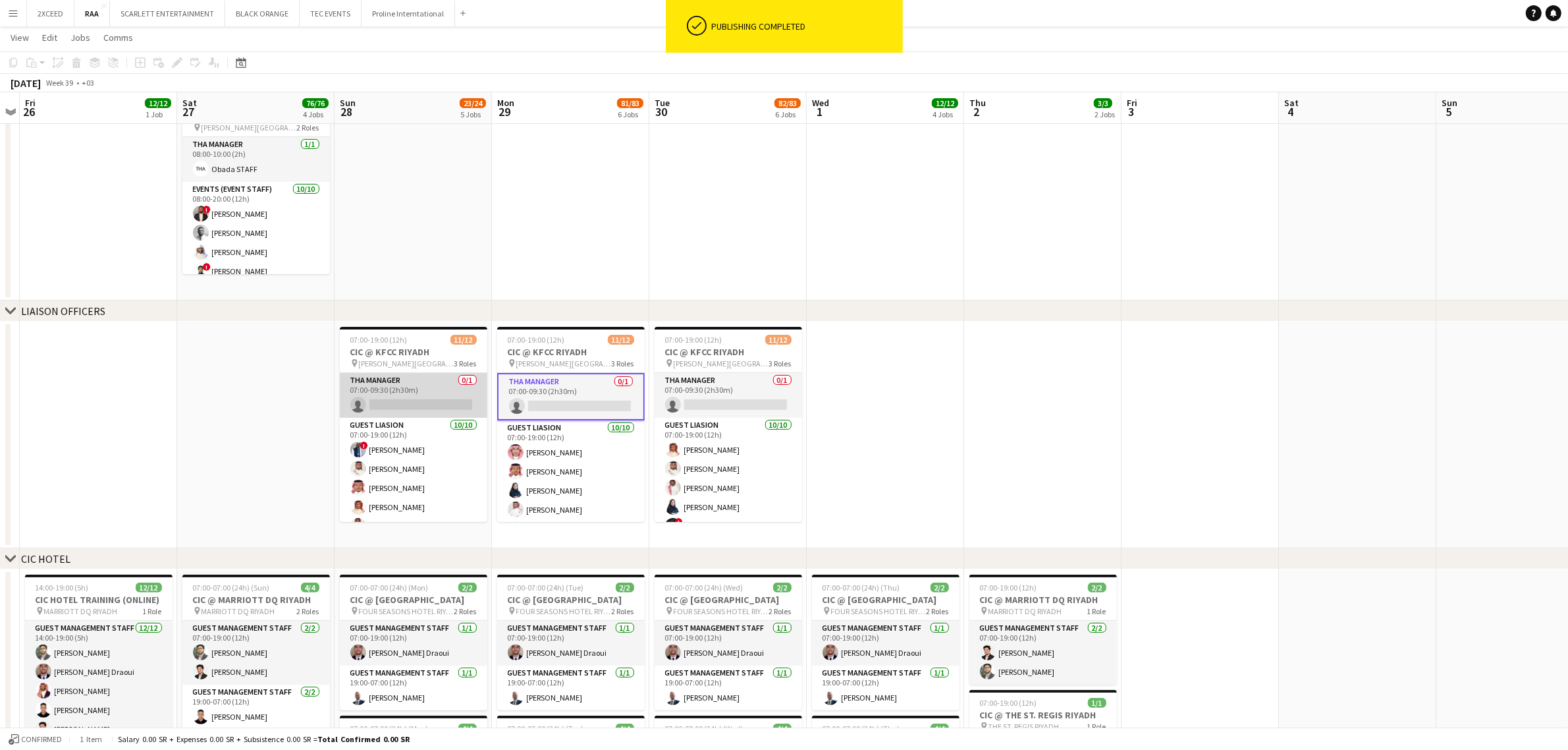
click at [417, 397] on app-card-role "THA Manager 0/1 07:00-09:30 (2h30m) single-neutral-actions" at bounding box center [413, 395] width 148 height 45
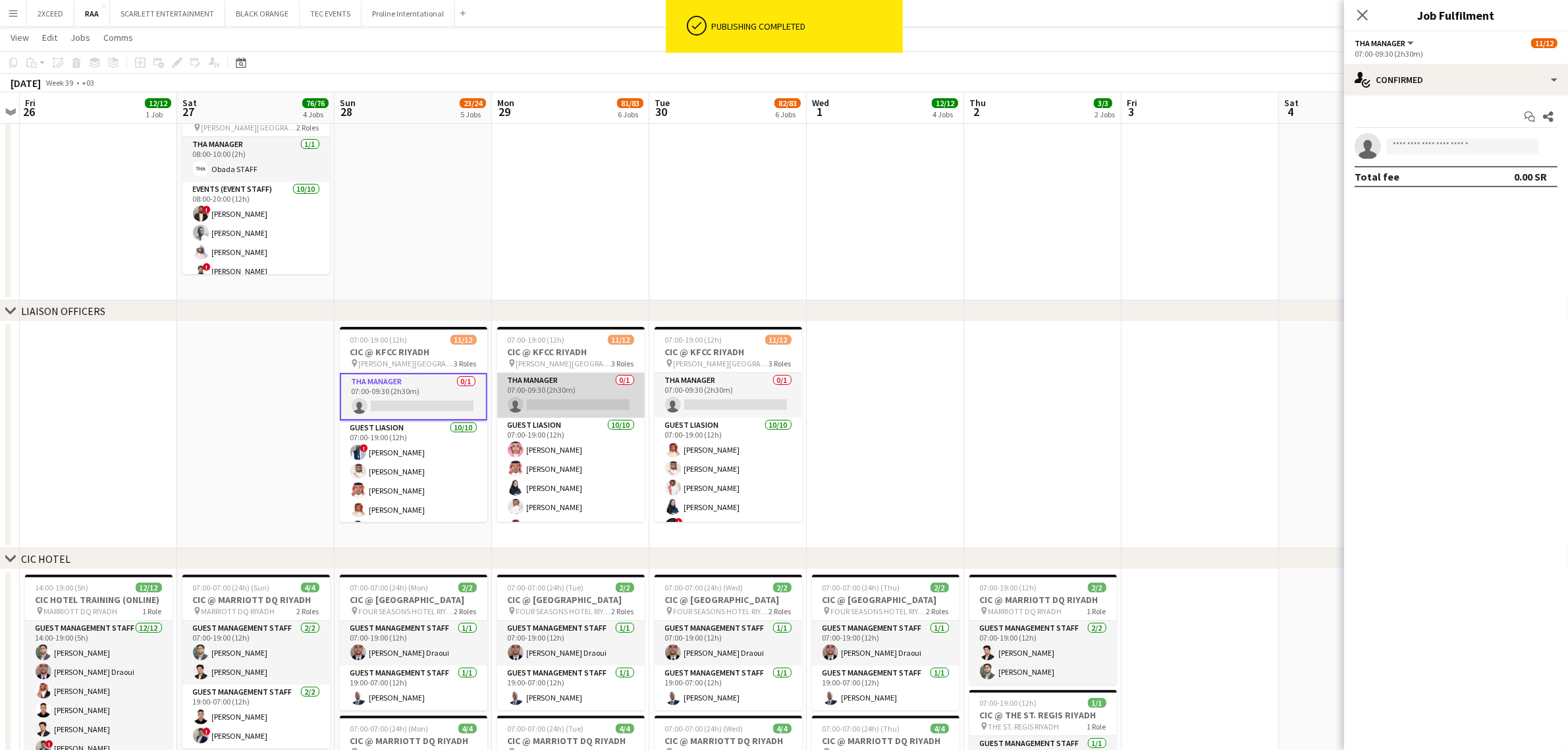
click at [615, 392] on app-card-role "THA Manager 0/1 07:00-09:30 (2h30m) single-neutral-actions" at bounding box center [570, 395] width 148 height 45
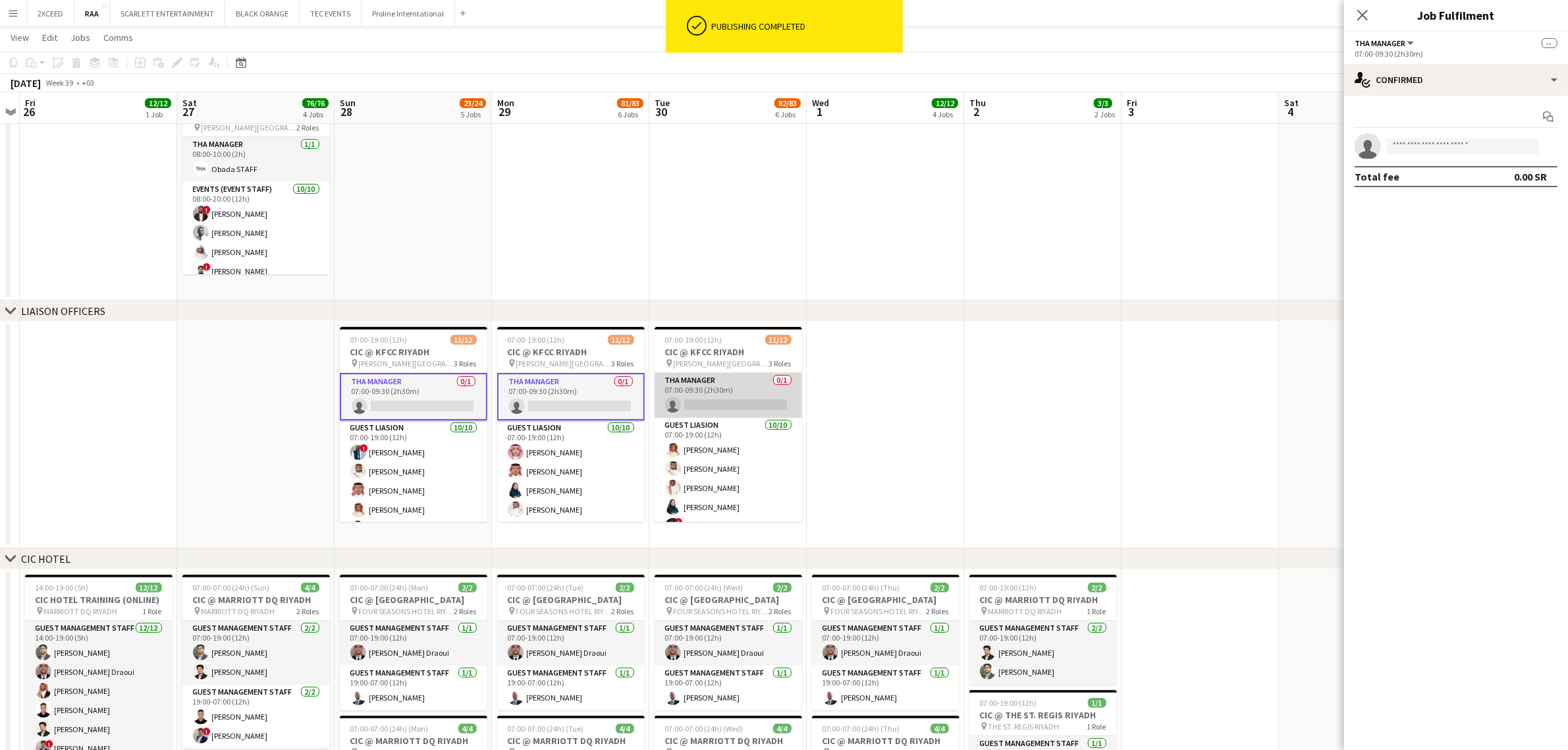
click at [732, 402] on app-card-role "THA Manager 0/1 07:00-09:30 (2h30m) single-neutral-actions" at bounding box center [728, 395] width 148 height 45
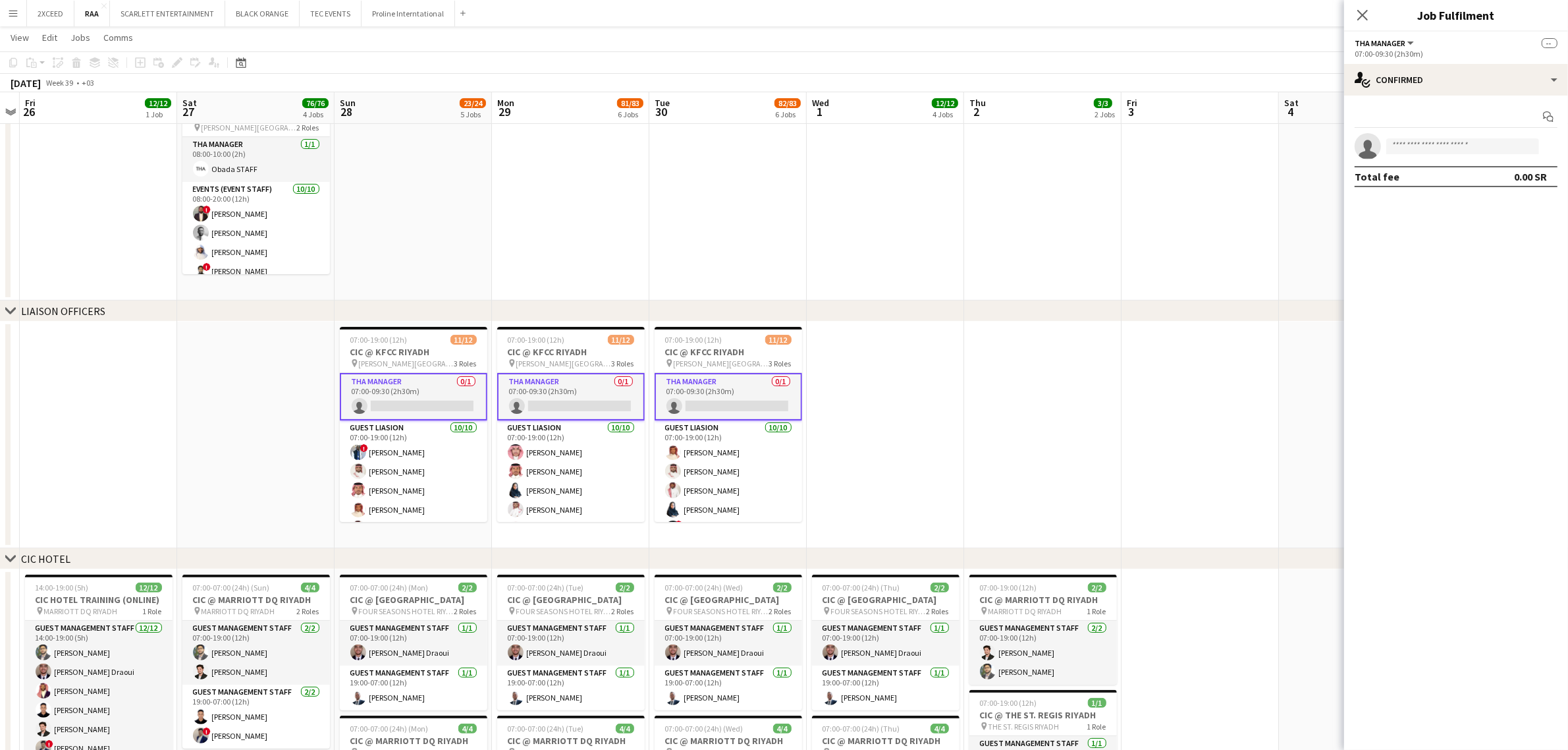
scroll to position [0, 452]
click at [1140, 149] on input at bounding box center [1463, 146] width 153 height 16
type input "*****"
click at [1140, 195] on span "[PHONE_NUMBER]" at bounding box center [1463, 198] width 132 height 11
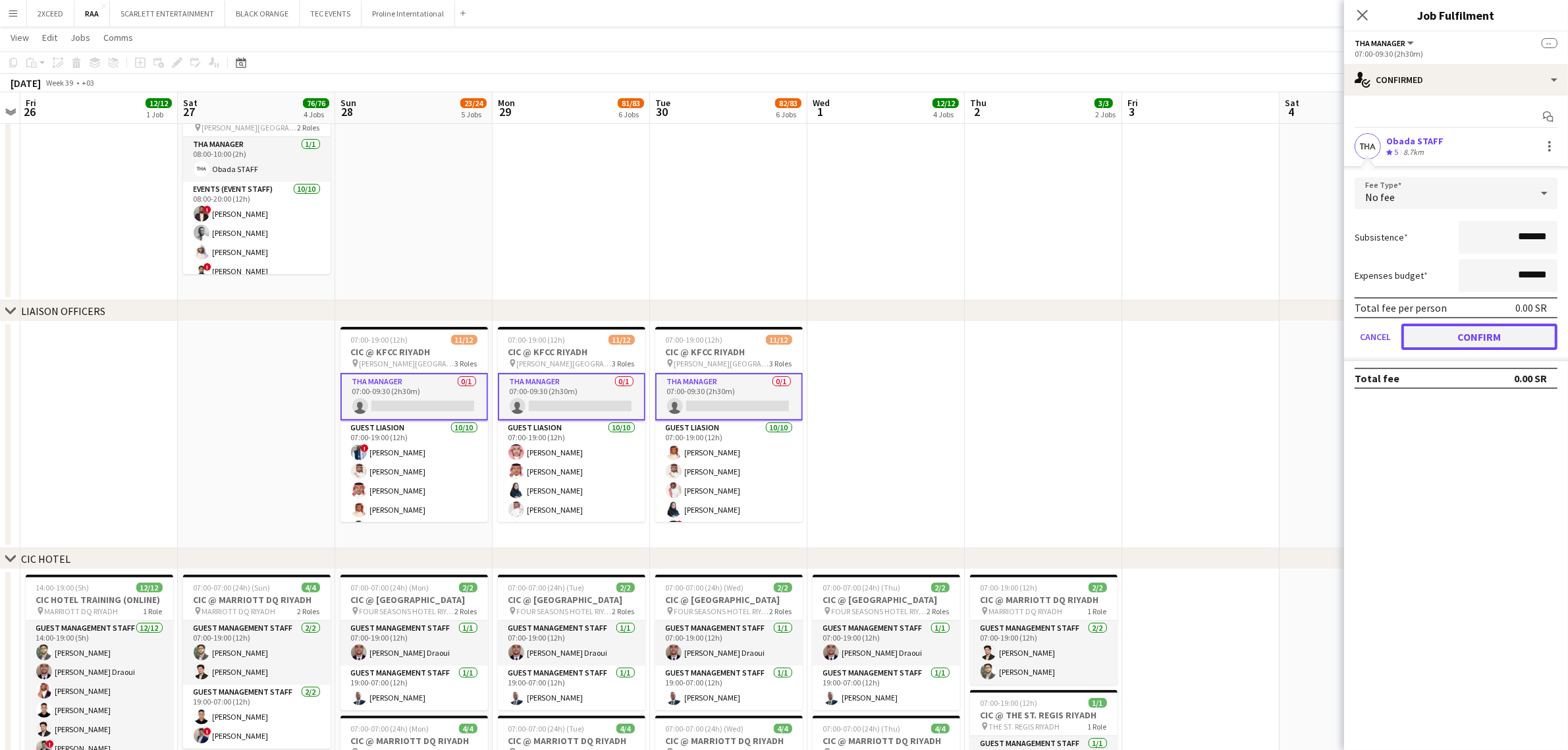
click at [1140, 333] on button "Confirm" at bounding box center [1480, 337] width 157 height 27
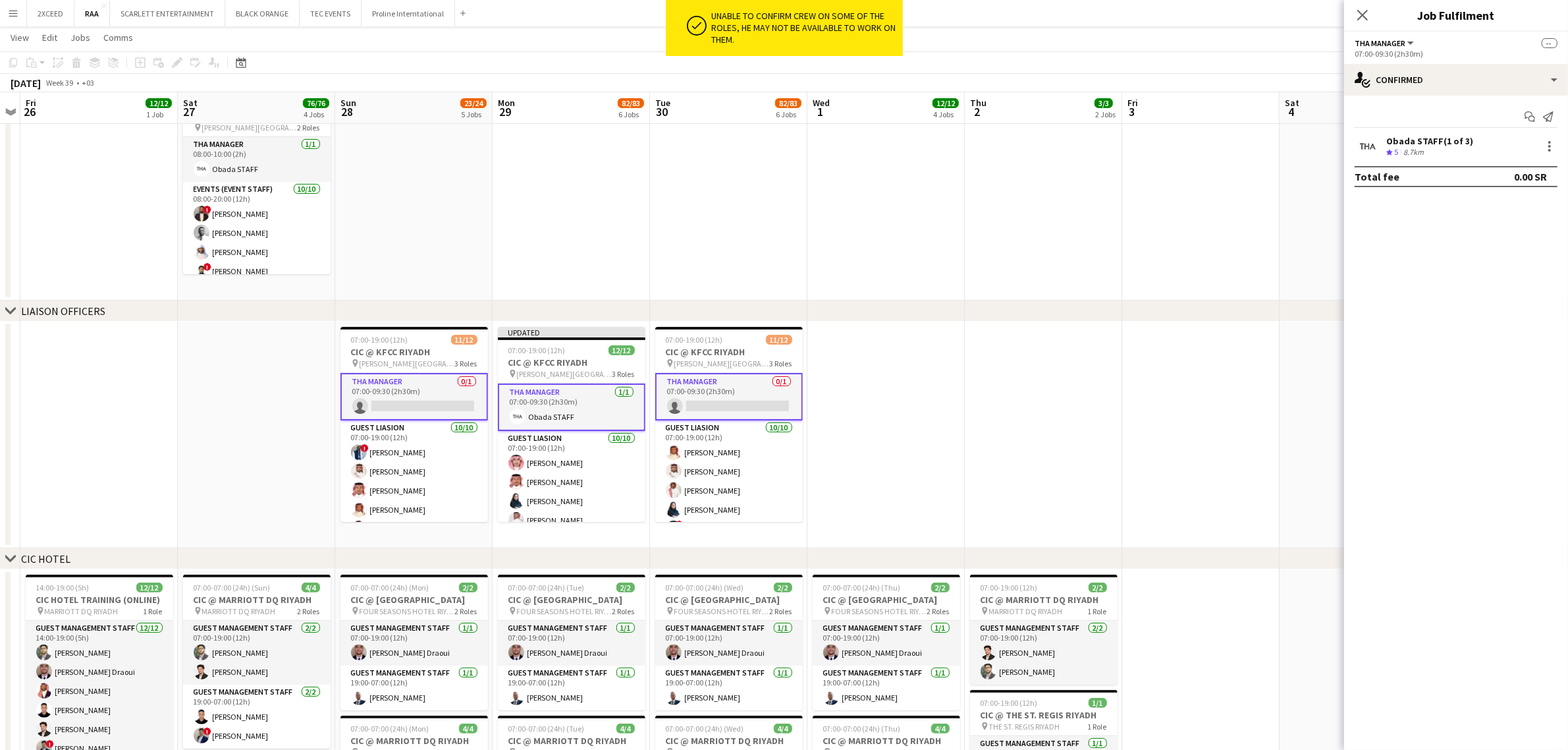
click at [1140, 18] on div "Close pop-in" at bounding box center [1363, 15] width 37 height 30
click at [1140, 17] on icon "Close pop-in" at bounding box center [1363, 15] width 12 height 12
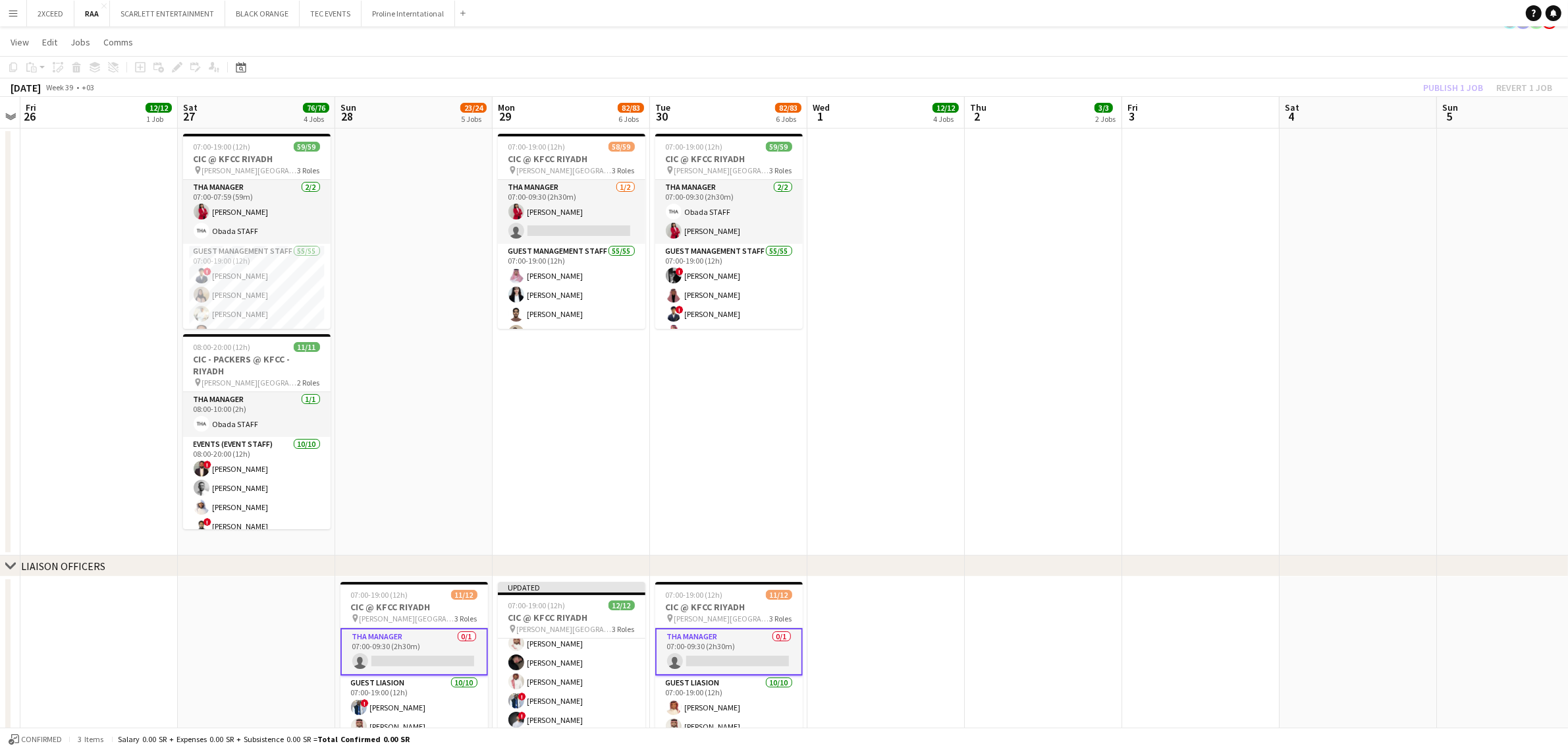
scroll to position [0, 0]
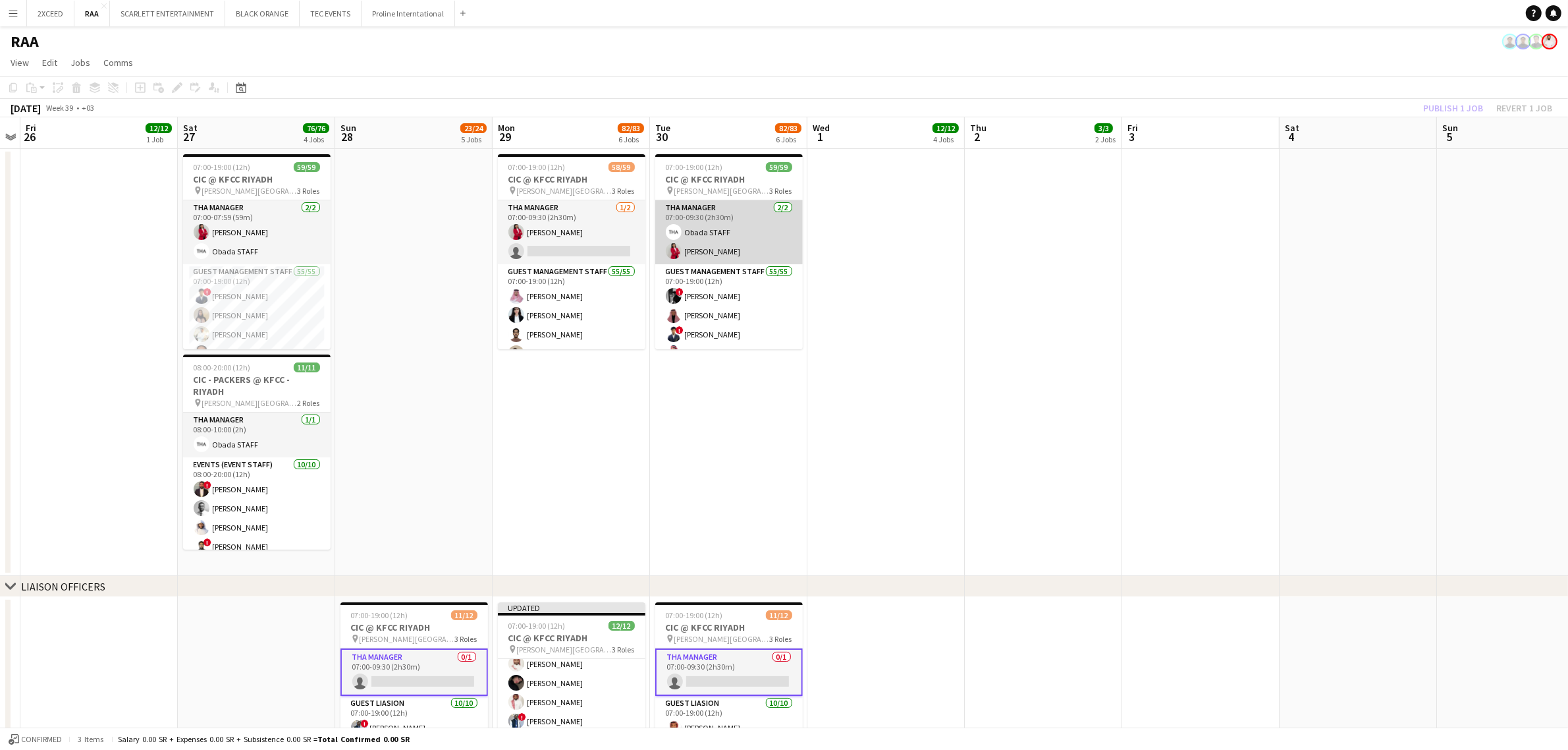
click at [728, 228] on app-card-role "THA Manager [DATE] 07:00-09:30 (2h30m) Obada STAFF [PERSON_NAME]" at bounding box center [729, 232] width 148 height 64
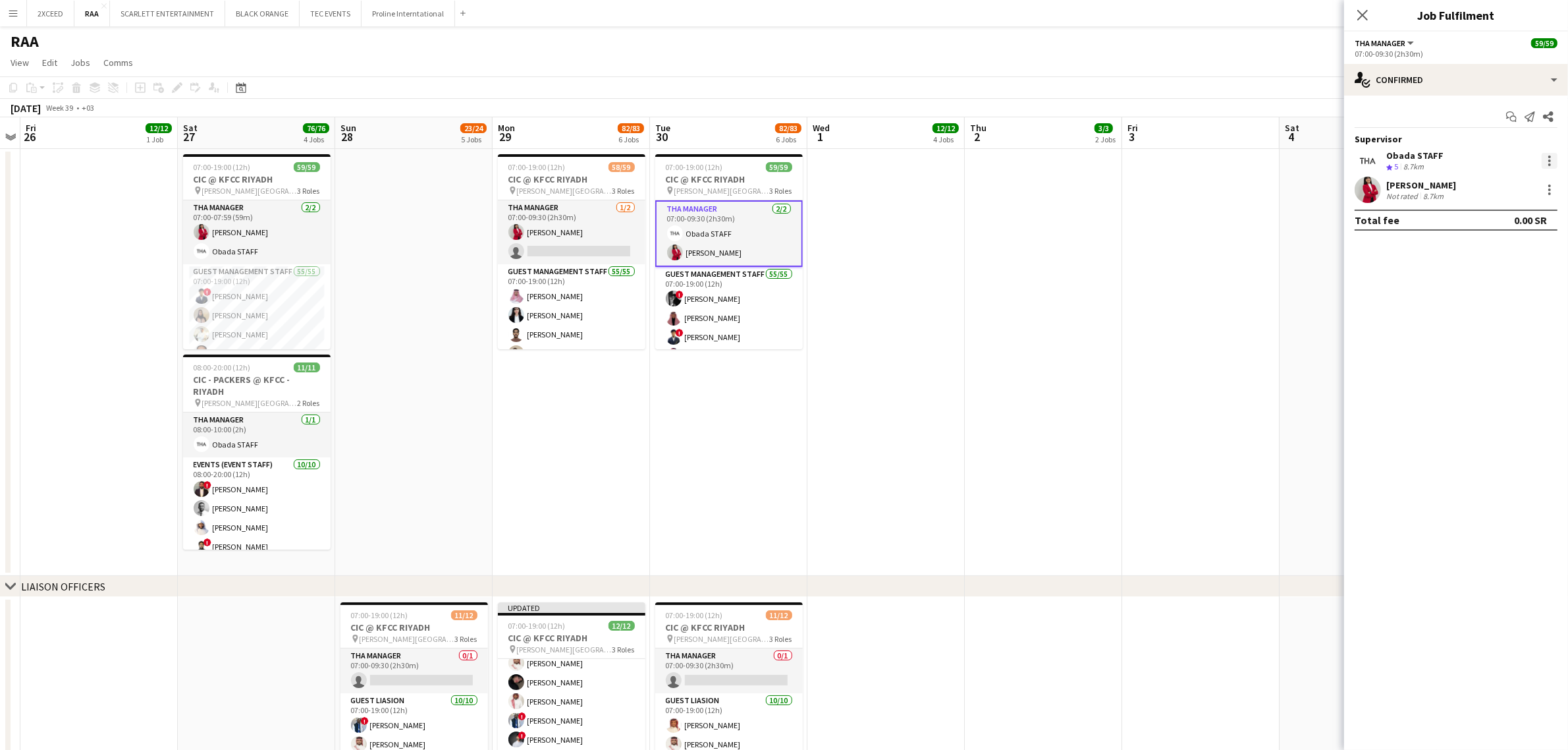
click at [1140, 156] on div at bounding box center [1550, 161] width 16 height 16
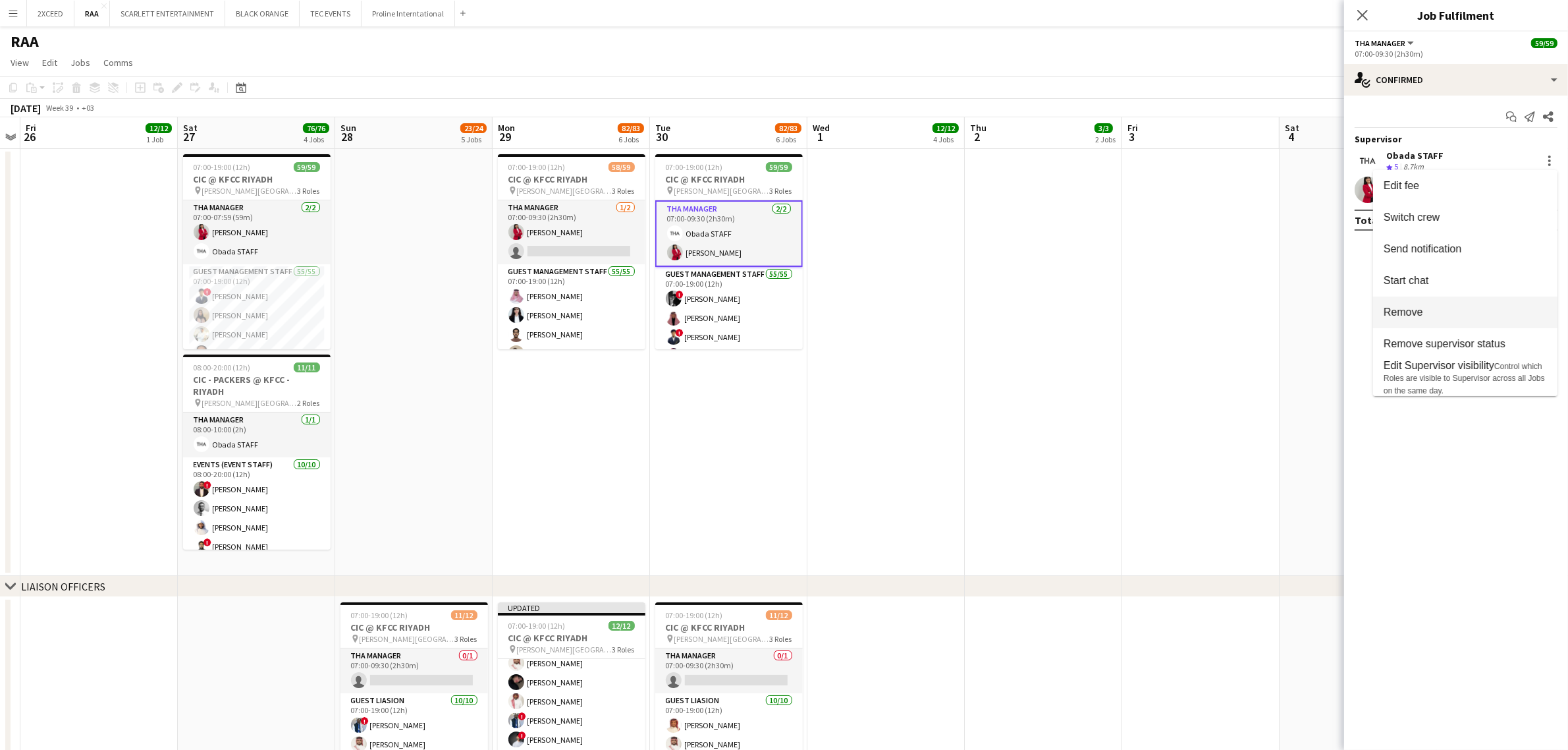
click at [1140, 301] on button "Remove" at bounding box center [1465, 312] width 185 height 32
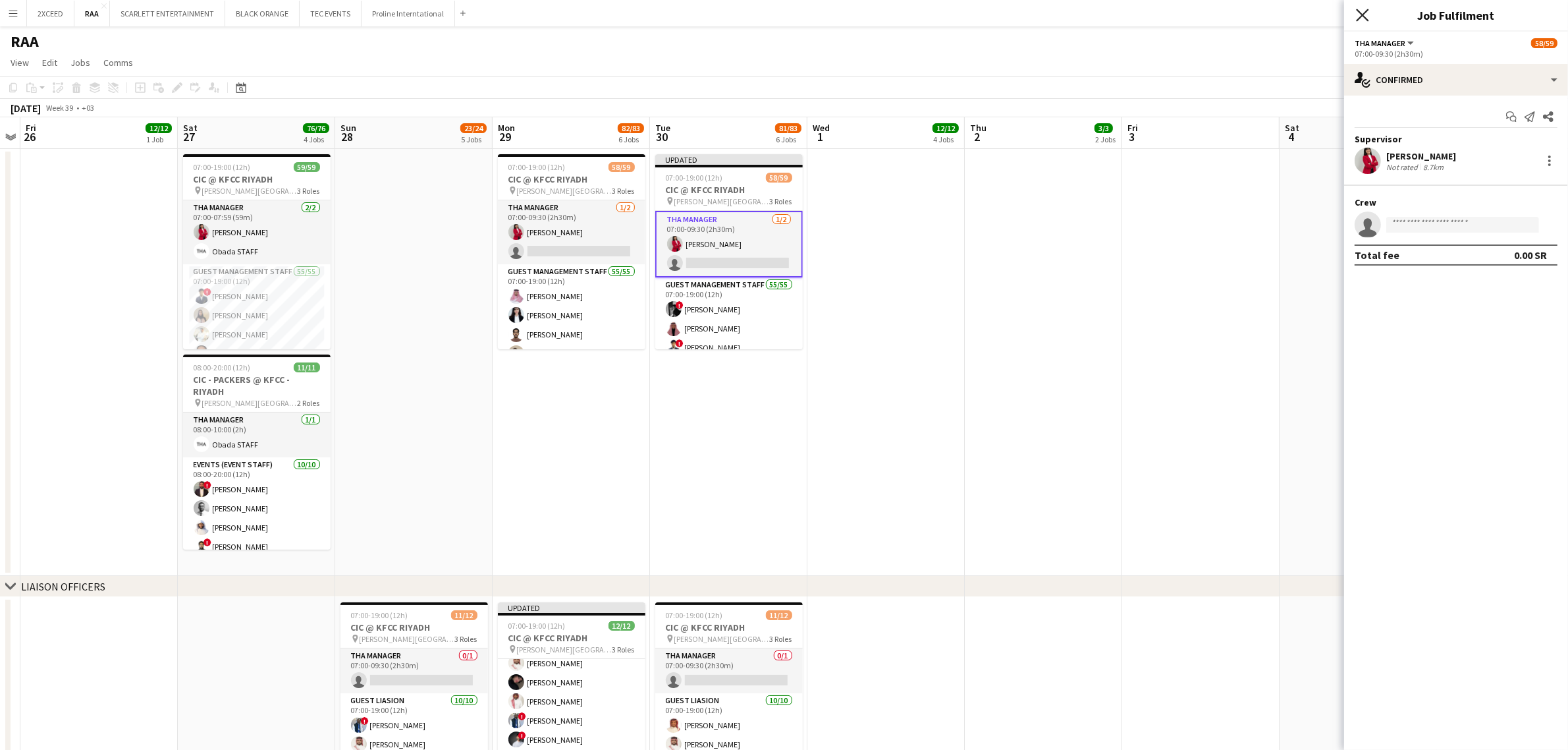
click at [1140, 10] on icon "Close pop-in" at bounding box center [1363, 15] width 12 height 12
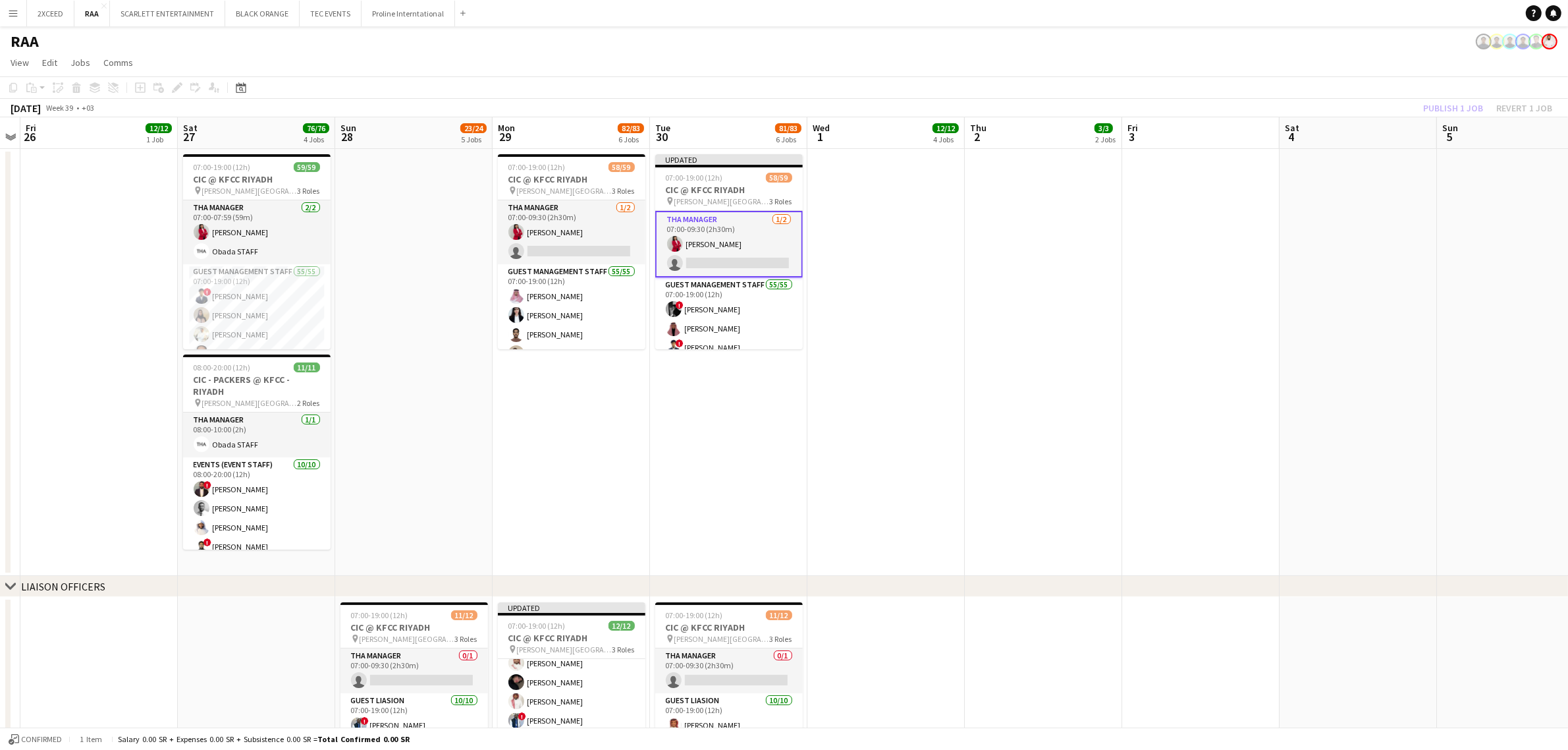
click at [1140, 113] on div "Publish 1 job Revert 1 job" at bounding box center [1488, 107] width 161 height 17
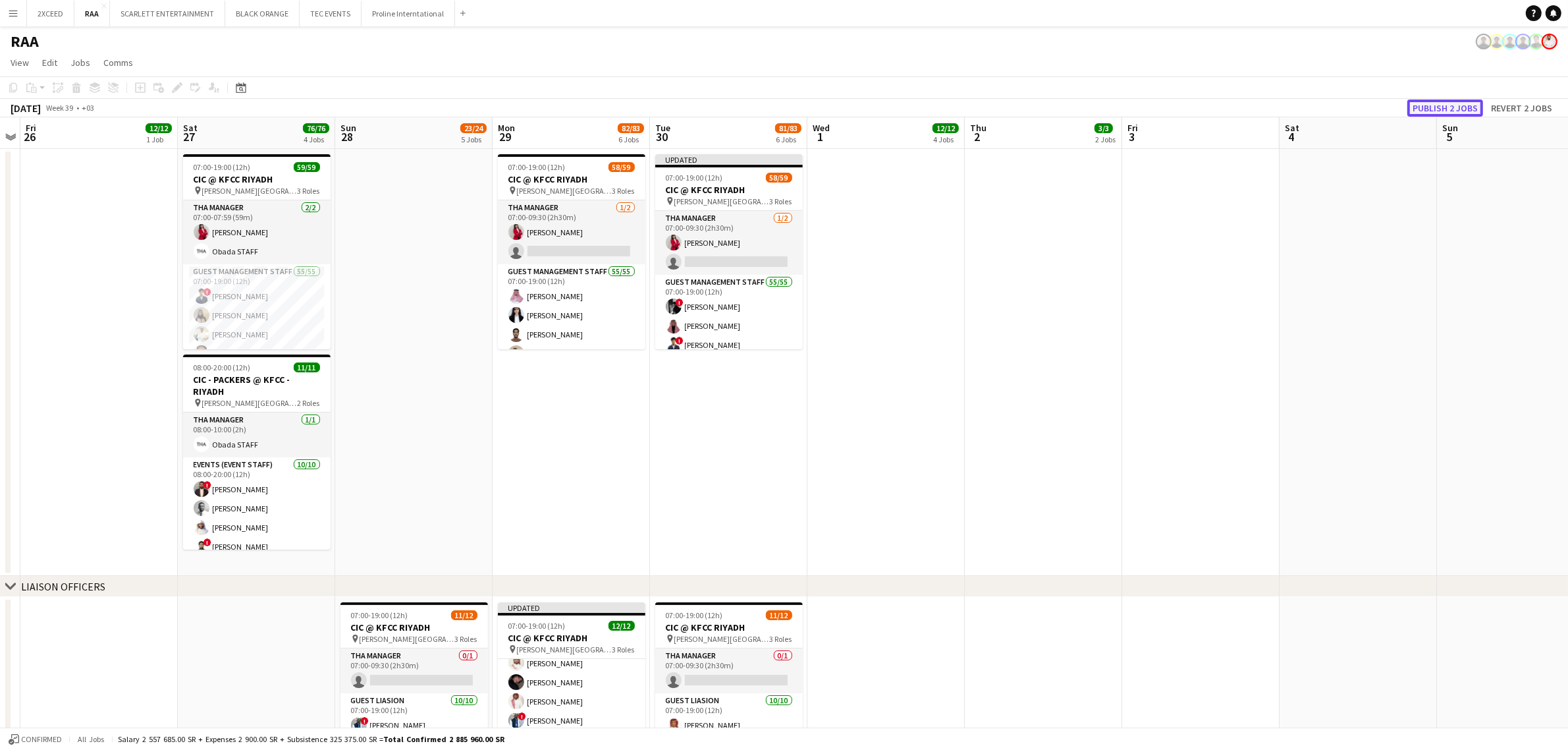
click at [1140, 111] on button "Publish 2 jobs" at bounding box center [1446, 107] width 76 height 17
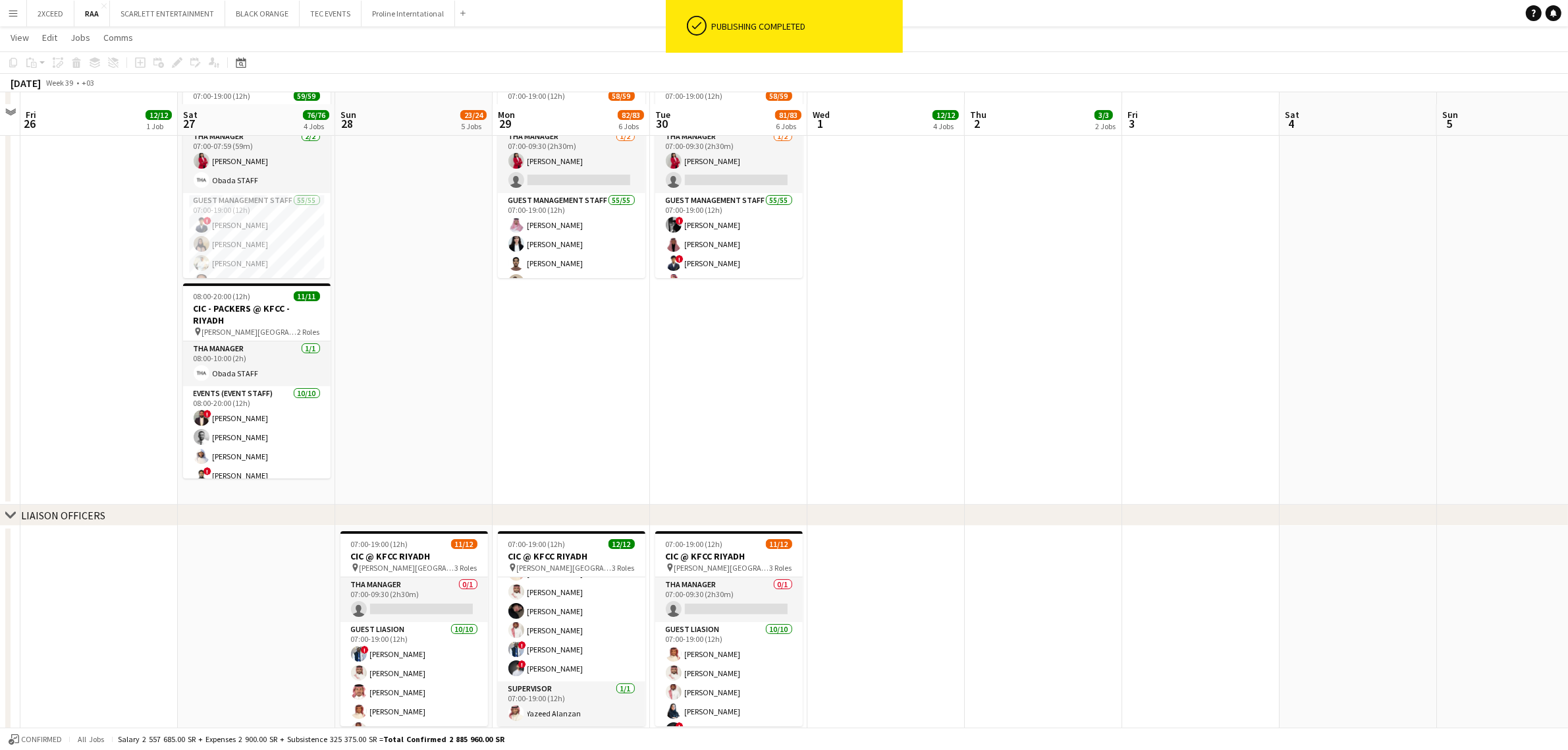
scroll to position [110, 0]
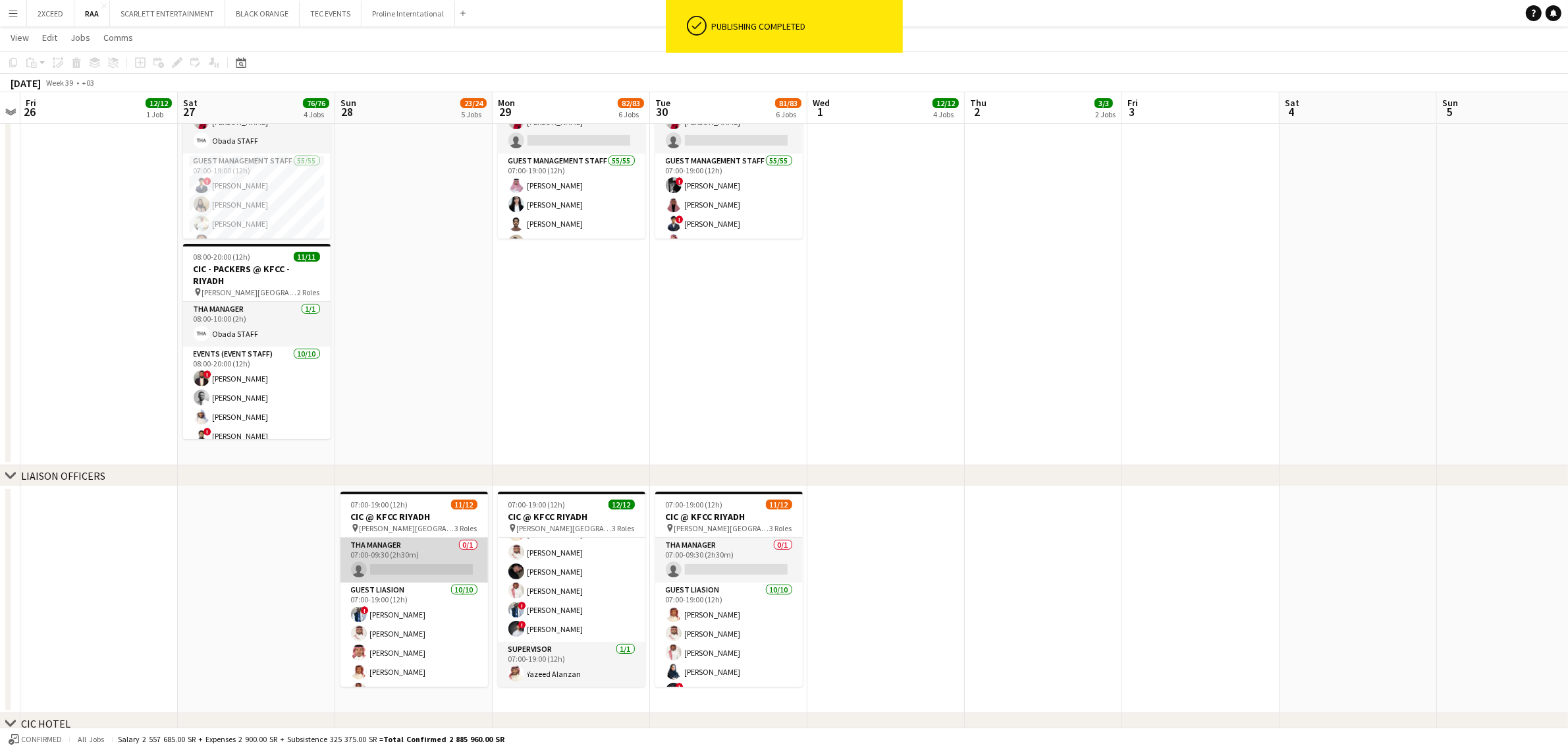
click at [432, 545] on app-card-role "THA Manager 0/1 07:00-09:30 (2h30m) single-neutral-actions" at bounding box center [414, 560] width 148 height 45
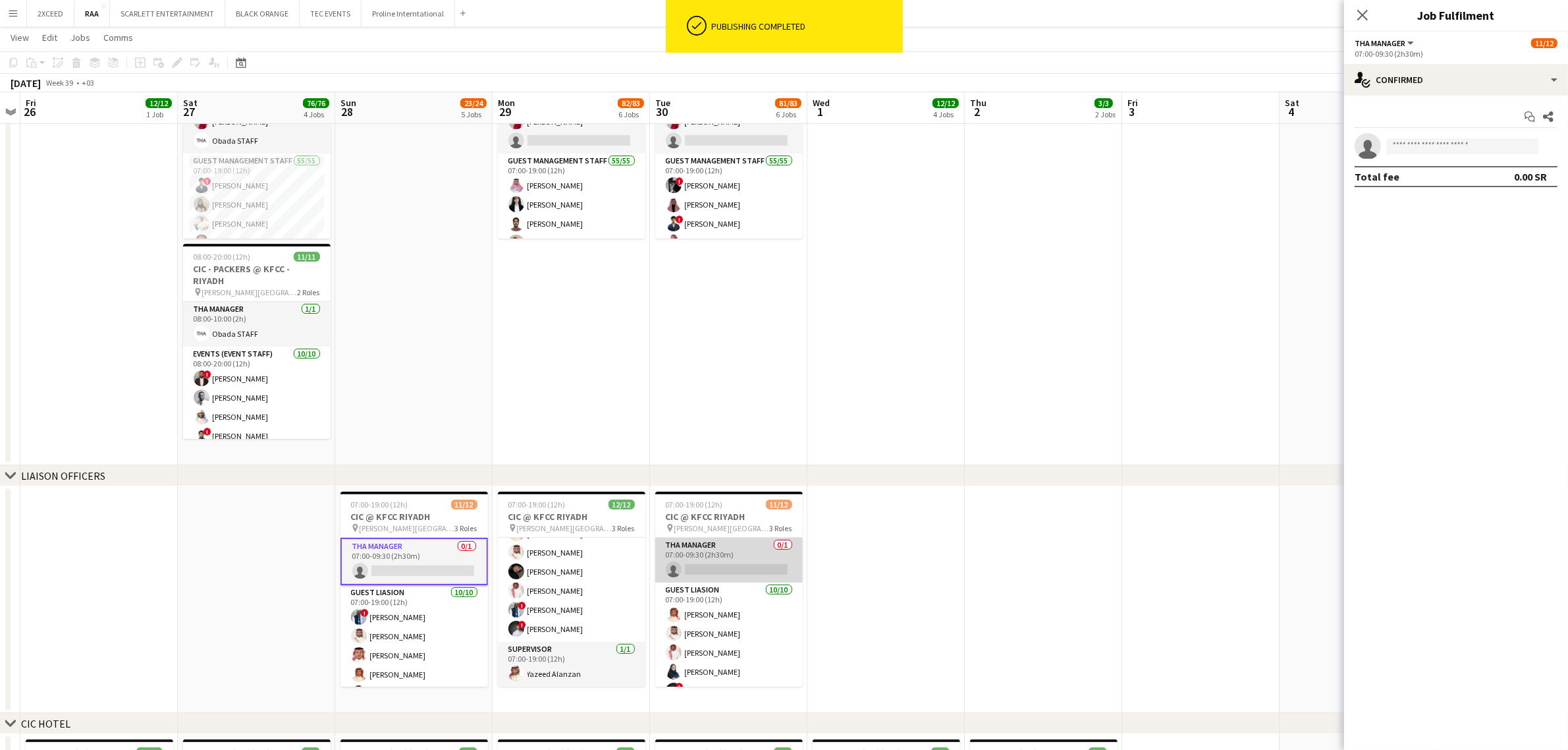
click at [753, 545] on app-card-role "THA Manager 0/1 07:00-09:30 (2h30m) single-neutral-actions" at bounding box center [729, 560] width 148 height 45
click at [1140, 149] on input at bounding box center [1463, 146] width 153 height 16
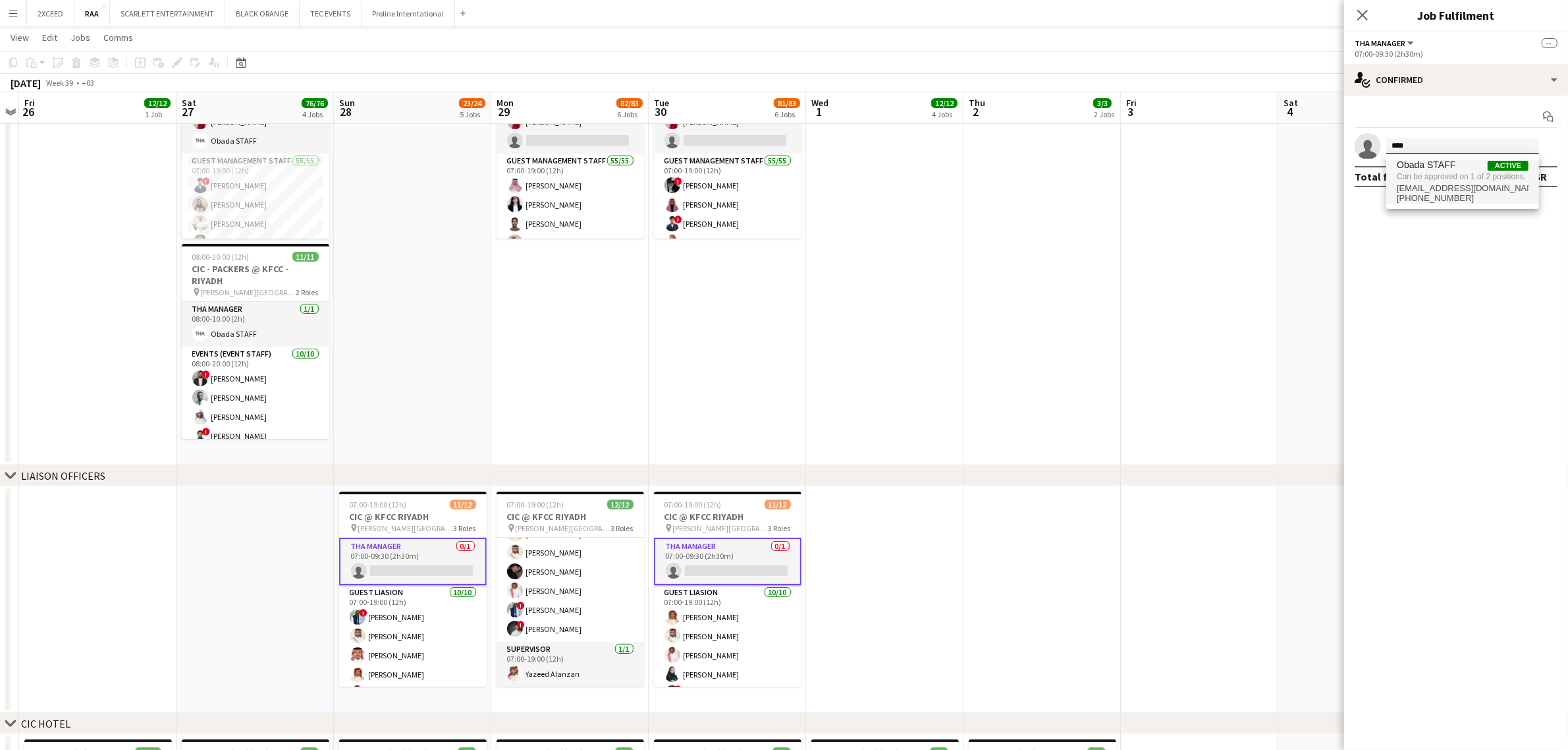
type input "****"
click at [1140, 176] on span "Can be approved on 1 of 2 positions." at bounding box center [1463, 176] width 132 height 11
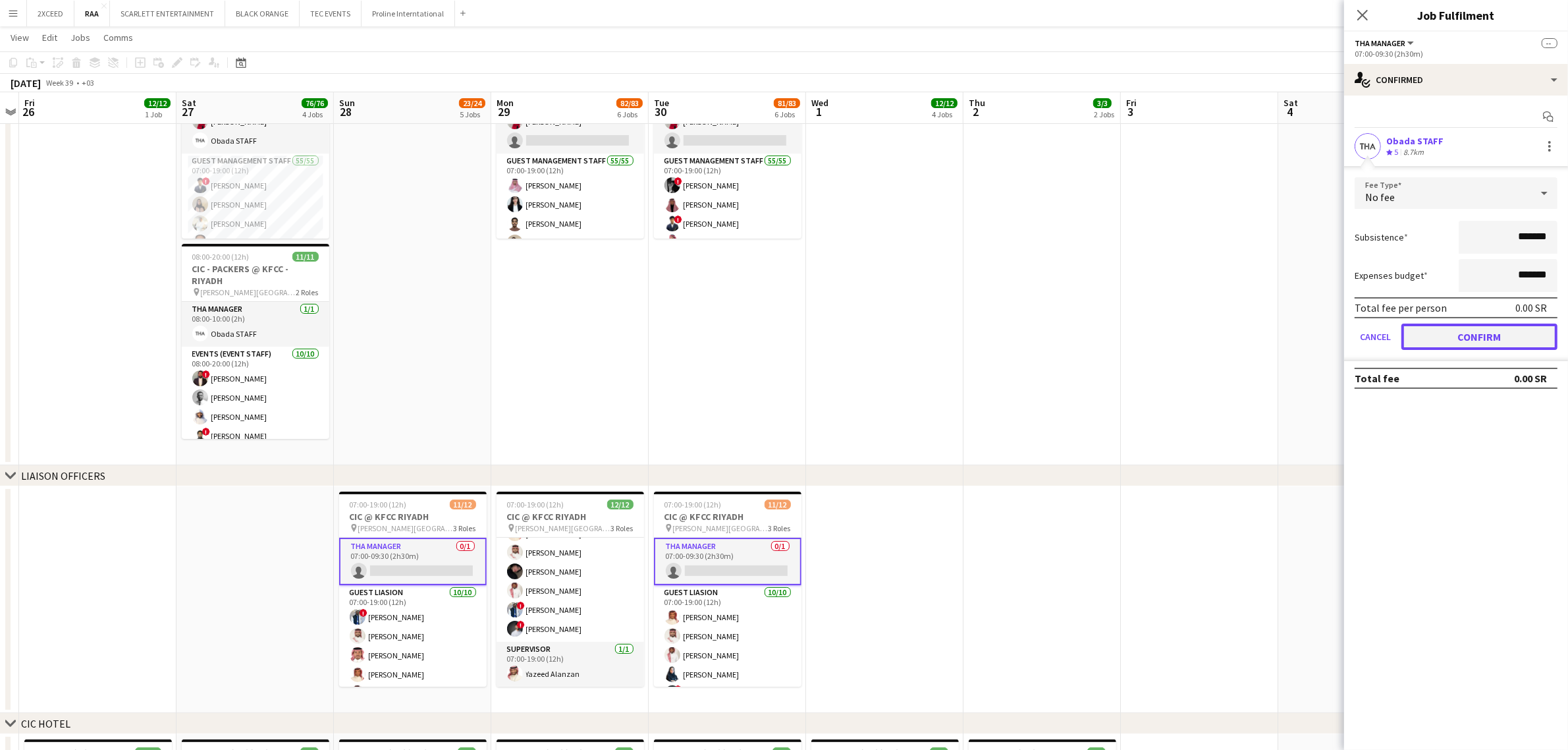
click at [1140, 341] on button "Confirm" at bounding box center [1480, 337] width 157 height 27
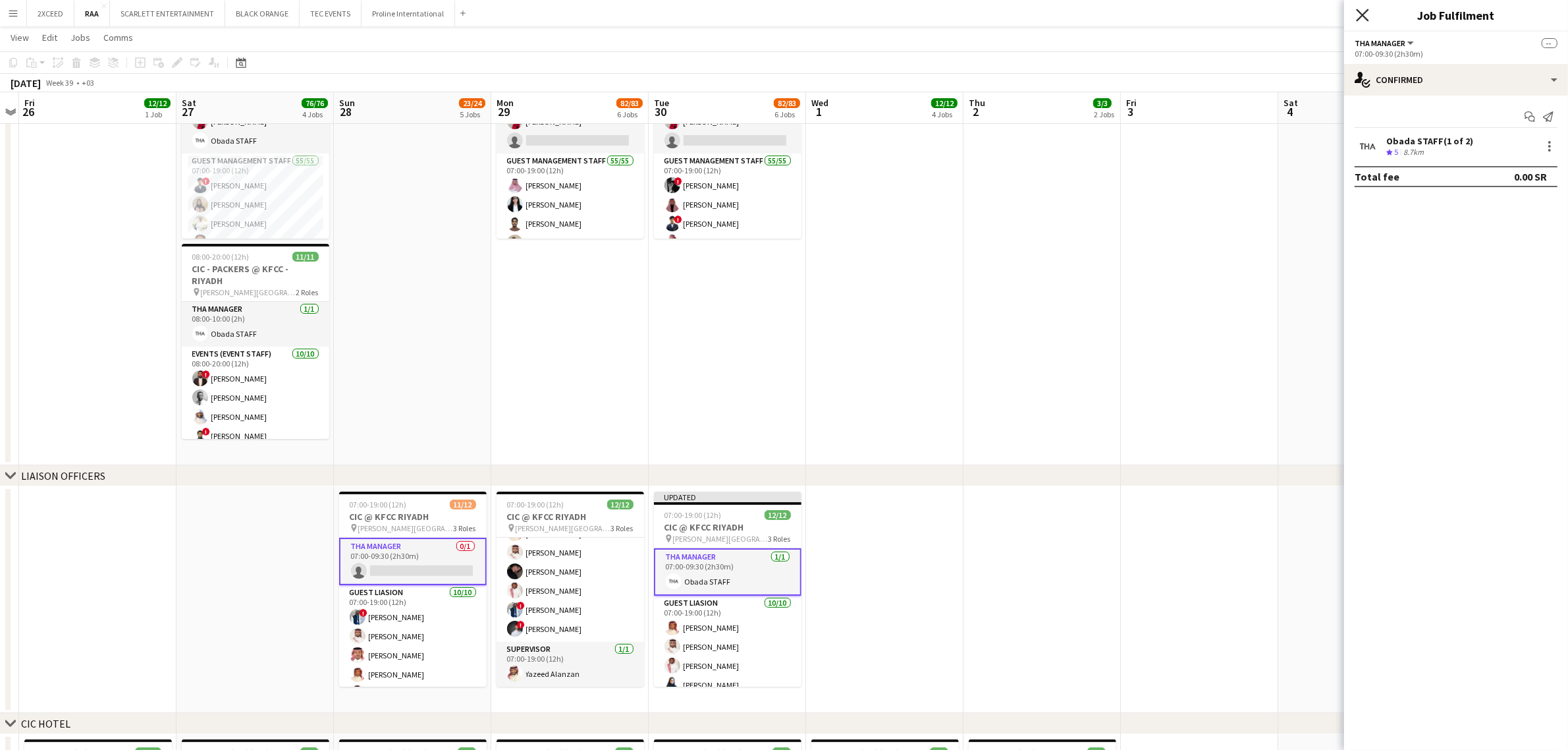
click at [1140, 14] on icon at bounding box center [1363, 15] width 12 height 12
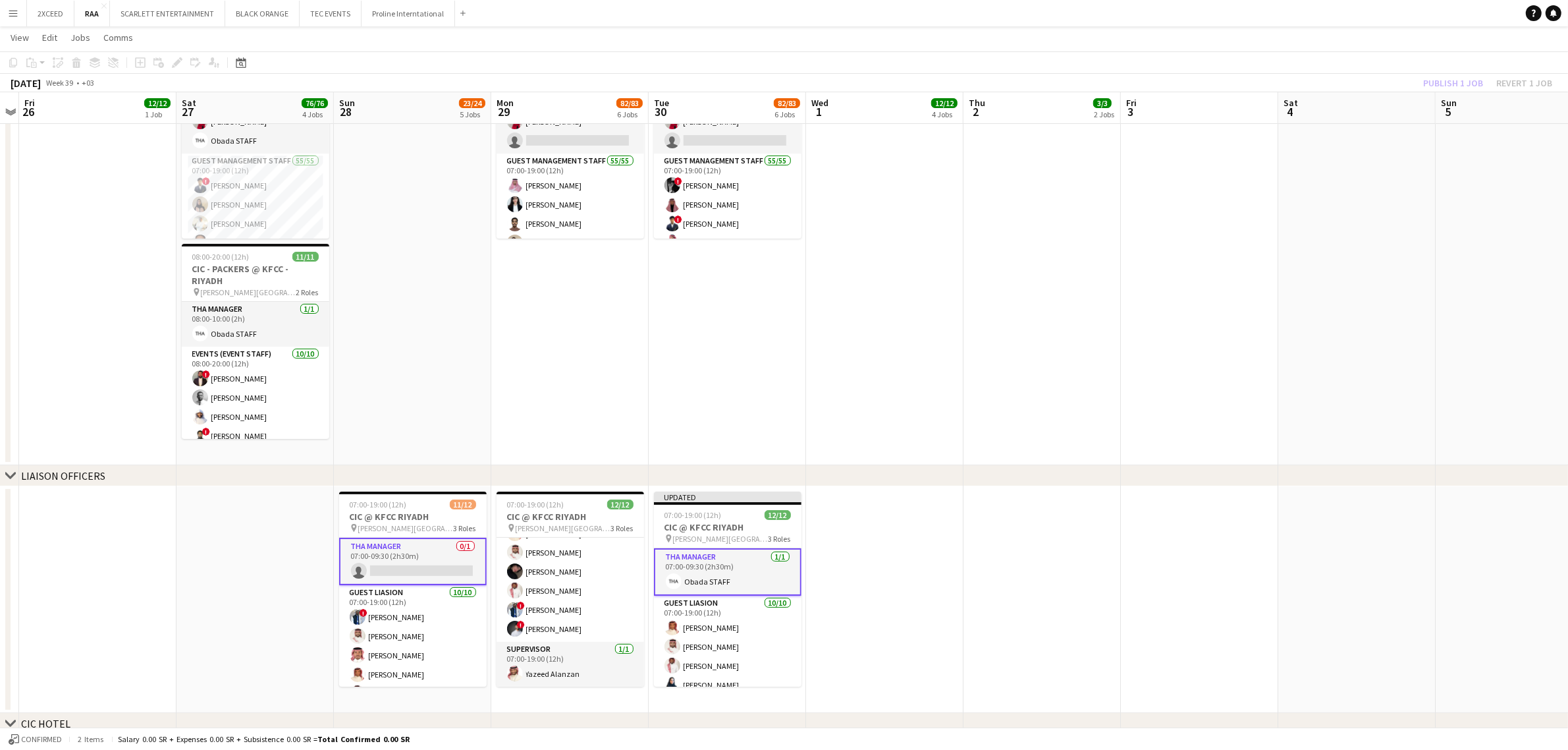
click at [1140, 82] on div "Publish 1 job Revert 1 job" at bounding box center [1488, 82] width 161 height 17
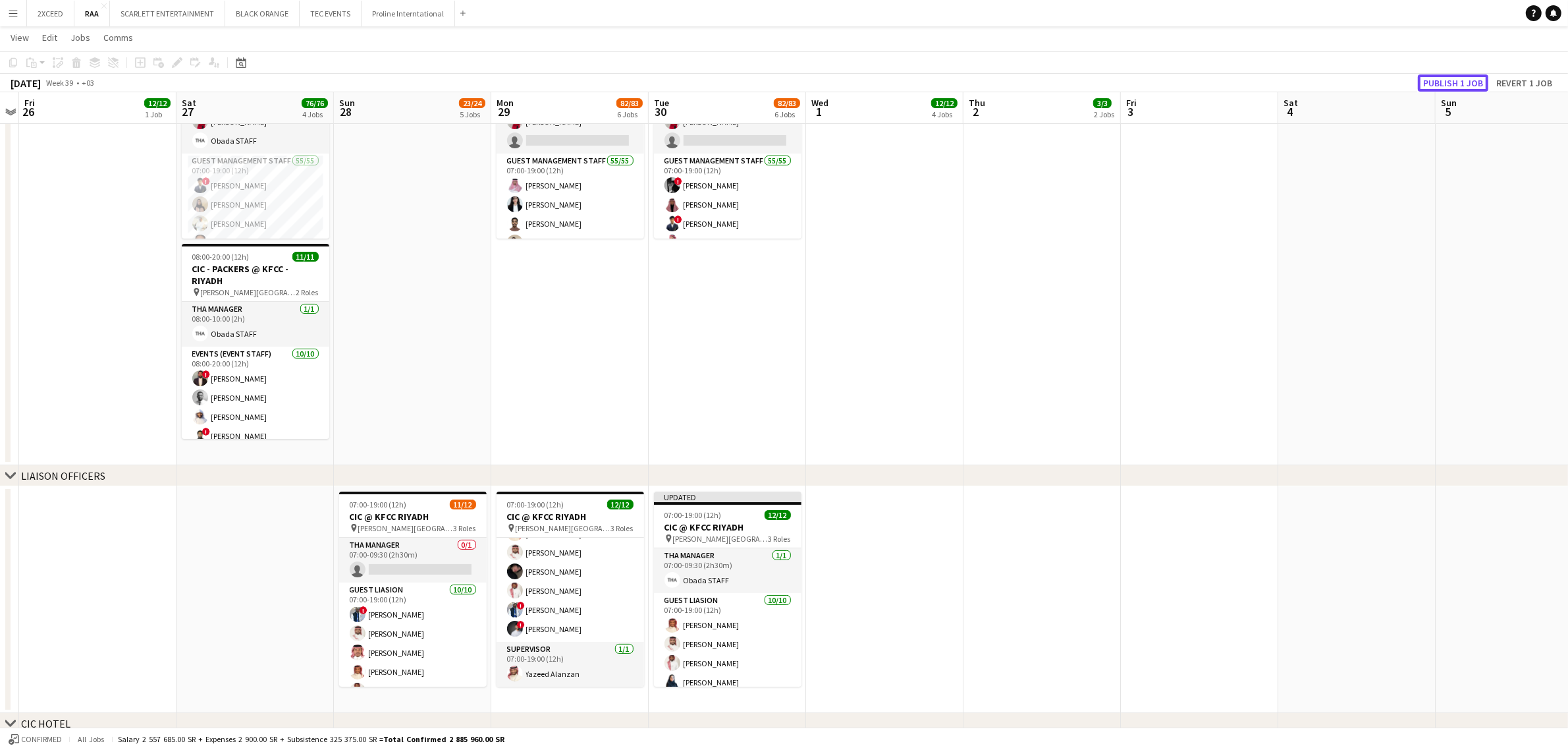
click at [1140, 82] on button "Publish 1 job" at bounding box center [1454, 82] width 71 height 17
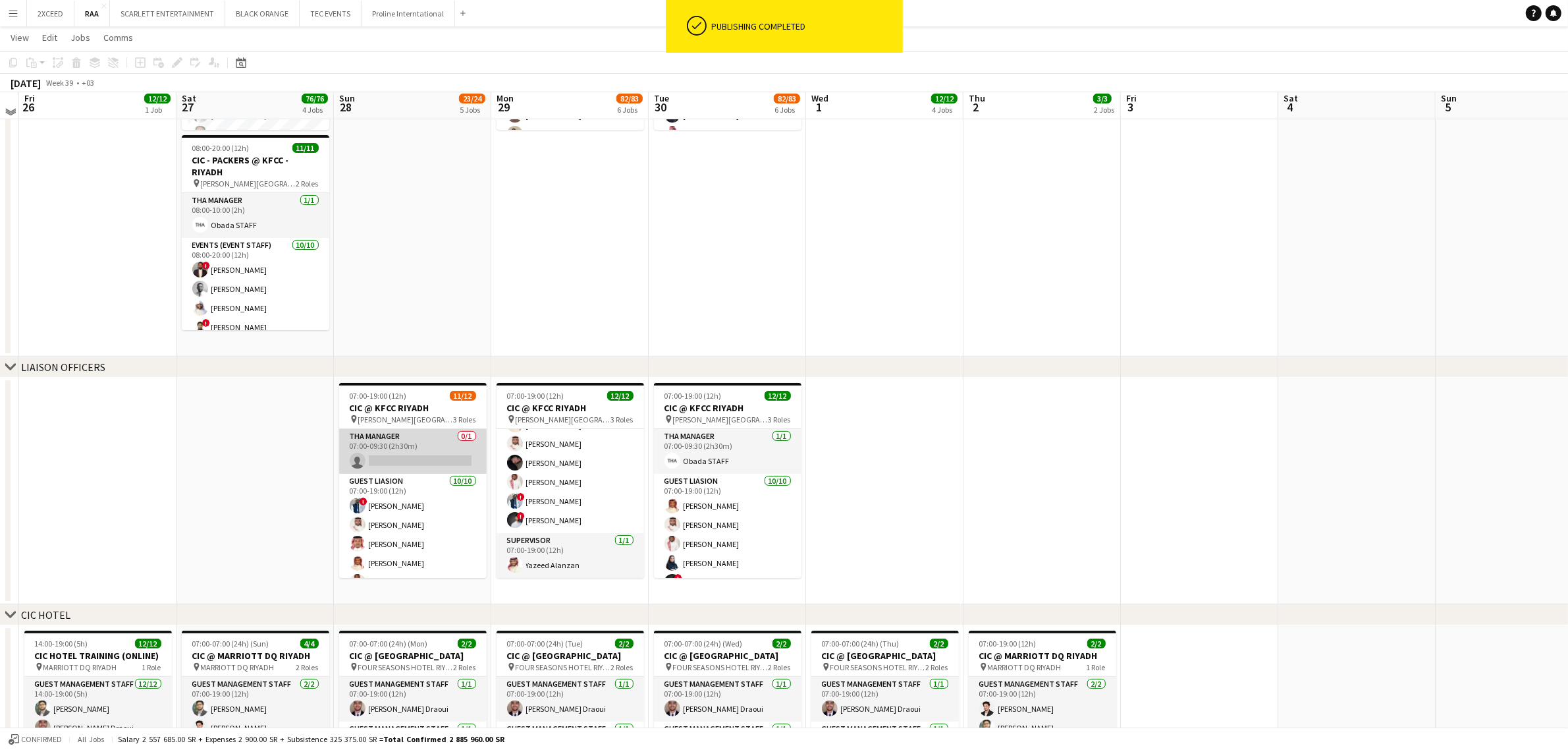
scroll to position [219, 0]
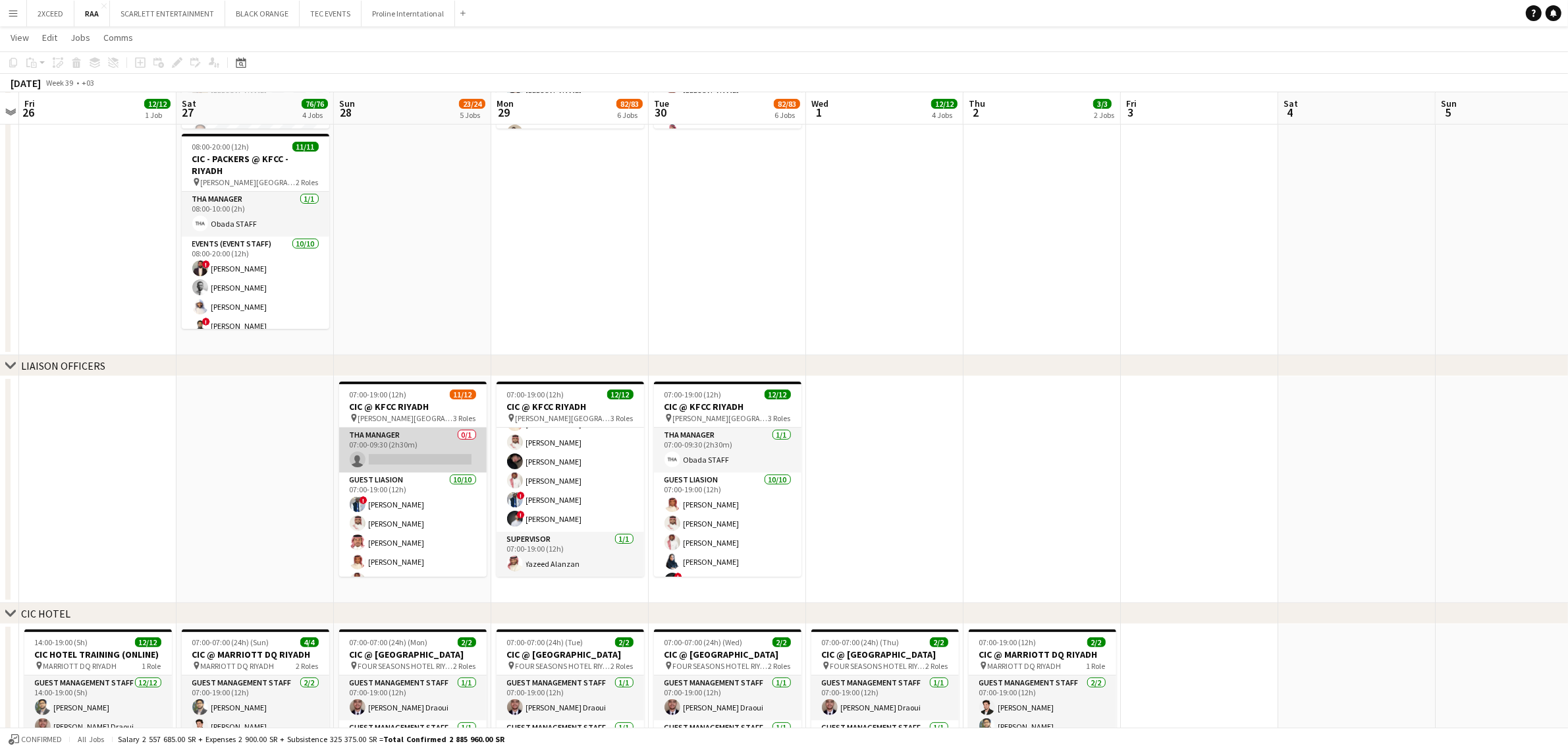
click at [409, 452] on app-card-role "THA Manager 0/1 07:00-09:30 (2h30m) single-neutral-actions" at bounding box center [413, 449] width 148 height 45
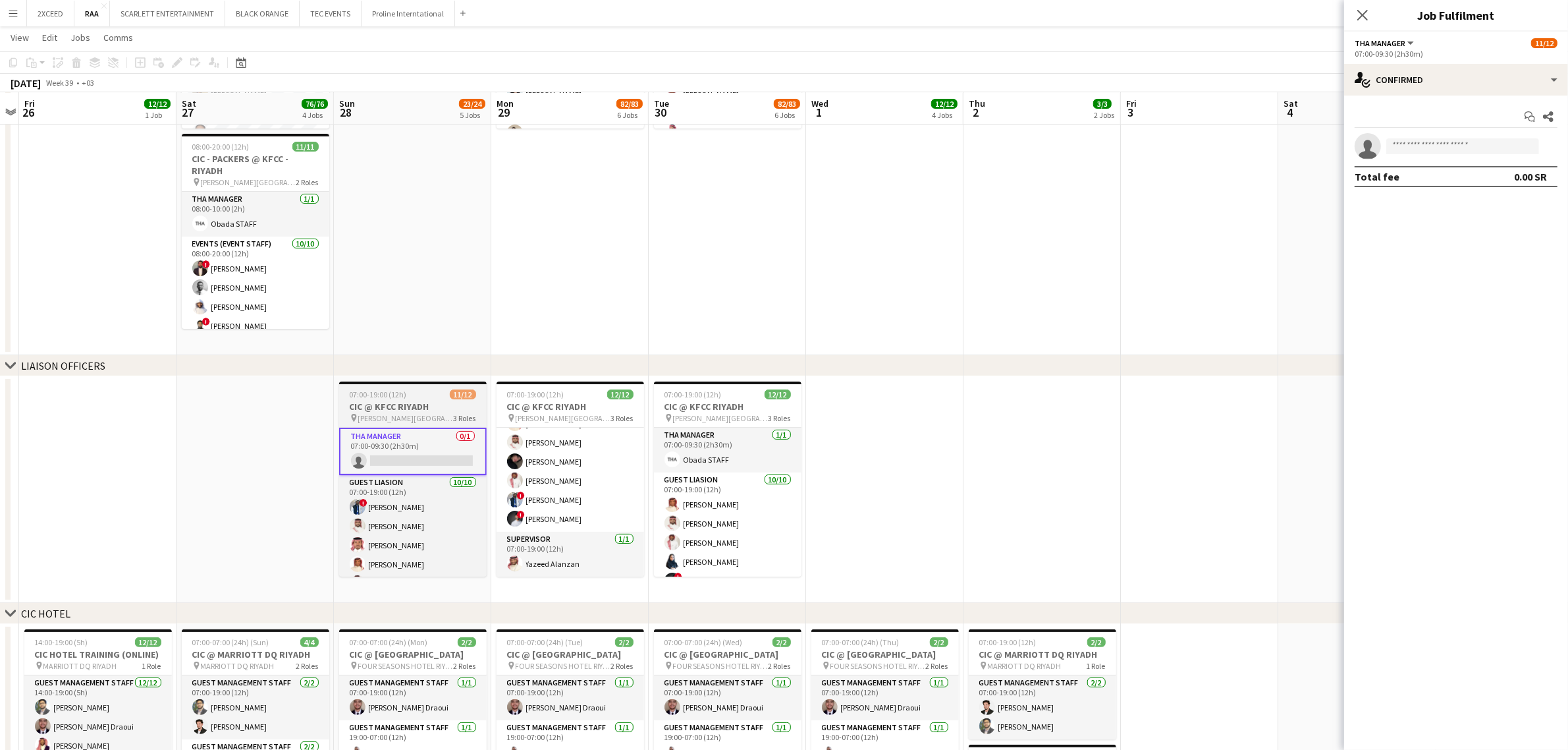
click at [423, 399] on app-job-card "07:00-19:00 (12h) 11/12 CIC @ KFCC RIYADH pin [PERSON_NAME][GEOGRAPHIC_DATA] 3 …" at bounding box center [413, 478] width 148 height 195
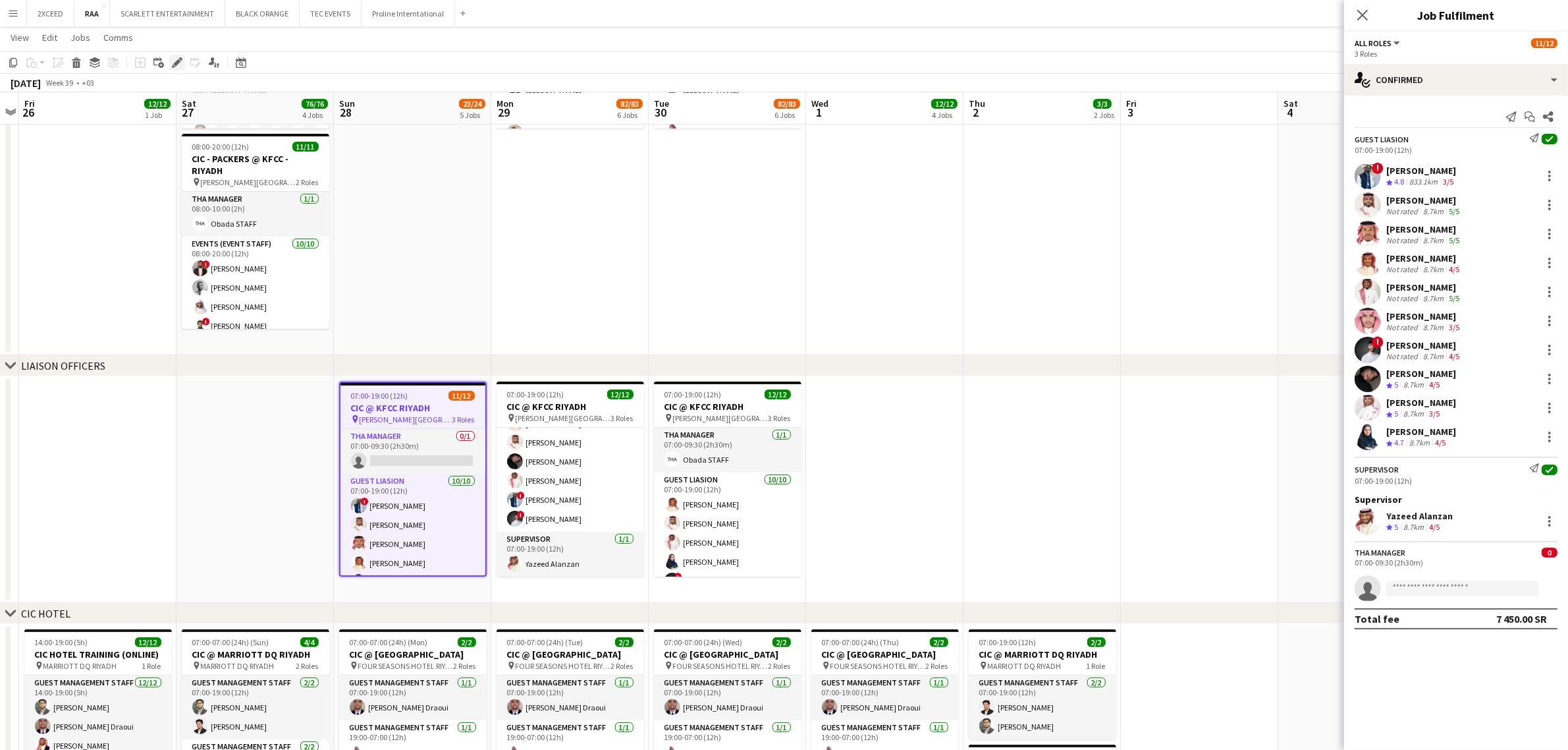
click at [177, 64] on icon at bounding box center [177, 63] width 7 height 7
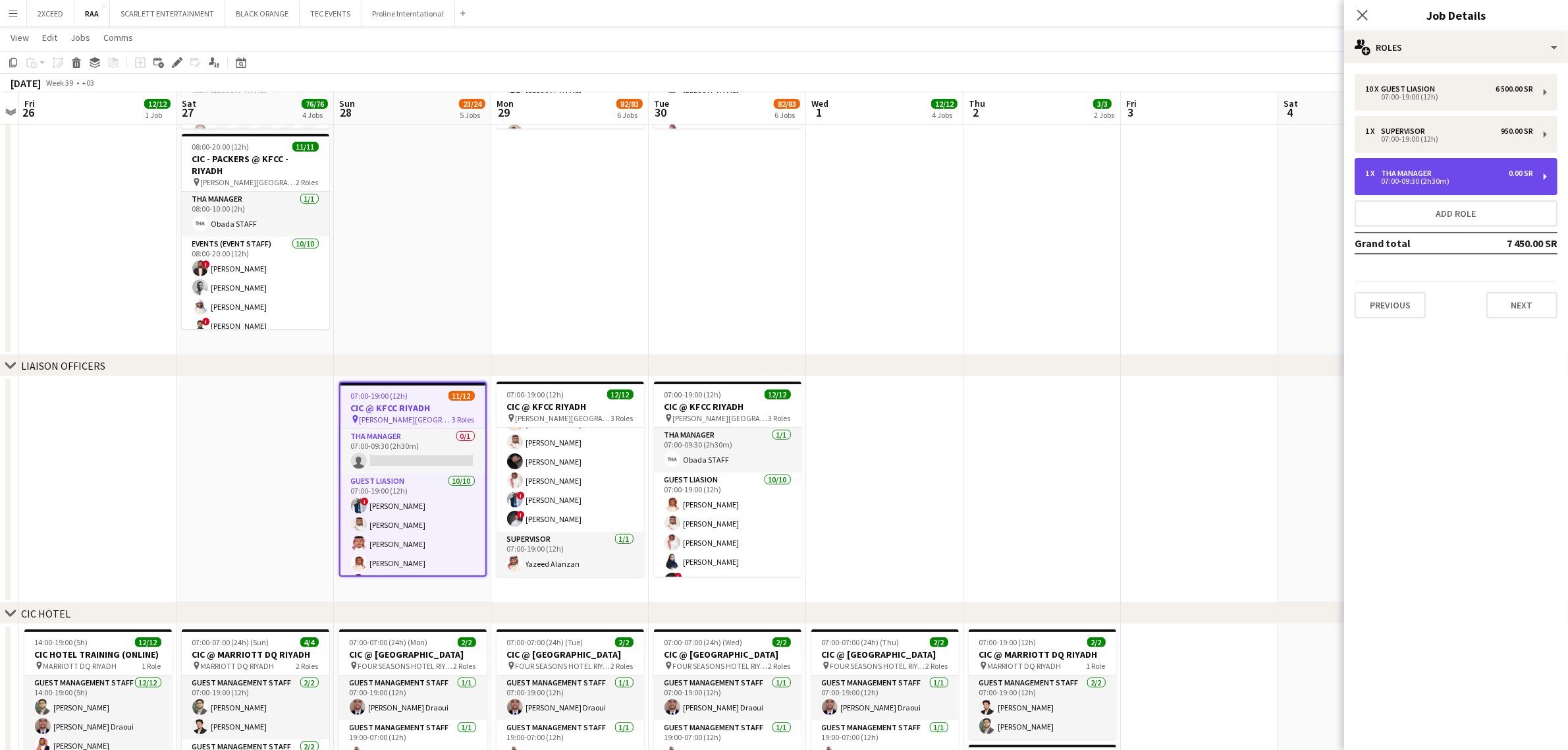
click at [1140, 163] on div "1 x THA Manager 0.00 SR 07:00-09:30 (2h30m)" at bounding box center [1456, 177] width 203 height 37
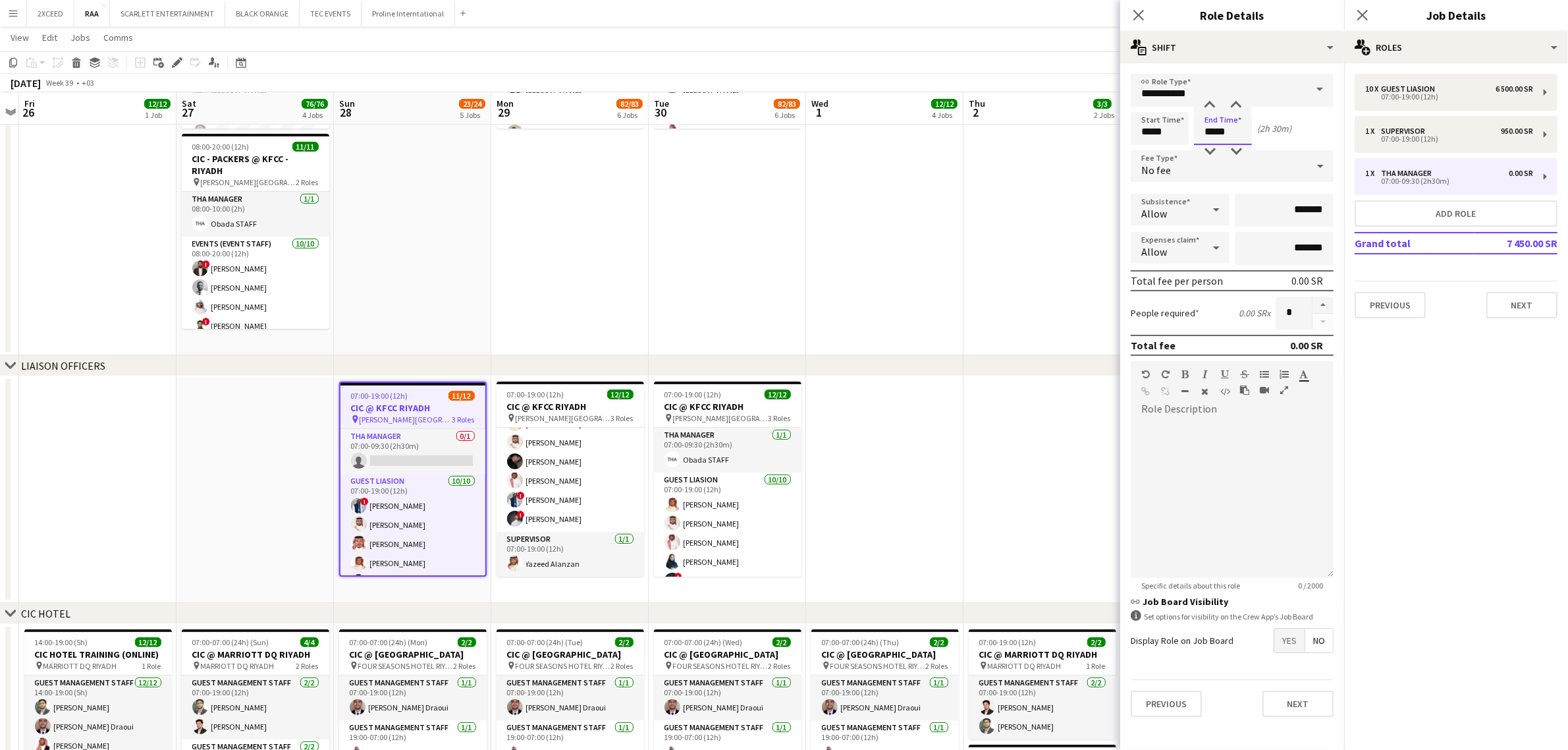
click at [1140, 130] on input "*****" at bounding box center [1223, 128] width 58 height 33
click at [1140, 133] on input "*****" at bounding box center [1223, 128] width 58 height 33
type input "*****"
click at [1140, 13] on icon at bounding box center [1138, 15] width 12 height 12
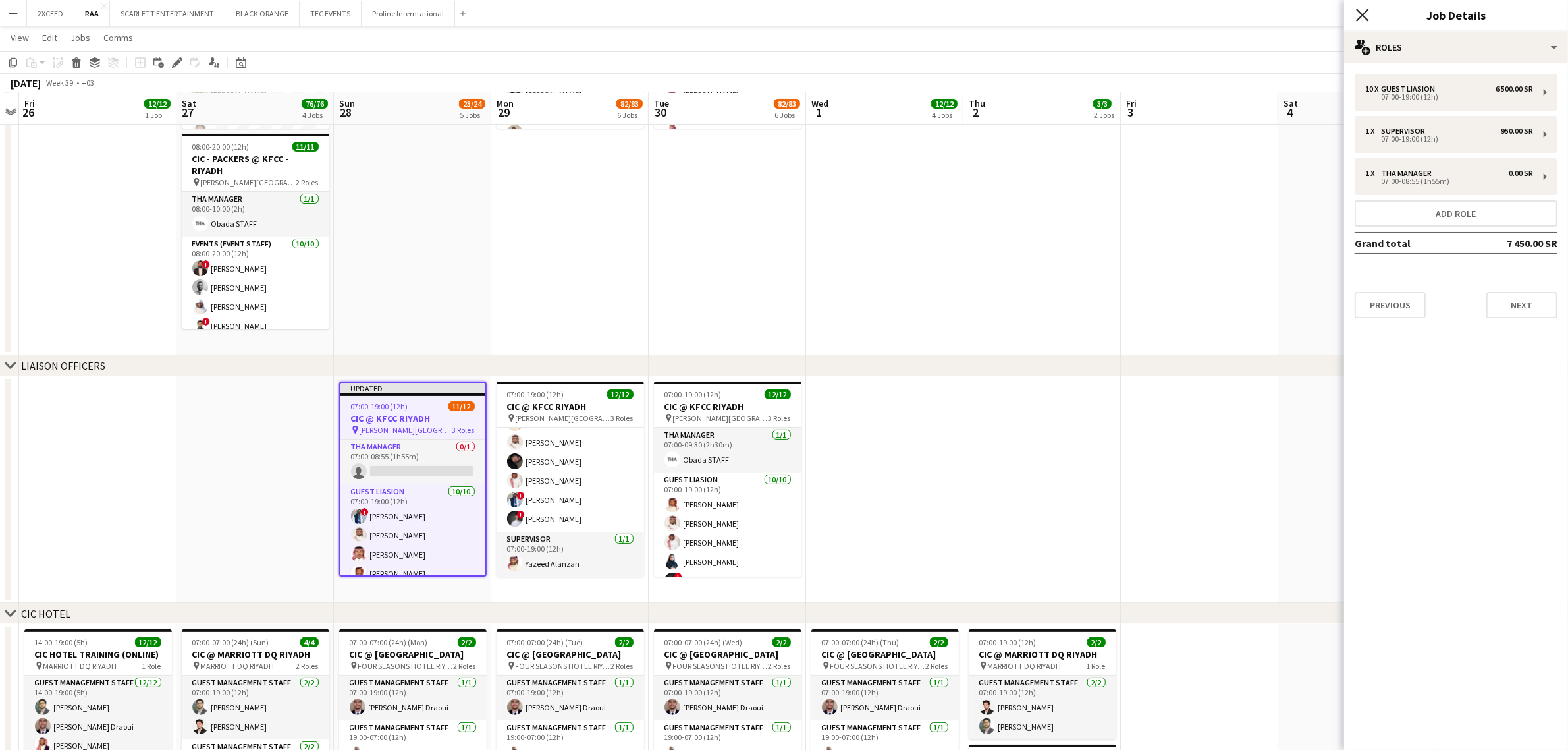
click at [1140, 14] on icon "Close pop-in" at bounding box center [1363, 15] width 12 height 12
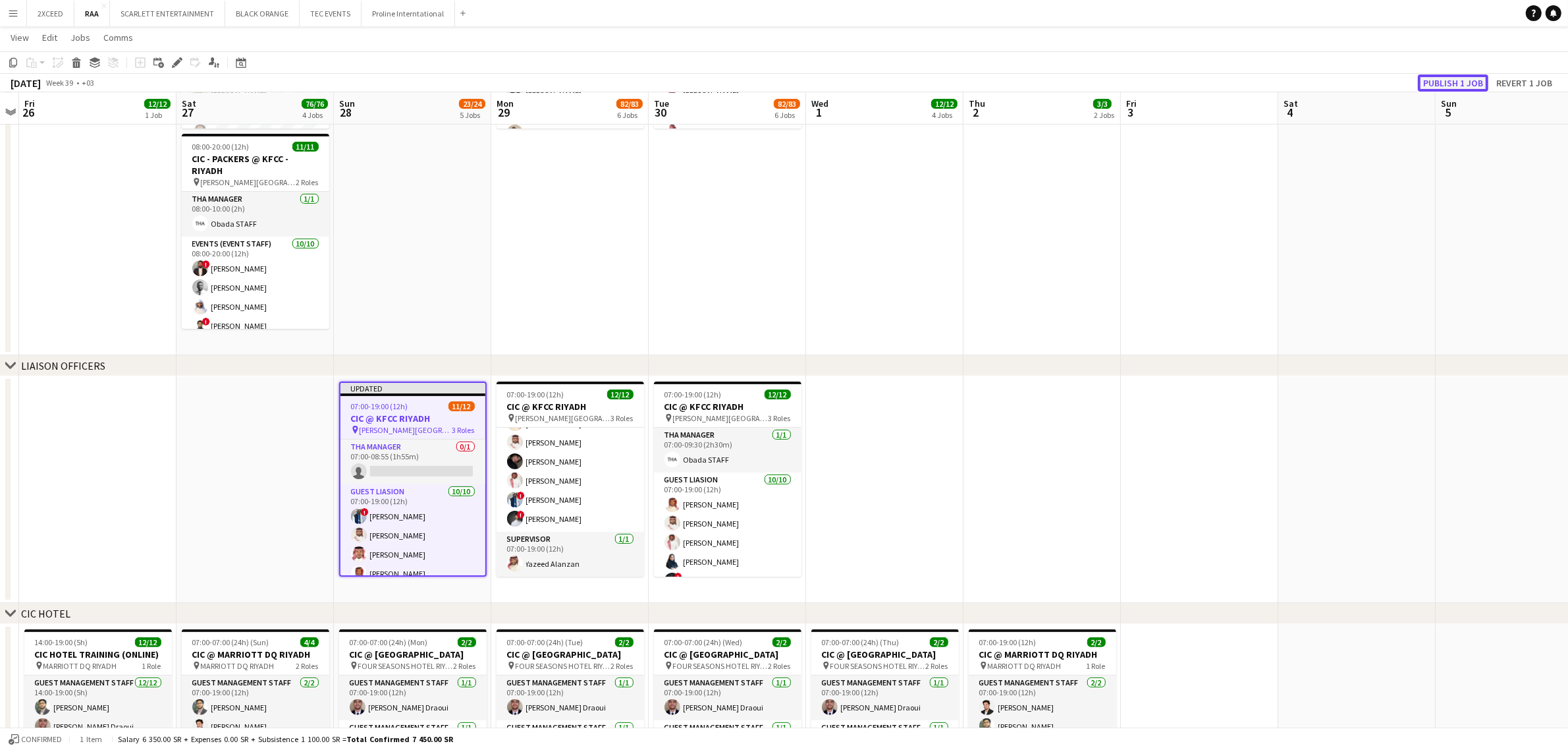
click at [1140, 83] on button "Publish 1 job" at bounding box center [1454, 82] width 71 height 17
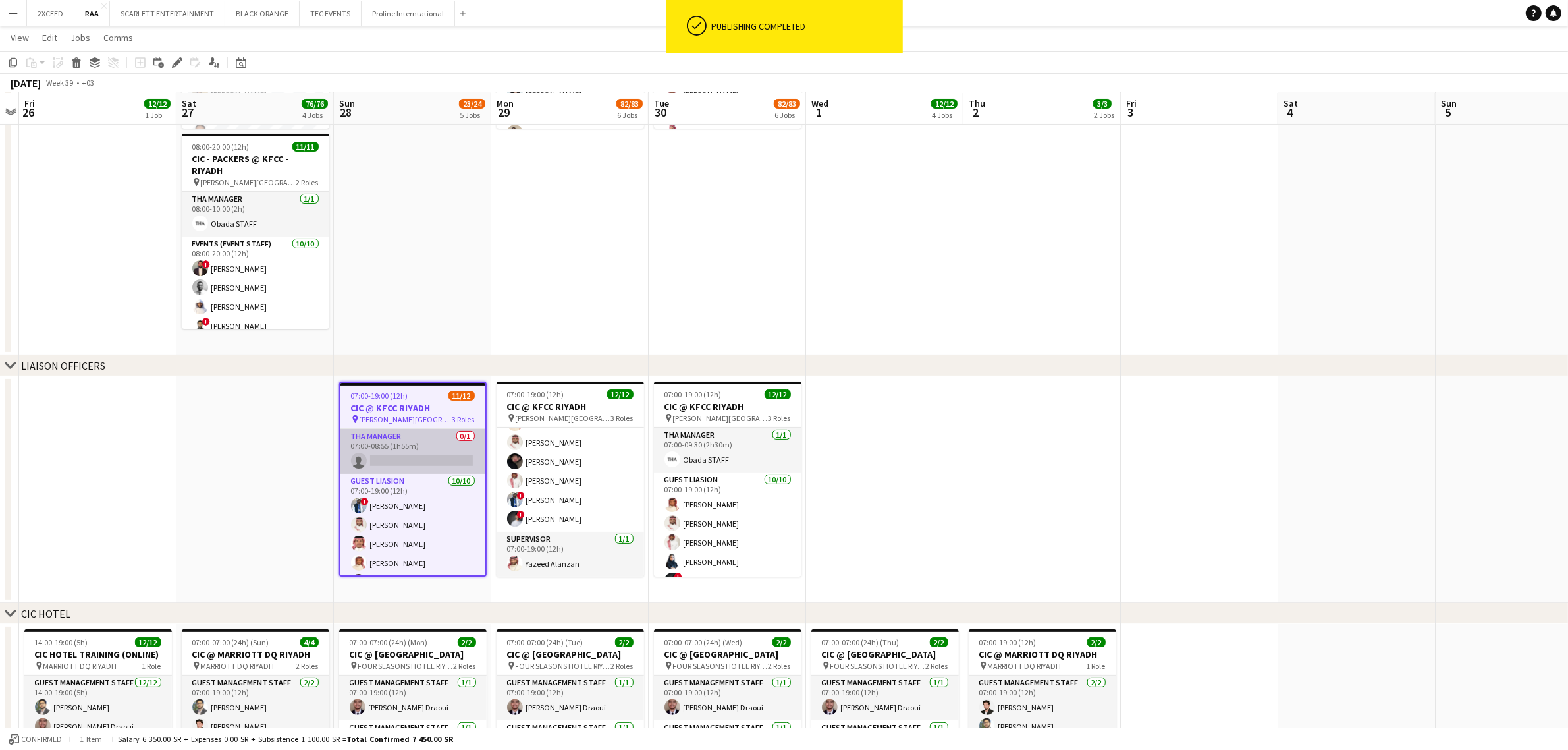
click at [379, 456] on app-card-role "THA Manager 0/1 07:00-08:55 (1h55m) single-neutral-actions" at bounding box center [413, 451] width 145 height 45
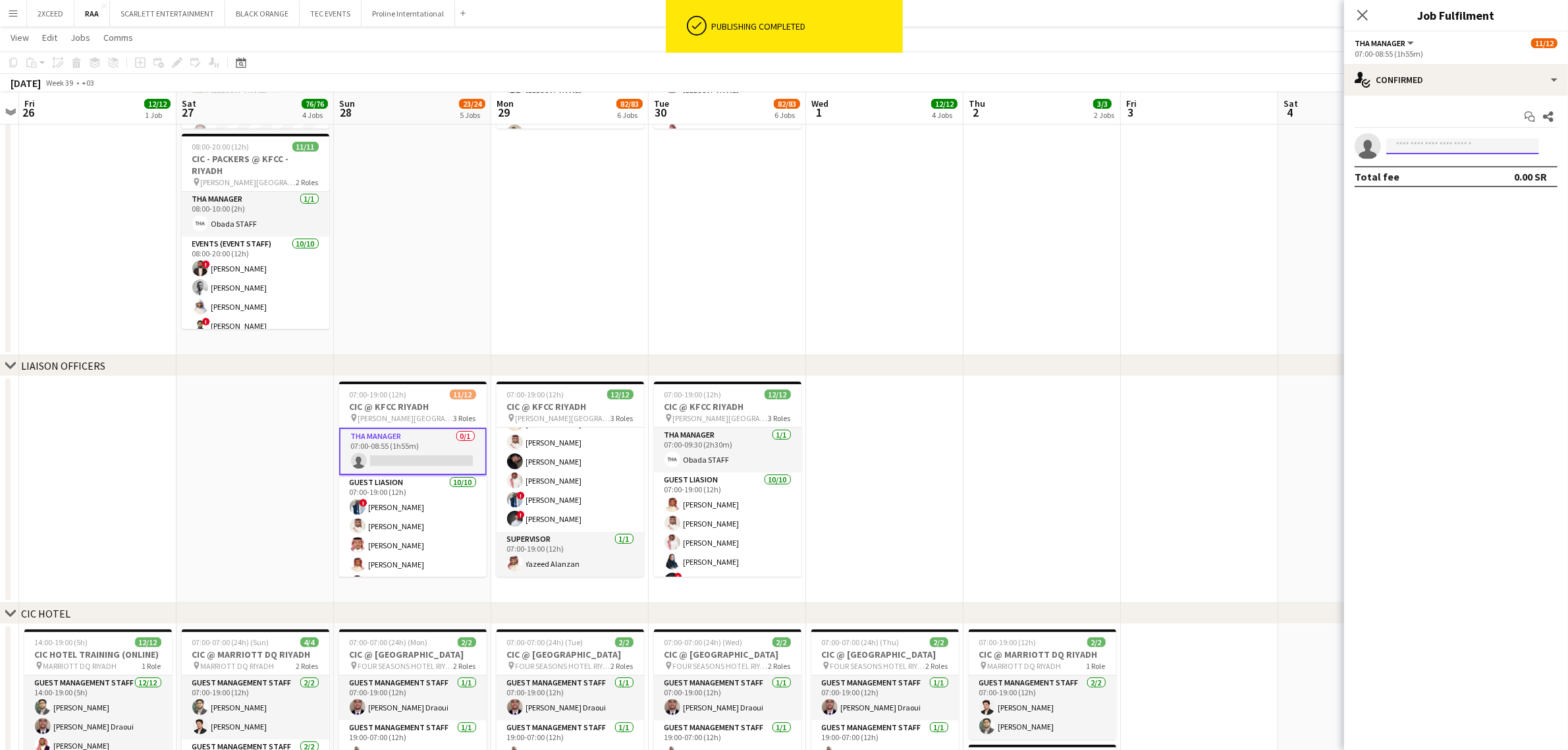
click at [1140, 141] on input at bounding box center [1463, 146] width 153 height 16
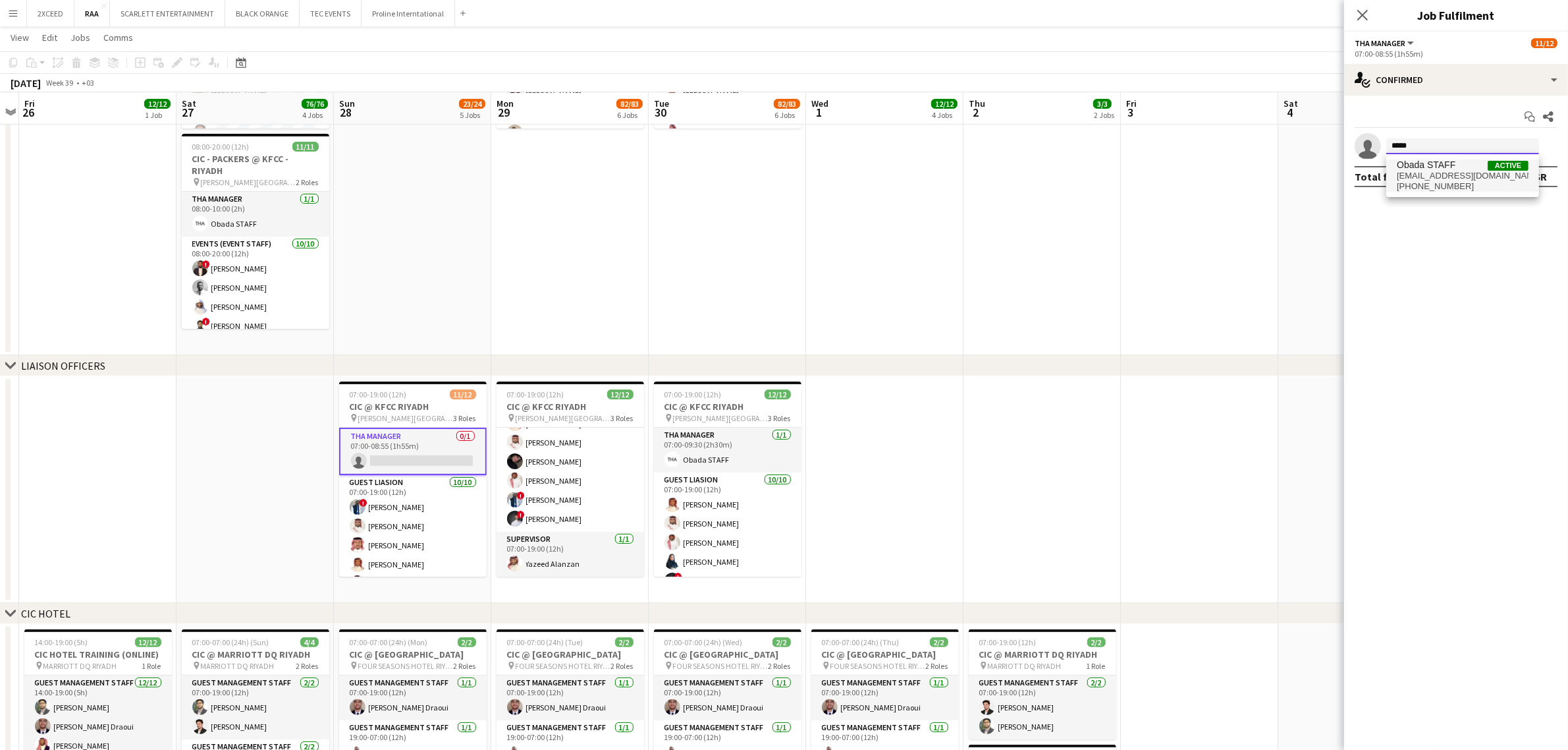
type input "*****"
click at [1140, 166] on span "Obada STAFF" at bounding box center [1426, 165] width 58 height 11
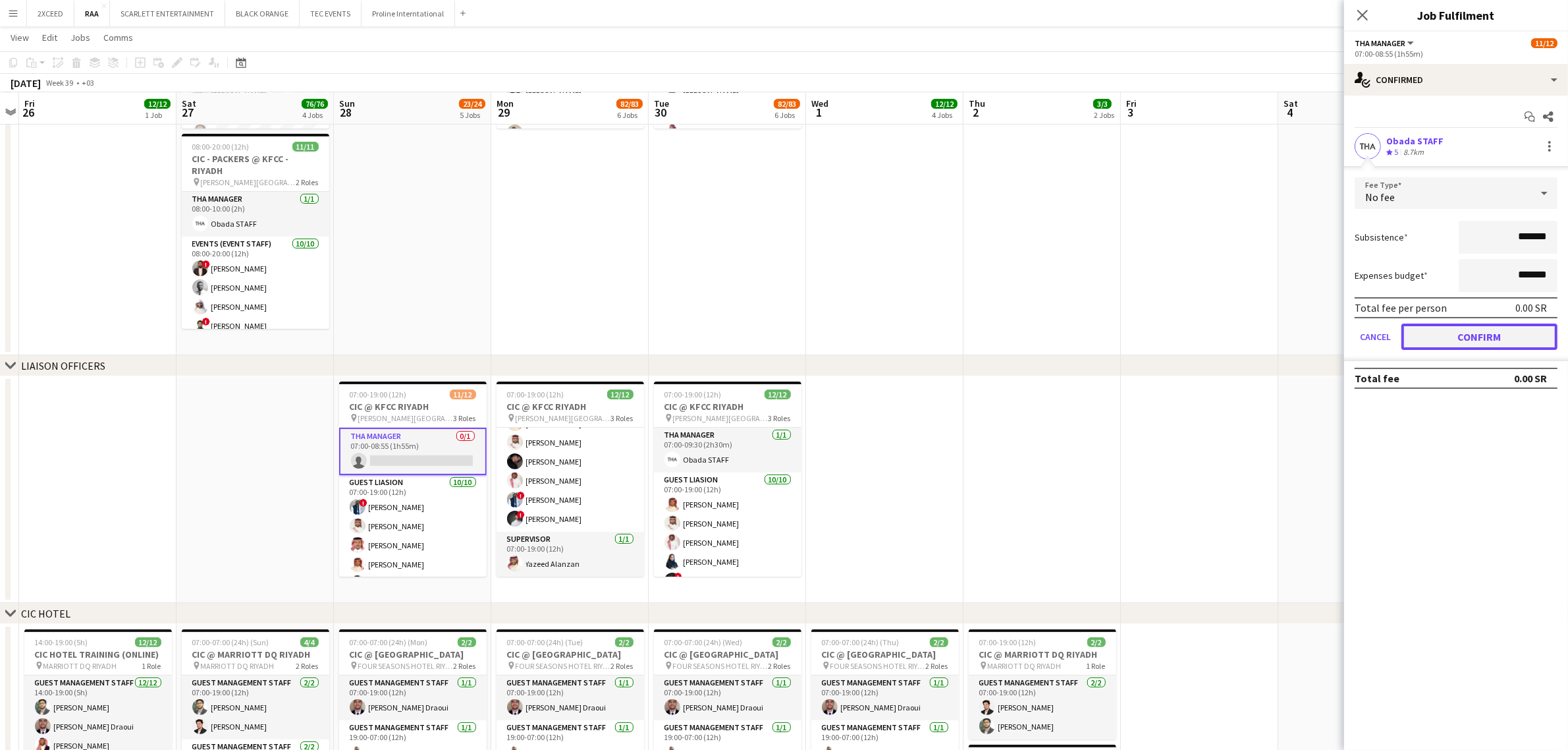
click at [1140, 333] on button "Confirm" at bounding box center [1480, 337] width 157 height 27
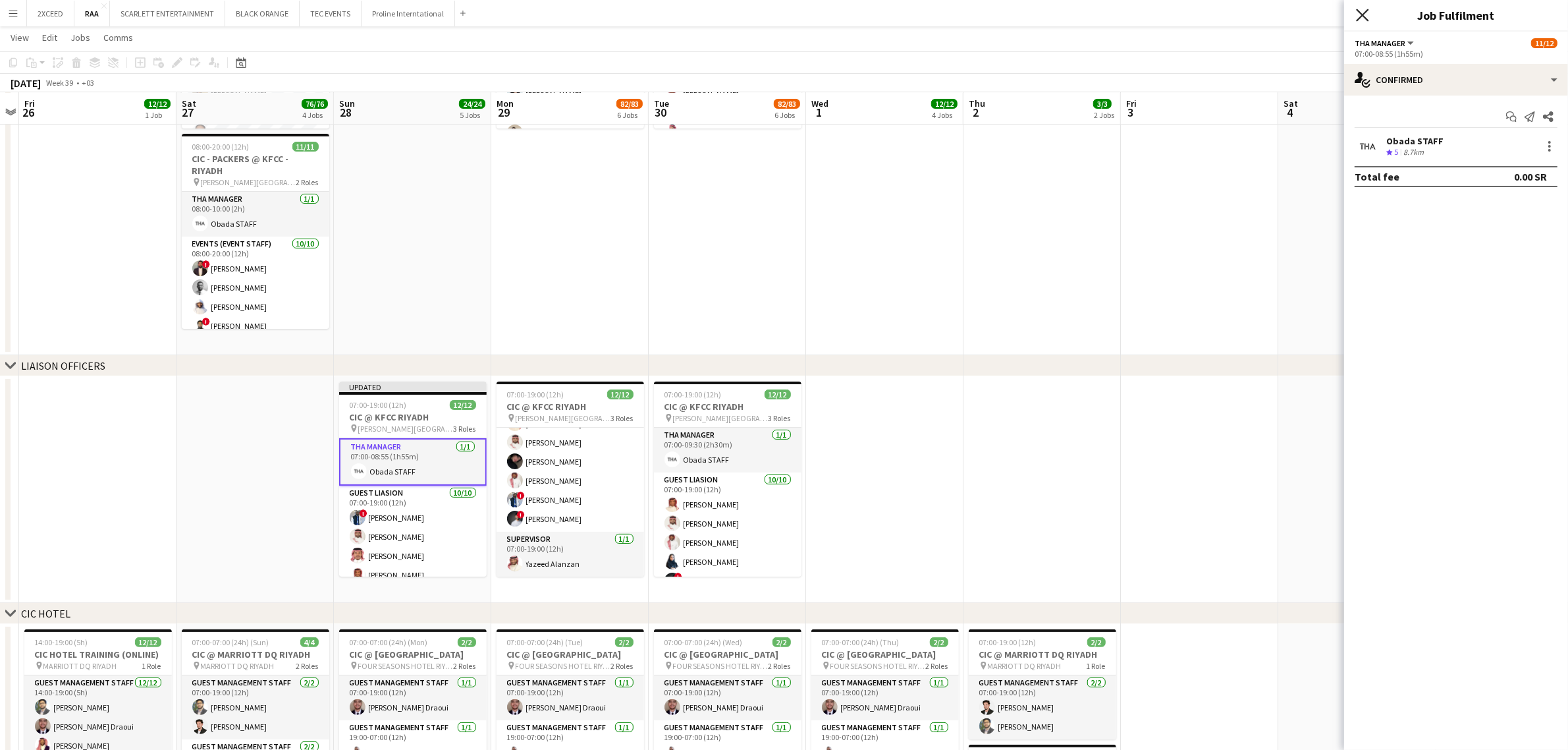
click at [1140, 17] on icon at bounding box center [1363, 15] width 12 height 12
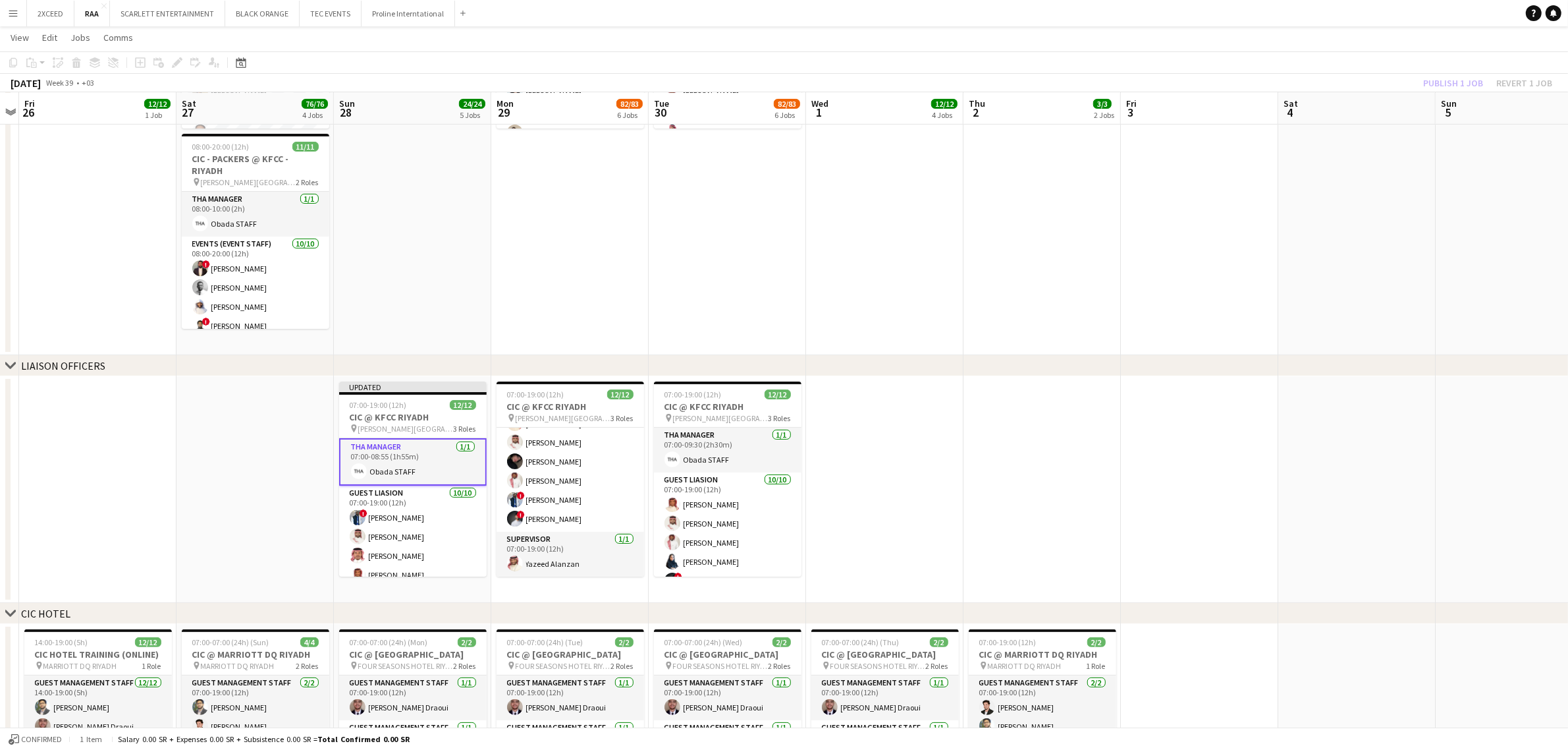
drag, startPoint x: 845, startPoint y: 321, endPoint x: 920, endPoint y: 267, distance: 92.4
click at [848, 320] on app-date-cell at bounding box center [885, 142] width 157 height 427
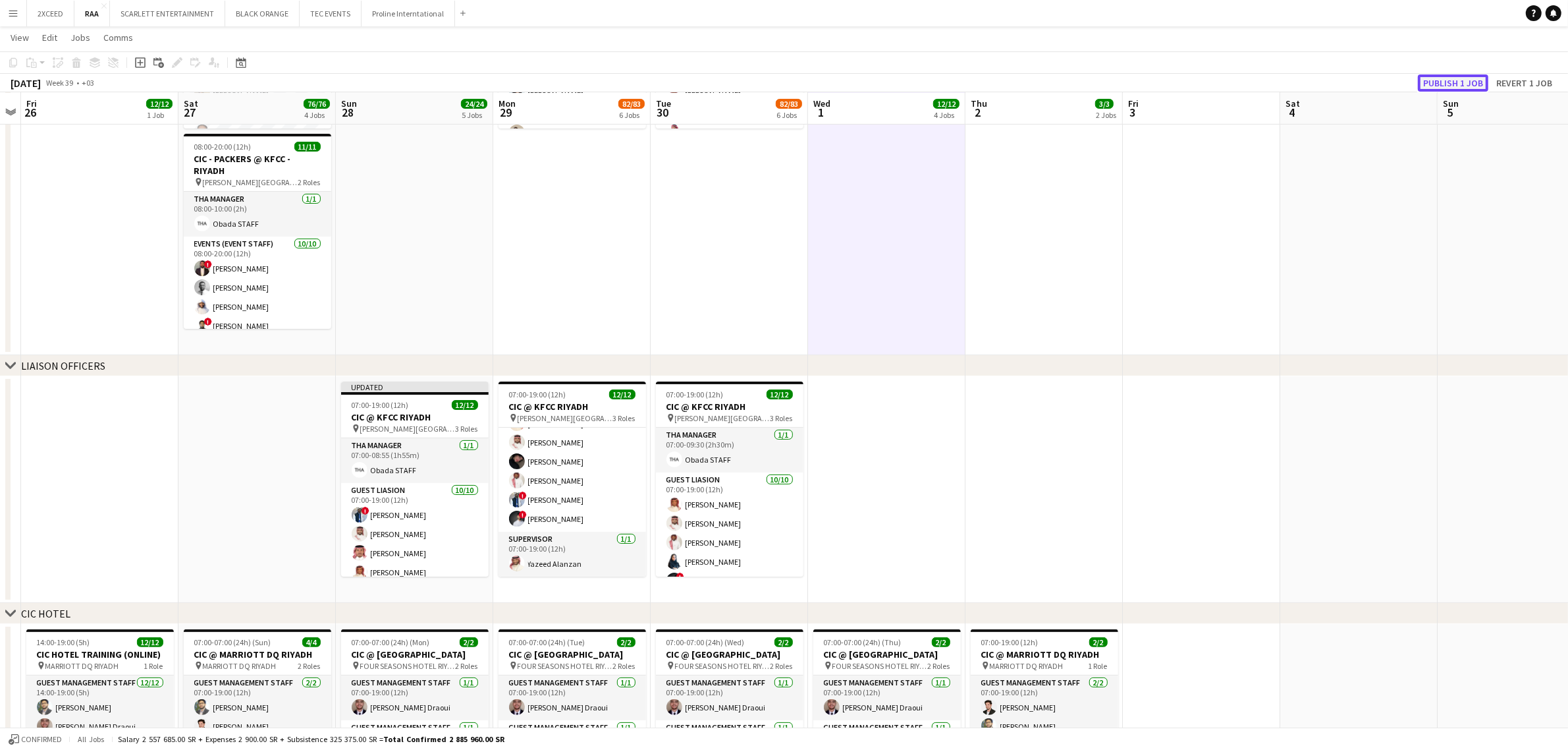
click at [1140, 83] on button "Publish 1 job" at bounding box center [1454, 82] width 71 height 17
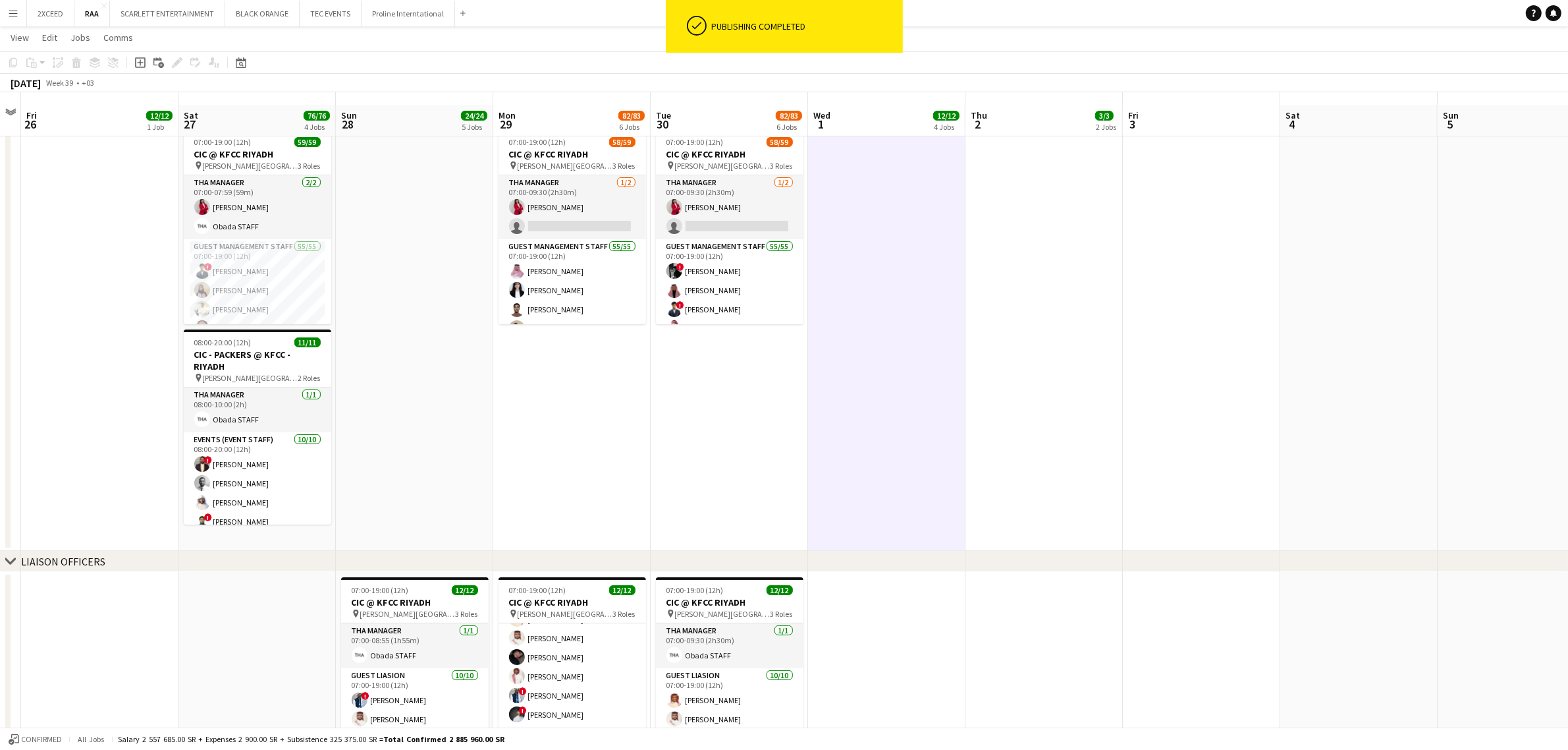
scroll to position [0, 0]
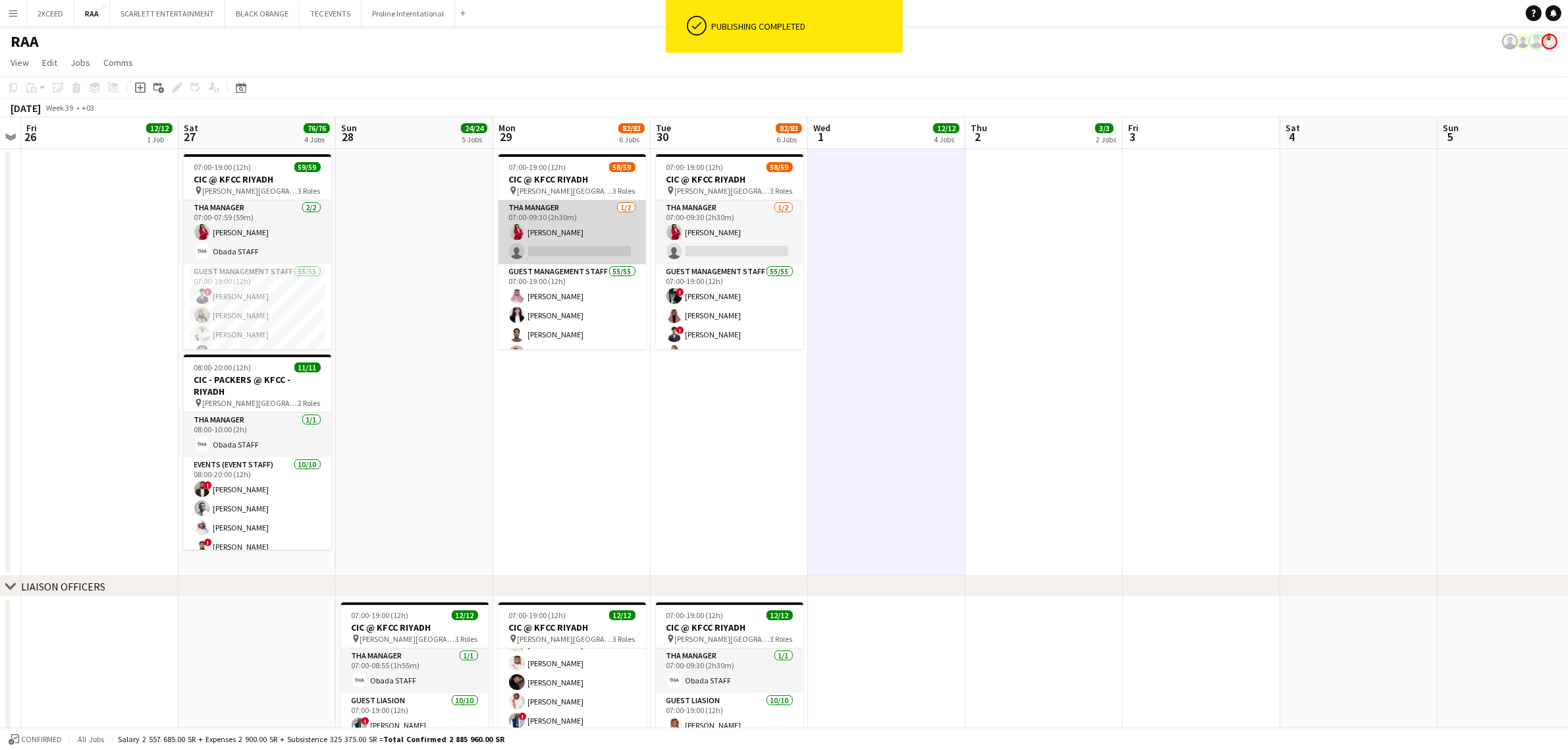
click at [593, 235] on app-card-role "THA Manager [DATE] 07:00-09:30 (2h30m) [PERSON_NAME] single-neutral-actions" at bounding box center [572, 232] width 148 height 64
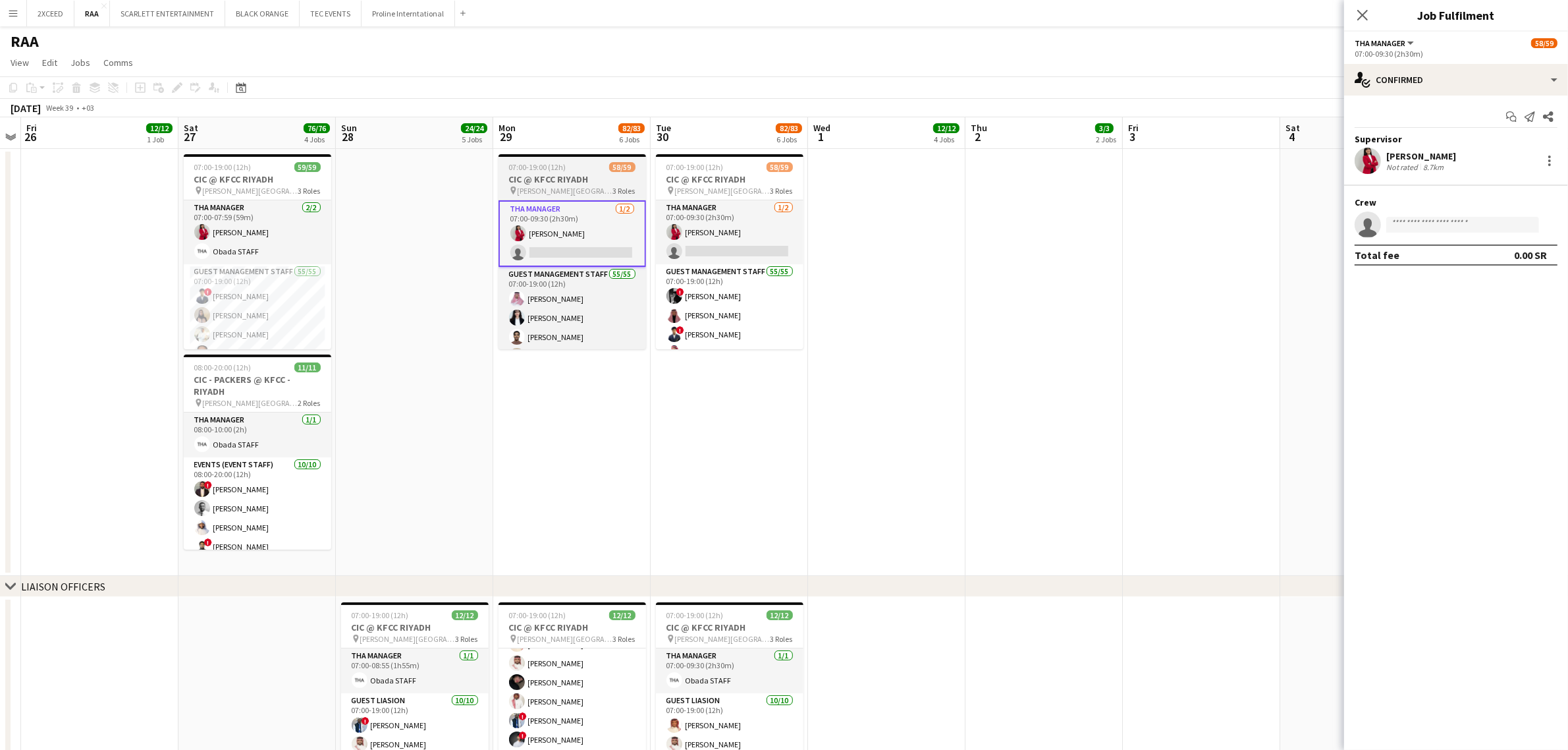
click at [581, 170] on div "07:00-19:00 (12h) 58/59" at bounding box center [572, 166] width 148 height 10
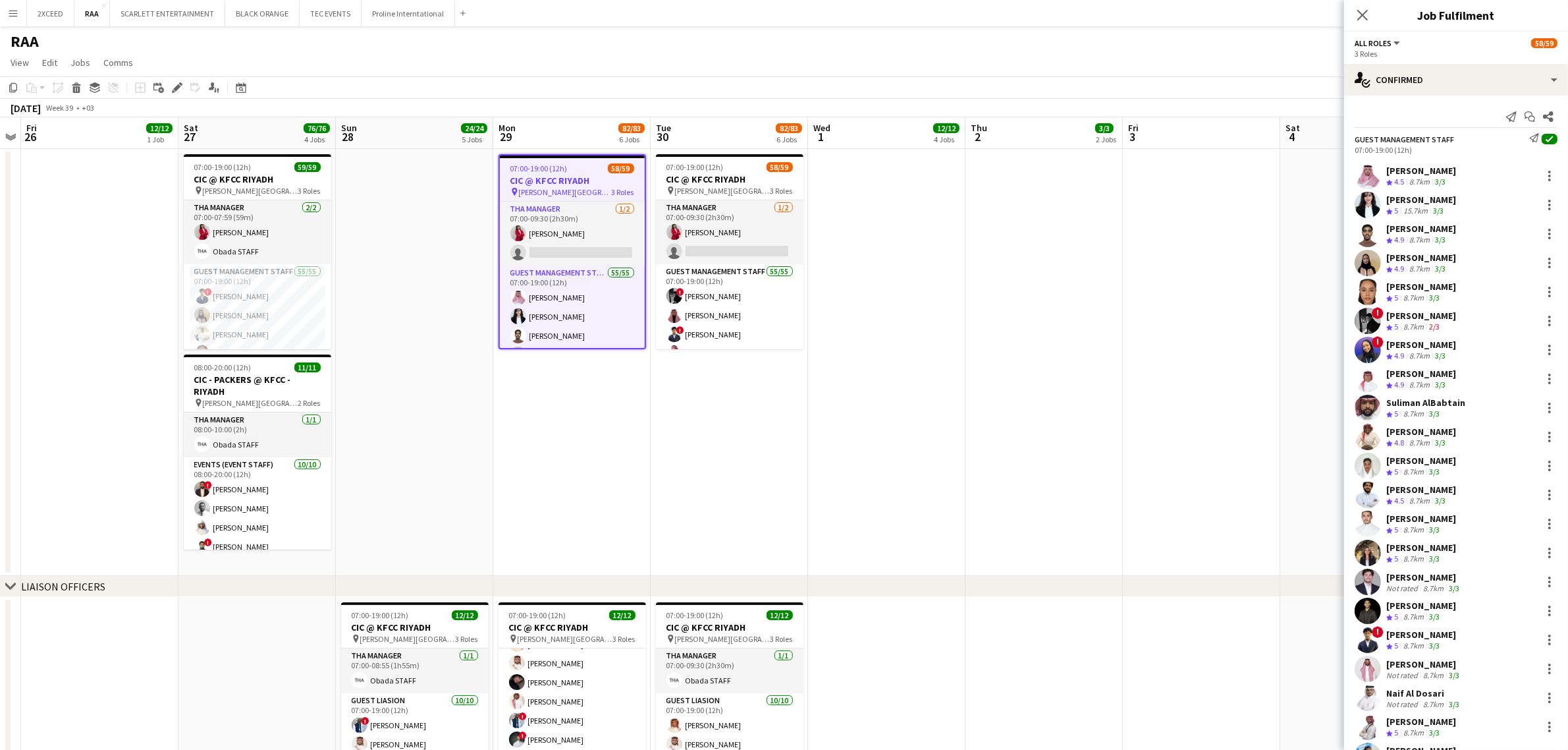
click at [930, 342] on app-date-cell at bounding box center [887, 362] width 157 height 427
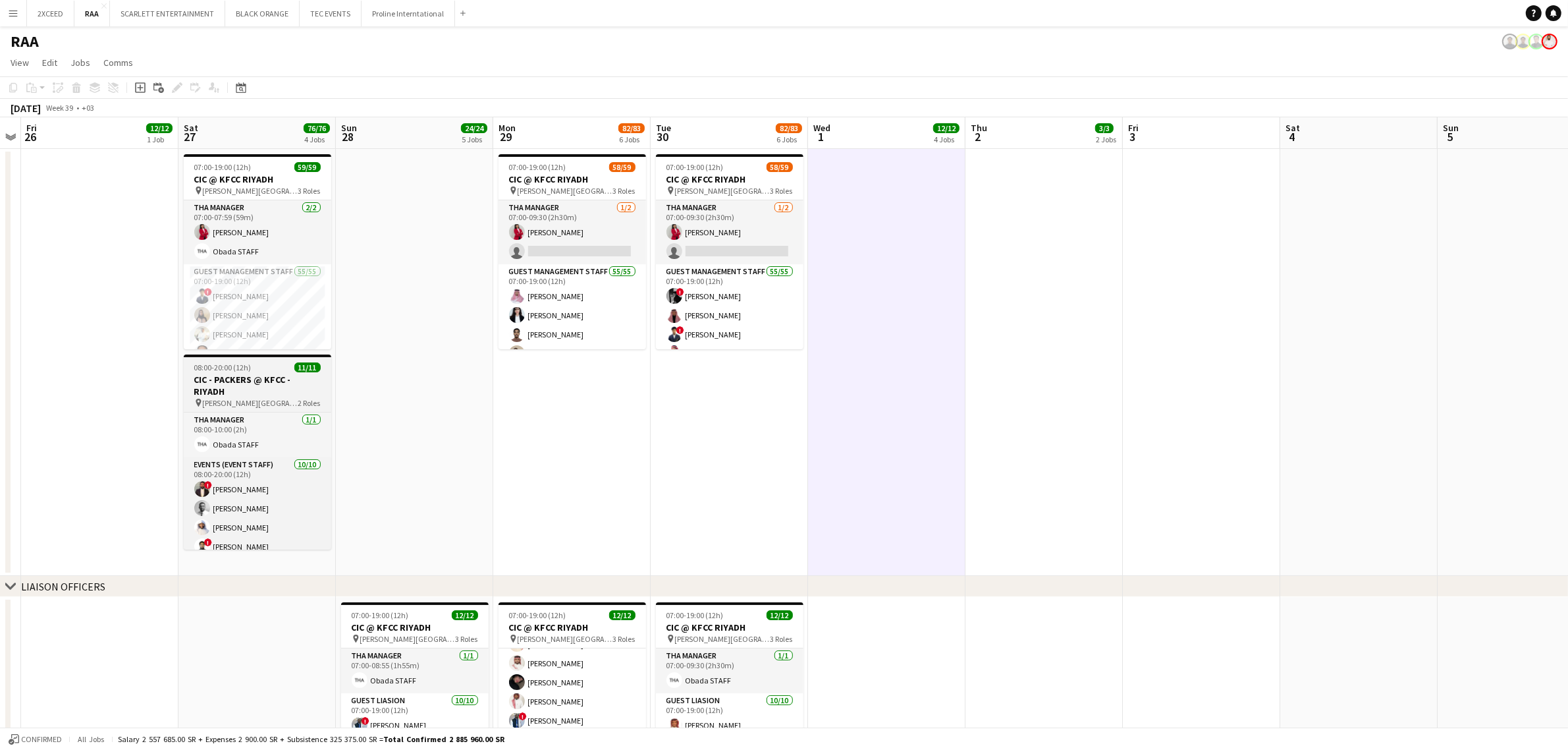
click at [264, 371] on div "08:00-20:00 (12h) 11/11" at bounding box center [257, 367] width 148 height 10
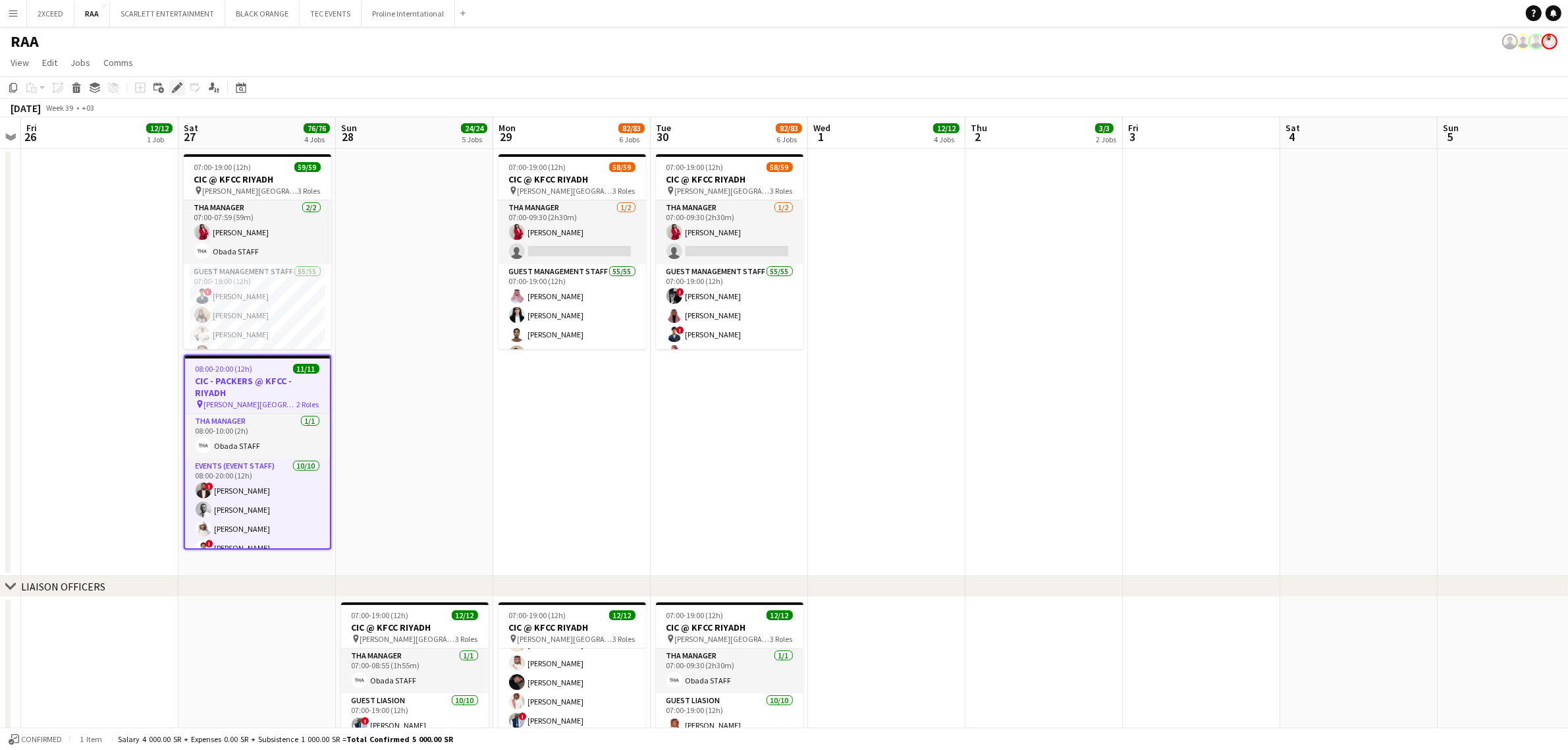
click at [170, 82] on div "Edit" at bounding box center [177, 88] width 16 height 16
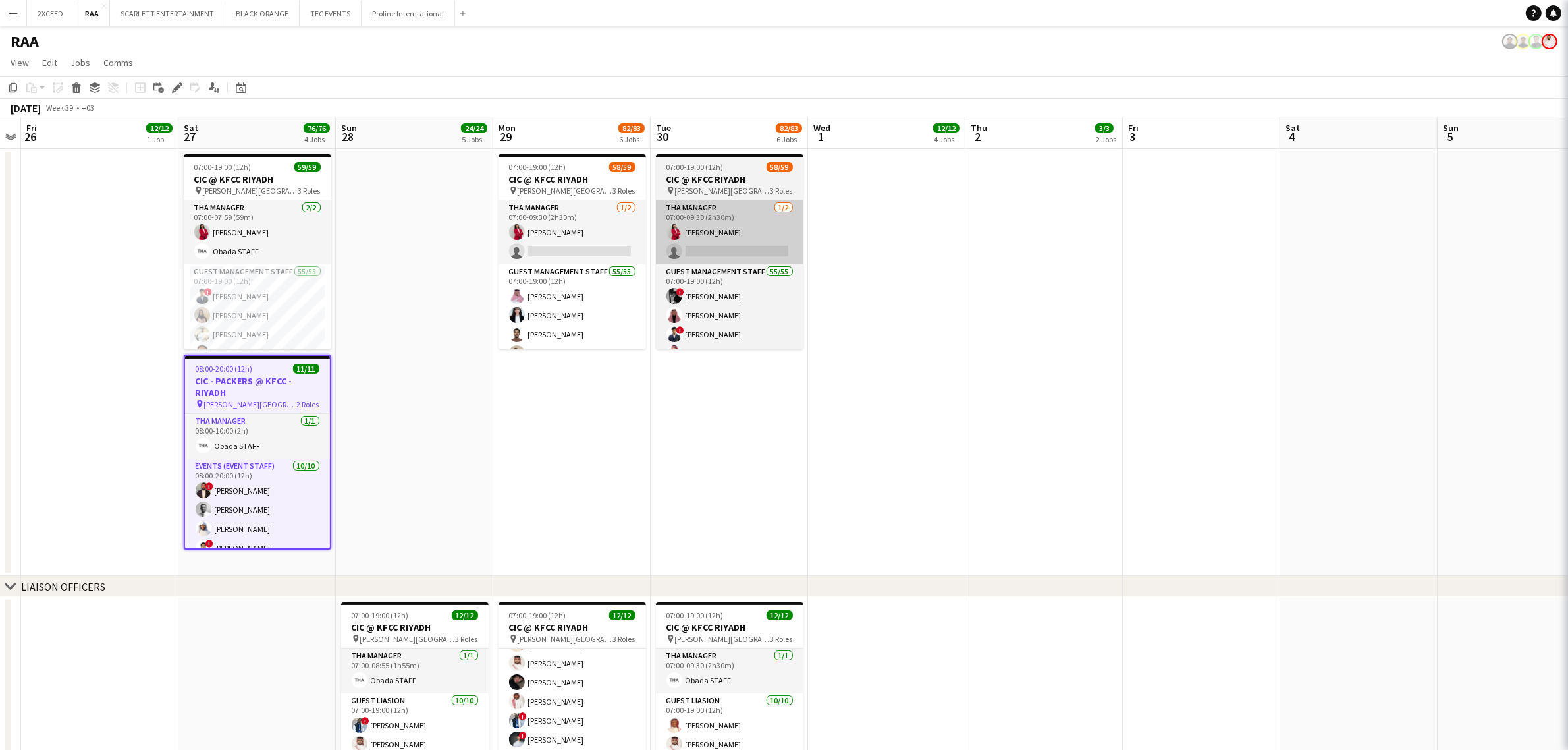
type input "**********"
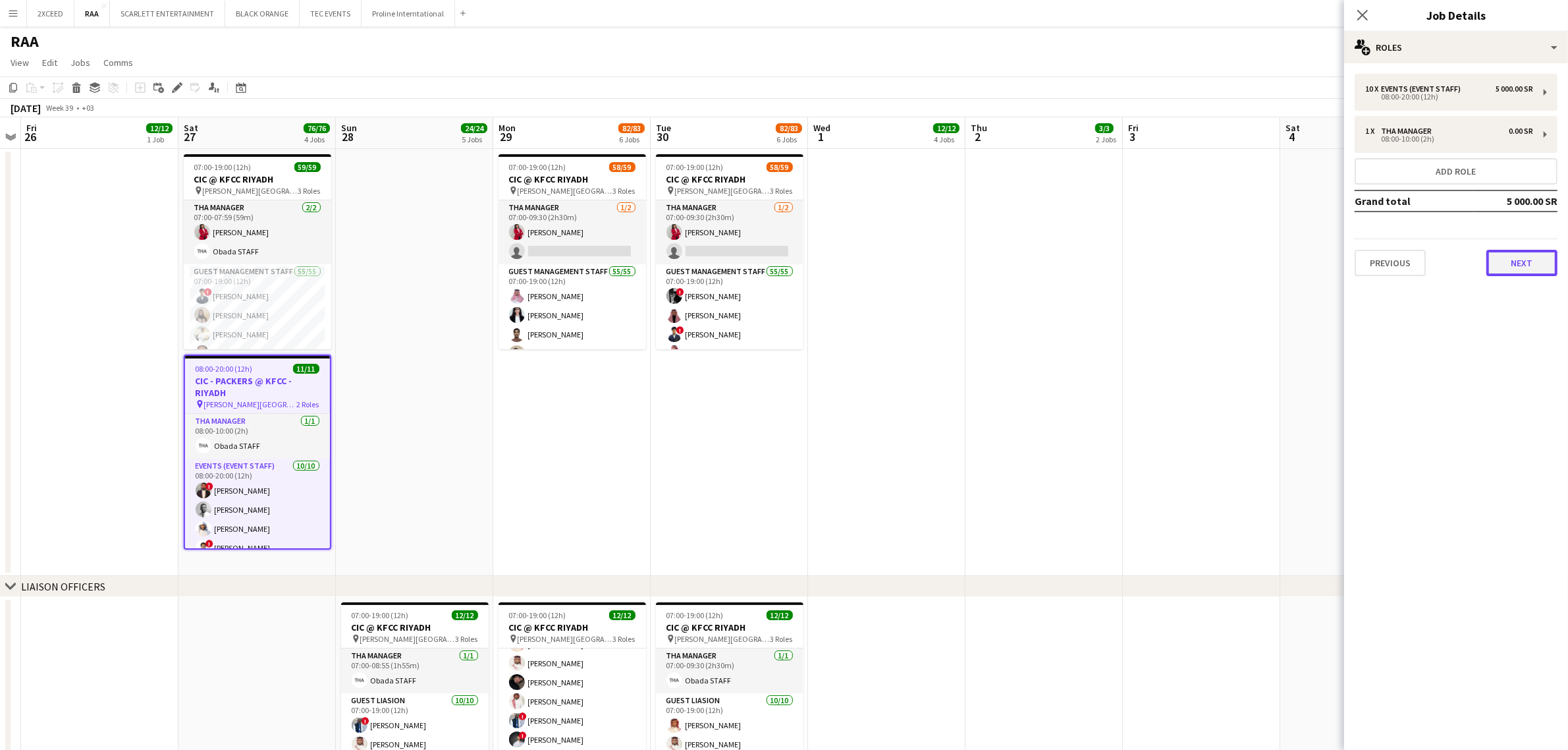
click at [1140, 262] on button "Next" at bounding box center [1522, 263] width 71 height 27
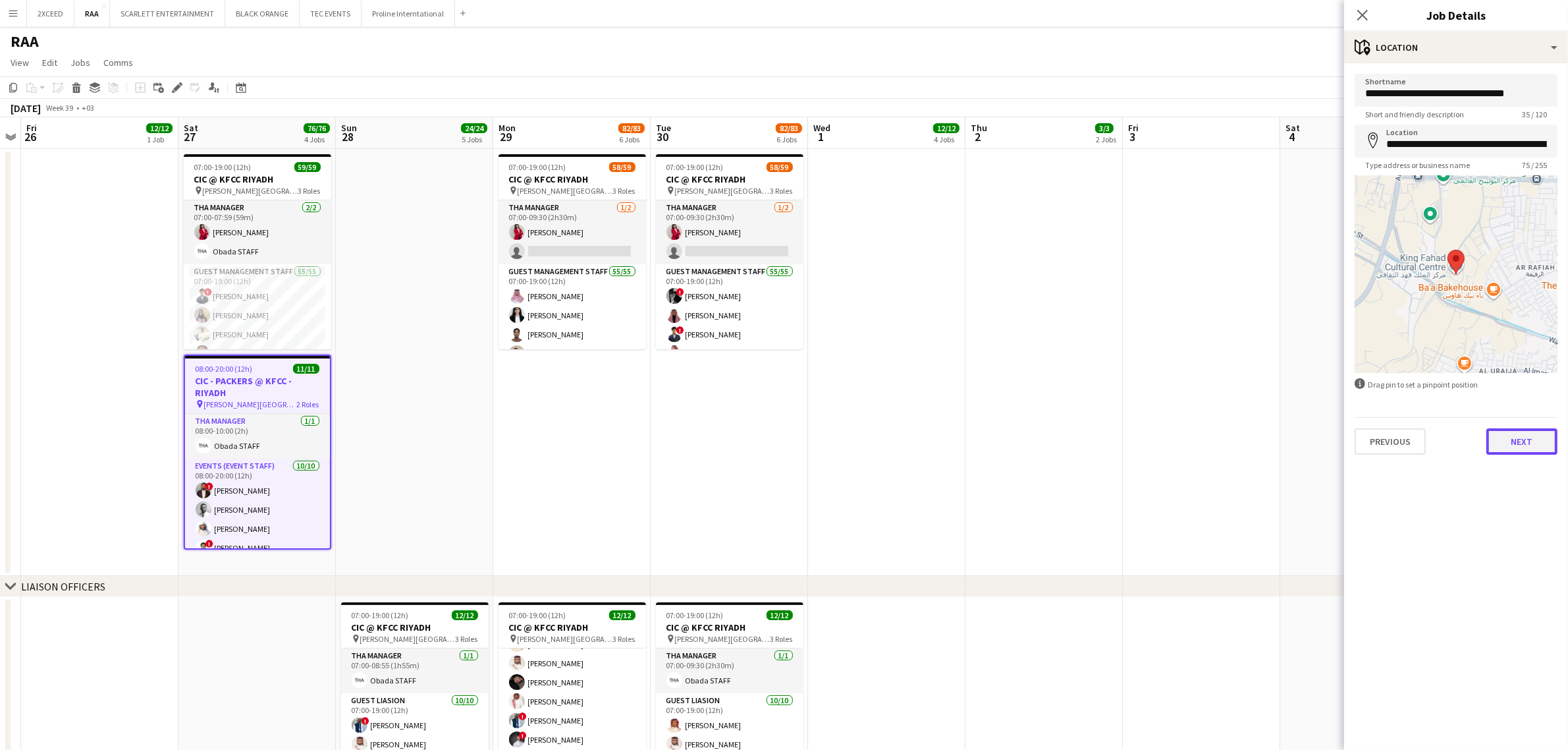
click at [1140, 435] on button "Next" at bounding box center [1522, 441] width 71 height 27
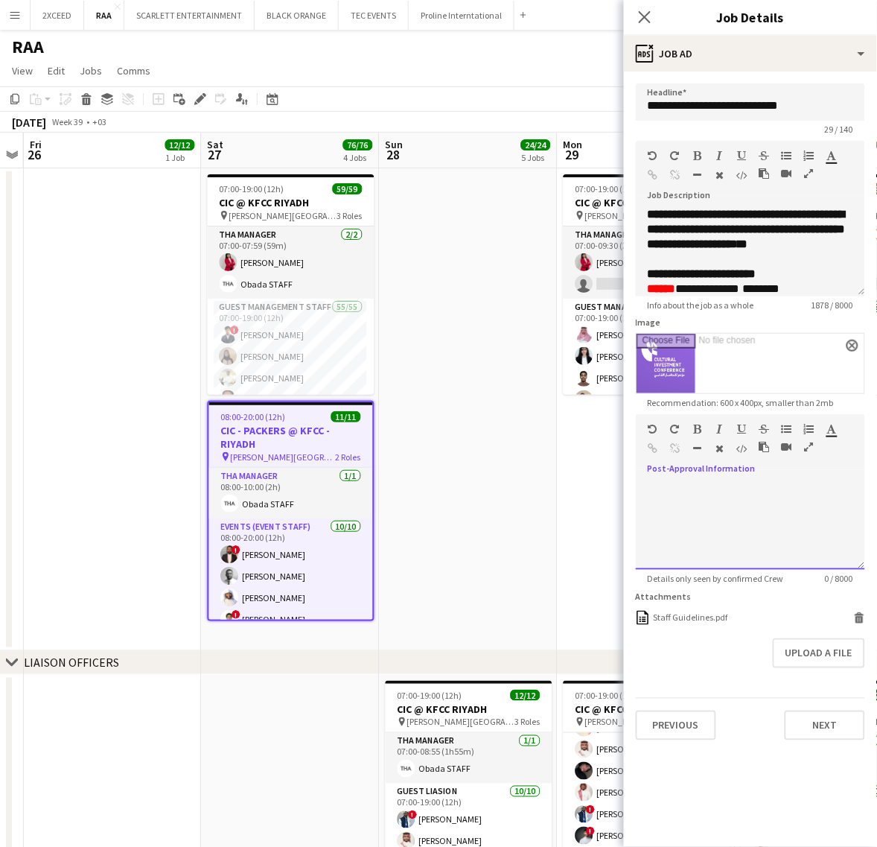
click at [717, 489] on div at bounding box center [750, 524] width 229 height 89
paste div
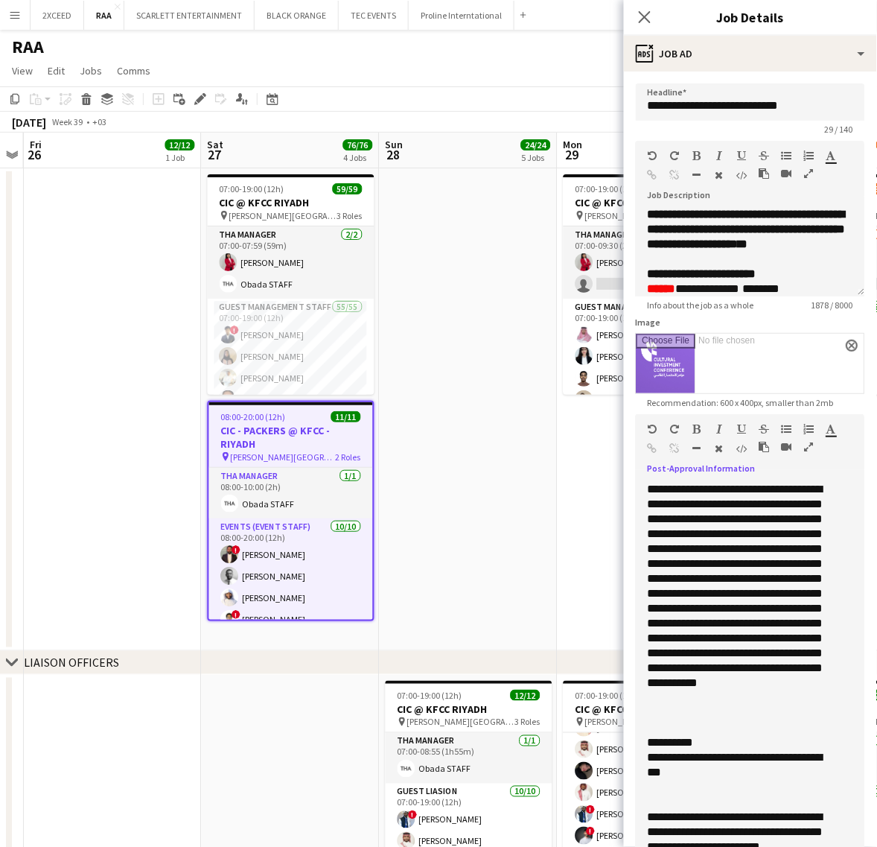
drag, startPoint x: 858, startPoint y: 566, endPoint x: 865, endPoint y: 886, distance: 320.3
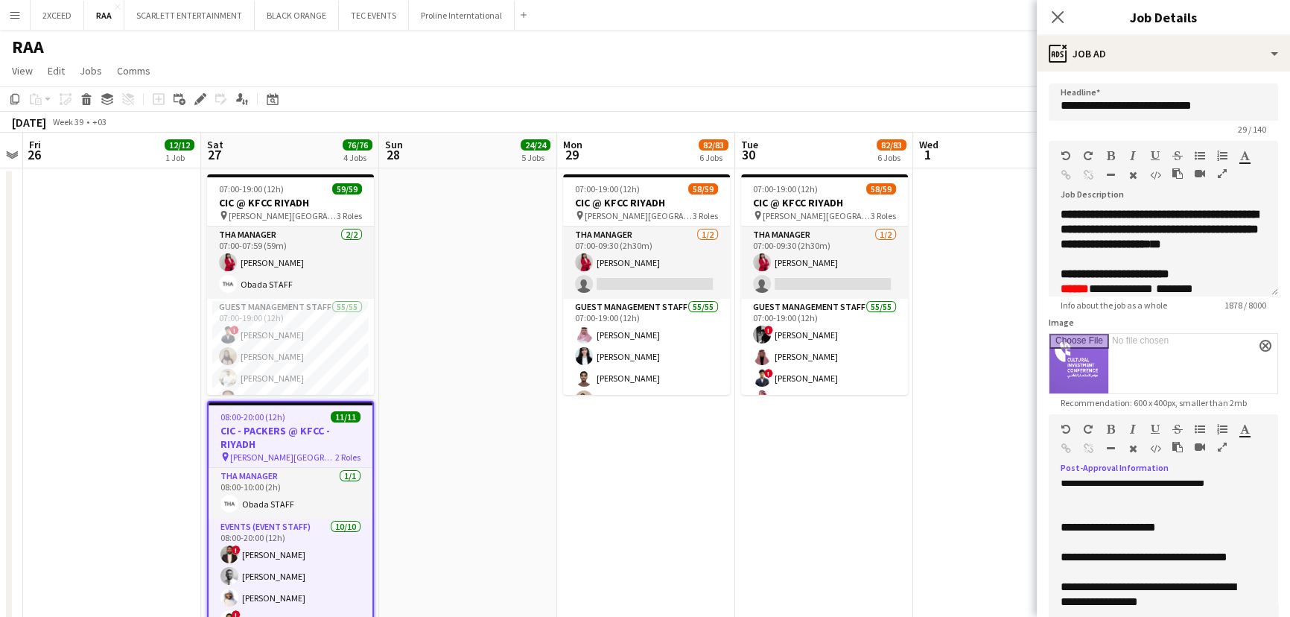
scroll to position [0, 0]
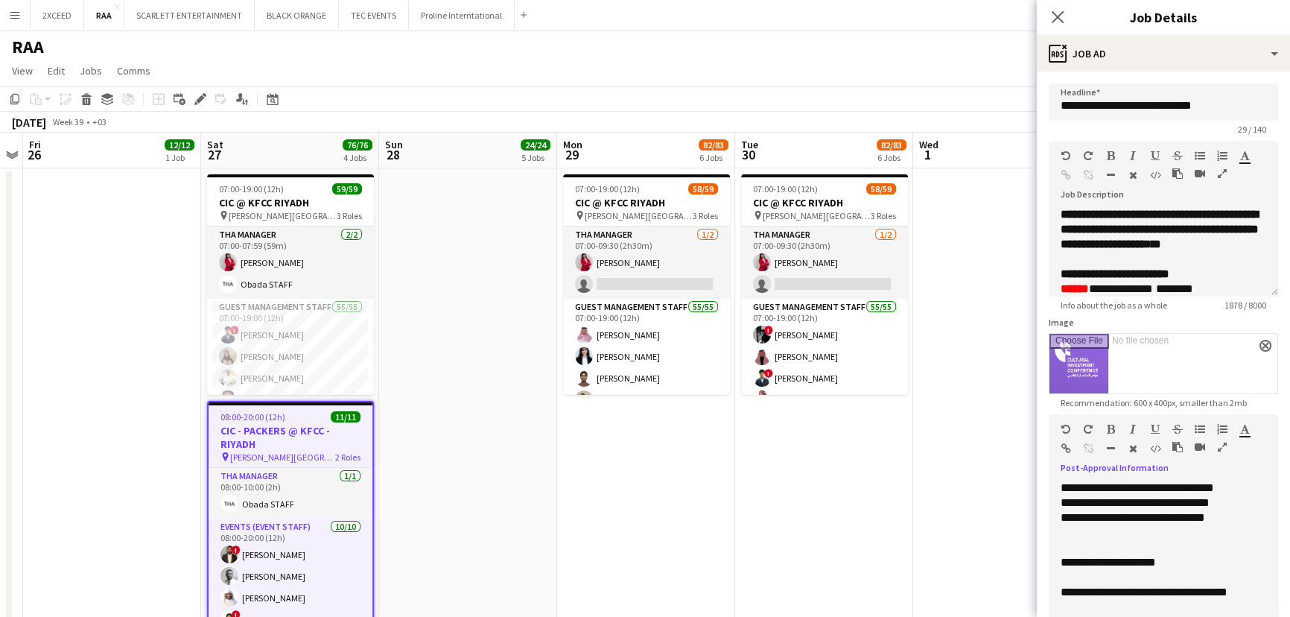
drag, startPoint x: 1134, startPoint y: 490, endPoint x: 1246, endPoint y: 492, distance: 112.5
drag, startPoint x: 1126, startPoint y: 503, endPoint x: 1236, endPoint y: 501, distance: 110.3
click at [1236, 501] on div "**********" at bounding box center [1153, 502] width 185 height 15
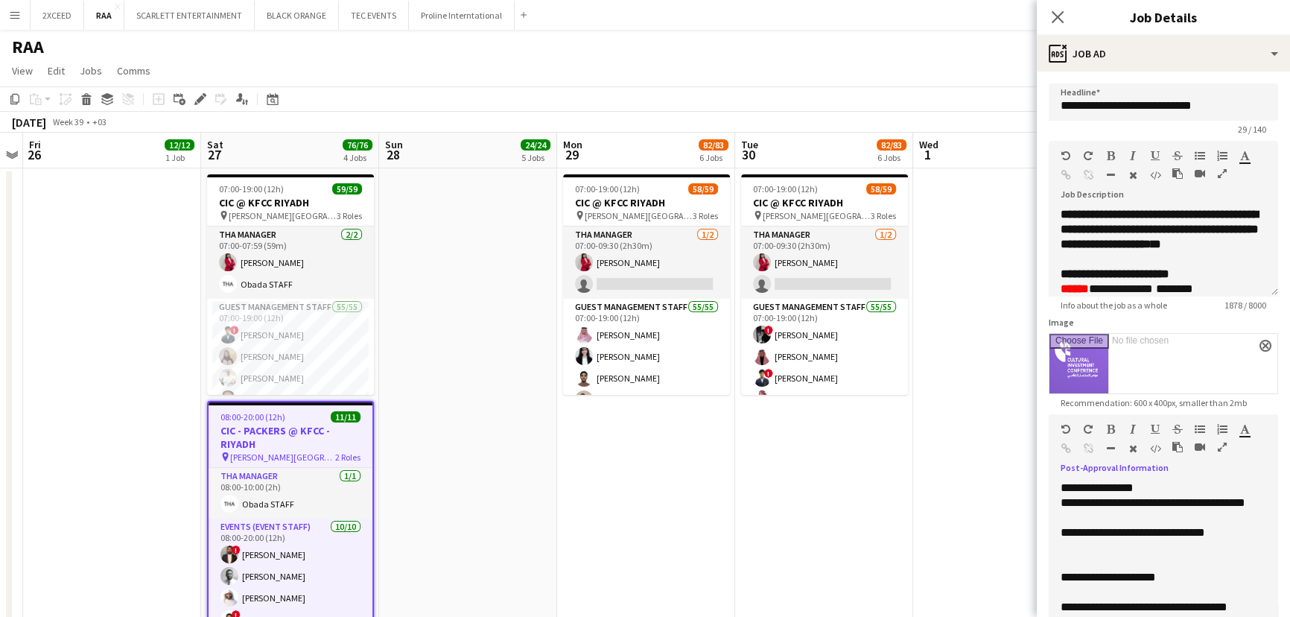
click at [1173, 529] on div "**********" at bounding box center [1153, 540] width 185 height 30
click at [1153, 551] on div "**********" at bounding box center [1153, 540] width 185 height 30
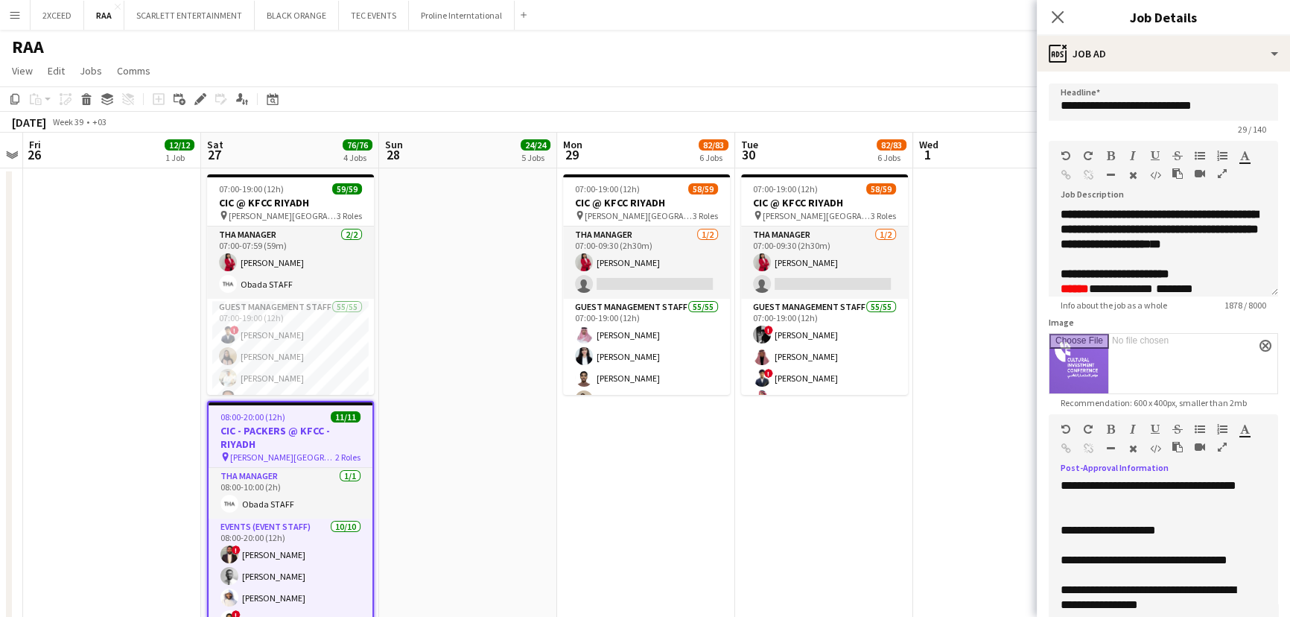
scroll to position [67, 0]
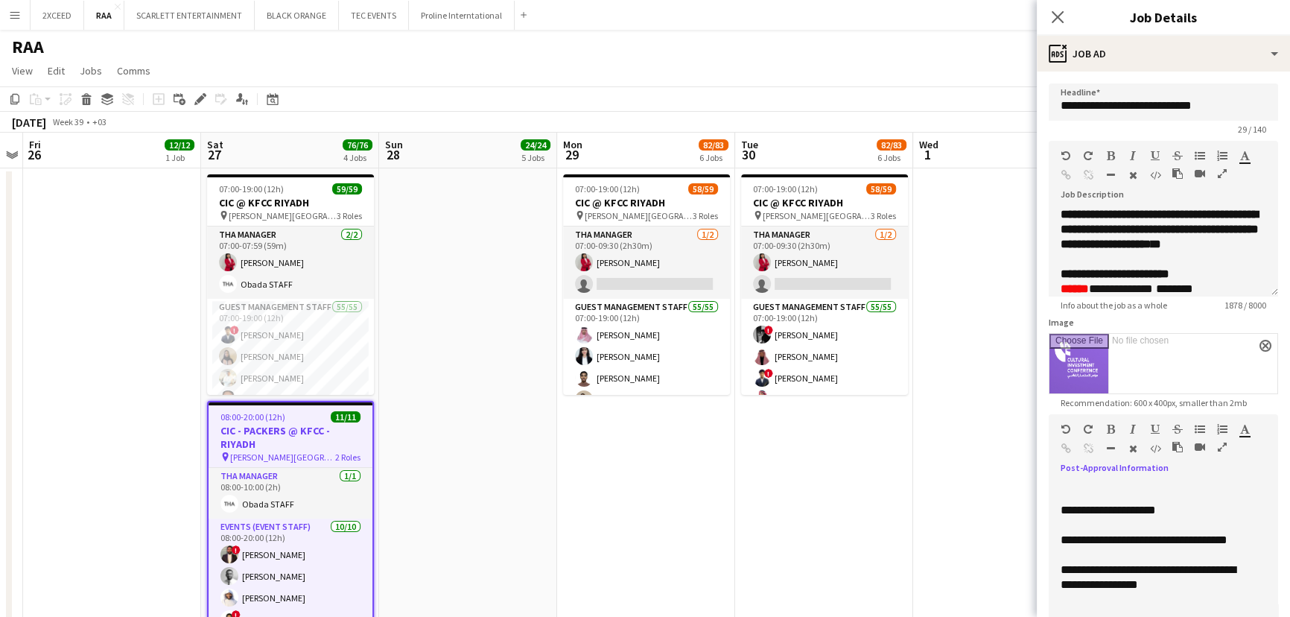
drag, startPoint x: 1087, startPoint y: 542, endPoint x: 1238, endPoint y: 543, distance: 150.4
click at [1238, 543] on div "**********" at bounding box center [1153, 540] width 185 height 15
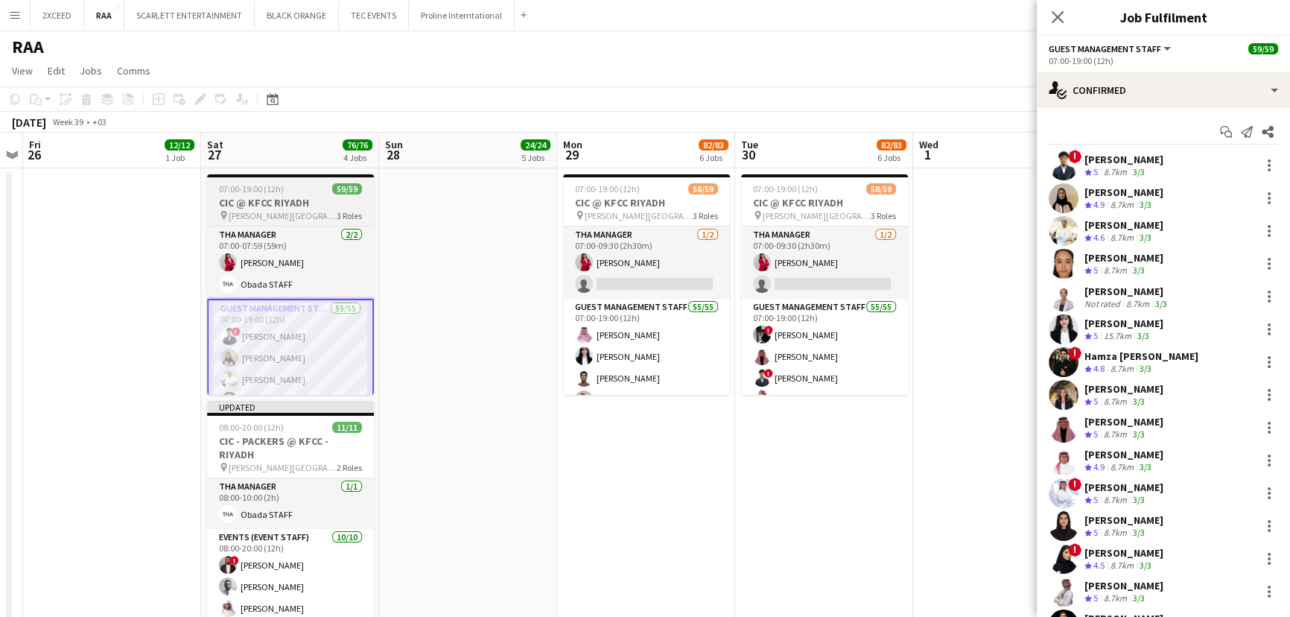
click at [298, 206] on h3 "CIC @ KFCC RIYADH" at bounding box center [290, 202] width 167 height 13
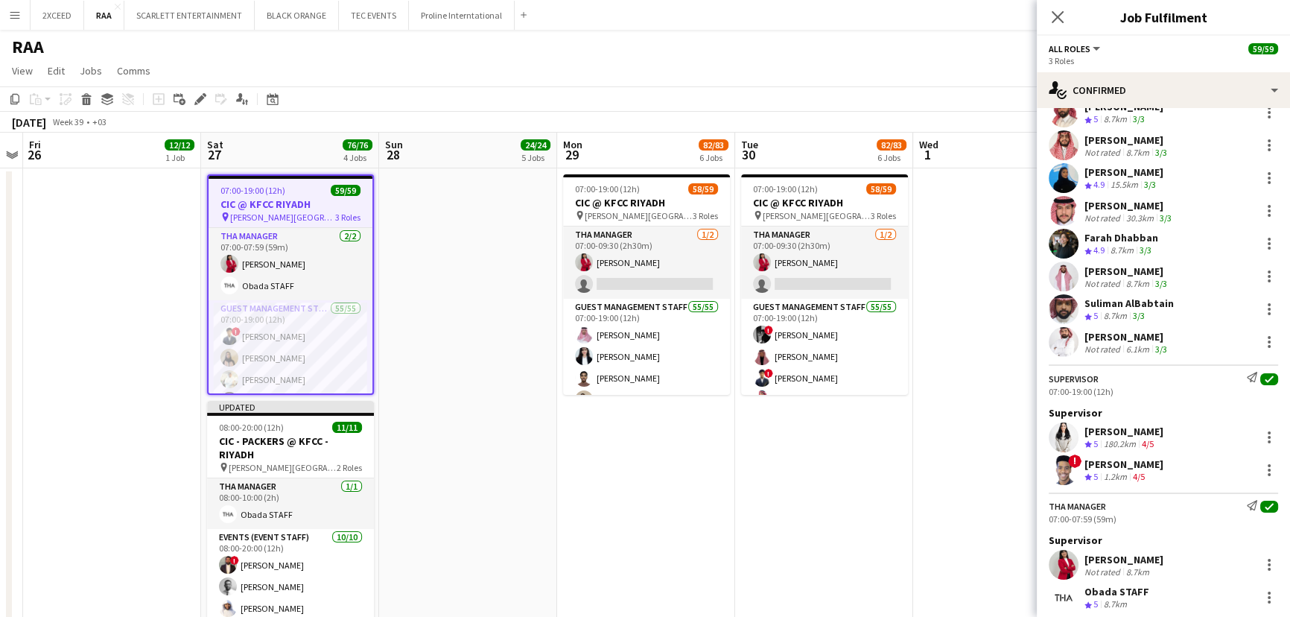
scroll to position [1665, 0]
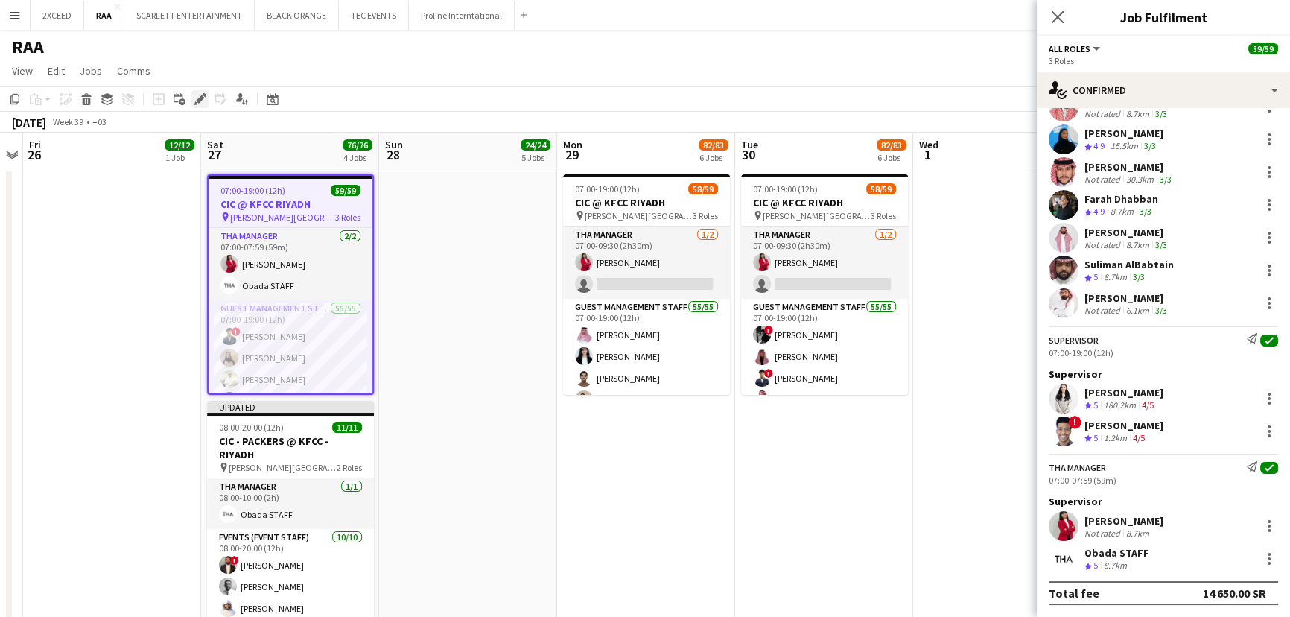
click at [202, 95] on icon "Edit" at bounding box center [200, 99] width 12 height 12
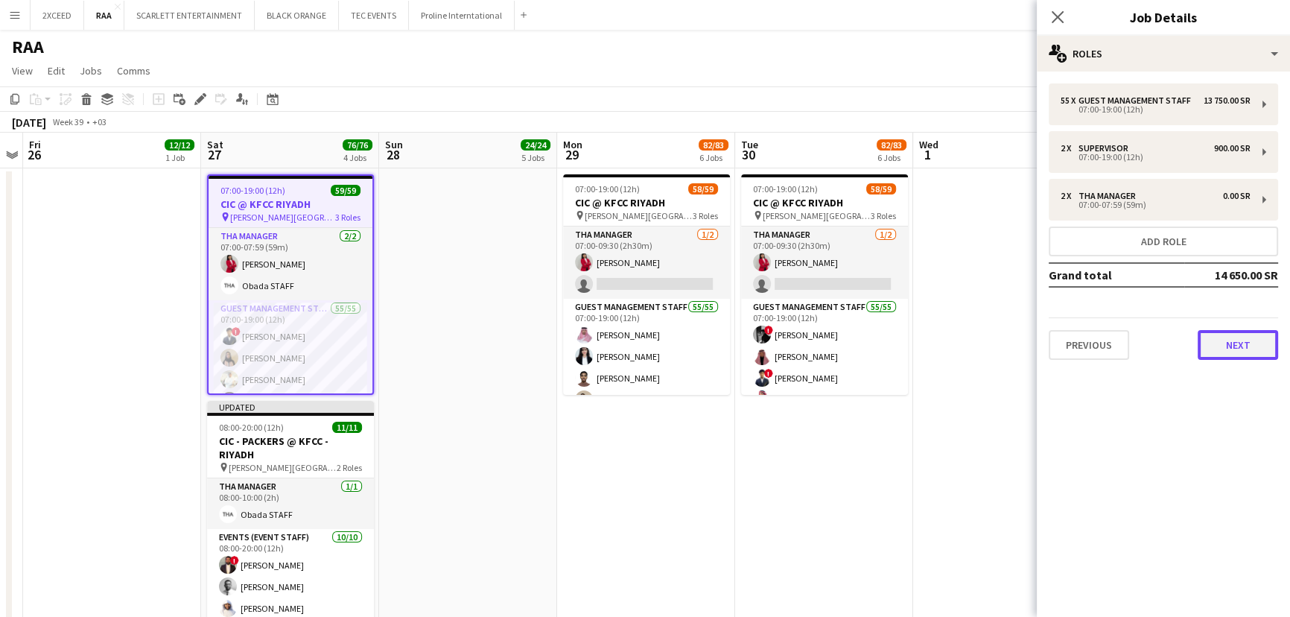
click at [1238, 339] on button "Next" at bounding box center [1238, 345] width 80 height 30
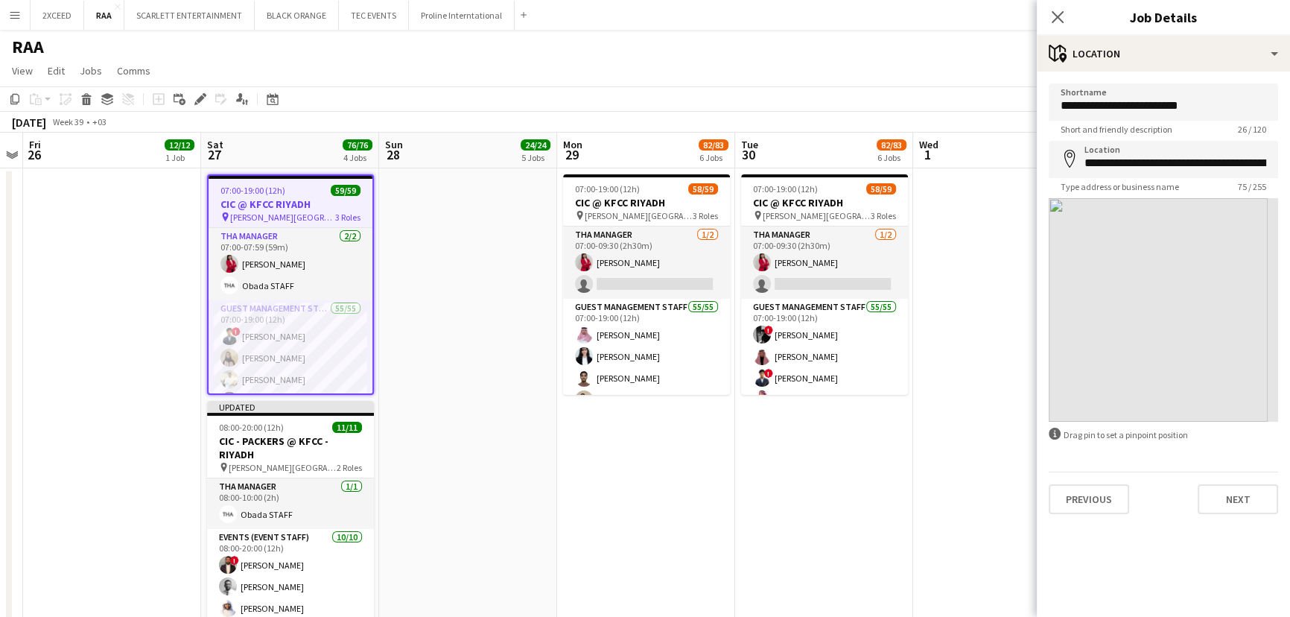
click at [1238, 339] on mat-expansion-panel "**********" at bounding box center [1163, 343] width 253 height 545
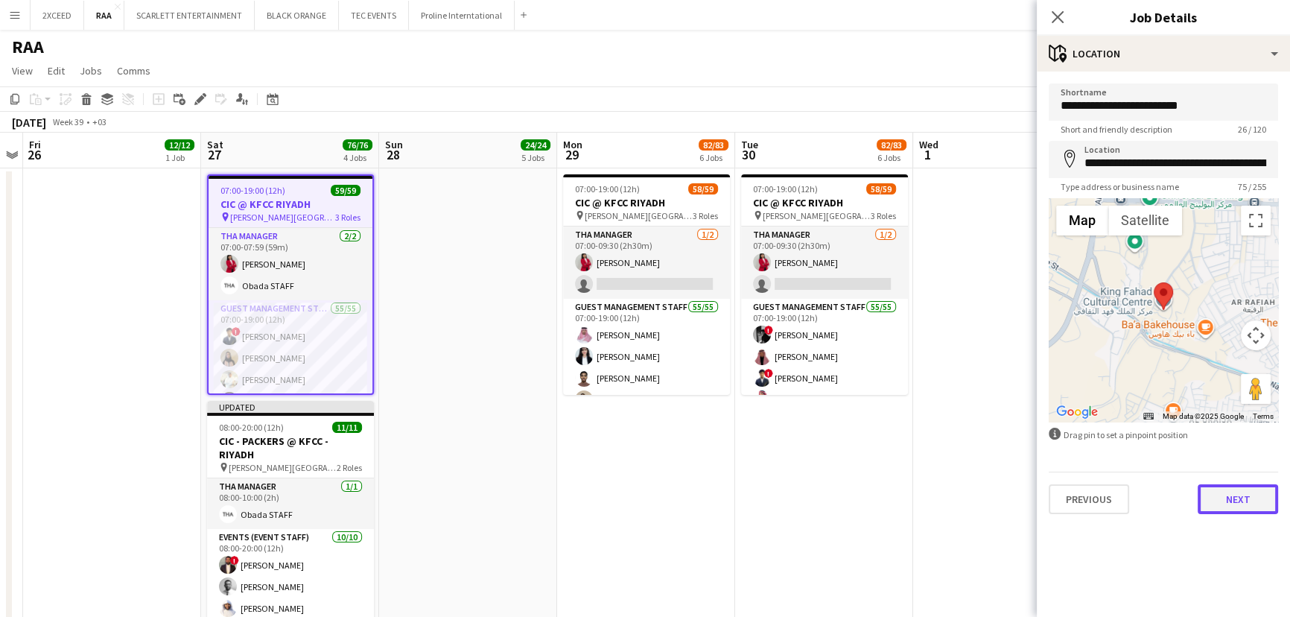
click at [1250, 509] on button "Next" at bounding box center [1238, 499] width 80 height 30
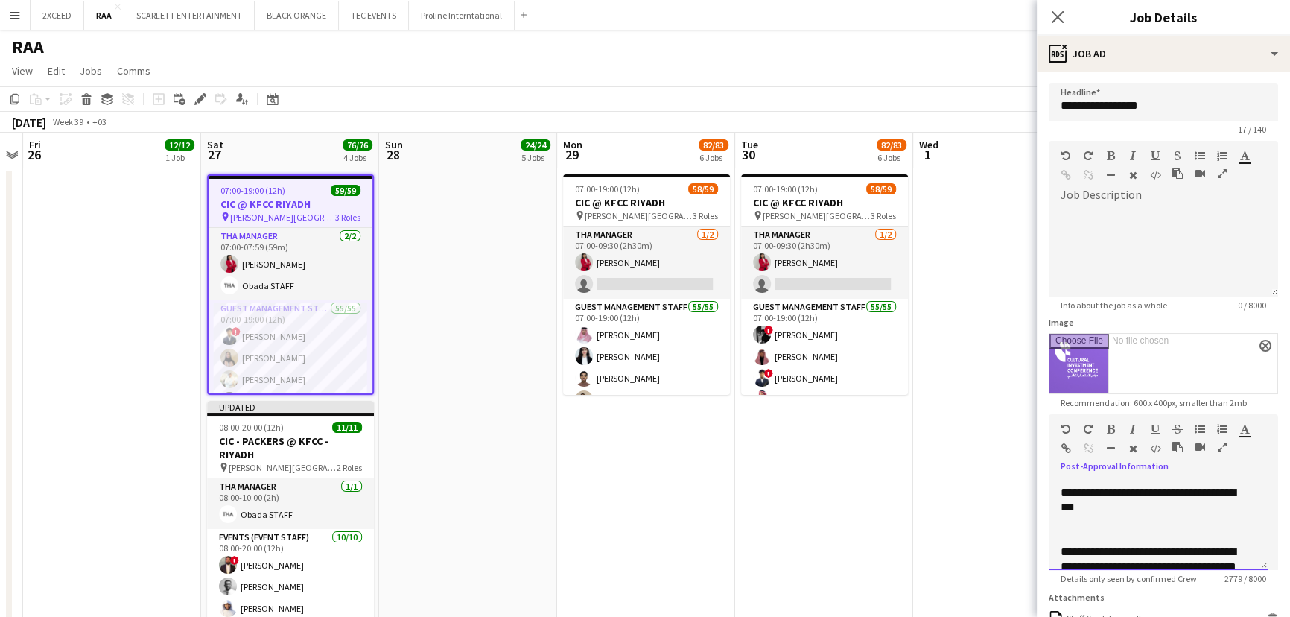
scroll to position [1977, 0]
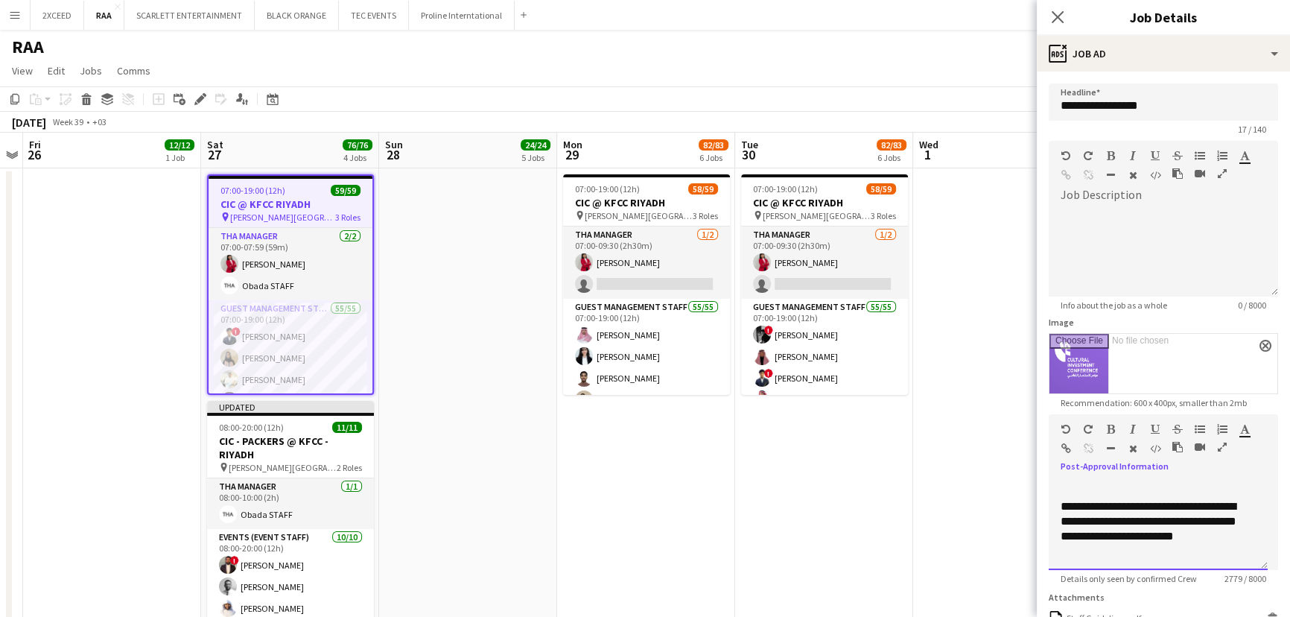
drag, startPoint x: 1065, startPoint y: 487, endPoint x: 1183, endPoint y: 553, distance: 135.1
click at [1183, 553] on div "**********" at bounding box center [1158, 524] width 219 height 89
copy div "**********"
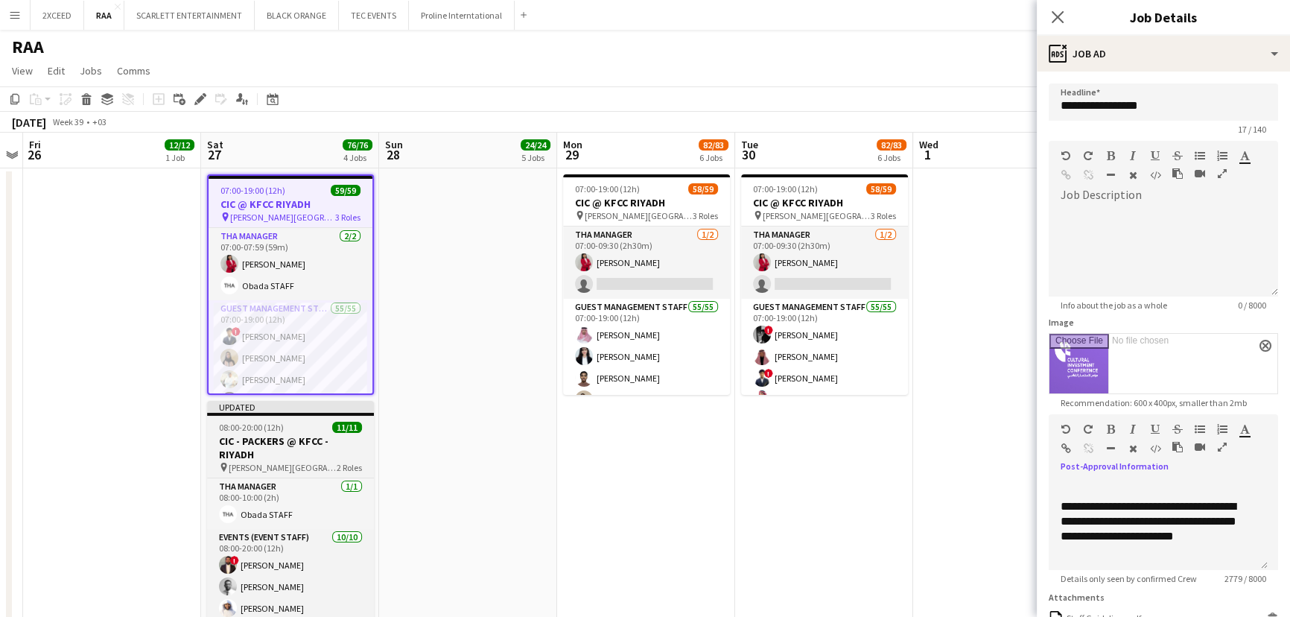
click at [271, 436] on h3 "CIC - PACKERS @ KFCC - RIYADH" at bounding box center [290, 447] width 167 height 27
type input "**********"
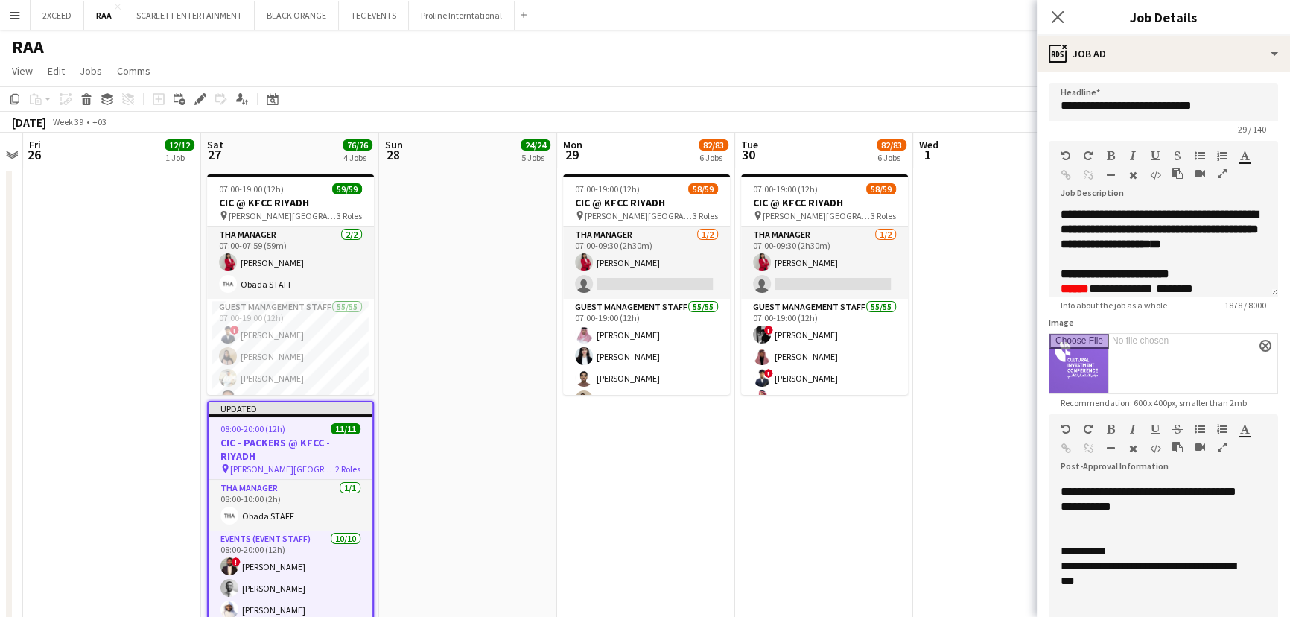
drag, startPoint x: 1263, startPoint y: 566, endPoint x: 1254, endPoint y: 640, distance: 74.3
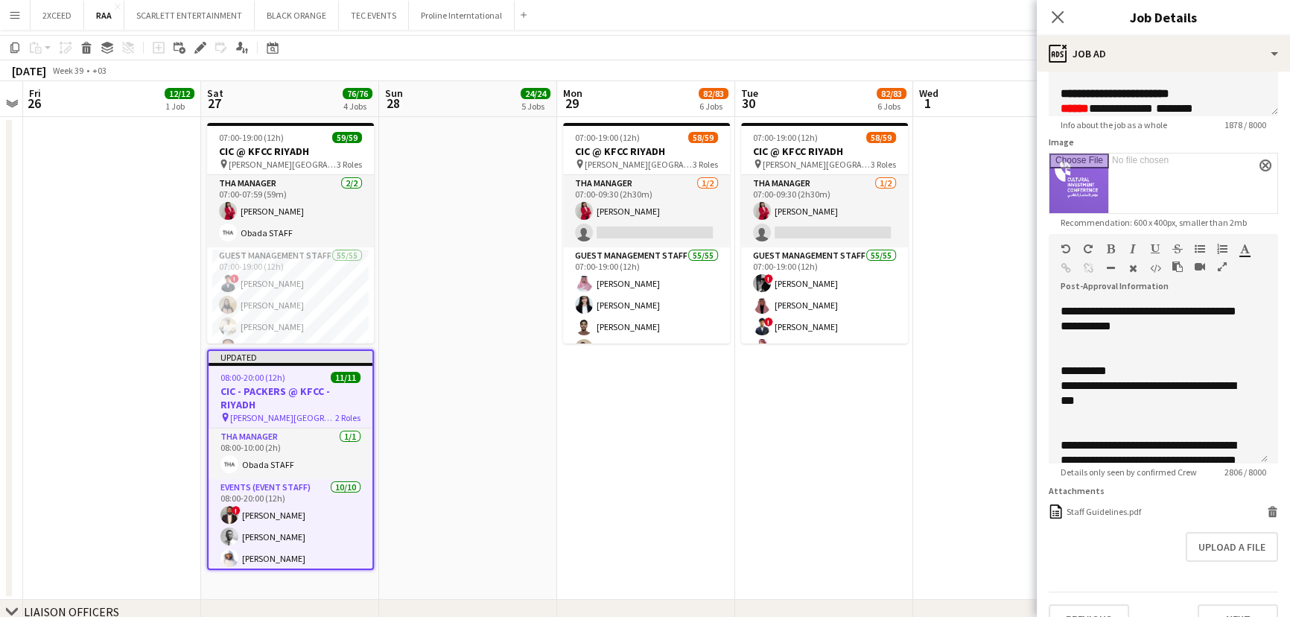
scroll to position [0, 0]
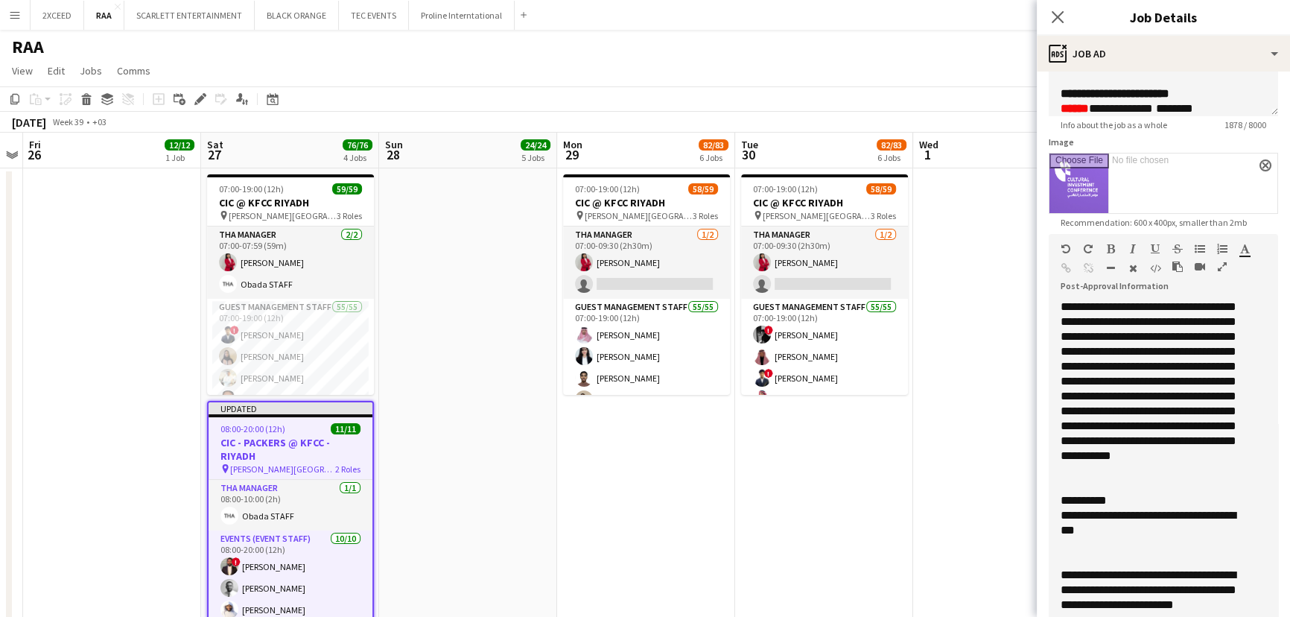
drag, startPoint x: 1265, startPoint y: 458, endPoint x: 1265, endPoint y: 648, distance: 189.9
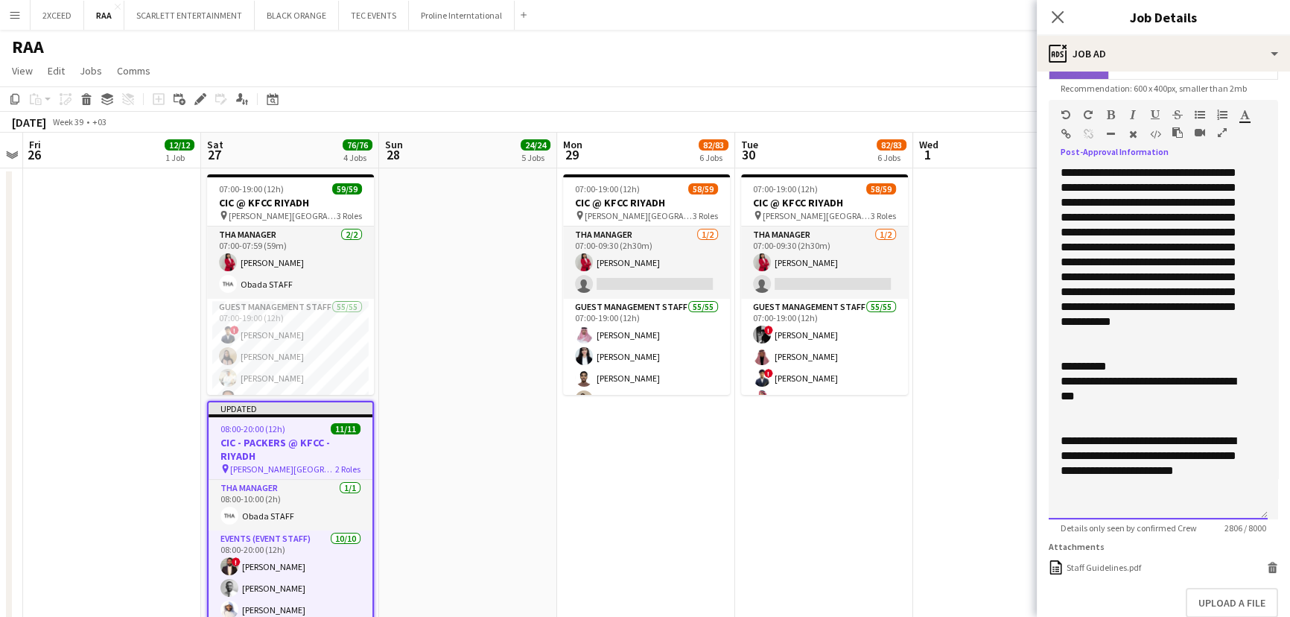
scroll to position [316, 0]
drag, startPoint x: 1062, startPoint y: 311, endPoint x: 1204, endPoint y: 492, distance: 230.2
click at [1204, 492] on div "**********" at bounding box center [1158, 341] width 219 height 353
paste div
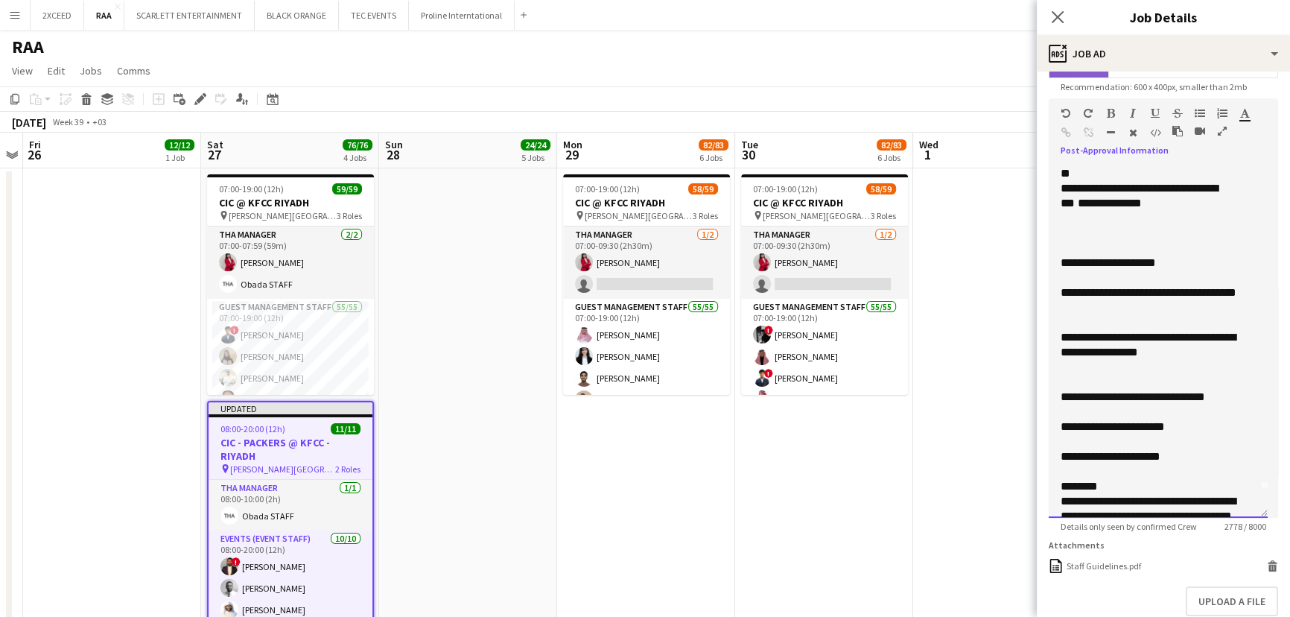
scroll to position [0, 0]
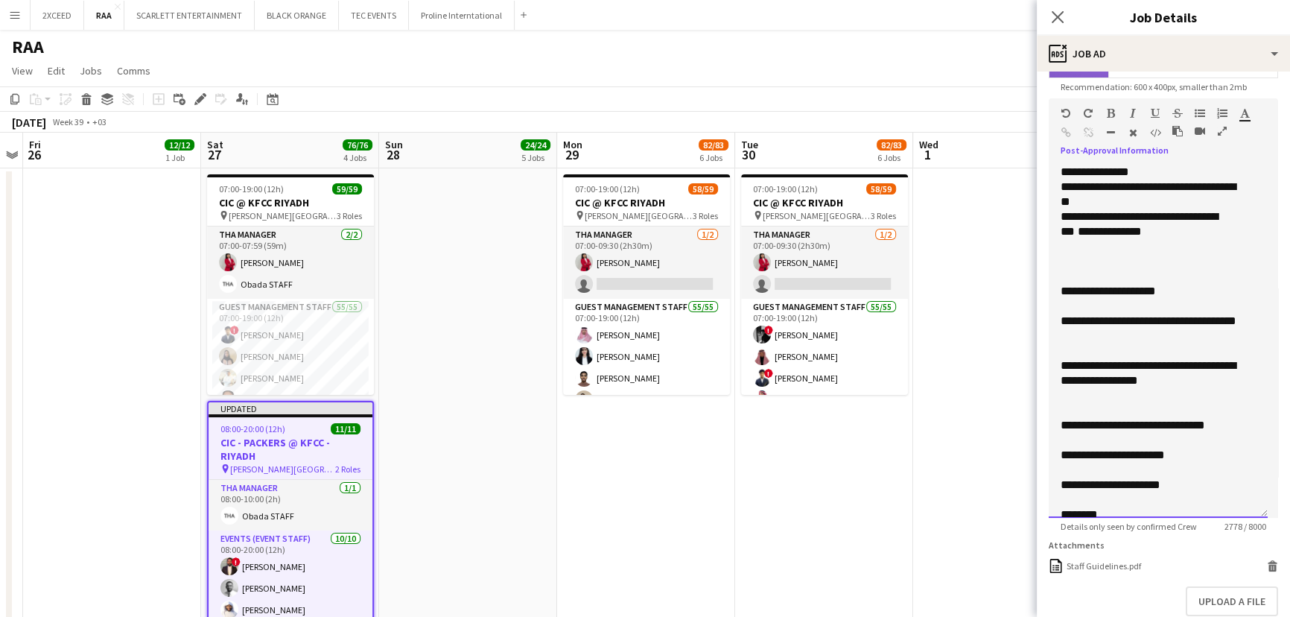
click at [1078, 273] on div at bounding box center [1153, 276] width 185 height 15
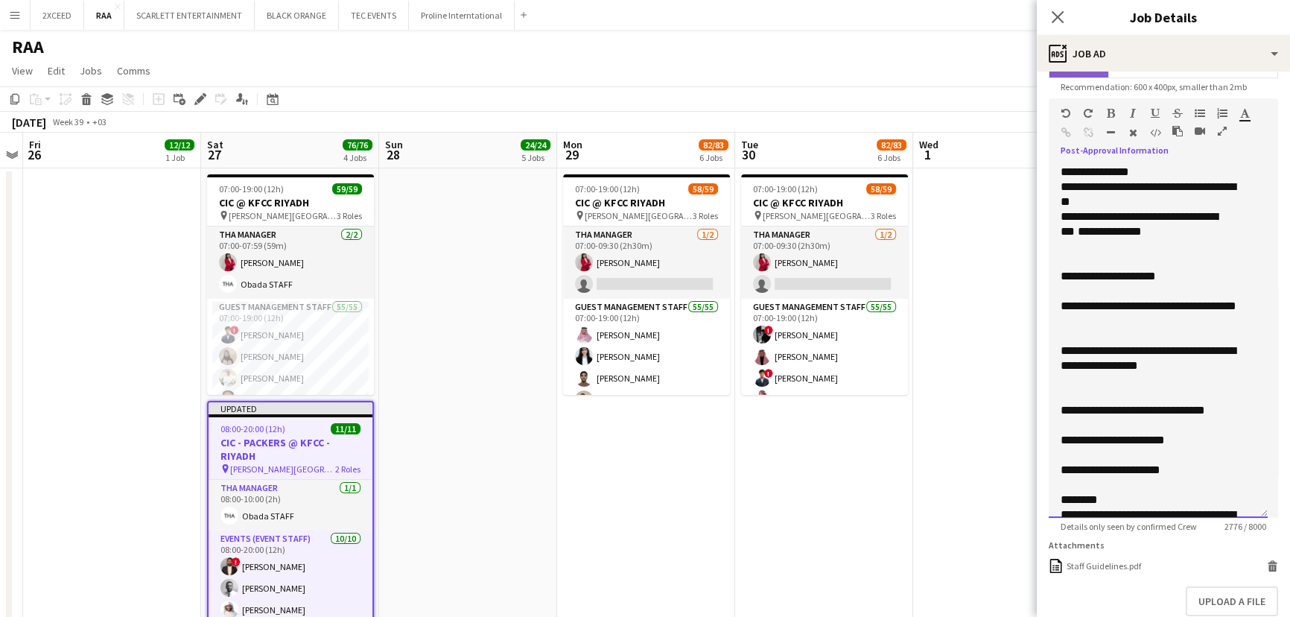
drag, startPoint x: 1088, startPoint y: 304, endPoint x: 1093, endPoint y: 317, distance: 13.4
click at [1093, 317] on div "**********" at bounding box center [1153, 314] width 185 height 30
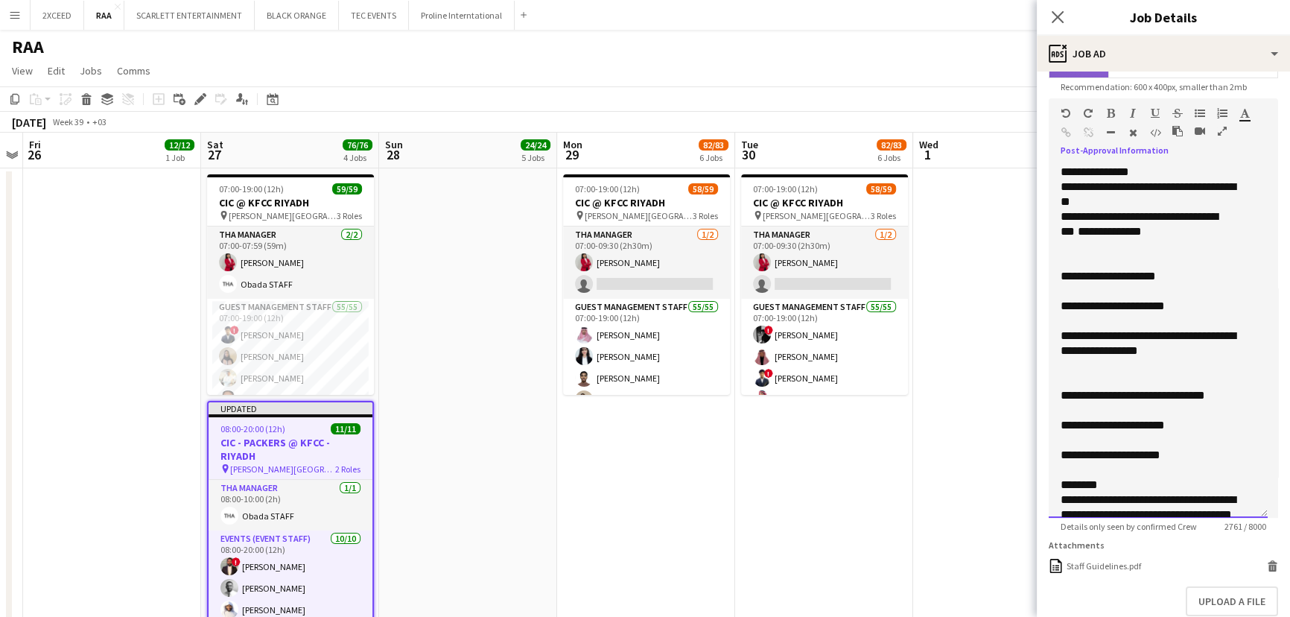
click at [1107, 337] on div "**********" at bounding box center [1153, 343] width 185 height 30
click at [1154, 334] on div "**********" at bounding box center [1153, 343] width 185 height 30
drag, startPoint x: 1058, startPoint y: 395, endPoint x: 1147, endPoint y: 462, distance: 111.1
click at [1147, 463] on div "**********" at bounding box center [1158, 341] width 219 height 353
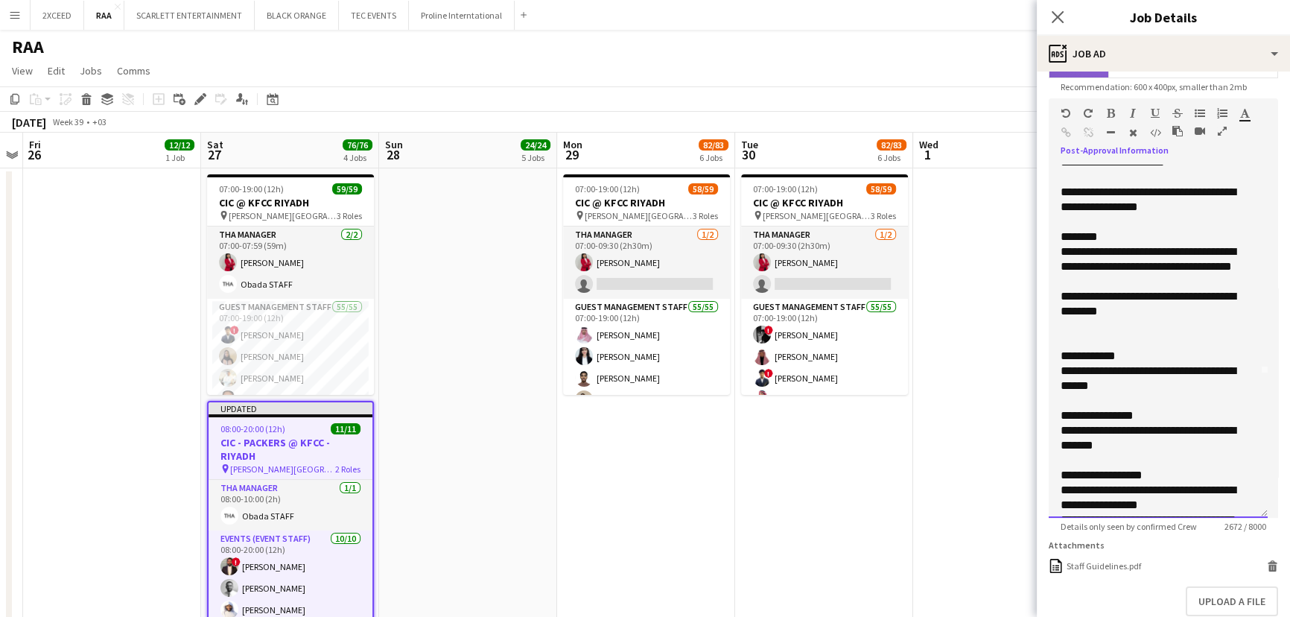
scroll to position [157, 0]
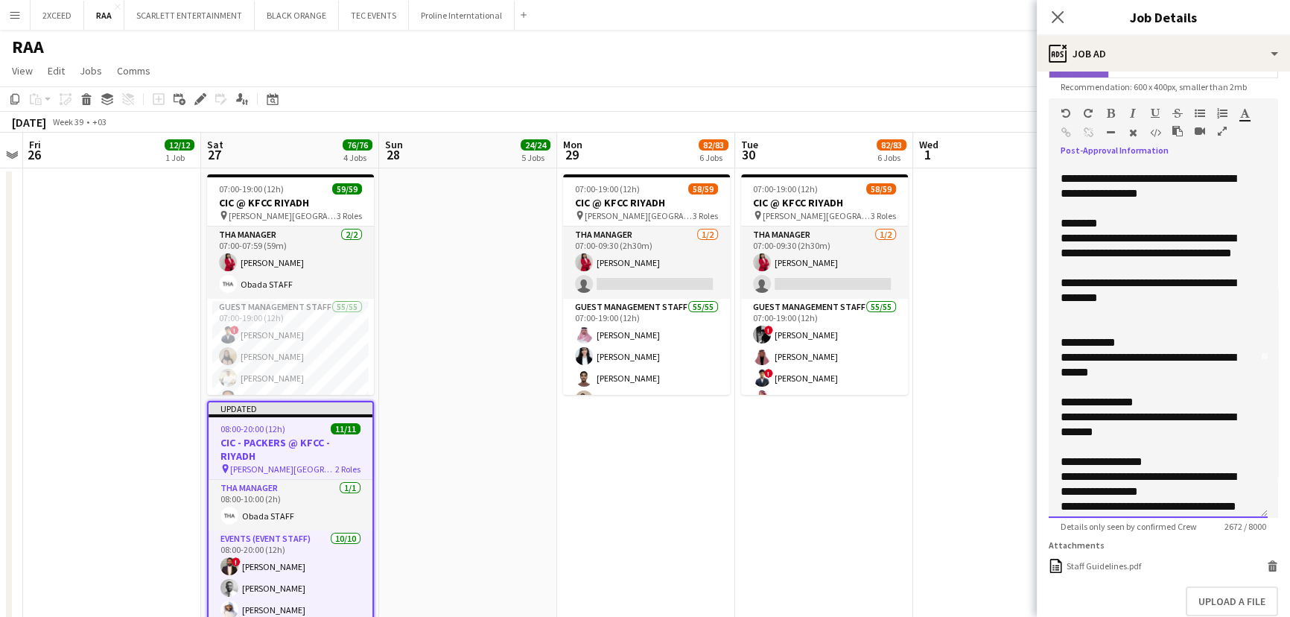
drag, startPoint x: 1123, startPoint y: 357, endPoint x: 1113, endPoint y: 357, distance: 9.7
click at [1113, 357] on div "**********" at bounding box center [1153, 365] width 185 height 30
drag, startPoint x: 1136, startPoint y: 372, endPoint x: 1128, endPoint y: 372, distance: 7.5
click at [1128, 372] on div "**********" at bounding box center [1153, 365] width 185 height 30
drag, startPoint x: 1138, startPoint y: 372, endPoint x: 1128, endPoint y: 372, distance: 9.7
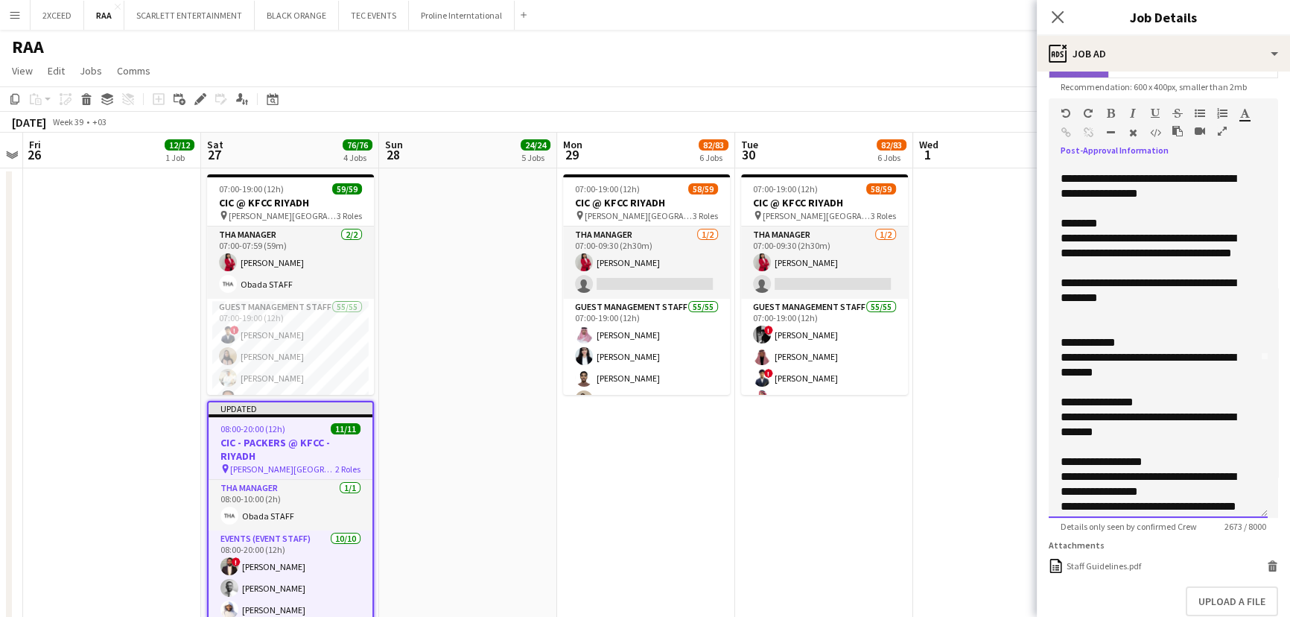
click at [1125, 374] on div "**********" at bounding box center [1153, 365] width 185 height 30
drag, startPoint x: 1061, startPoint y: 404, endPoint x: 1172, endPoint y: 432, distance: 113.8
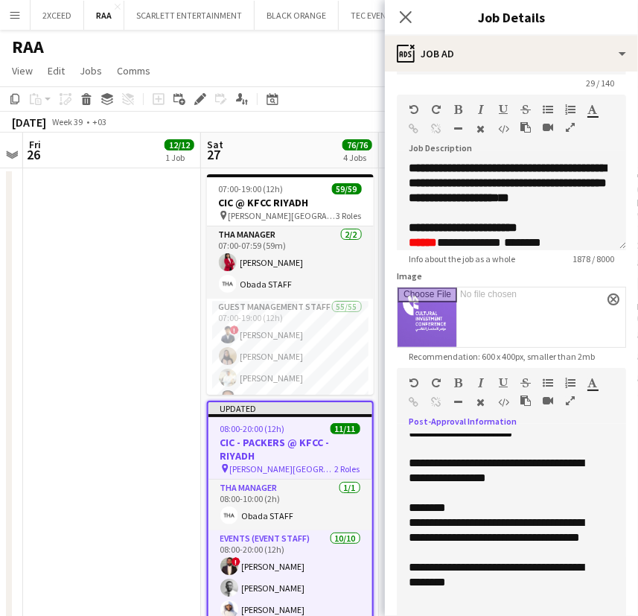
scroll to position [45, 0]
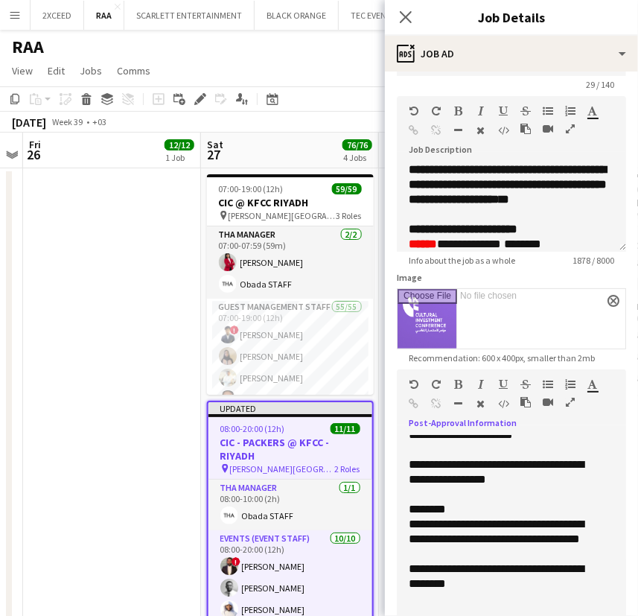
click at [611, 250] on app-form-group "**********" at bounding box center [511, 181] width 229 height 170
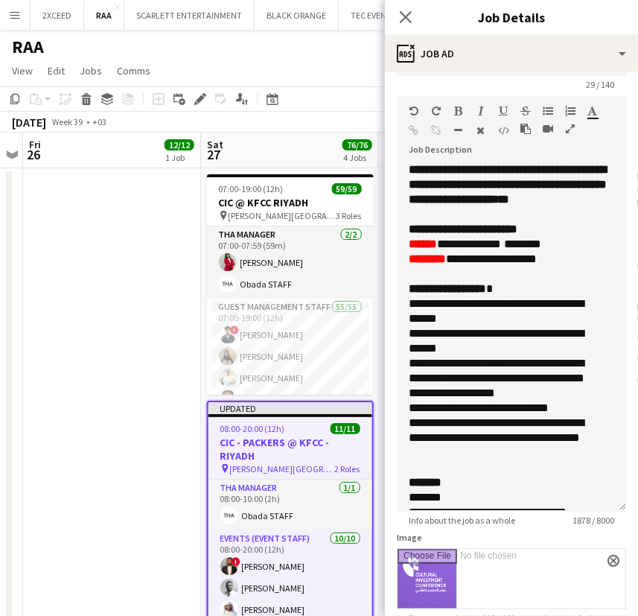
drag, startPoint x: 612, startPoint y: 247, endPoint x: 611, endPoint y: 527, distance: 279.3
click at [611, 512] on div "**********" at bounding box center [511, 336] width 229 height 349
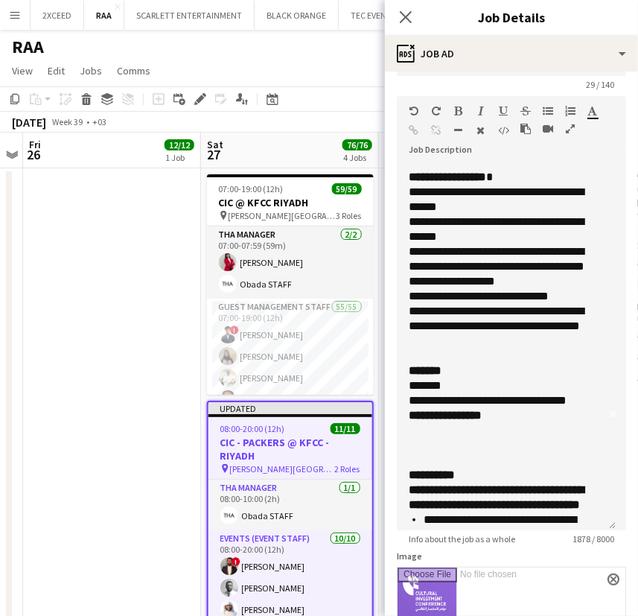
scroll to position [112, 0]
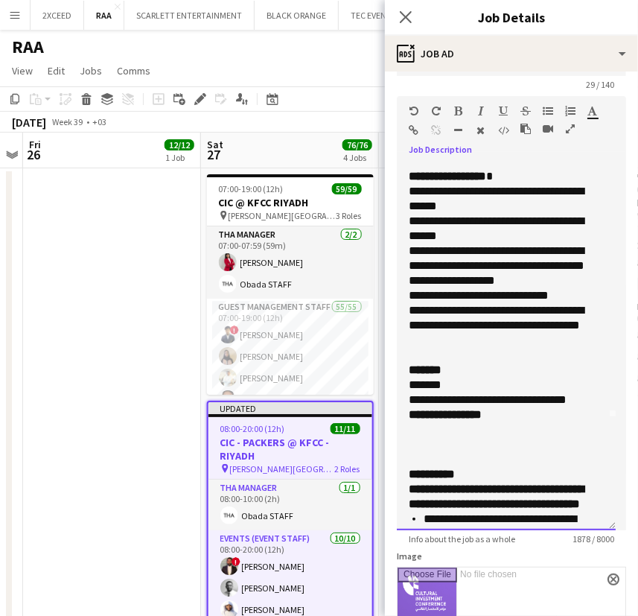
drag, startPoint x: 417, startPoint y: 191, endPoint x: 551, endPoint y: 354, distance: 210.6
click at [551, 354] on div "**********" at bounding box center [506, 318] width 195 height 298
copy div "**********"
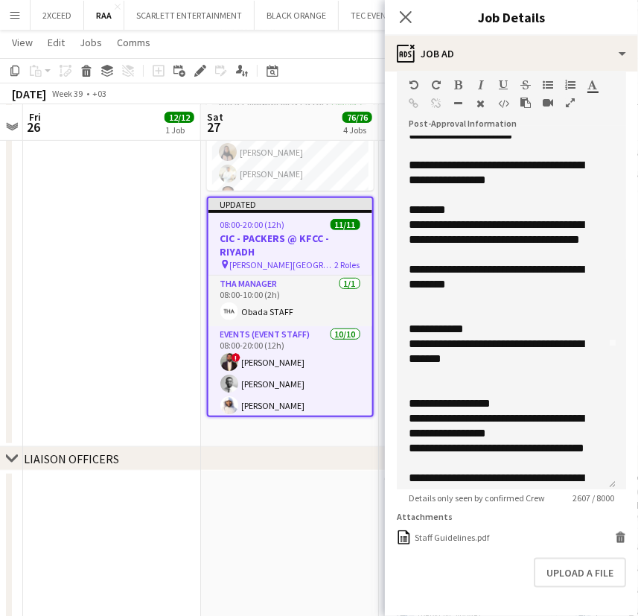
scroll to position [624, 0]
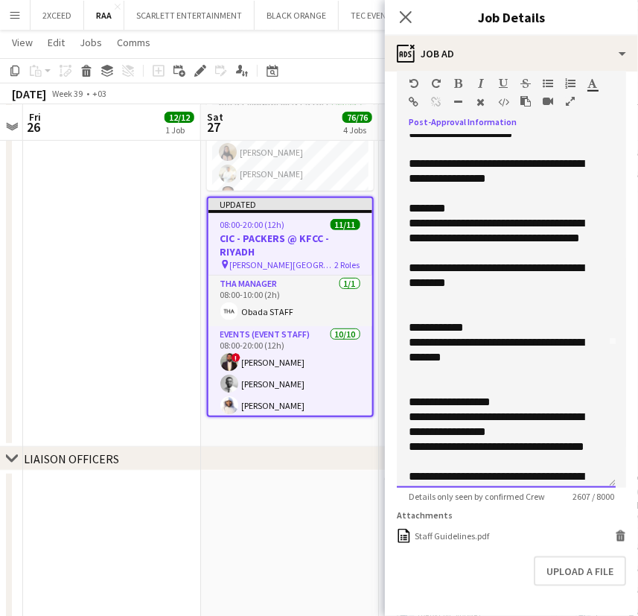
click at [569, 337] on div "**********" at bounding box center [501, 350] width 185 height 30
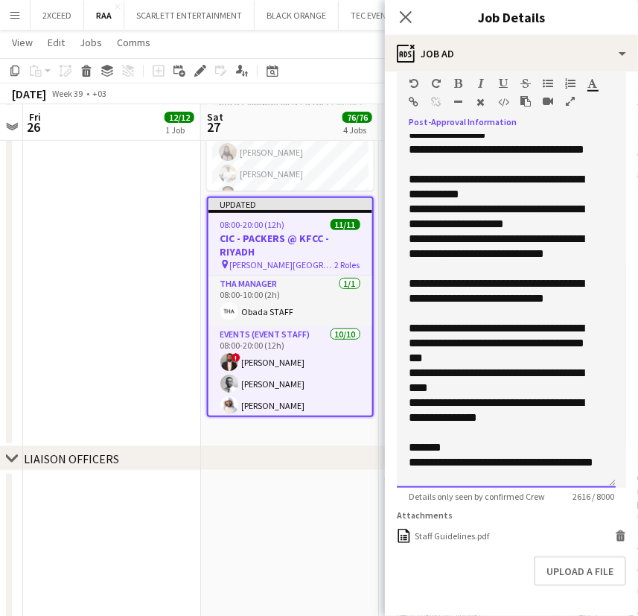
scroll to position [459, 0]
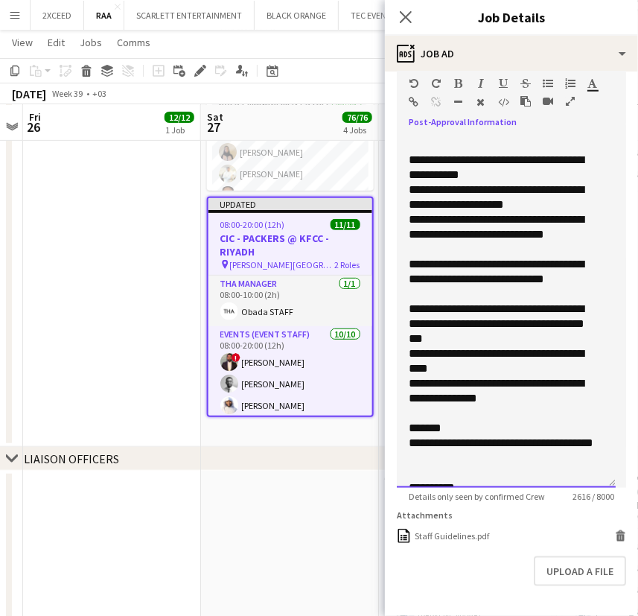
drag, startPoint x: 415, startPoint y: 178, endPoint x: 555, endPoint y: 406, distance: 267.5
click at [555, 407] on div "**********" at bounding box center [506, 311] width 219 height 353
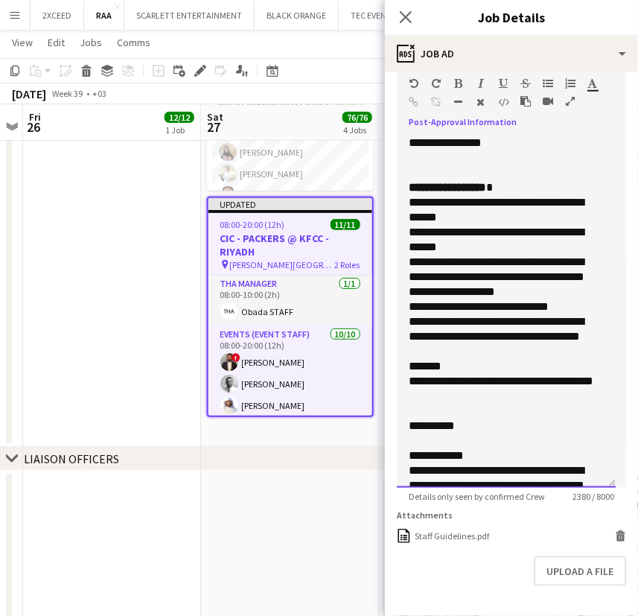
scroll to position [365, 0]
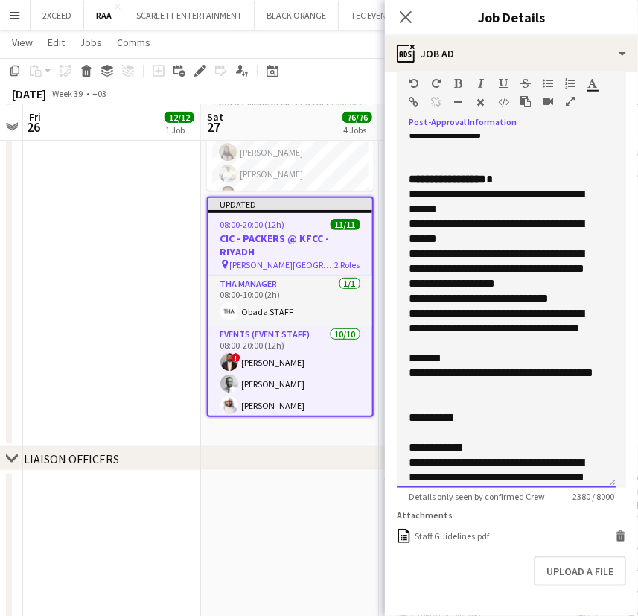
drag, startPoint x: 436, startPoint y: 390, endPoint x: 415, endPoint y: 352, distance: 42.7
click at [415, 352] on div "**********" at bounding box center [506, 311] width 219 height 353
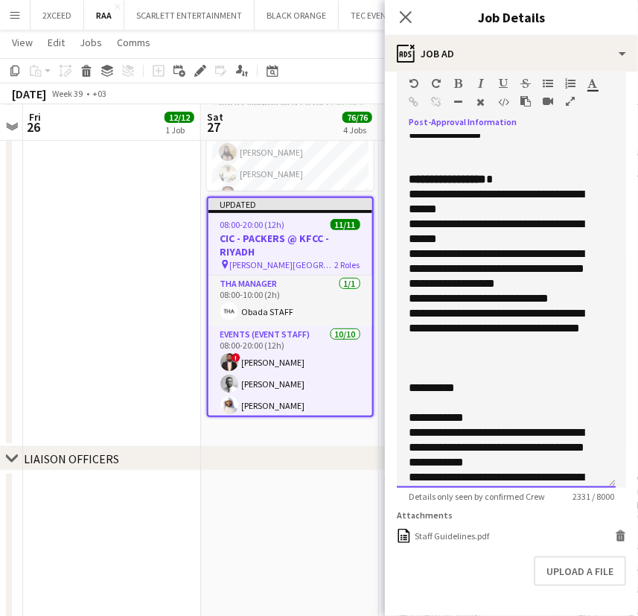
click at [410, 366] on div at bounding box center [506, 373] width 195 height 15
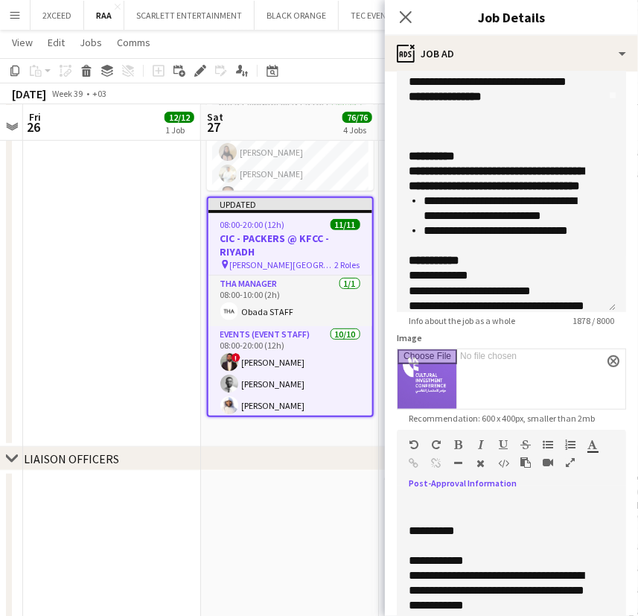
scroll to position [194, 0]
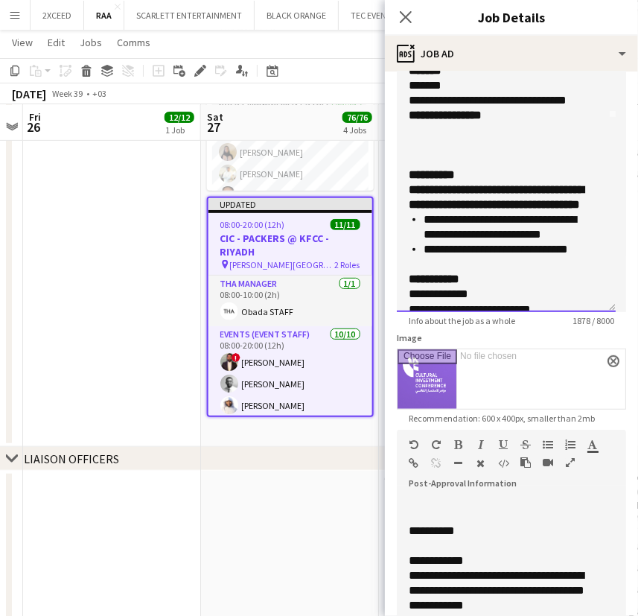
drag, startPoint x: 414, startPoint y: 206, endPoint x: 586, endPoint y: 281, distance: 187.5
click at [586, 281] on div "**********" at bounding box center [506, 128] width 219 height 368
copy div "**********"
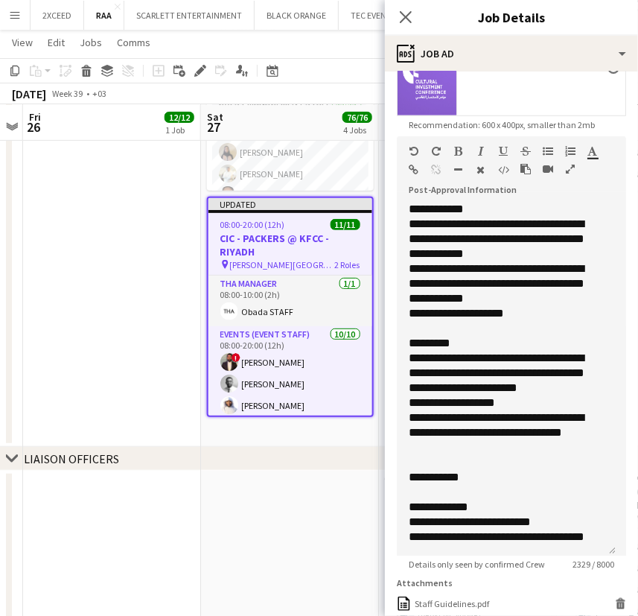
scroll to position [636, 0]
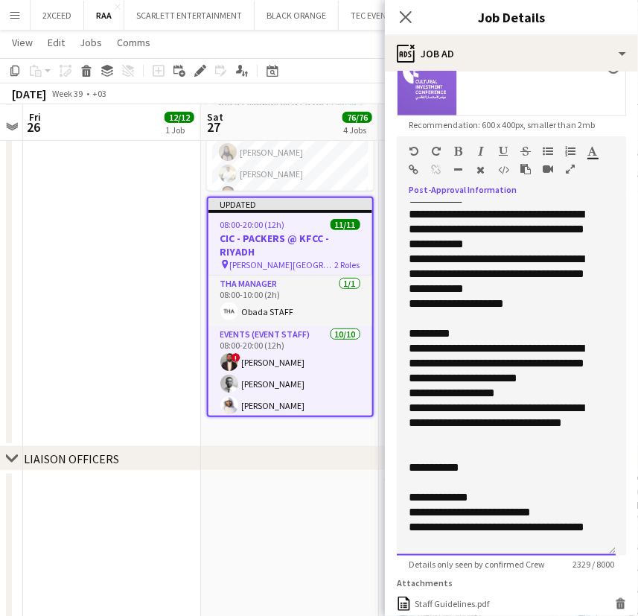
drag, startPoint x: 412, startPoint y: 349, endPoint x: 514, endPoint y: 406, distance: 117.0
click at [514, 406] on div "**********" at bounding box center [506, 379] width 219 height 353
click at [408, 346] on div "**********" at bounding box center [506, 379] width 219 height 353
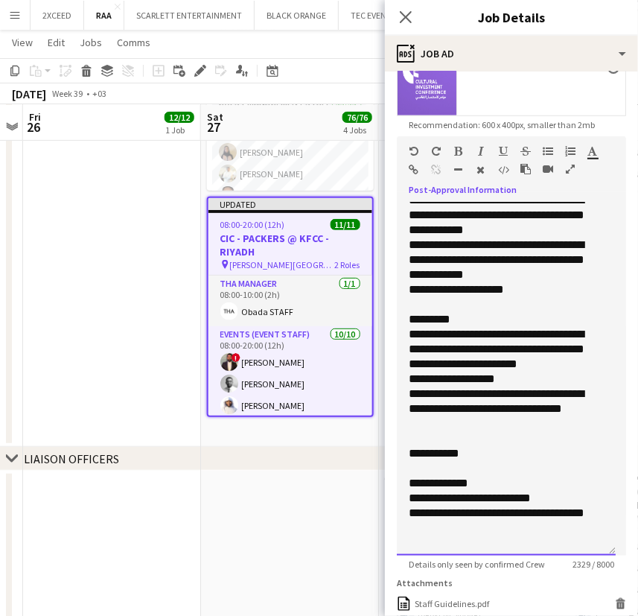
scroll to position [696, 0]
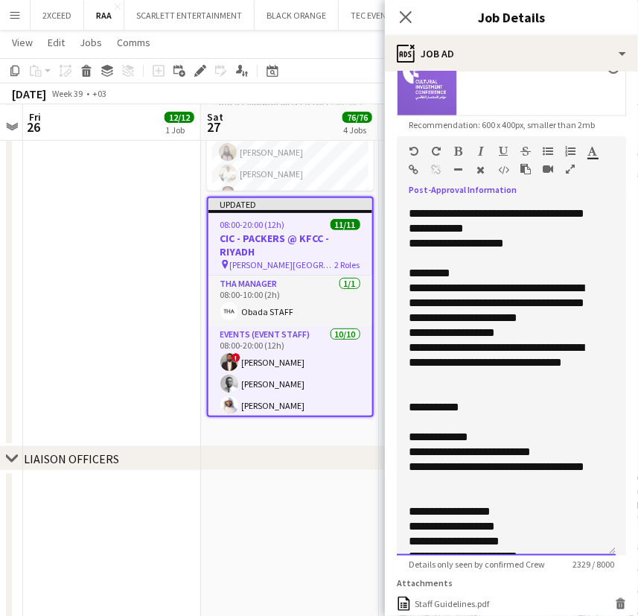
drag, startPoint x: 413, startPoint y: 311, endPoint x: 537, endPoint y: 372, distance: 138.9
click at [537, 372] on div "**********" at bounding box center [506, 379] width 219 height 353
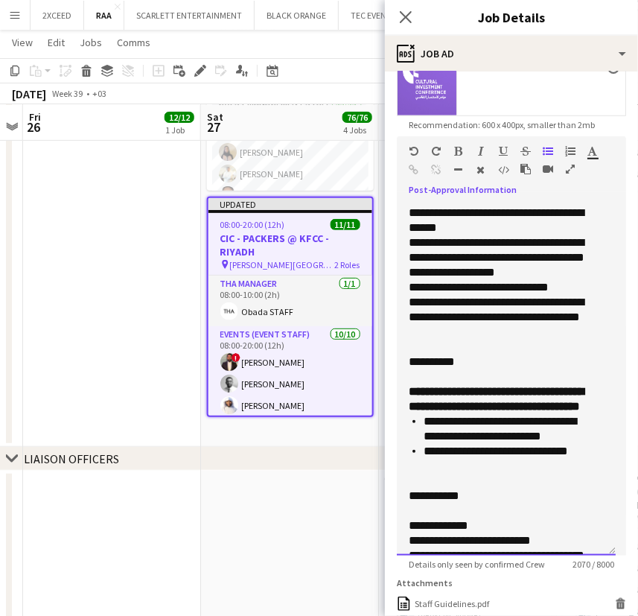
scroll to position [442, 0]
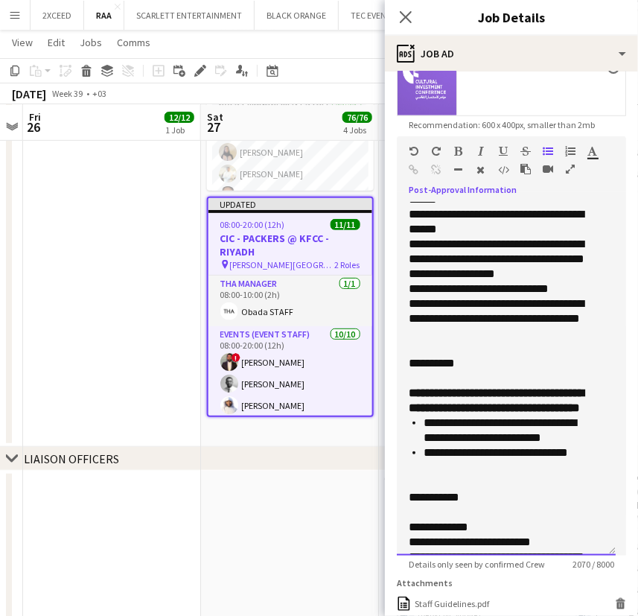
click at [425, 363] on div "**********" at bounding box center [501, 363] width 185 height 15
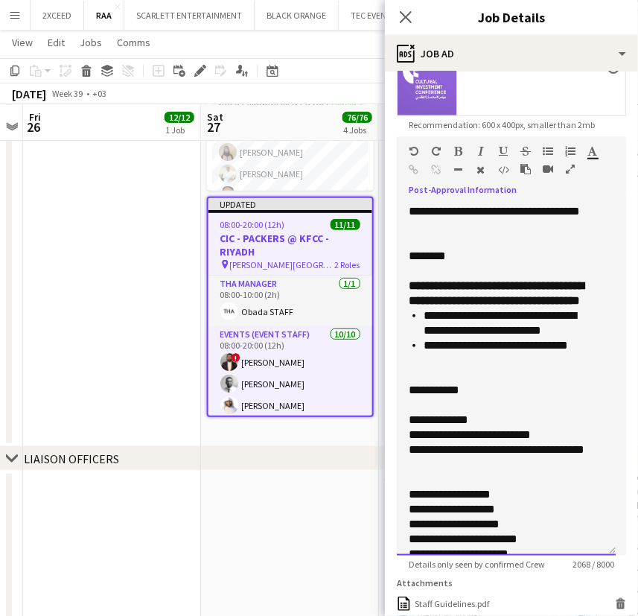
scroll to position [556, 0]
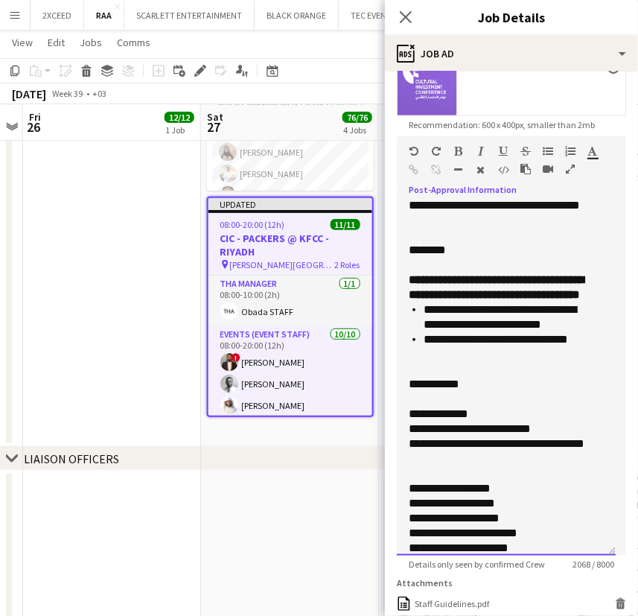
click at [422, 386] on div "**********" at bounding box center [501, 384] width 185 height 15
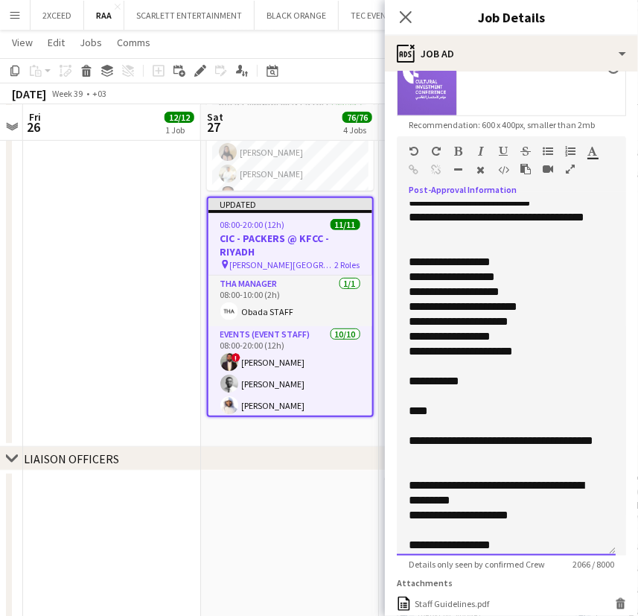
scroll to position [804, 0]
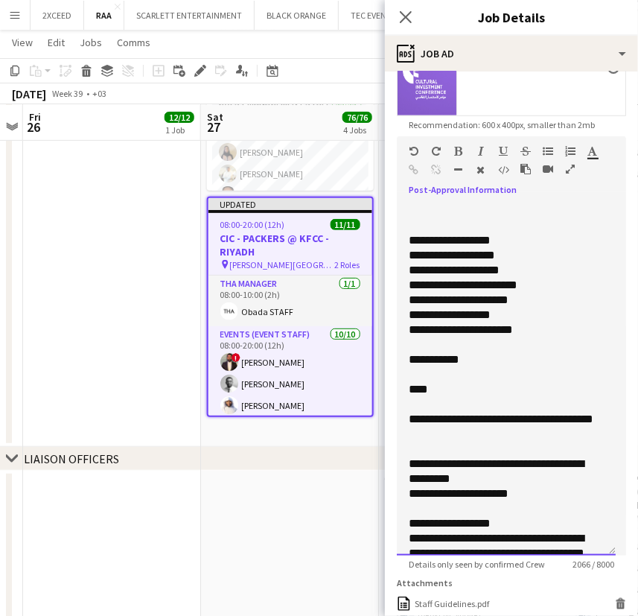
click at [409, 374] on div at bounding box center [506, 374] width 195 height 15
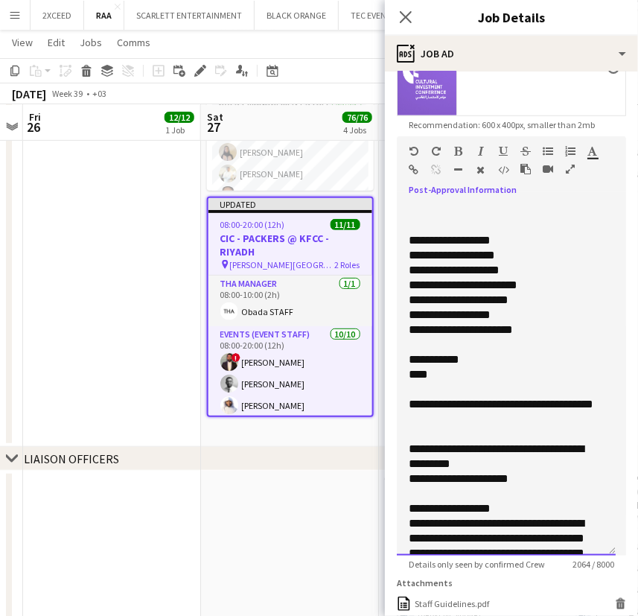
drag, startPoint x: 435, startPoint y: 374, endPoint x: 406, endPoint y: 376, distance: 29.1
click at [406, 376] on div "**********" at bounding box center [506, 379] width 219 height 353
click at [457, 147] on icon "button" at bounding box center [459, 151] width 8 height 10
click at [500, 368] on div "****" at bounding box center [501, 374] width 185 height 15
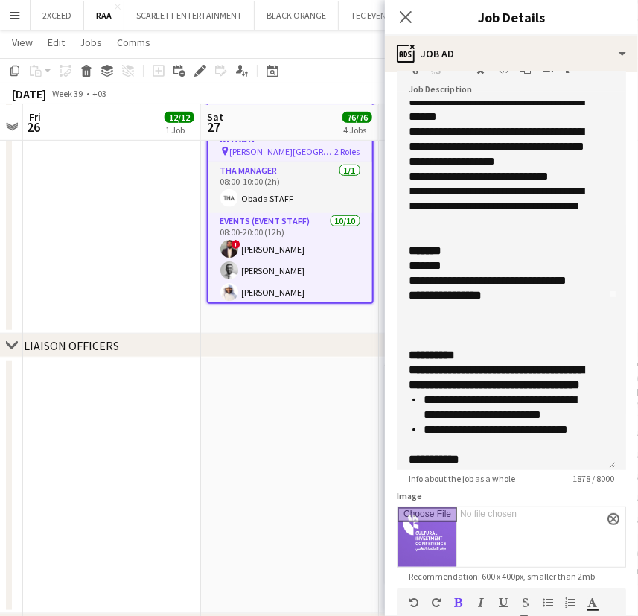
scroll to position [148, 0]
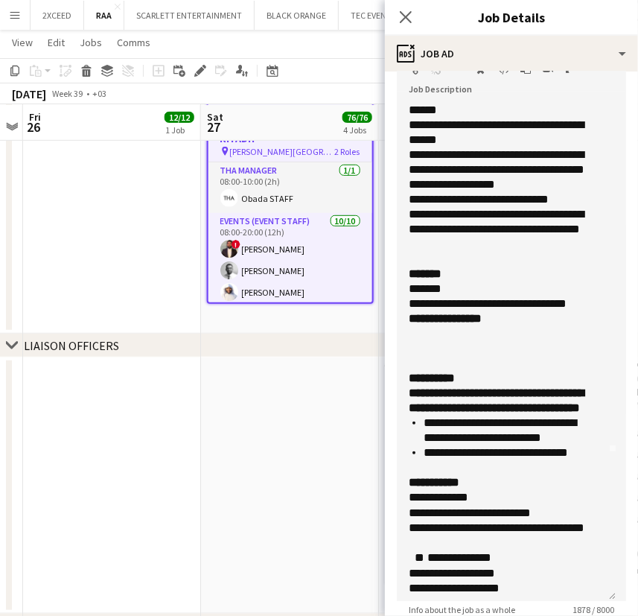
drag, startPoint x: 616, startPoint y: 492, endPoint x: 624, endPoint y: 593, distance: 101.6
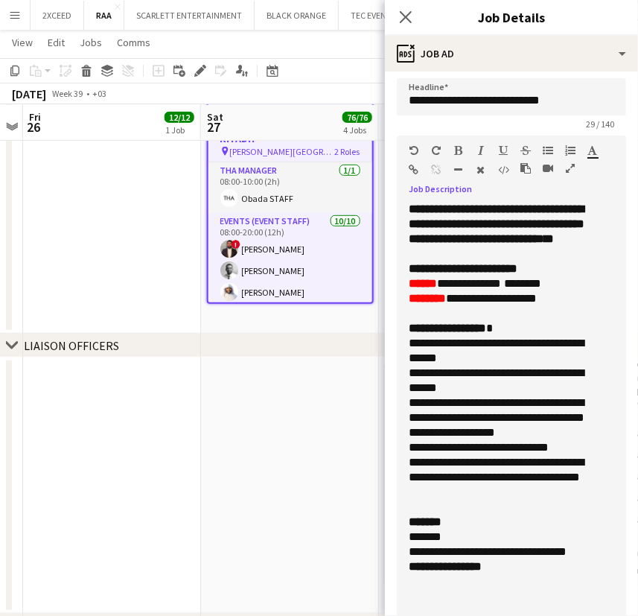
scroll to position [0, 0]
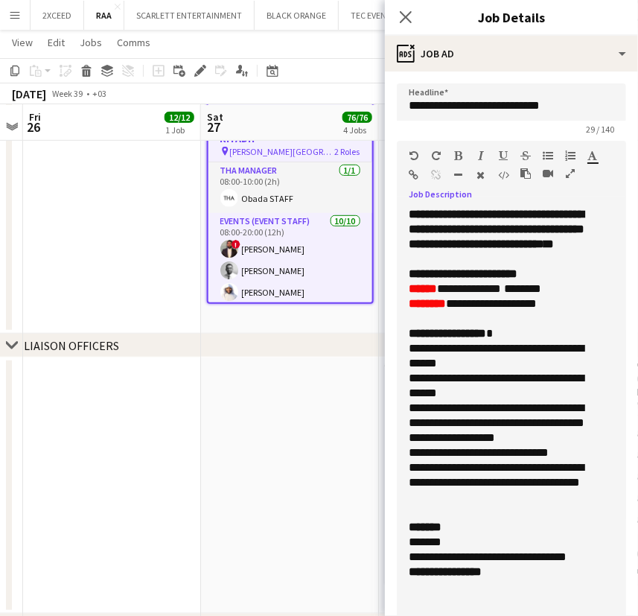
drag, startPoint x: 543, startPoint y: 585, endPoint x: 407, endPoint y: 206, distance: 402.6
click at [407, 207] on div "**********" at bounding box center [506, 456] width 219 height 499
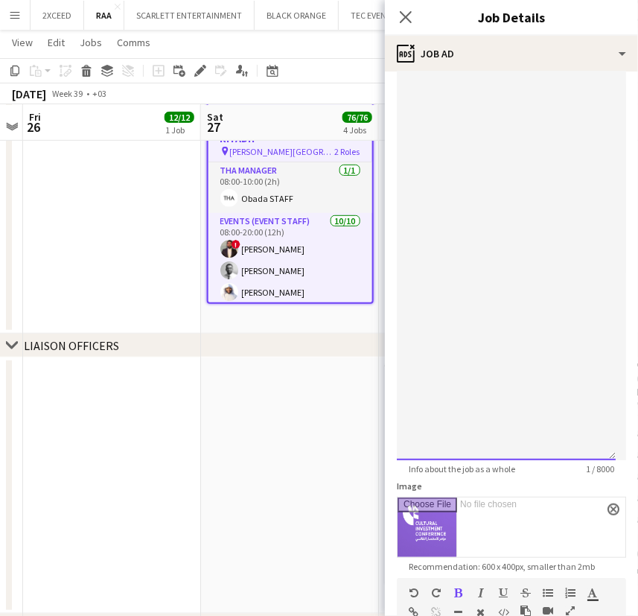
scroll to position [248, 0]
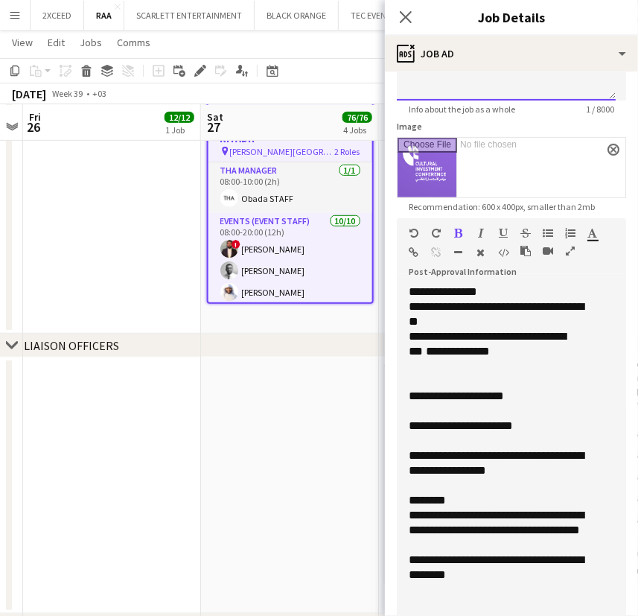
drag, startPoint x: 611, startPoint y: 454, endPoint x: 591, endPoint y: 96, distance: 358.0
click at [591, 96] on div at bounding box center [506, 30] width 219 height 142
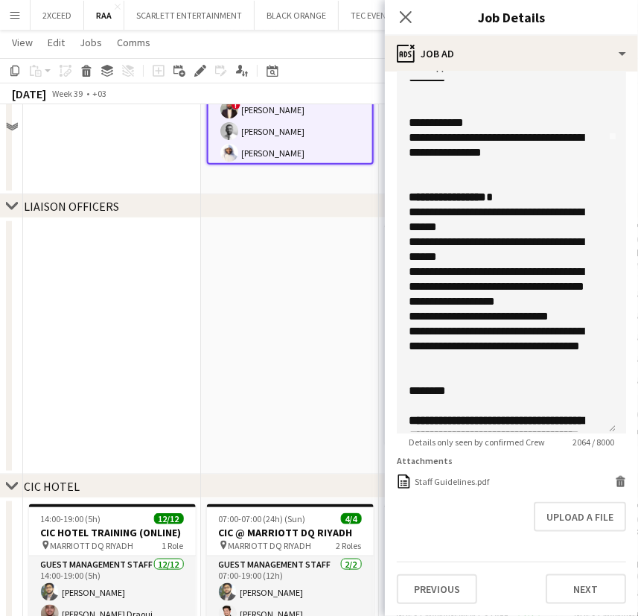
scroll to position [474, 0]
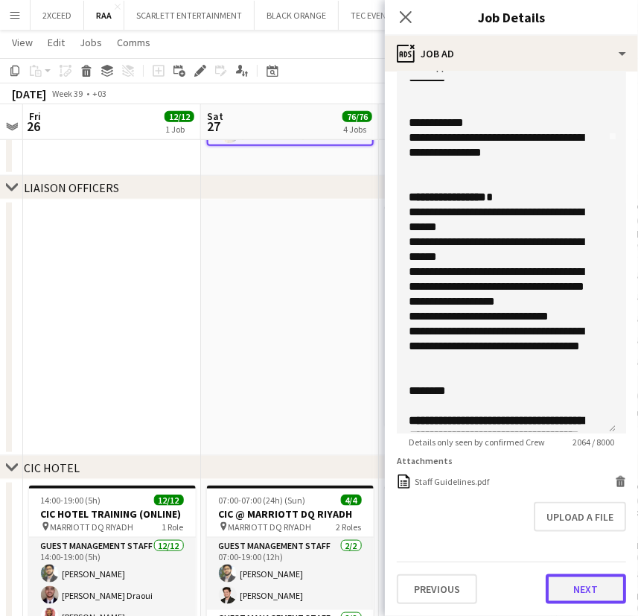
click at [580, 588] on button "Next" at bounding box center [586, 589] width 80 height 30
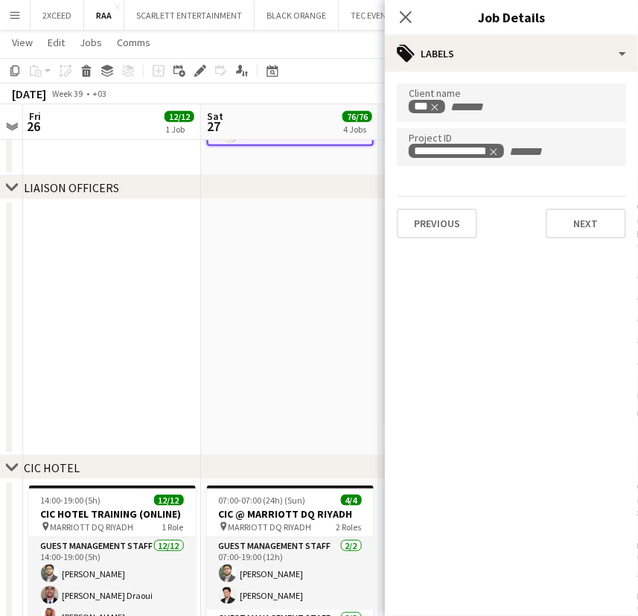
scroll to position [0, 0]
click at [592, 229] on button "Next" at bounding box center [586, 224] width 80 height 30
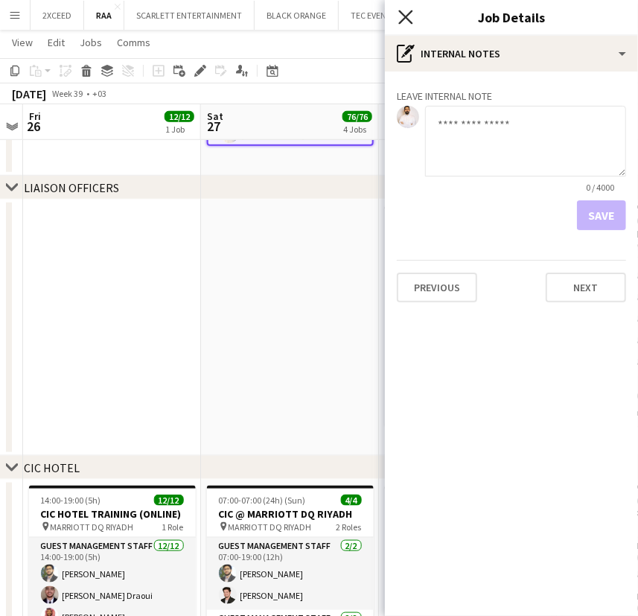
click at [411, 14] on icon "Close pop-in" at bounding box center [405, 17] width 14 height 14
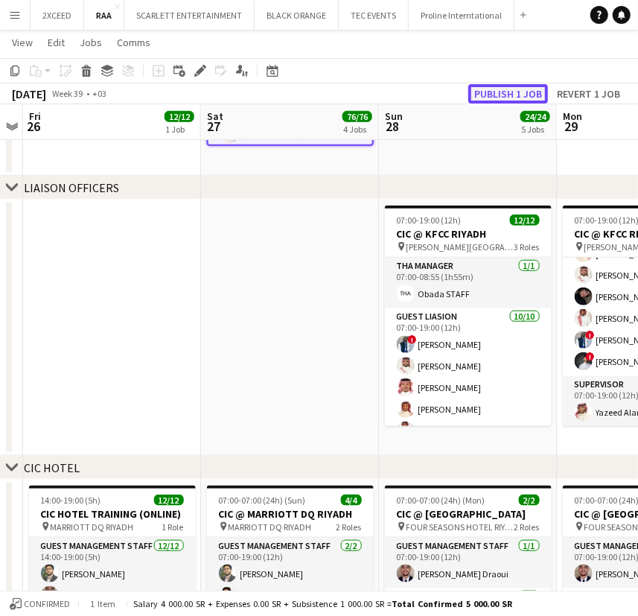
click at [512, 94] on button "Publish 1 job" at bounding box center [508, 93] width 80 height 19
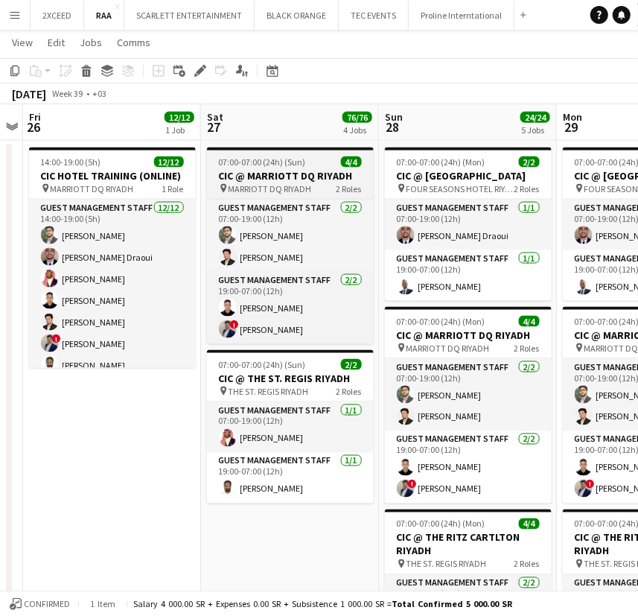
click at [302, 169] on h3 "CIC @ MARRIOTT DQ RIYADH" at bounding box center [290, 175] width 167 height 13
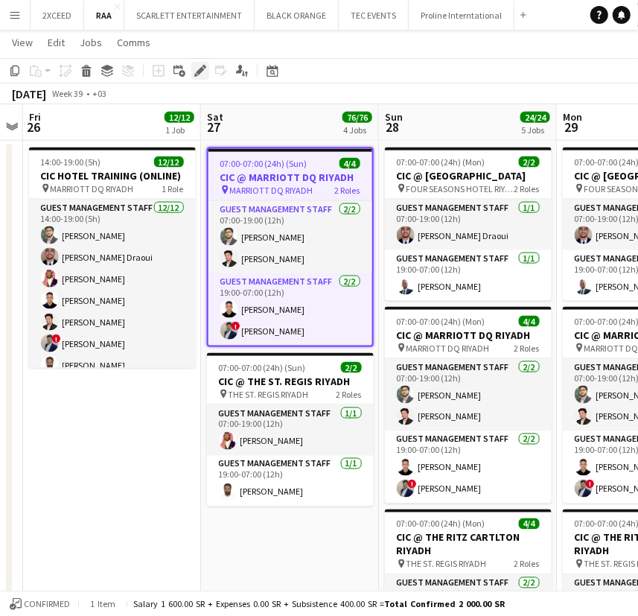
click at [201, 73] on icon "Edit" at bounding box center [200, 71] width 12 height 12
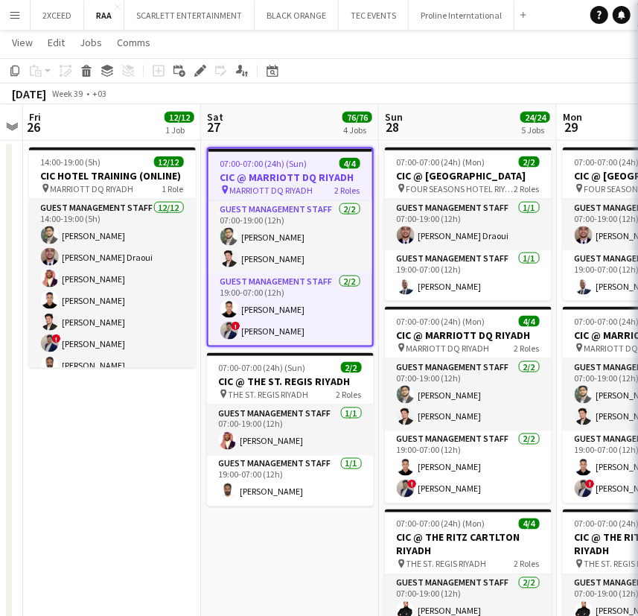
type input "**********"
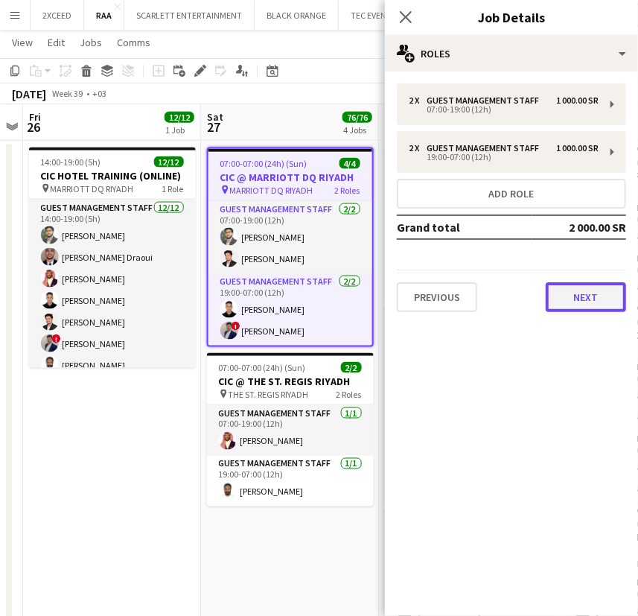
click at [600, 296] on button "Next" at bounding box center [586, 297] width 80 height 30
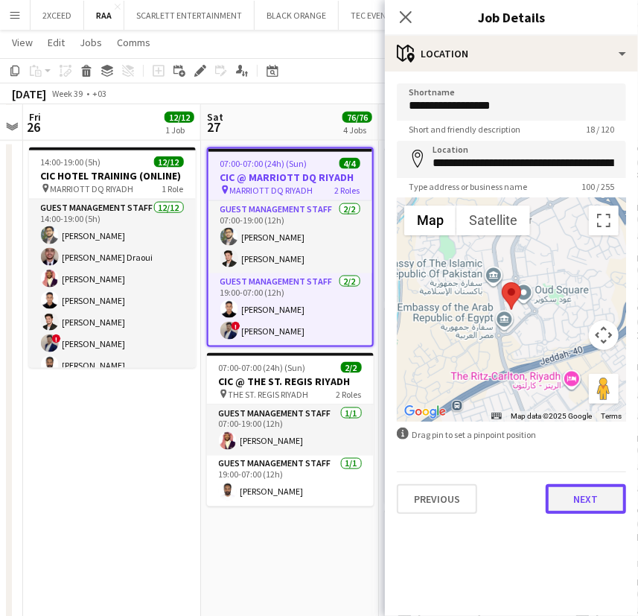
click at [588, 502] on button "Next" at bounding box center [586, 499] width 80 height 30
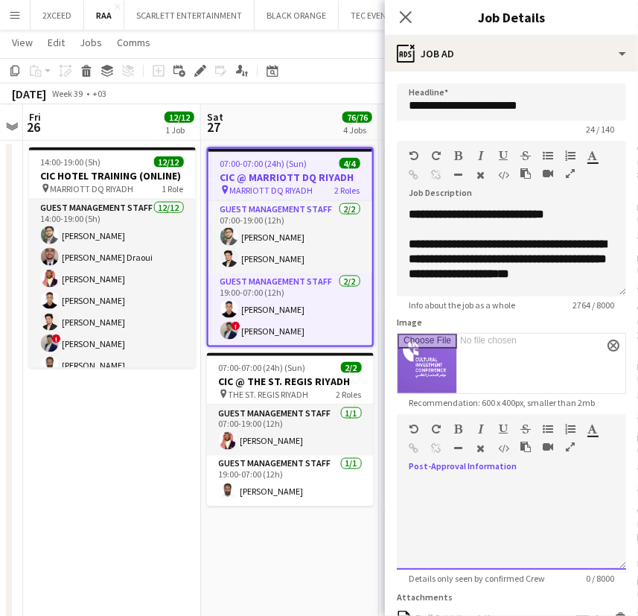
click at [439, 488] on div at bounding box center [511, 524] width 229 height 89
paste div
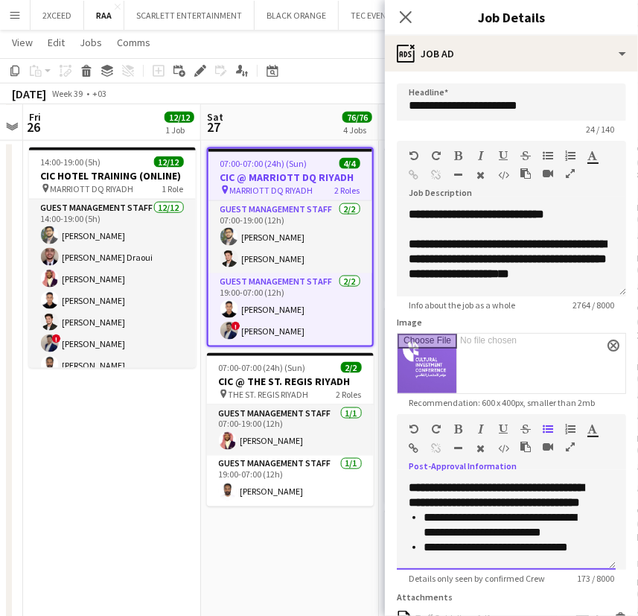
drag, startPoint x: 568, startPoint y: 555, endPoint x: 410, endPoint y: 486, distance: 171.4
click at [410, 486] on div "**********" at bounding box center [506, 524] width 219 height 89
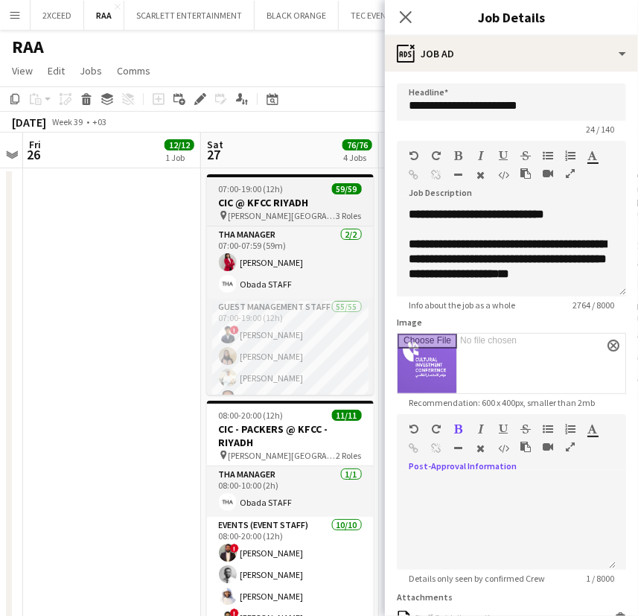
click at [291, 197] on h3 "CIC @ KFCC RIYADH" at bounding box center [290, 202] width 167 height 13
type input "**********"
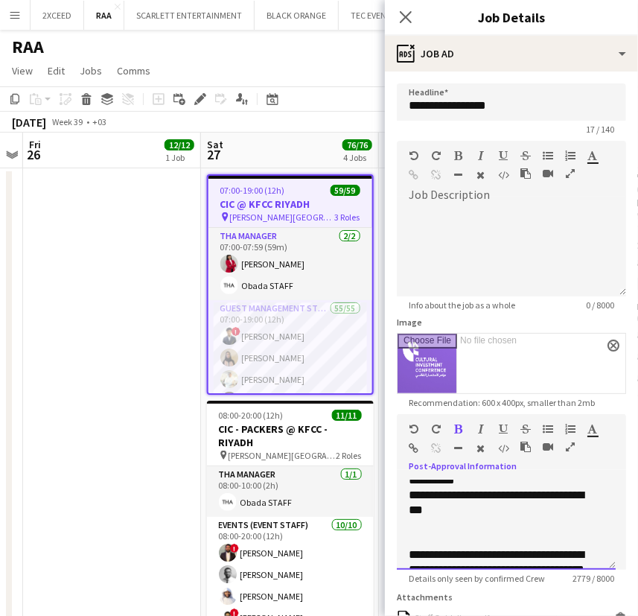
scroll to position [1977, 0]
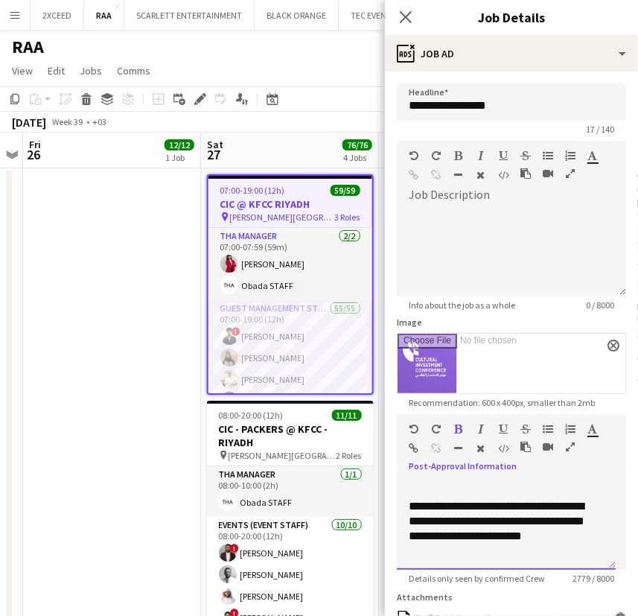
drag, startPoint x: 409, startPoint y: 489, endPoint x: 537, endPoint y: 551, distance: 142.2
click at [537, 551] on div "**********" at bounding box center [506, 524] width 219 height 89
copy div "**********"
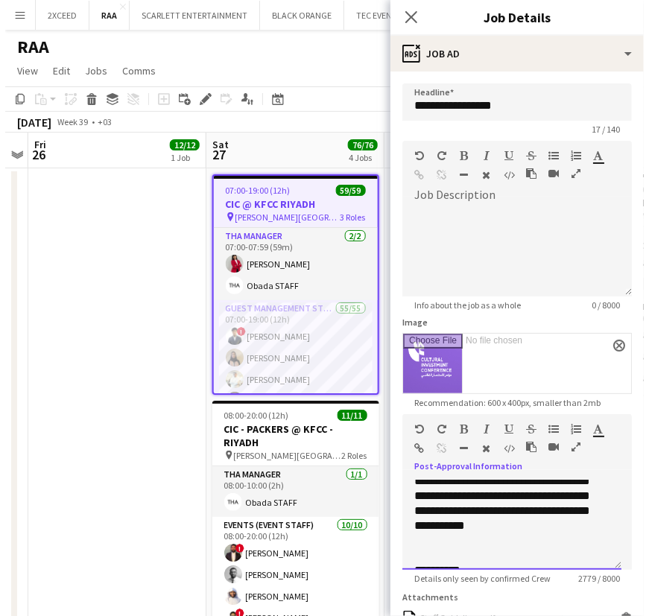
scroll to position [1820, 0]
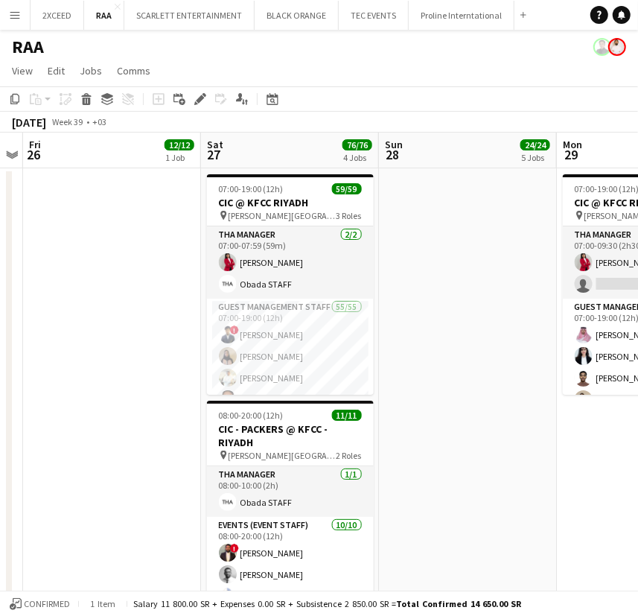
click at [15, 16] on app-icon "Menu" at bounding box center [15, 15] width 12 height 12
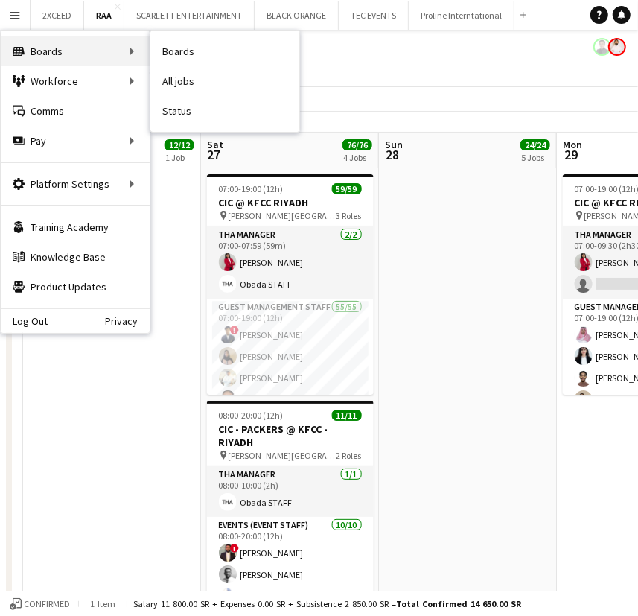
click at [46, 45] on div "Boards Boards" at bounding box center [75, 51] width 149 height 30
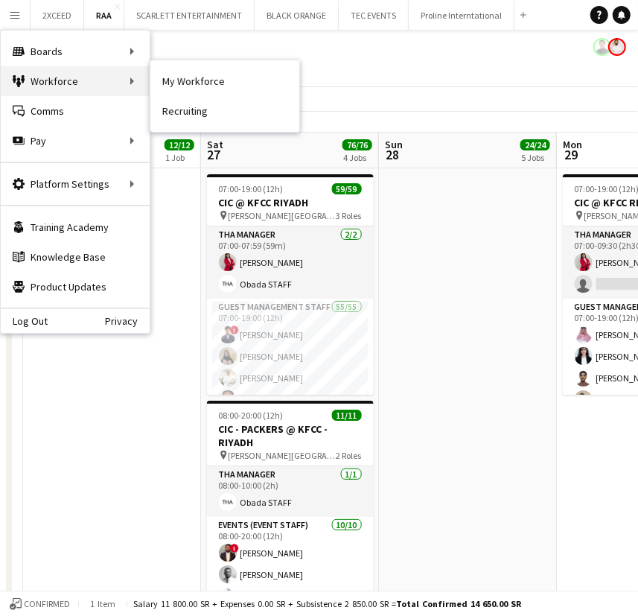
click at [51, 74] on div "Workforce Workforce" at bounding box center [75, 81] width 149 height 30
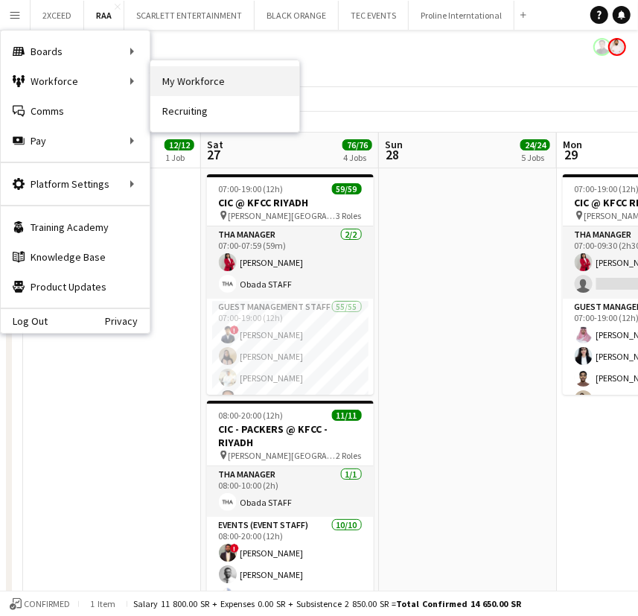
click at [177, 75] on link "My Workforce" at bounding box center [224, 81] width 149 height 30
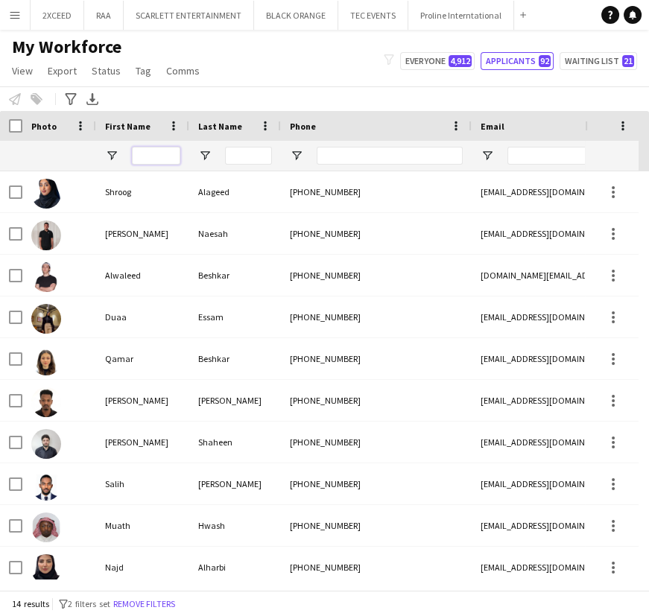
click at [160, 153] on input "First Name Filter Input" at bounding box center [156, 156] width 48 height 18
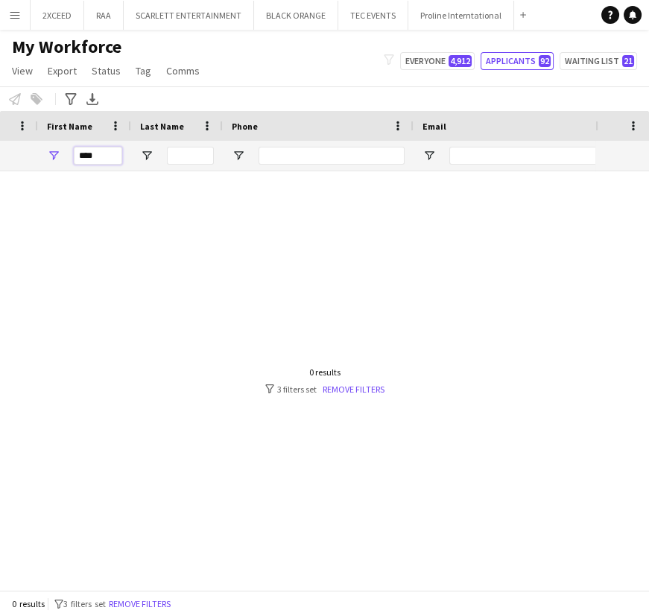
scroll to position [0, 124]
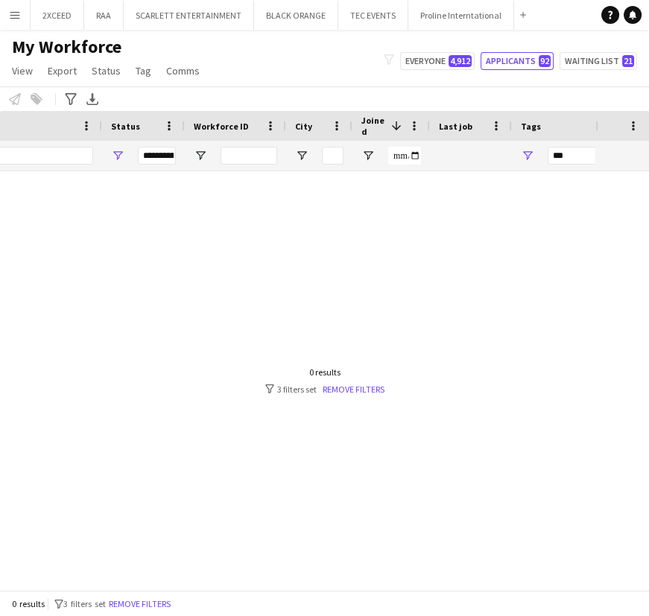
type input "****"
click at [118, 150] on span "Open Filter Menu" at bounding box center [117, 155] width 13 height 13
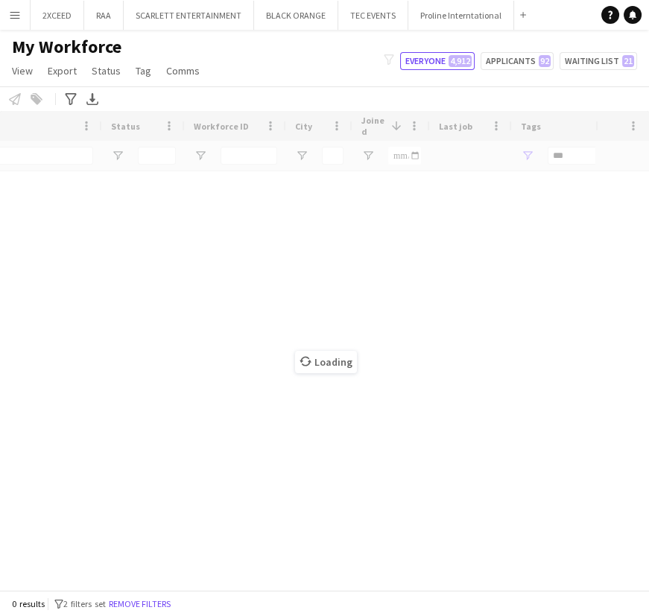
click at [374, 209] on div "Loading" at bounding box center [324, 350] width 649 height 479
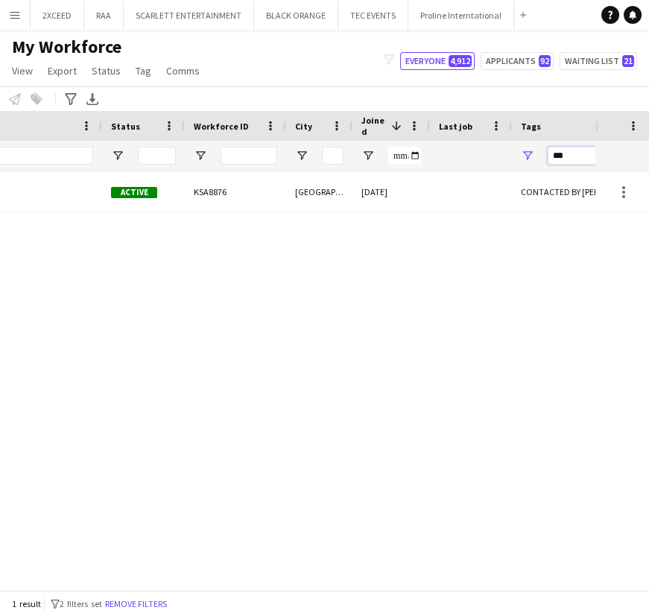
drag, startPoint x: 567, startPoint y: 156, endPoint x: 519, endPoint y: 155, distance: 47.7
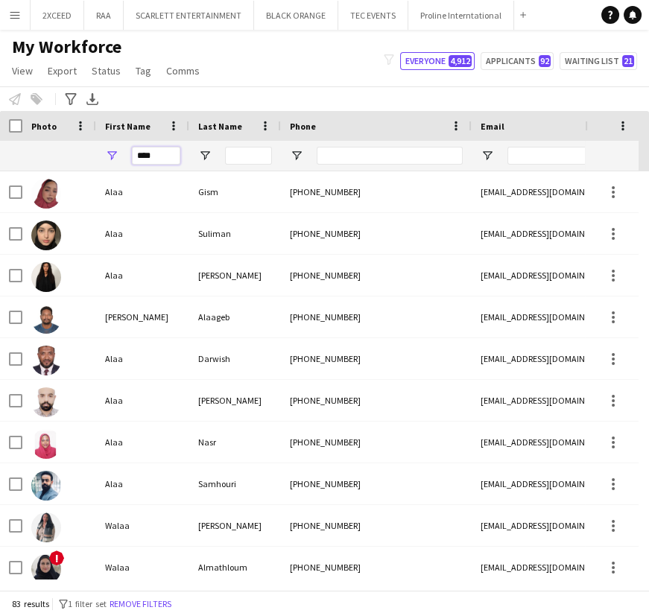
drag, startPoint x: 156, startPoint y: 154, endPoint x: 97, endPoint y: 158, distance: 59.0
click at [97, 158] on div "****" at bounding box center [142, 156] width 93 height 30
click at [355, 153] on input "Phone Filter Input" at bounding box center [390, 156] width 146 height 18
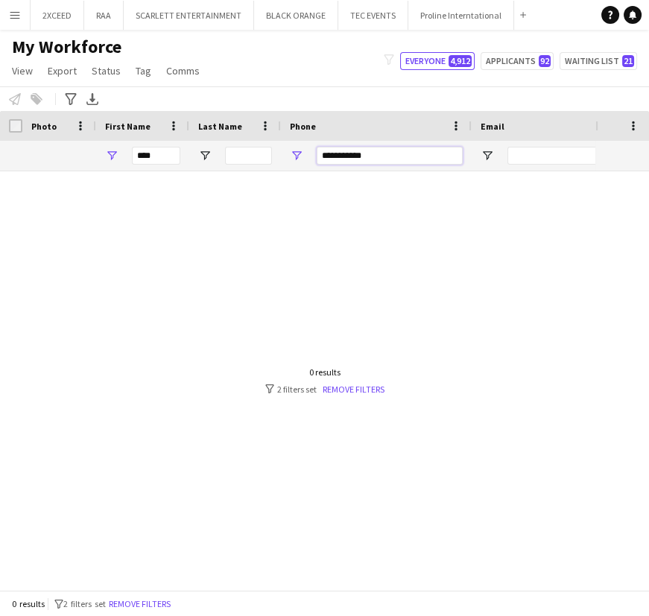
type input "**********"
drag, startPoint x: 167, startPoint y: 156, endPoint x: 120, endPoint y: 149, distance: 47.5
click at [120, 149] on div "****" at bounding box center [142, 156] width 93 height 30
click at [401, 159] on input "**********" at bounding box center [390, 156] width 146 height 18
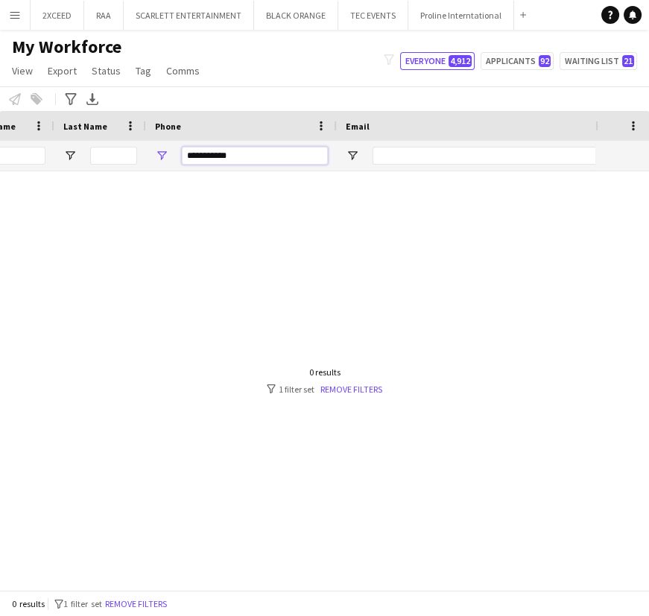
scroll to position [0, 135]
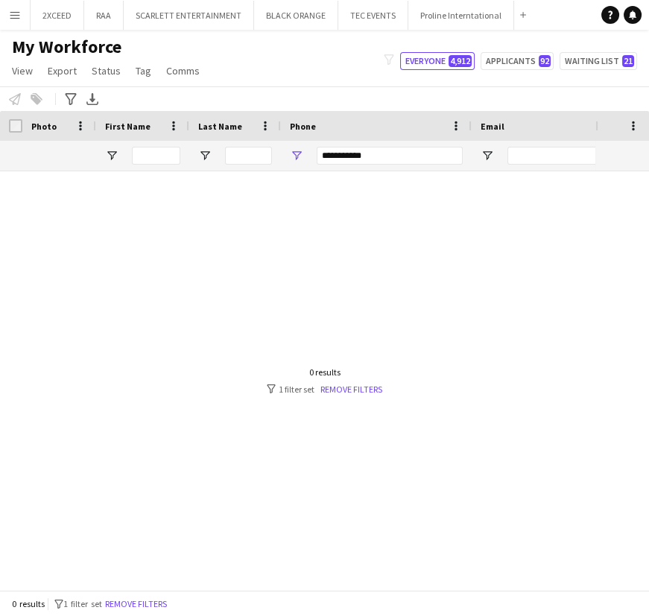
click at [147, 145] on div at bounding box center [156, 156] width 48 height 30
click at [148, 149] on input "First Name Filter Input" at bounding box center [156, 156] width 48 height 18
type input "***"
drag, startPoint x: 378, startPoint y: 153, endPoint x: 228, endPoint y: 134, distance: 151.7
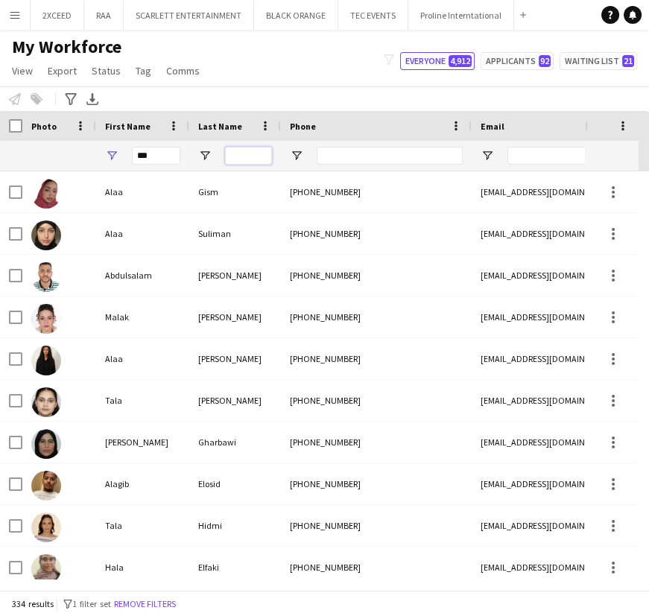
click at [237, 155] on input "Last Name Filter Input" at bounding box center [248, 156] width 47 height 18
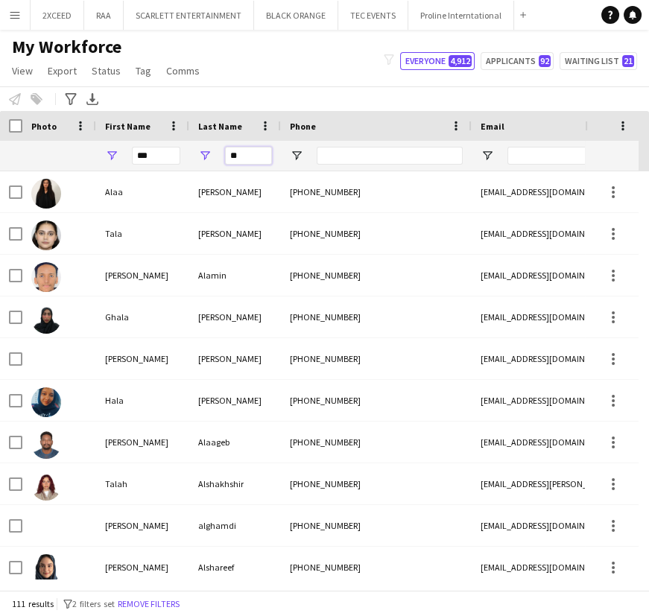
type input "*"
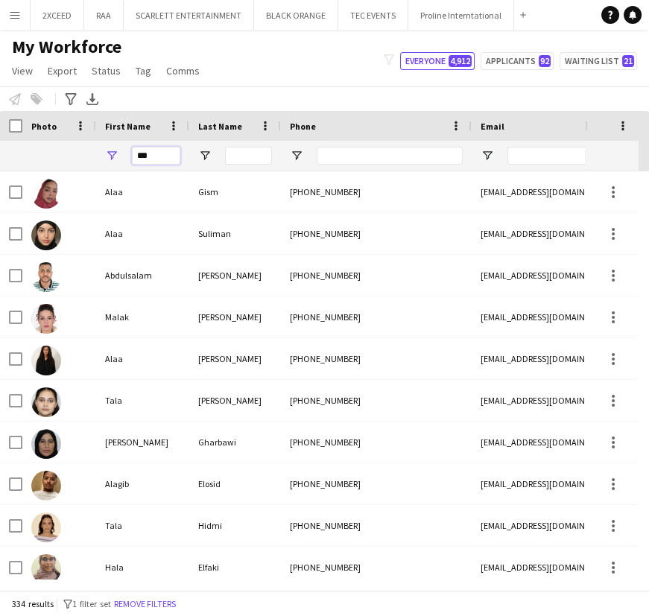
drag, startPoint x: 155, startPoint y: 159, endPoint x: 119, endPoint y: 149, distance: 37.0
click at [119, 149] on div "***" at bounding box center [142, 156] width 93 height 30
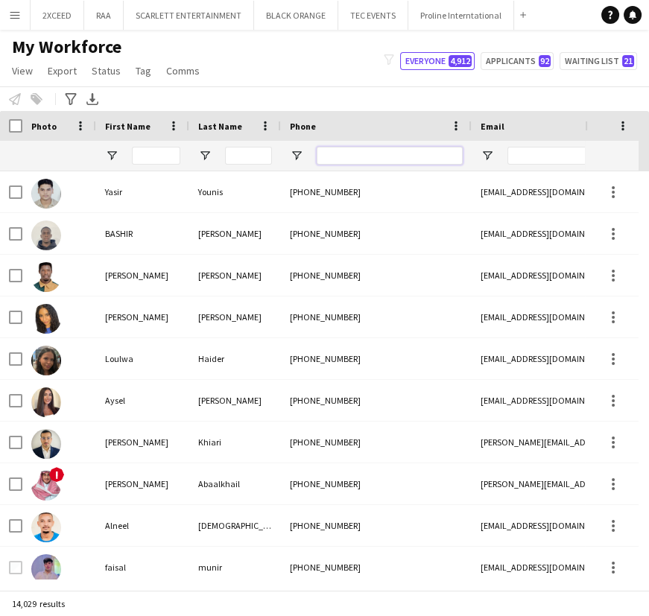
click at [406, 158] on input "Phone Filter Input" at bounding box center [390, 156] width 146 height 18
click at [250, 156] on input "Last Name Filter Input" at bounding box center [248, 156] width 47 height 18
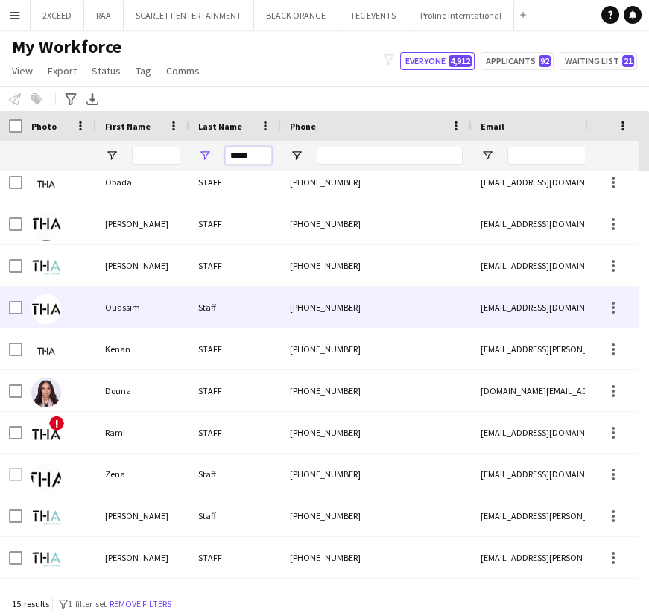
scroll to position [89, 0]
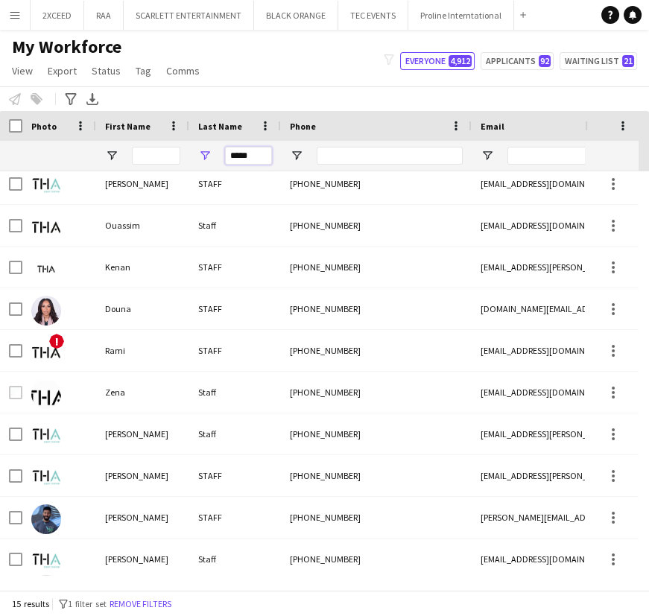
type input "*****"
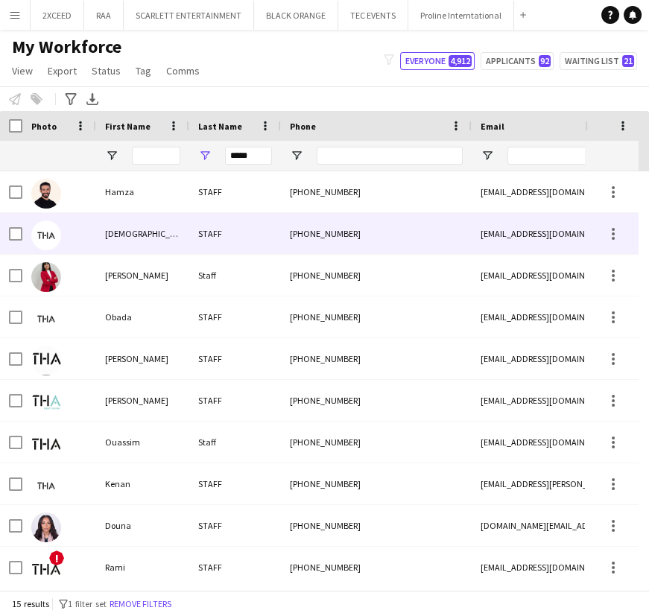
click at [177, 241] on div "[DEMOGRAPHIC_DATA]" at bounding box center [142, 233] width 93 height 41
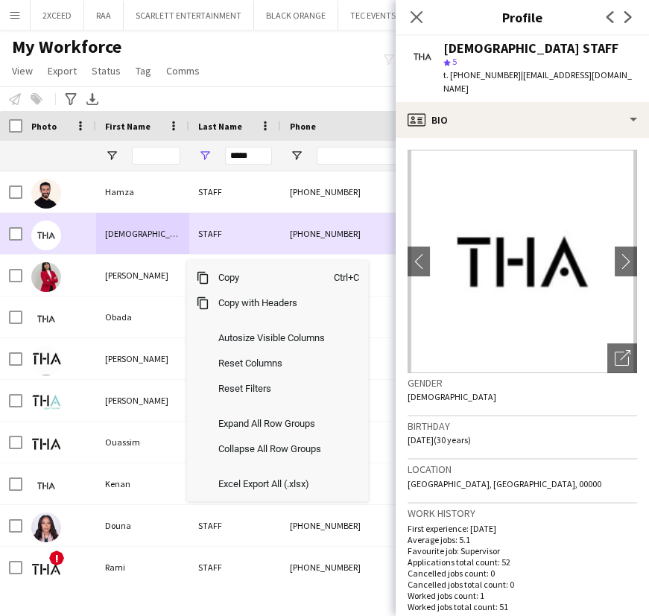
click at [202, 235] on div "STAFF" at bounding box center [235, 233] width 92 height 41
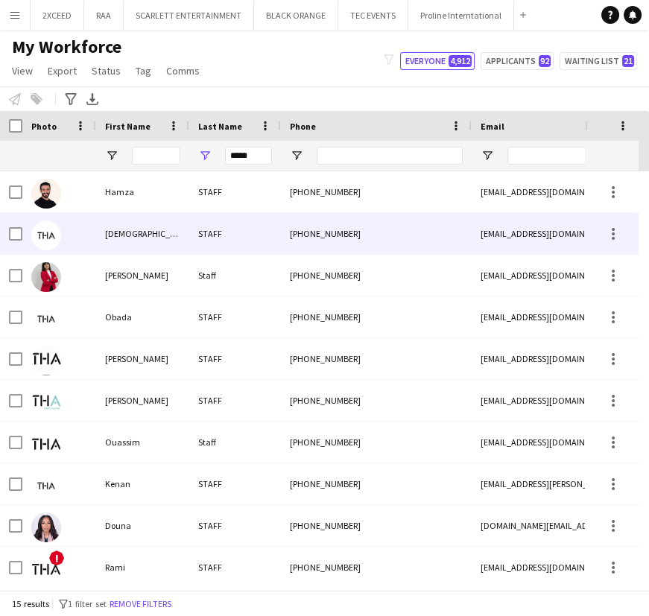
click at [201, 235] on div "STAFF" at bounding box center [235, 233] width 92 height 41
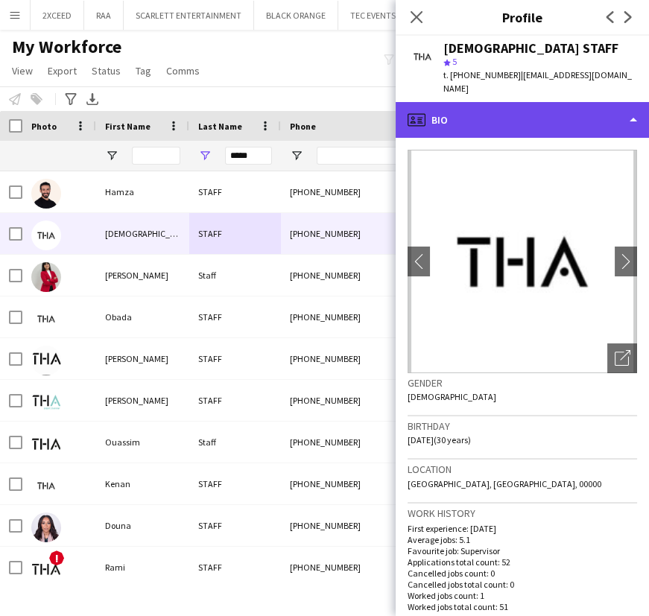
click at [562, 104] on div "profile Bio" at bounding box center [521, 120] width 253 height 36
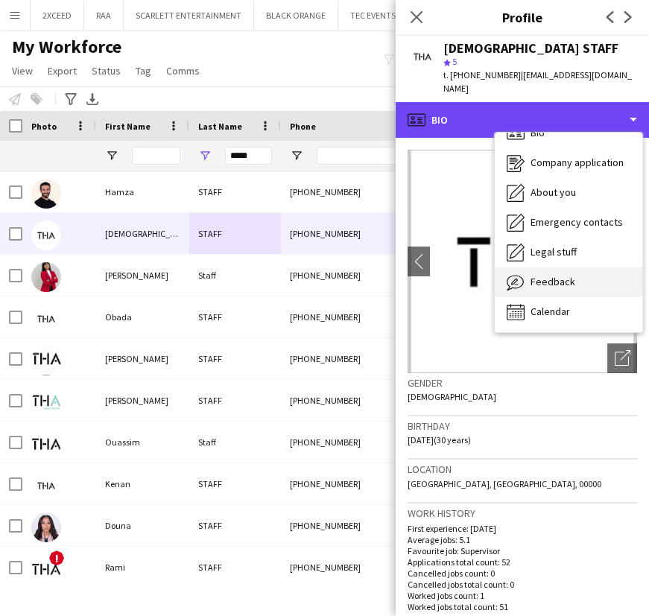
scroll to position [0, 0]
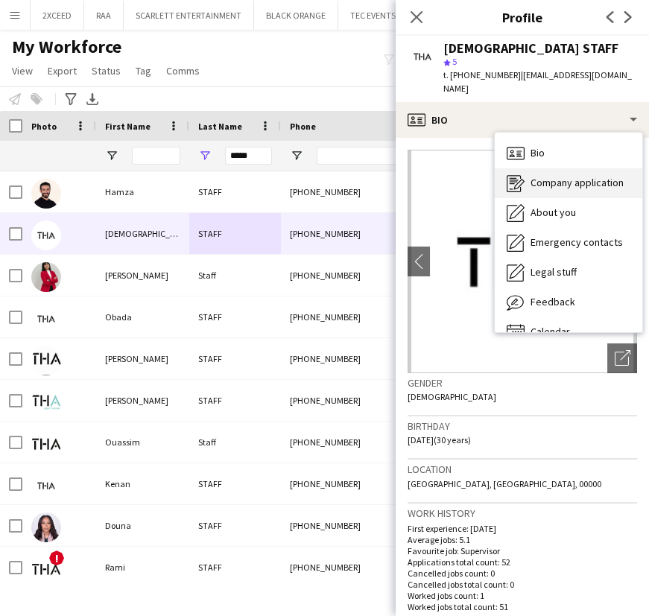
click at [583, 177] on div "Company application Company application" at bounding box center [568, 183] width 147 height 30
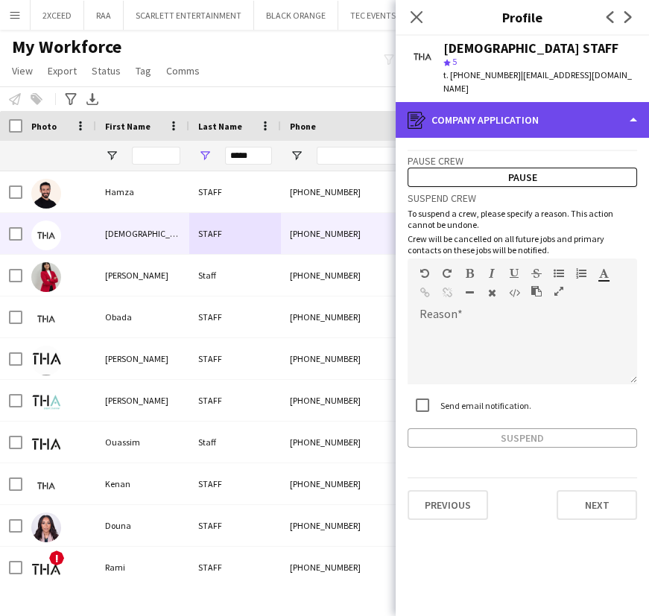
click at [552, 113] on div "register Company application" at bounding box center [521, 120] width 253 height 36
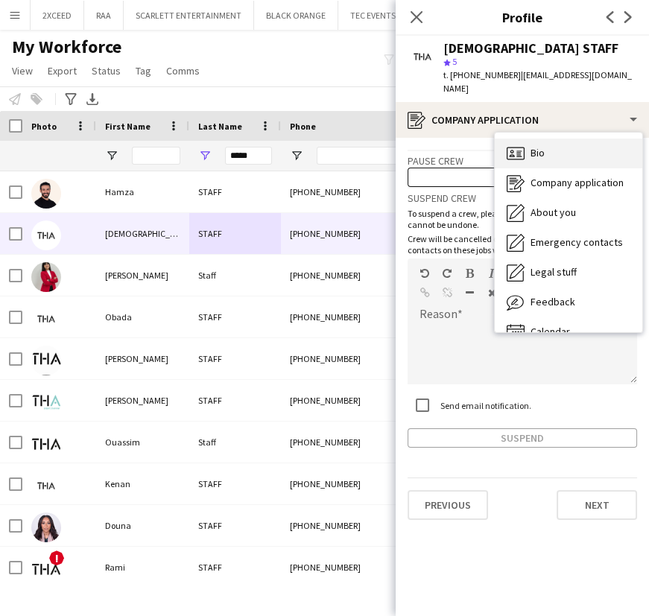
click at [564, 147] on div "Bio Bio" at bounding box center [568, 154] width 147 height 30
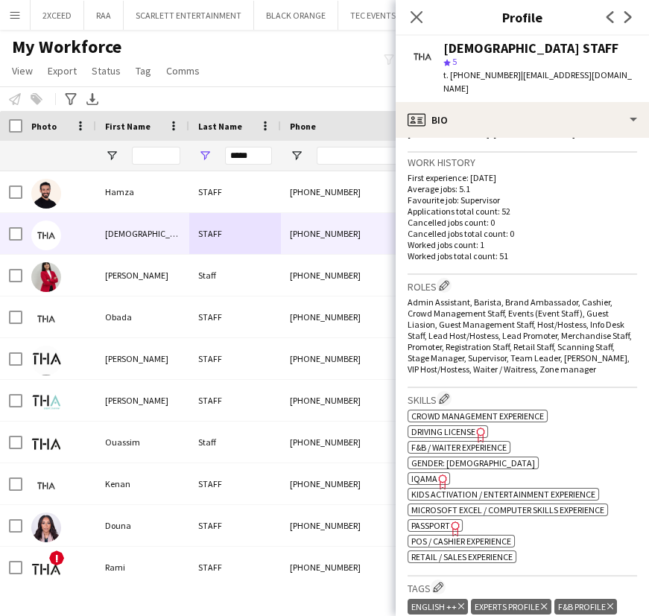
scroll to position [384, 0]
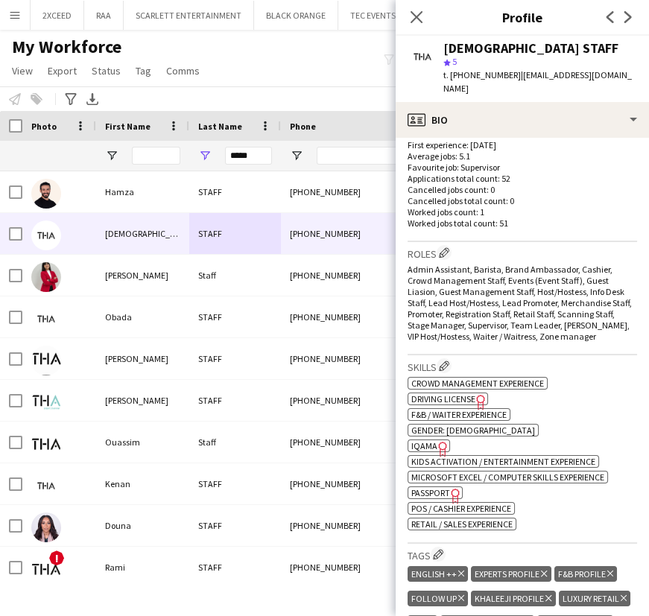
click at [438, 441] on icon "Freelancer has uploaded a photo validation of skill. Click to see" at bounding box center [443, 449] width 16 height 16
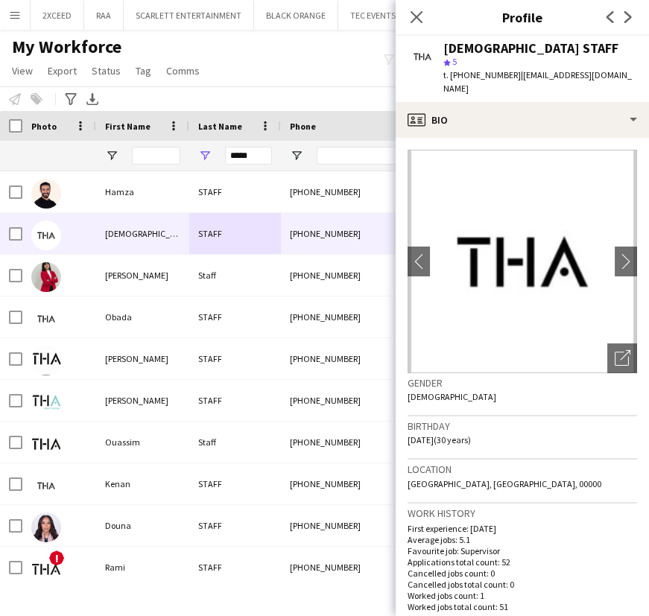
scroll to position [0, 0]
drag, startPoint x: 623, startPoint y: 71, endPoint x: 514, endPoint y: 77, distance: 109.6
click at [514, 77] on div "[DEMOGRAPHIC_DATA] STAFF star 5 t. [PHONE_NUMBER] | [EMAIL_ADDRESS][DOMAIN_NAME]" at bounding box center [521, 69] width 253 height 66
copy span "[EMAIL_ADDRESS][DOMAIN_NAME]"
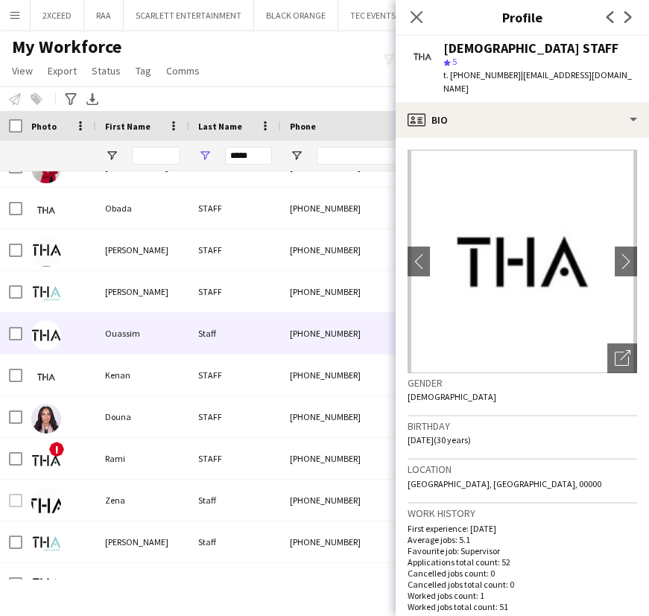
scroll to position [89, 0]
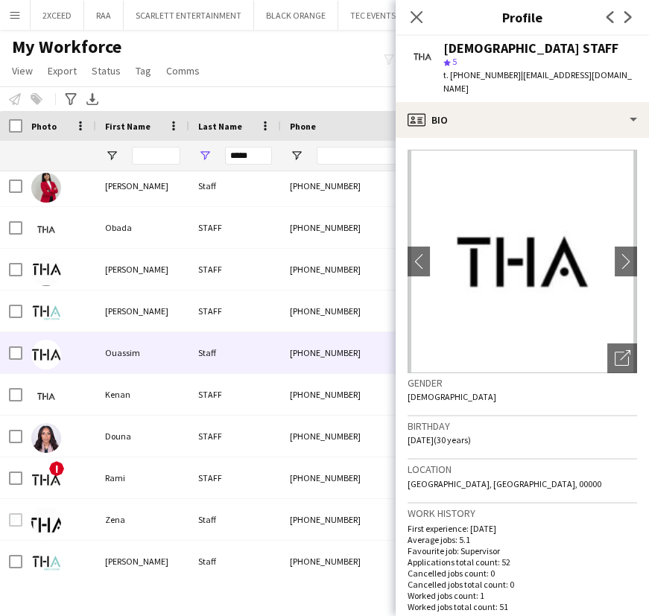
click at [183, 340] on div "Ouassim" at bounding box center [142, 352] width 93 height 41
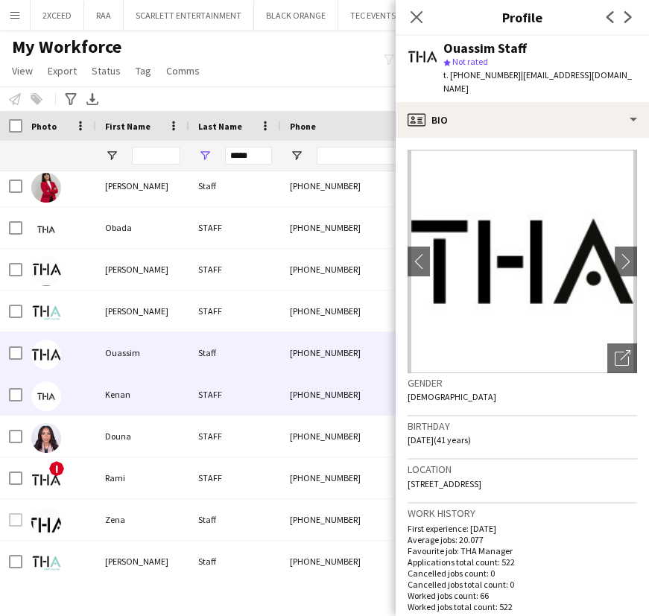
click at [179, 378] on div "Kenan" at bounding box center [142, 394] width 93 height 41
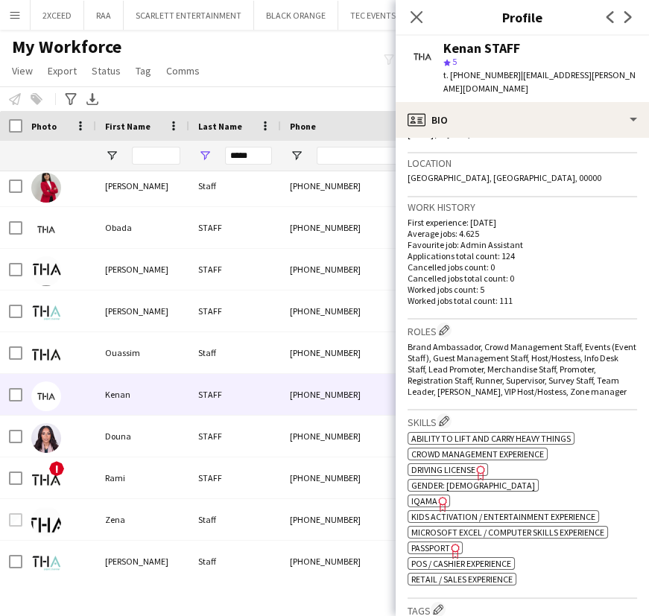
scroll to position [360, 0]
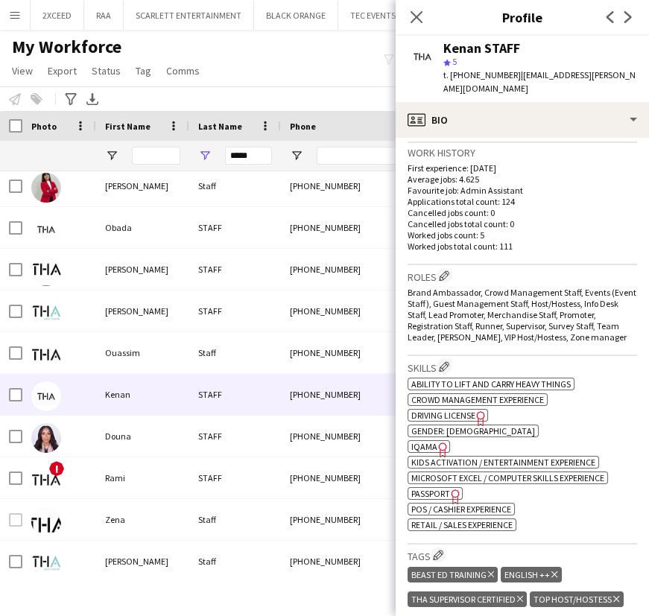
click at [441, 442] on icon "Freelancer has uploaded a photo validation of skill. Click to see" at bounding box center [443, 450] width 16 height 16
click at [420, 16] on icon "Close pop-in" at bounding box center [416, 17] width 14 height 14
